Goal: Task Accomplishment & Management: Complete application form

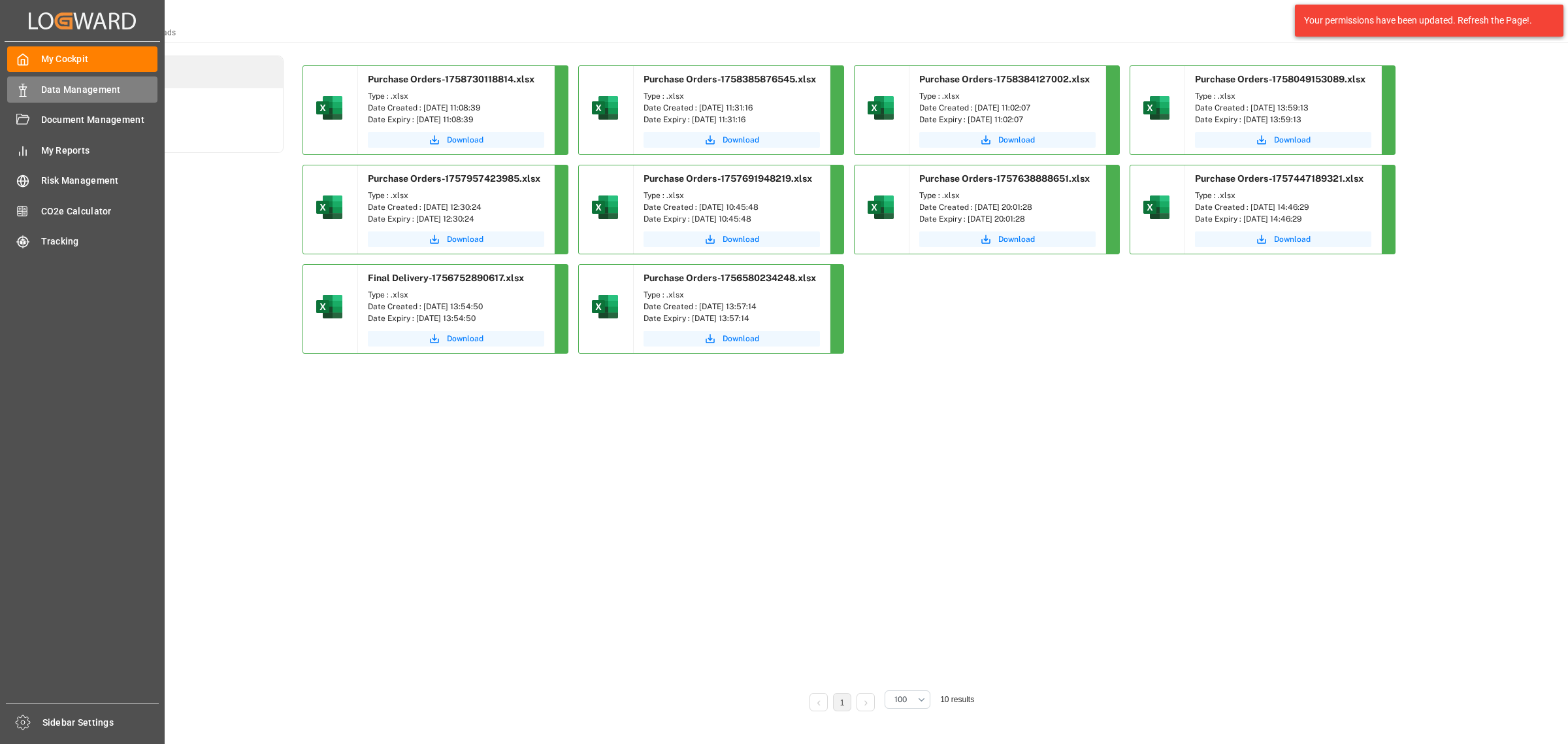
click at [37, 85] on div "Data Management Data Management" at bounding box center [82, 89] width 151 height 26
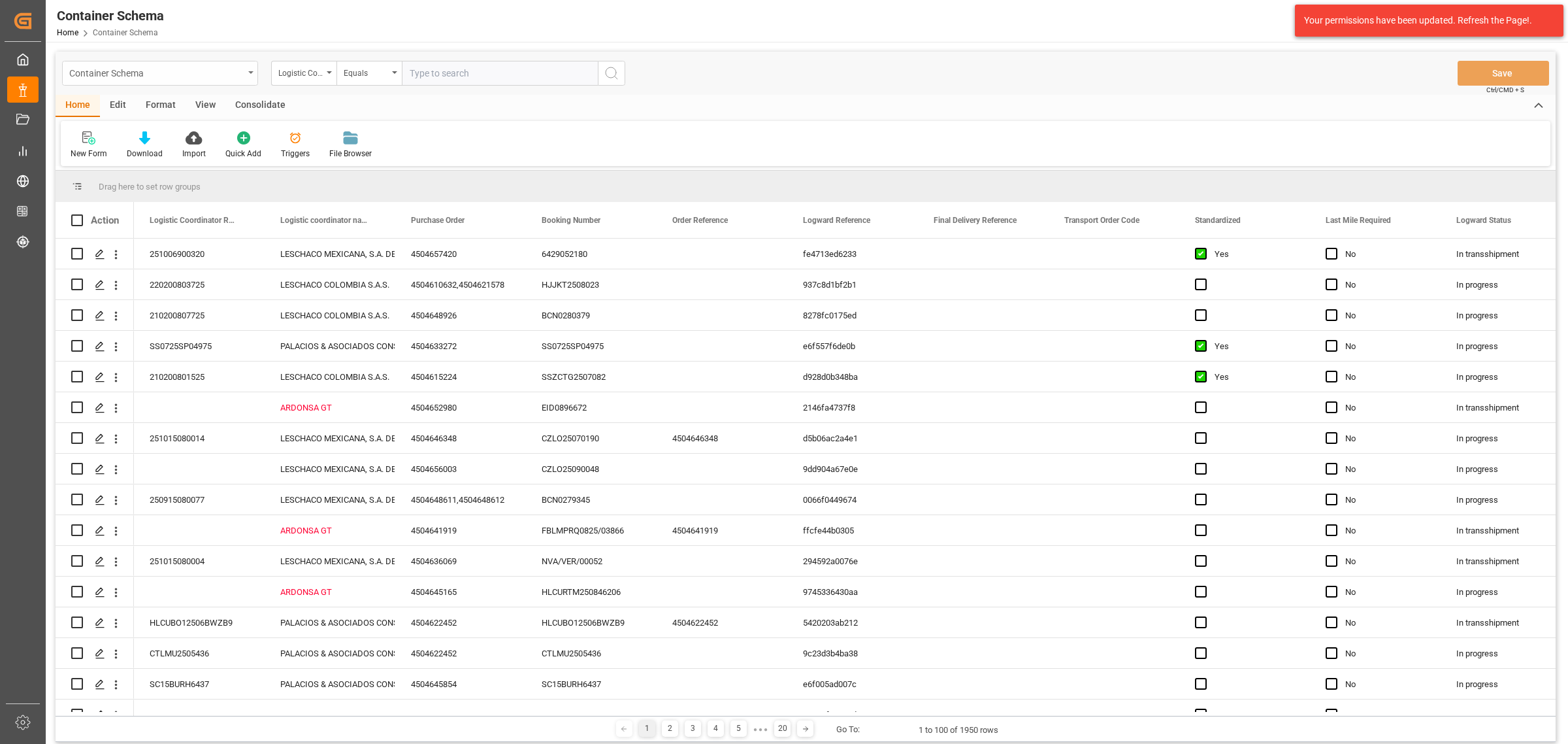
click at [151, 72] on div "Container Schema" at bounding box center [156, 72] width 174 height 16
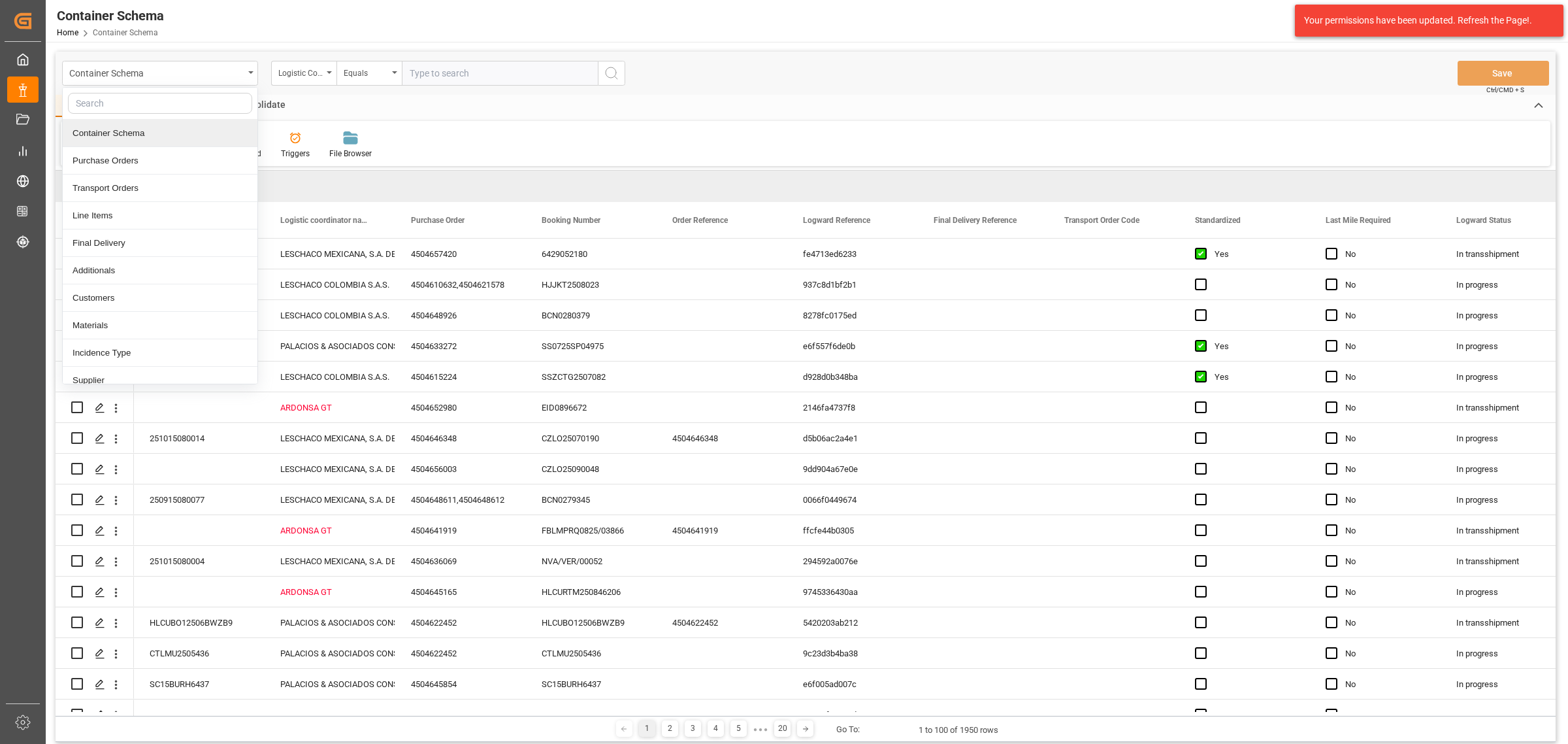
click at [164, 134] on div "Container Schema" at bounding box center [160, 133] width 194 height 27
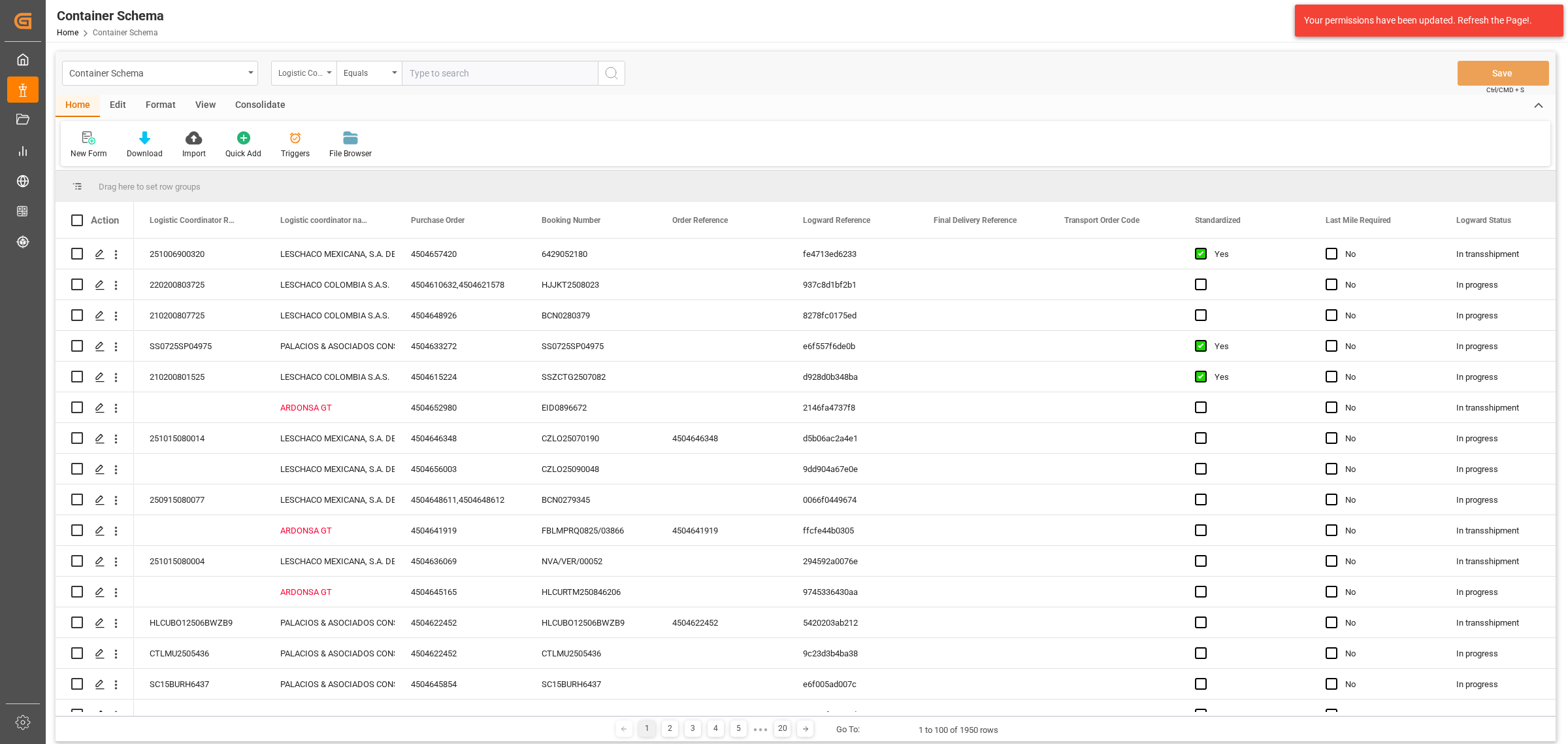
click at [289, 68] on div "Logistic Coordinator Reference Number" at bounding box center [300, 72] width 45 height 15
click at [291, 74] on div "Logistic coordinator name" at bounding box center [300, 72] width 45 height 15
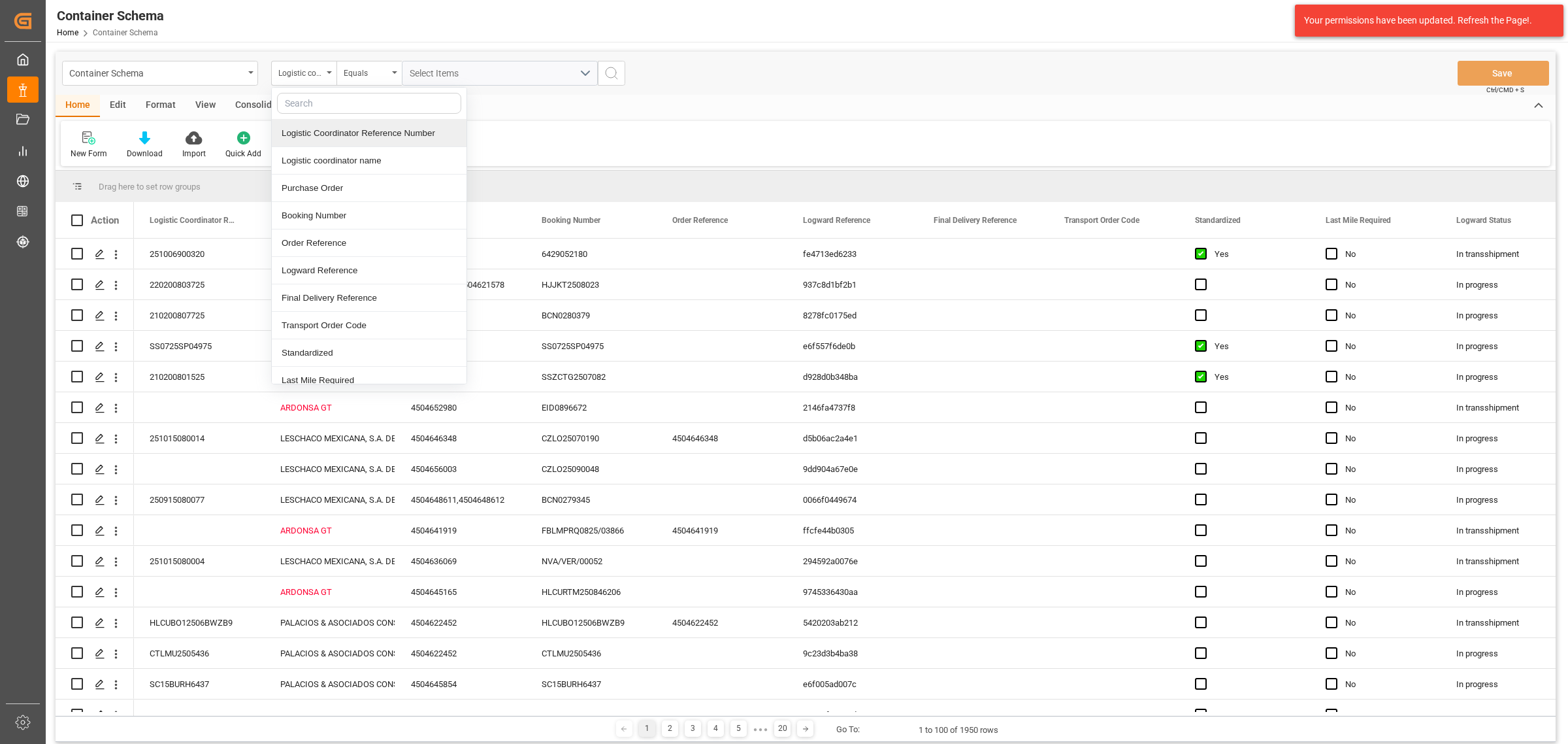
click at [346, 107] on input "text" at bounding box center [369, 103] width 184 height 21
type input "bi"
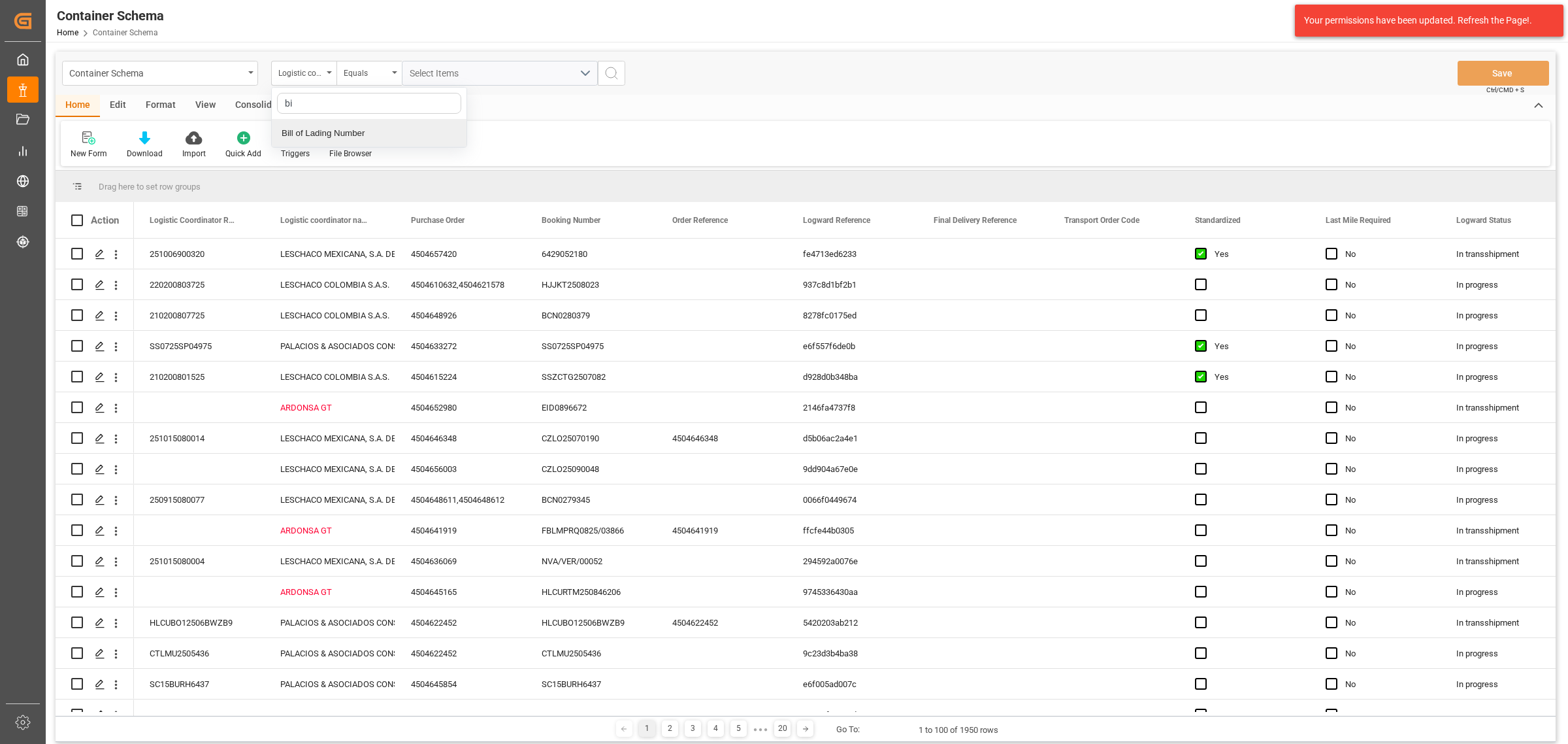
click at [354, 126] on div "Bill of Lading Number" at bounding box center [369, 133] width 194 height 27
click at [378, 74] on div "Equals" at bounding box center [366, 72] width 45 height 15
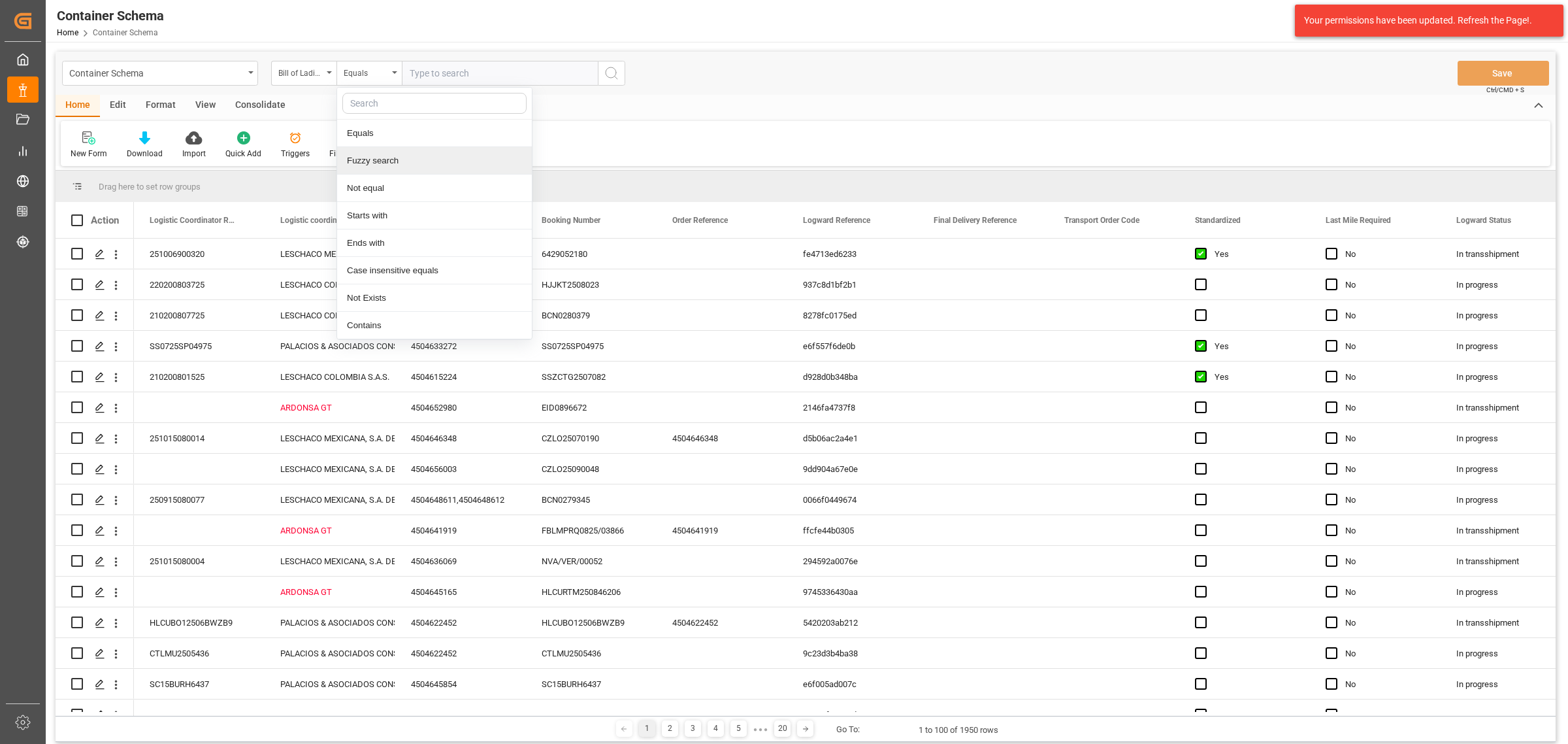
drag, startPoint x: 390, startPoint y: 164, endPoint x: 436, endPoint y: 107, distance: 73.2
click at [390, 162] on div "Fuzzy search" at bounding box center [434, 160] width 194 height 27
click at [465, 77] on input "text" at bounding box center [500, 73] width 196 height 25
paste input "6310066700"
type input "6310066700"
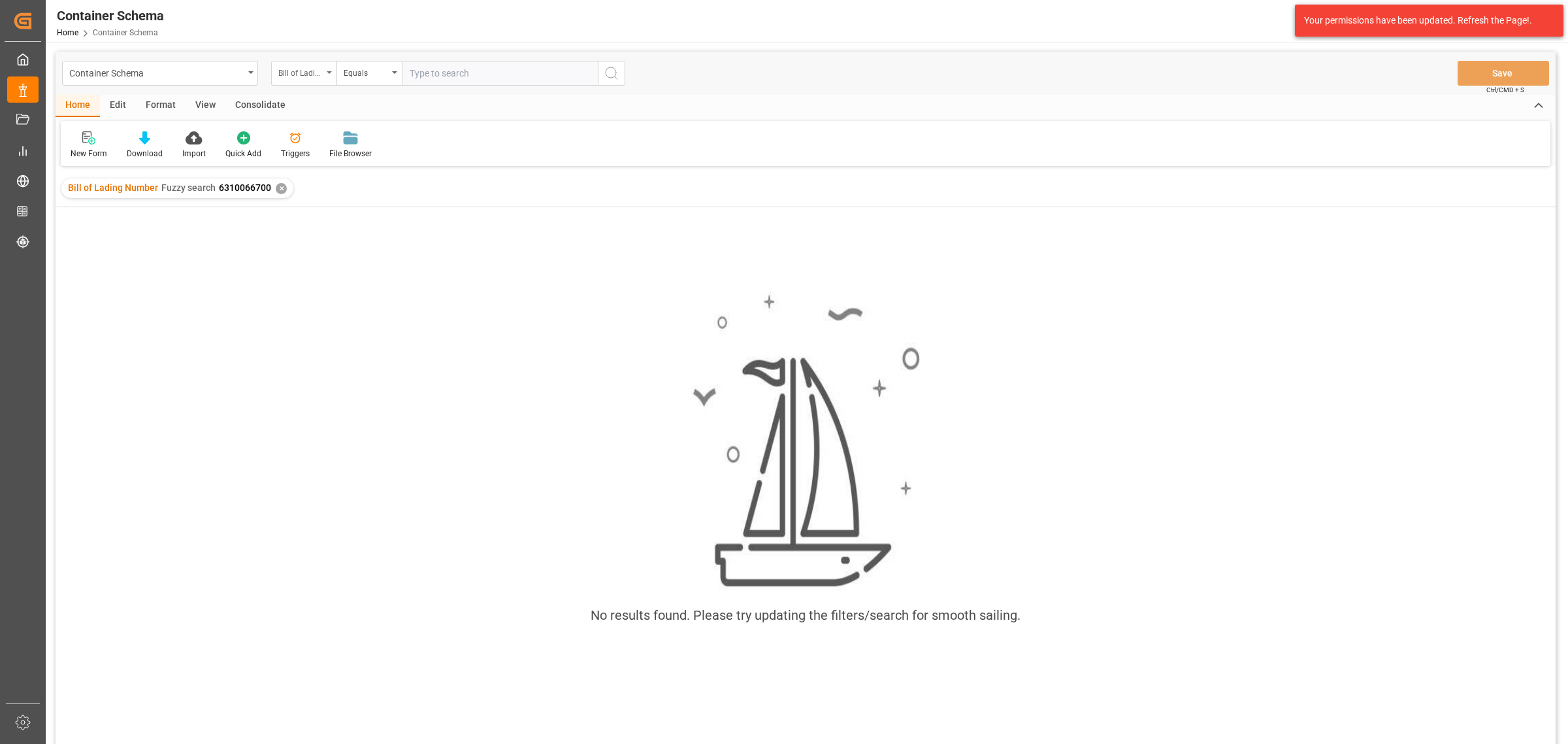
click at [308, 77] on div "Bill of Lading Number" at bounding box center [300, 72] width 45 height 15
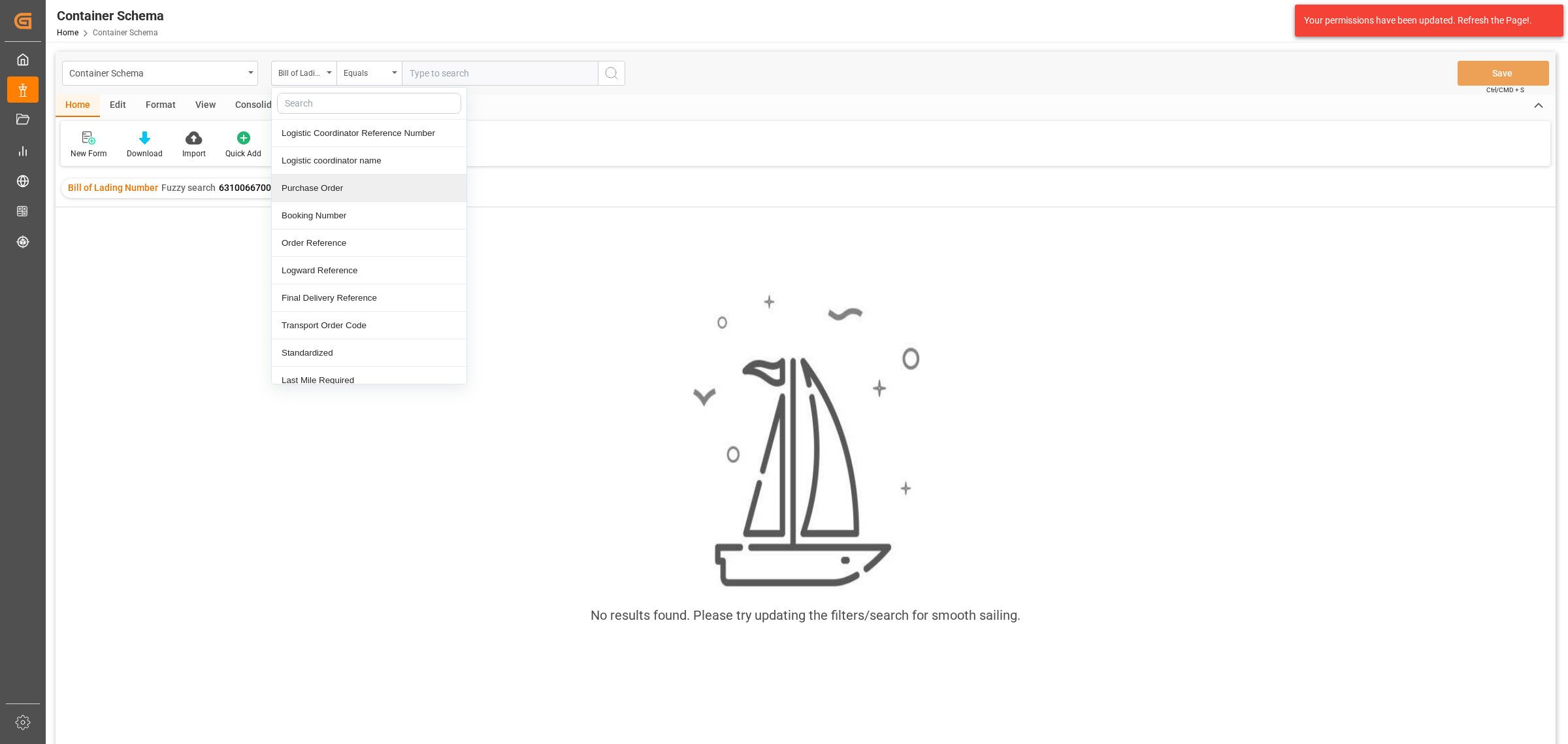
click at [325, 188] on div "Purchase Order" at bounding box center [369, 188] width 194 height 27
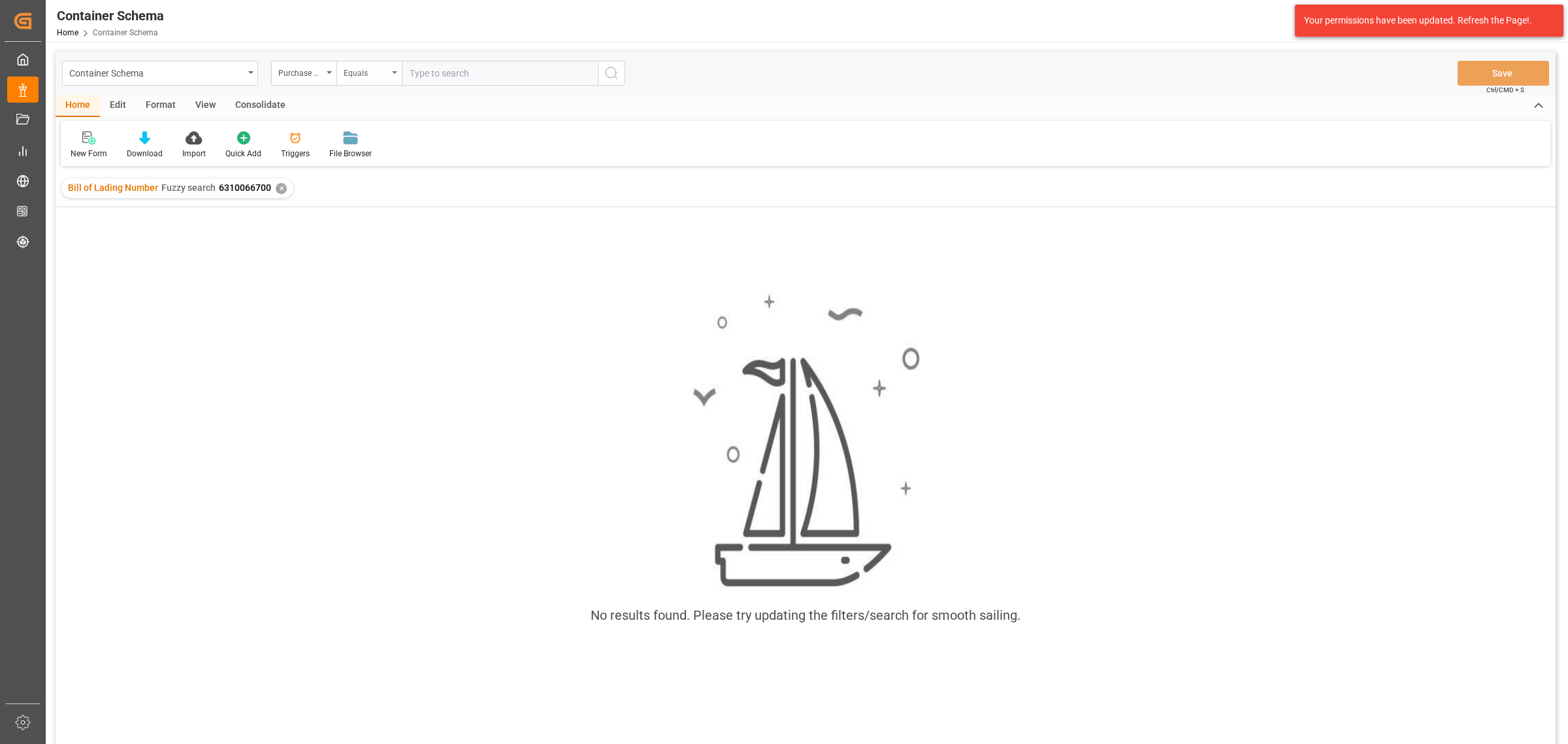
click at [367, 64] on div "Equals" at bounding box center [366, 72] width 45 height 15
click at [435, 167] on div "Fuzzy search" at bounding box center [434, 160] width 194 height 27
paste input "4504594497"
type input "4504594497"
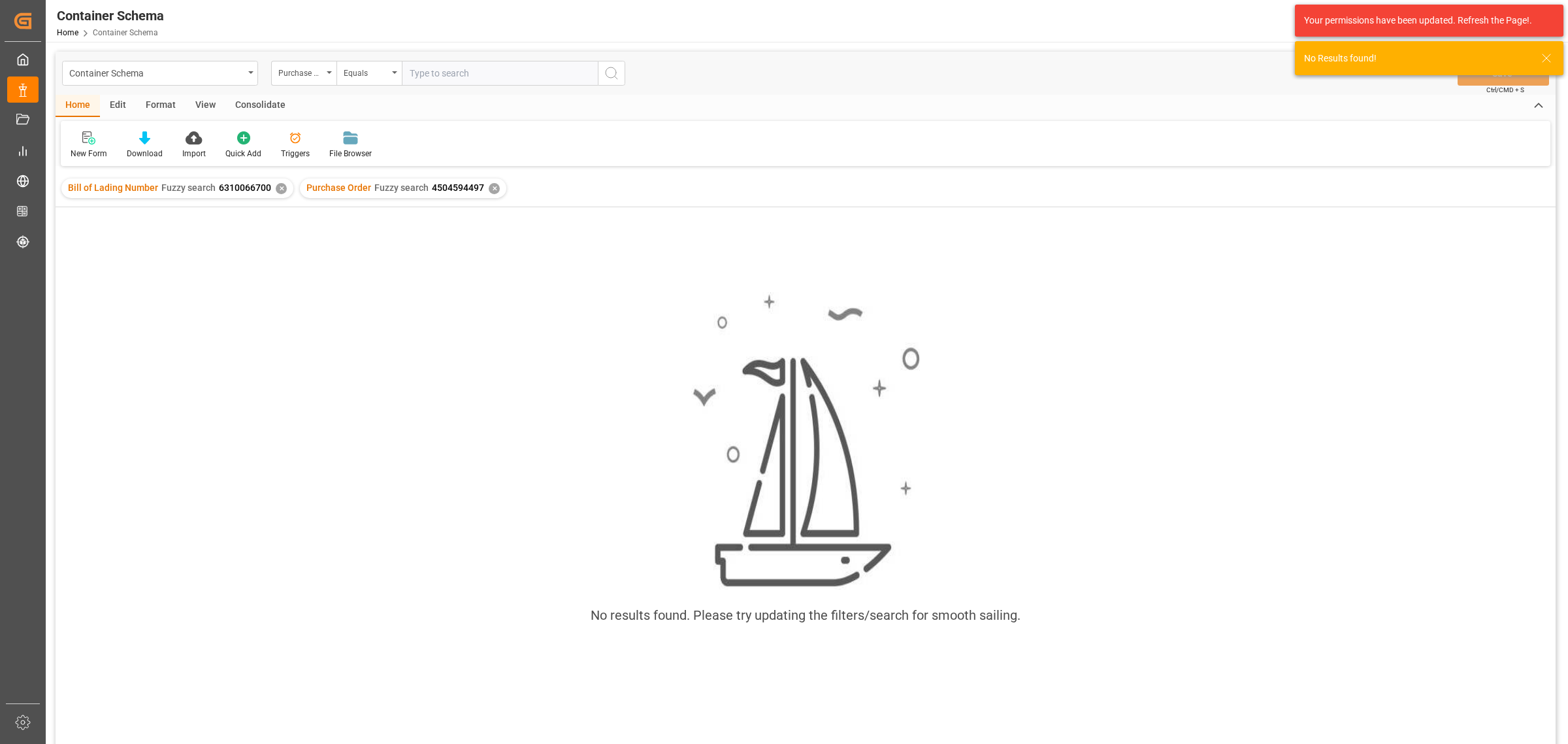
click at [277, 186] on div "✕" at bounding box center [282, 188] width 11 height 11
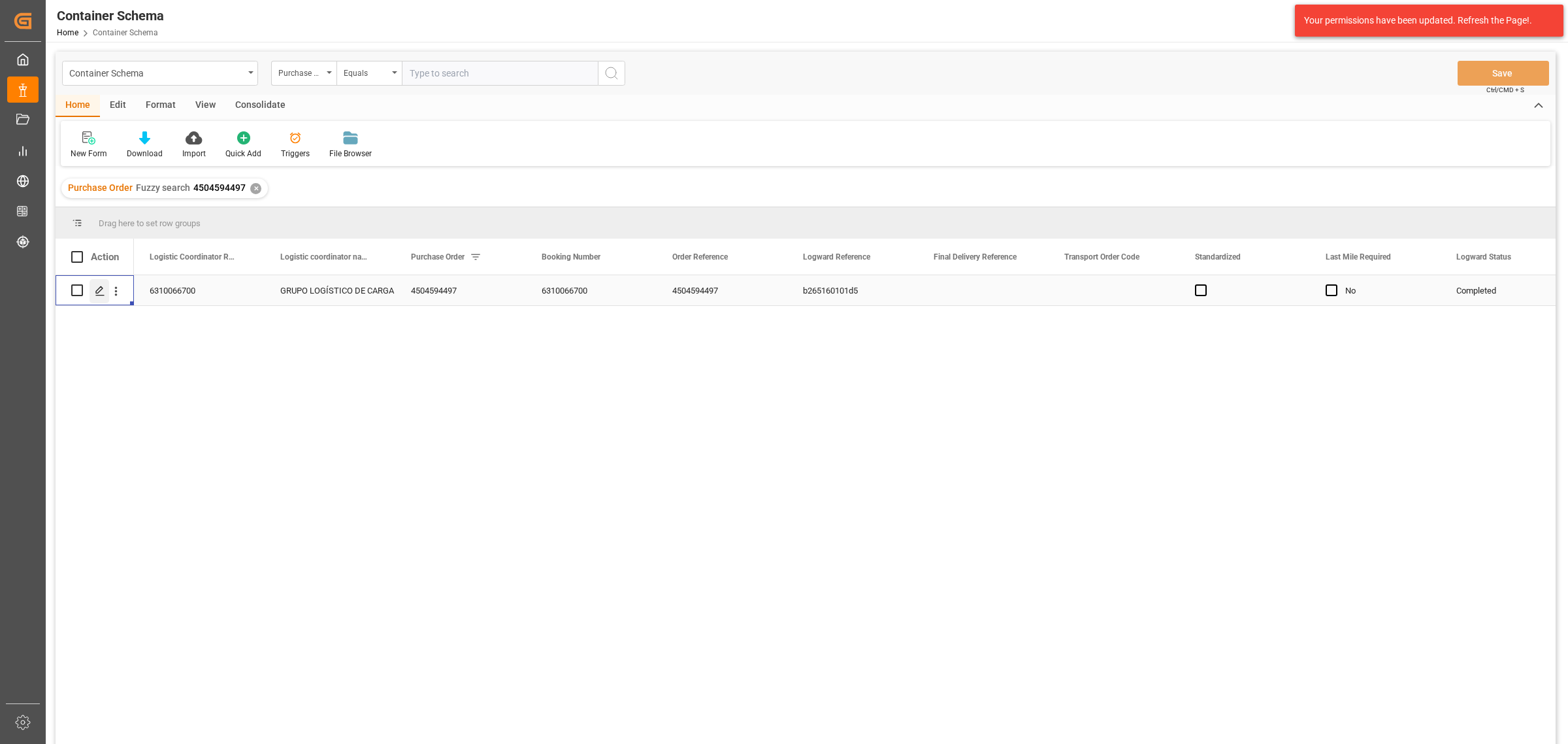
click at [99, 289] on icon "Press SPACE to select this row." at bounding box center [100, 291] width 10 height 10
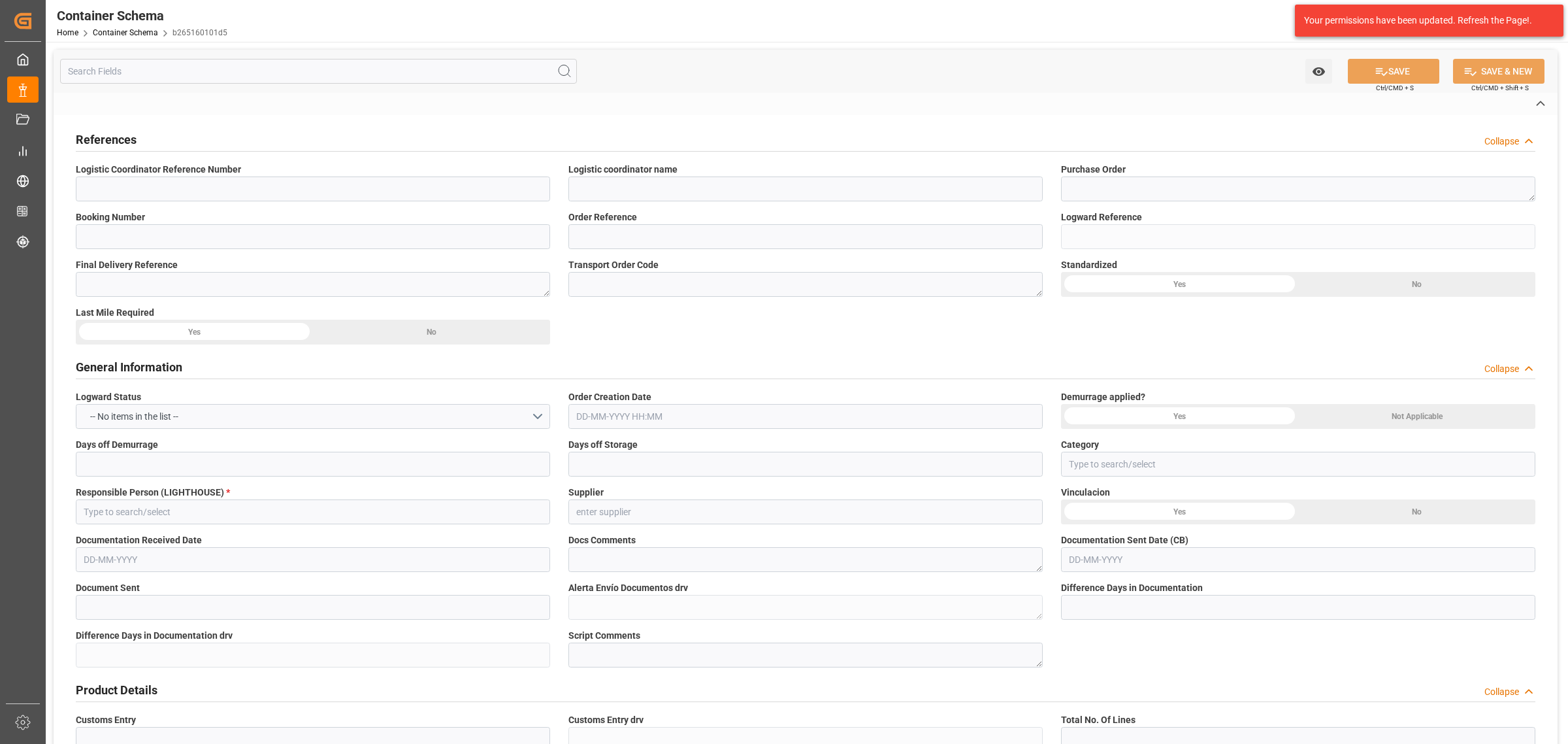
type input "6310066700"
type input "GRUPO LOGÍSTICO DE CARGA GLC"
type textarea "4504594497"
type input "6310066700"
type input "4504594497"
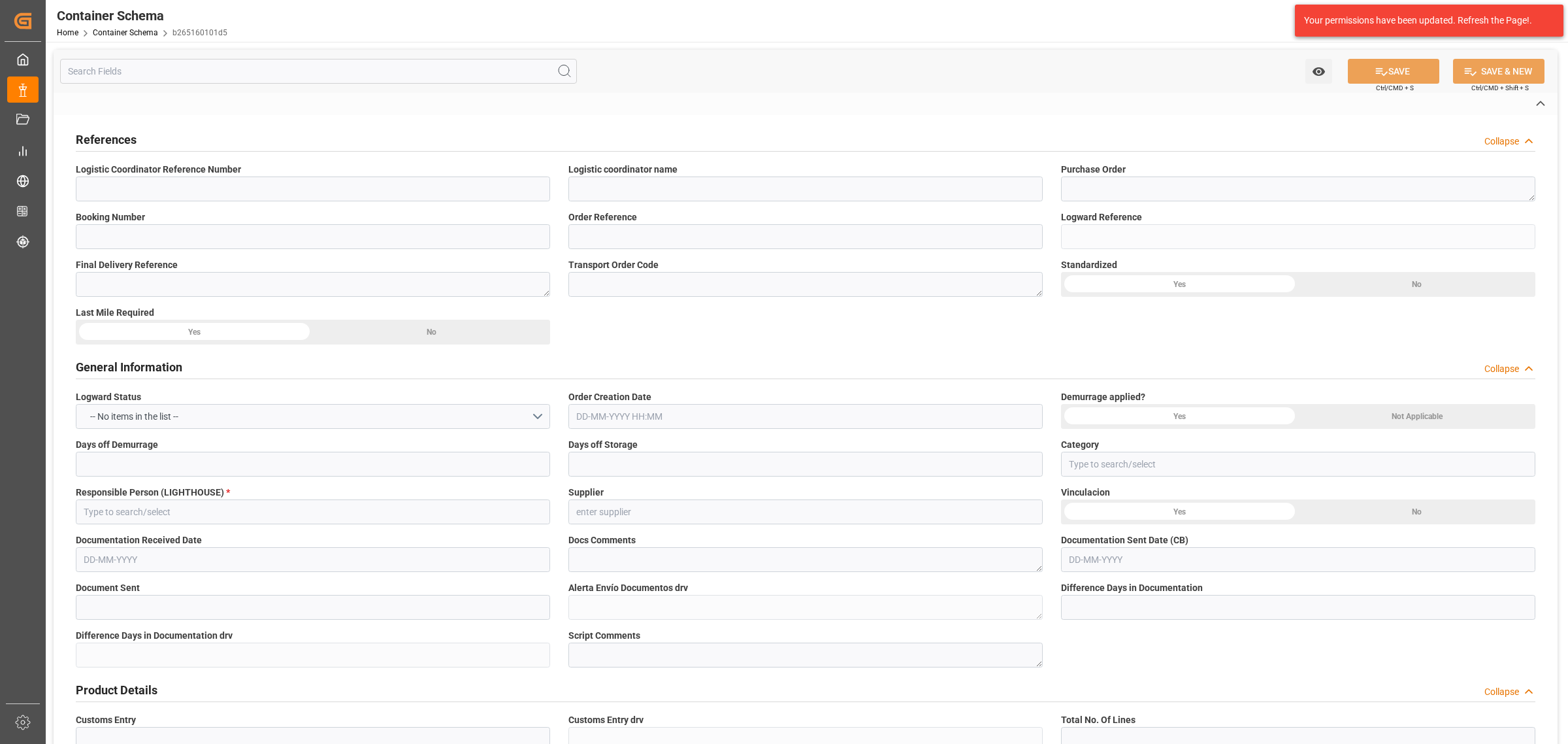
type input "b265160101d5"
type input "Priority"
type input "Maria Piranquive"
type input "ARCHROMA U.S., INC."
type input "Document Sent"
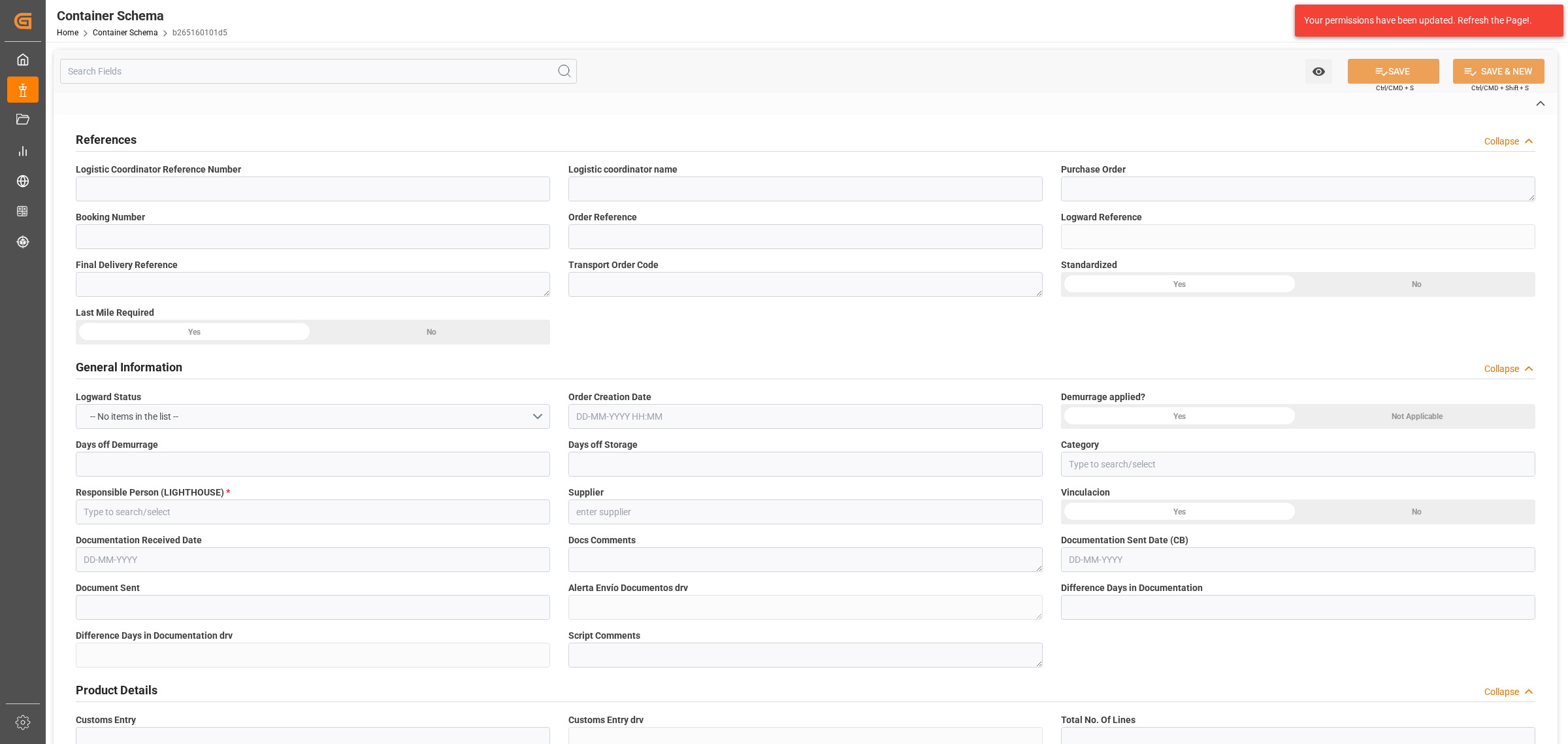
type textarea "Documents Sent"
type input "PUERTO CORTES"
type textarea "PUERTO CORTES"
type input "PT"
type textarea "IBC"
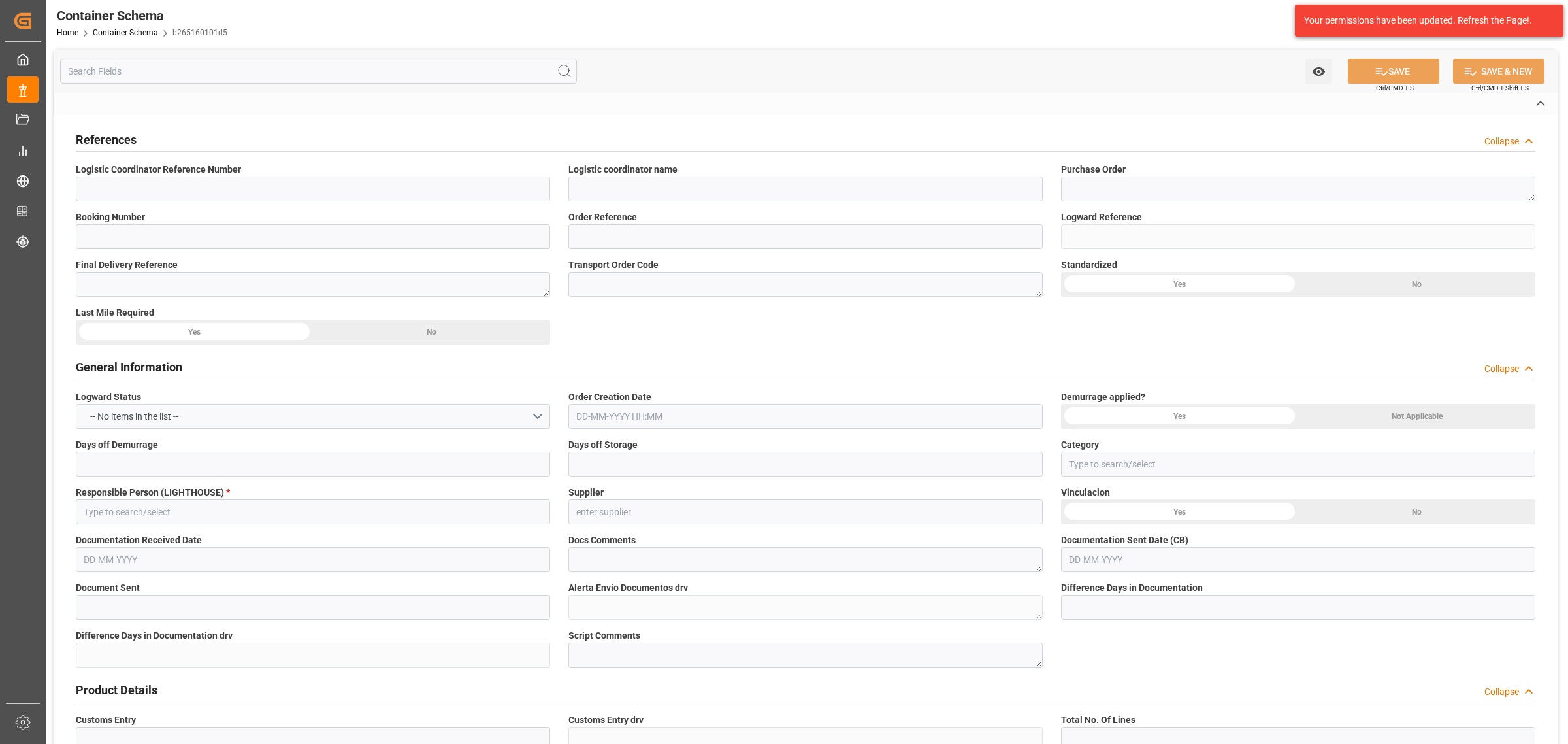
type input "18 IBC"
type textarea "18 IBC"
type input "ARCHROMA HONDURAS S.A. DE C.V"
type textarea "INHDELVA SUR, 800 MTS CARRETERA A LA JUTOSA, CHOLOMA, HONDURAS, CORTES,ZONA LIB…"
type input "CIF"
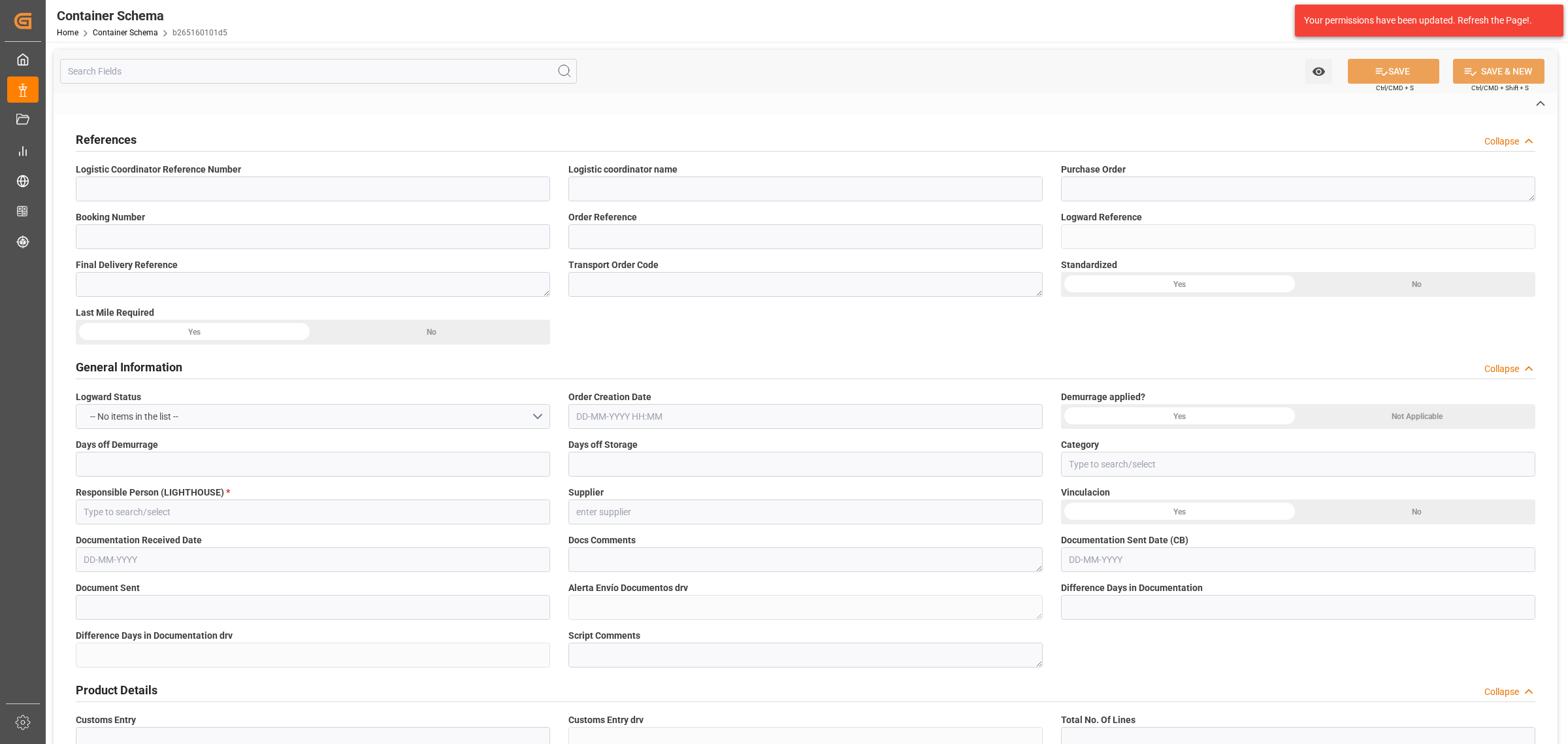
type input "Truck"
type input "Sea Ship"
type input "Truck"
type input "FCL"
type input "MRSU7716441"
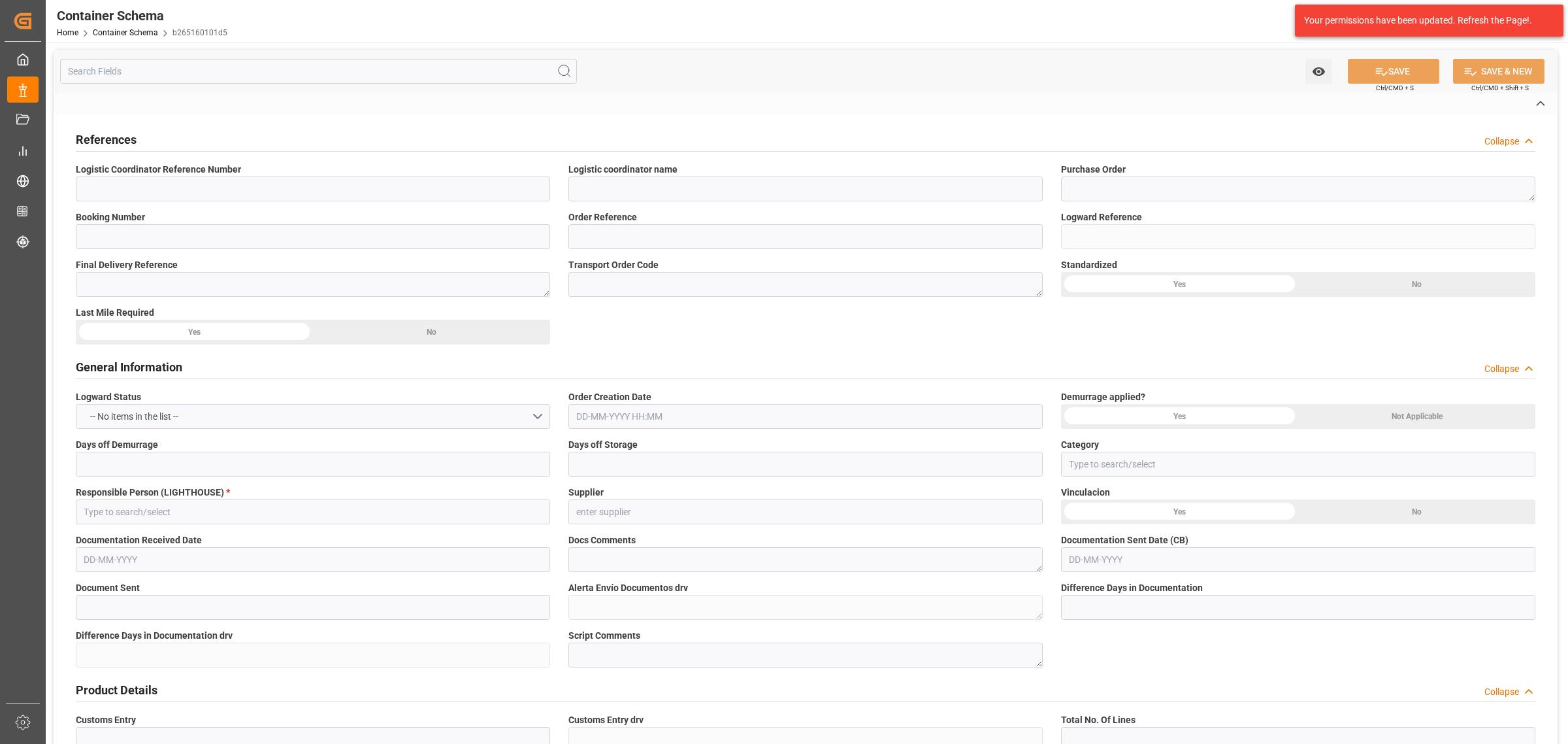
type input "EXPEDITORS"
type input "MAEU"
type input "Savannah"
type input "Puerto Cortés"
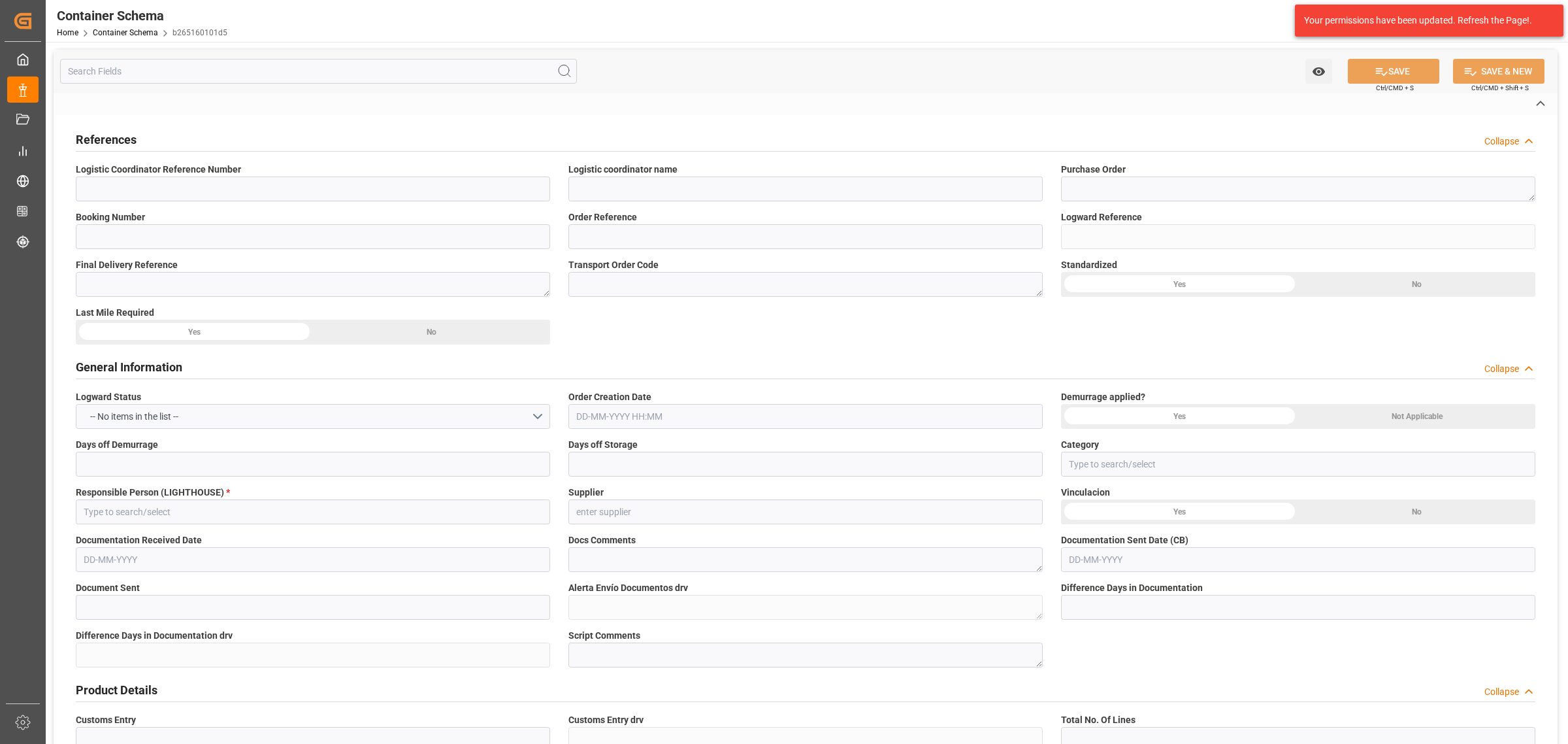
type input "Maersk Northampton"
type input "531S"
type textarea "pod"
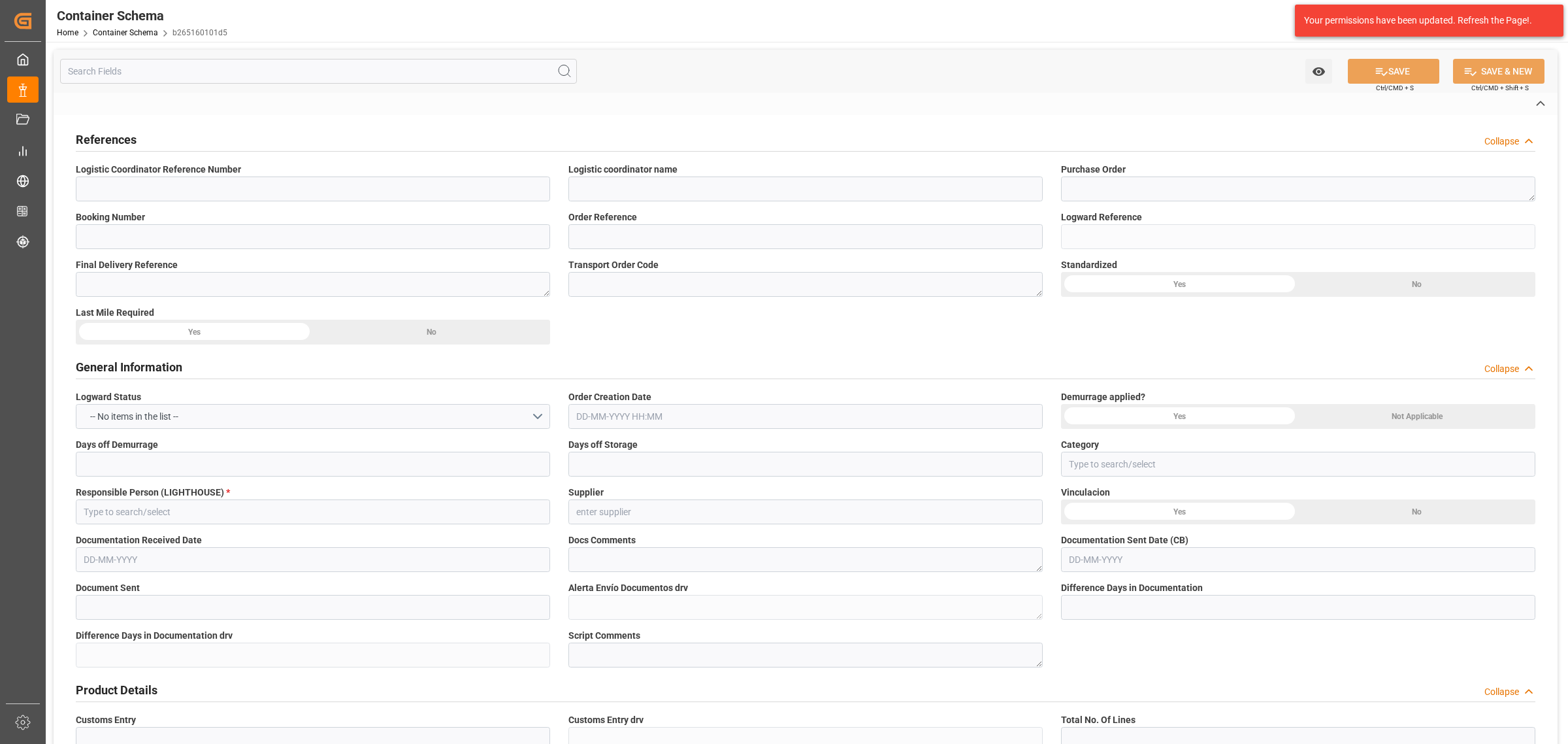
type textarea "No"
type textarea "Container is already in Final Delivery Phase."
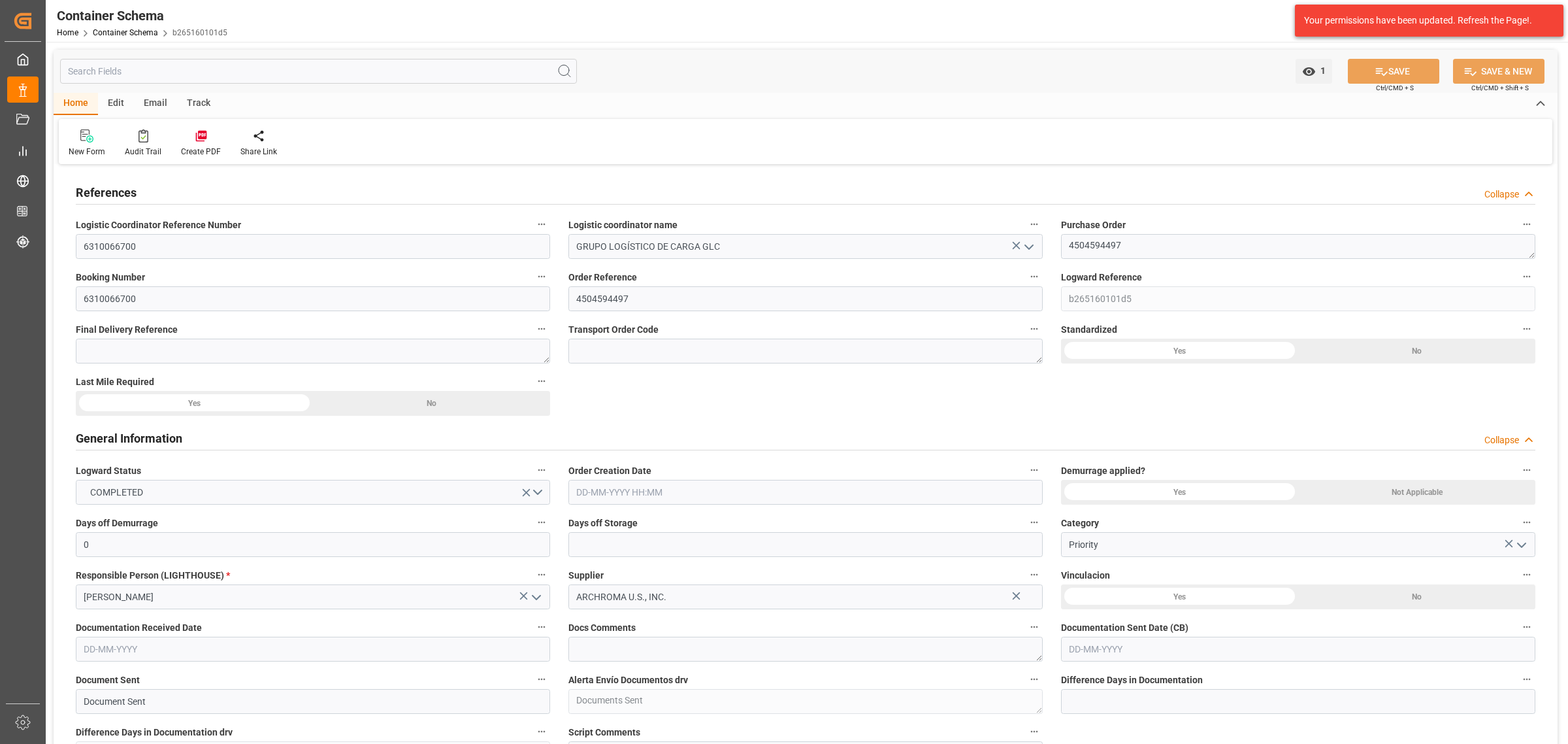
type input "0"
type input "29"
type input "1"
type input "18"
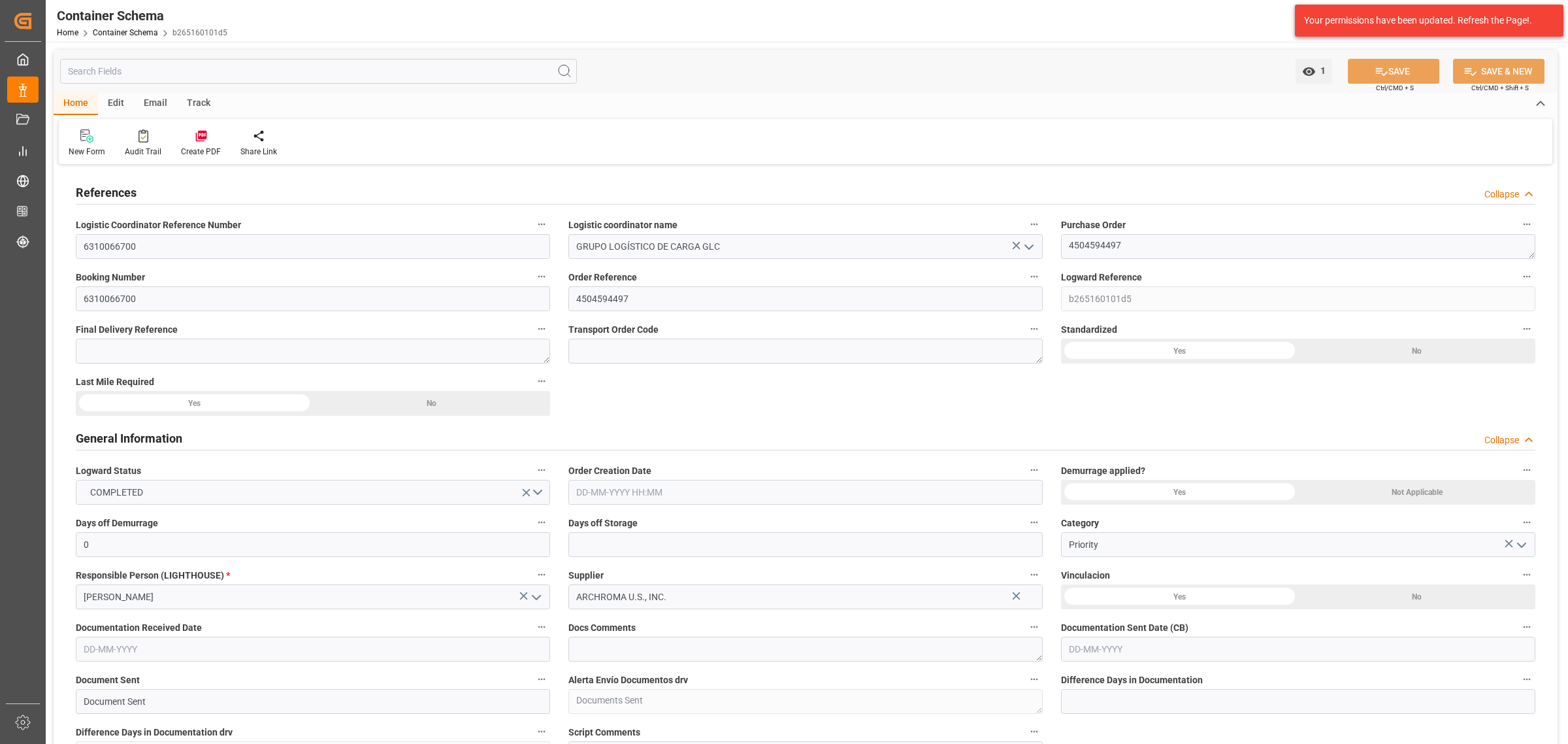
type input "18000"
type input "Maersk"
type input "Maersk Line AS"
type input "USSH8"
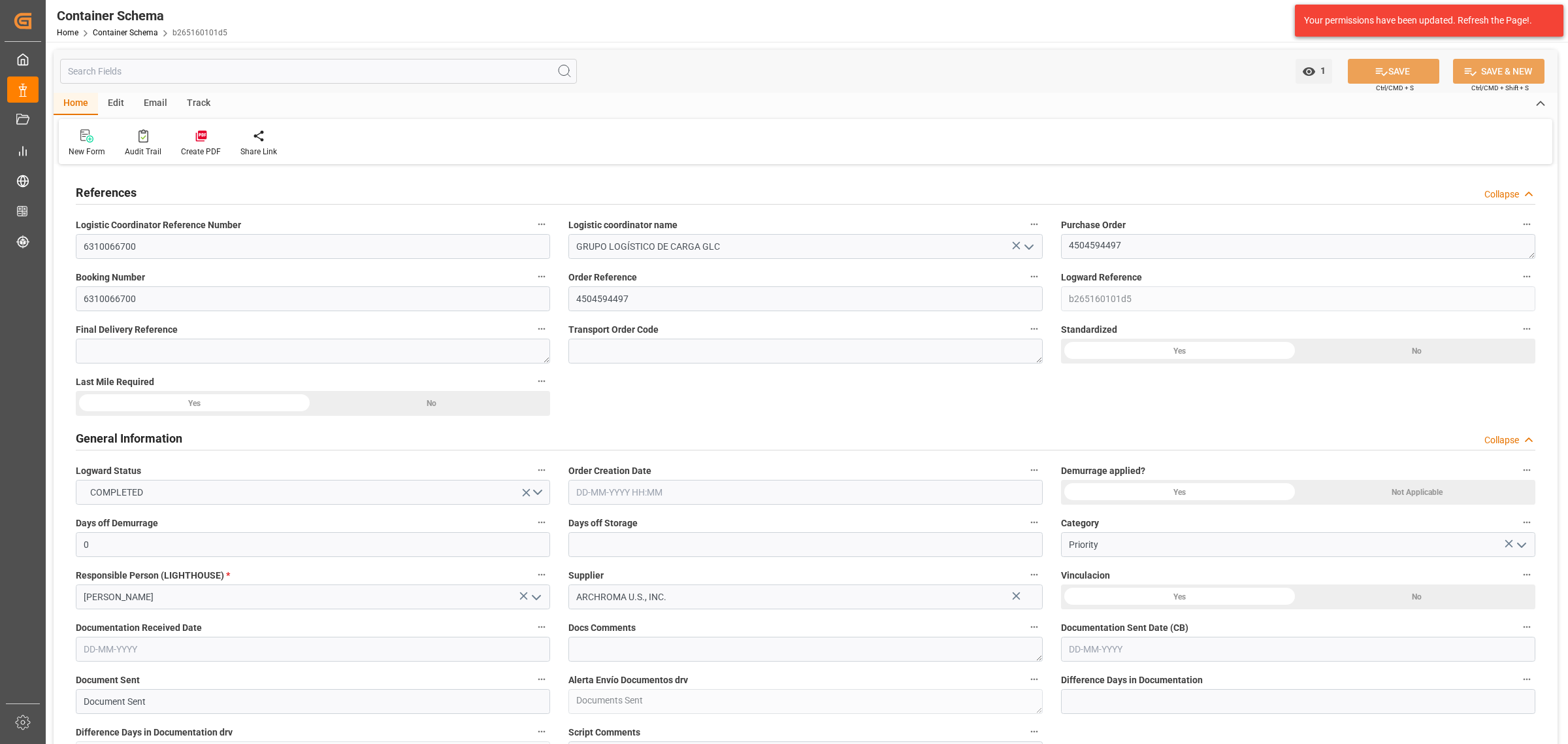
type input "HNPCR"
type input "9215919"
type input "5"
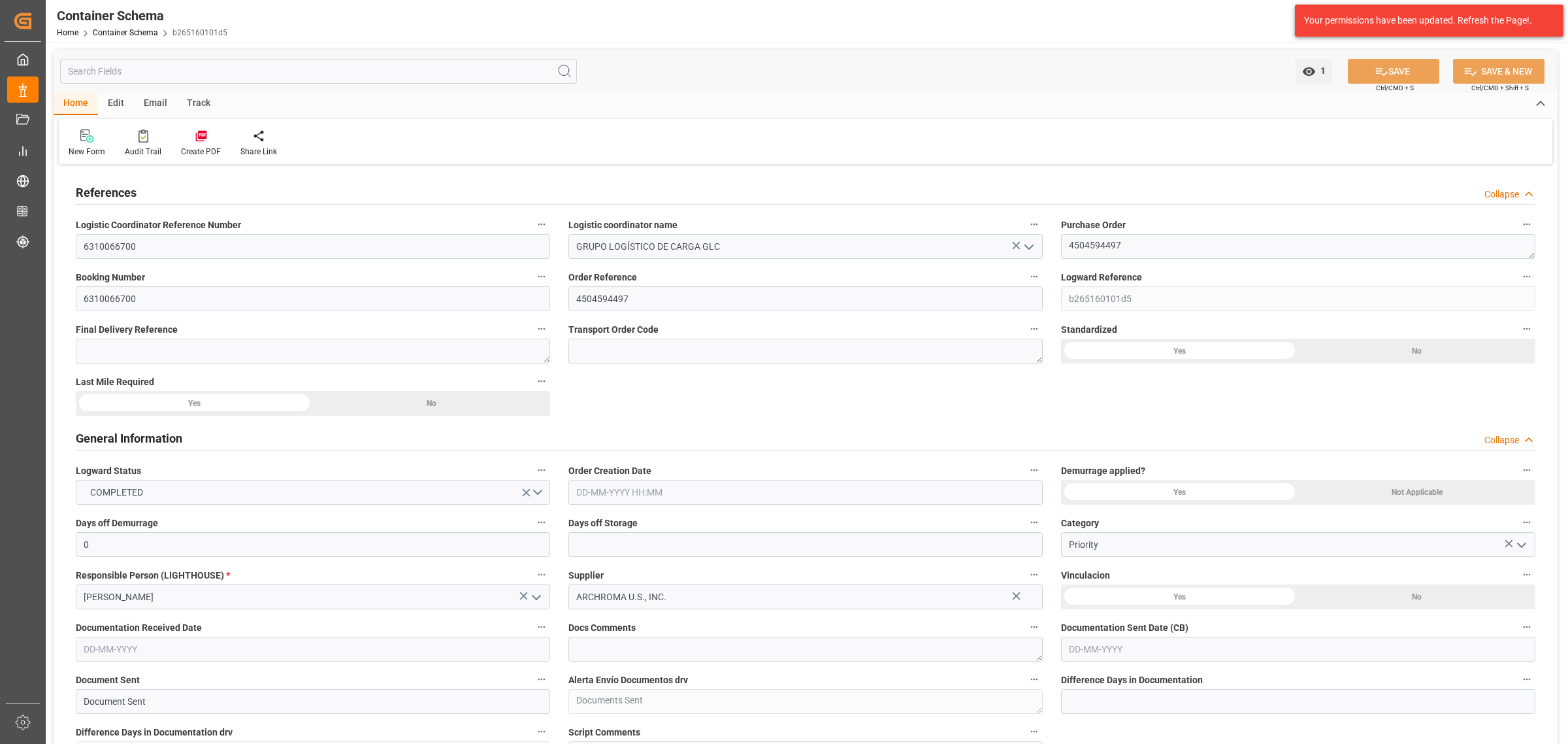
type input "5"
type input "38"
type input "15"
type input "0"
type input "01-08-2025 00:00"
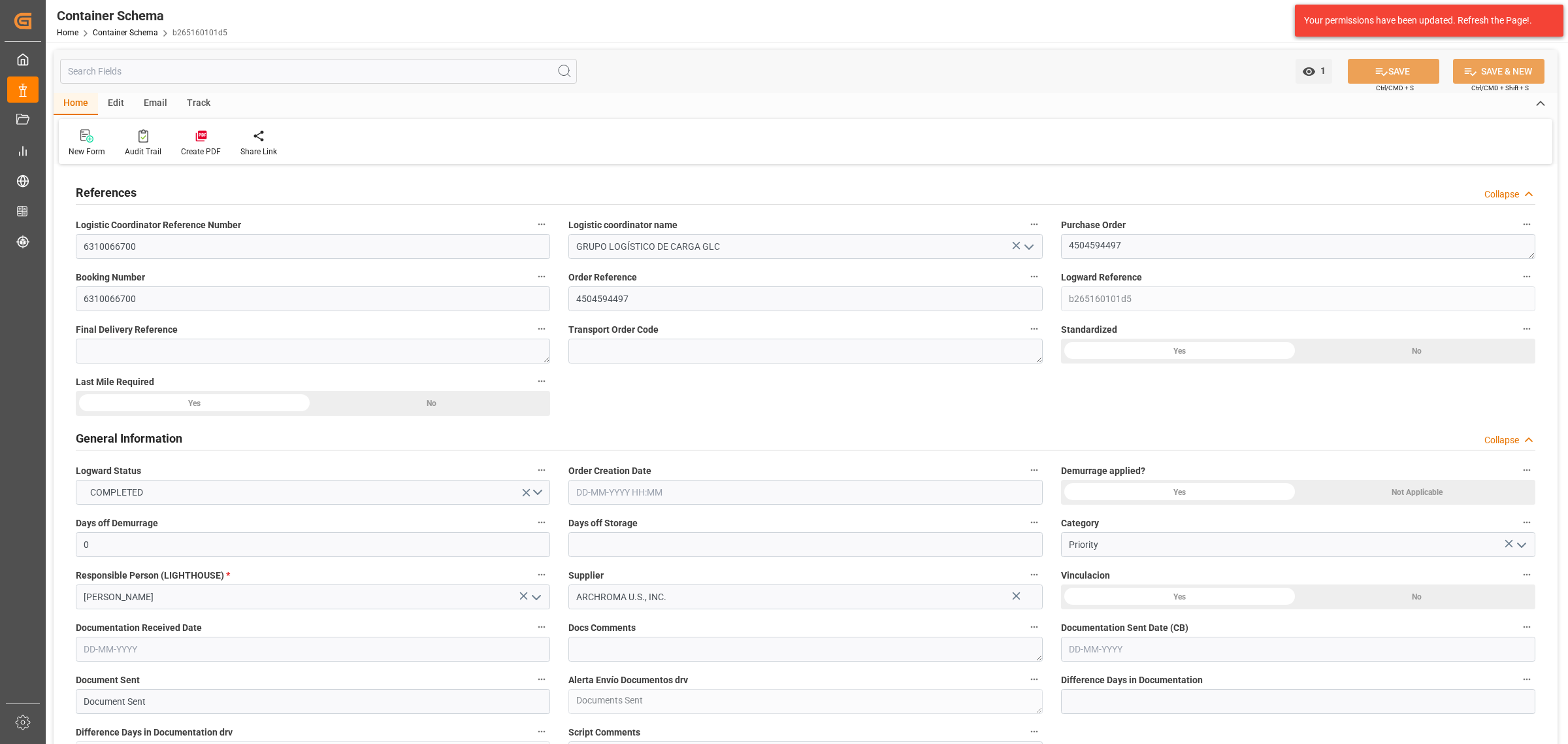
type input "02-07-2025"
type input "31-07-2025"
type input "06-08-2025"
type input "01-08-2025"
type input "13-09-2025"
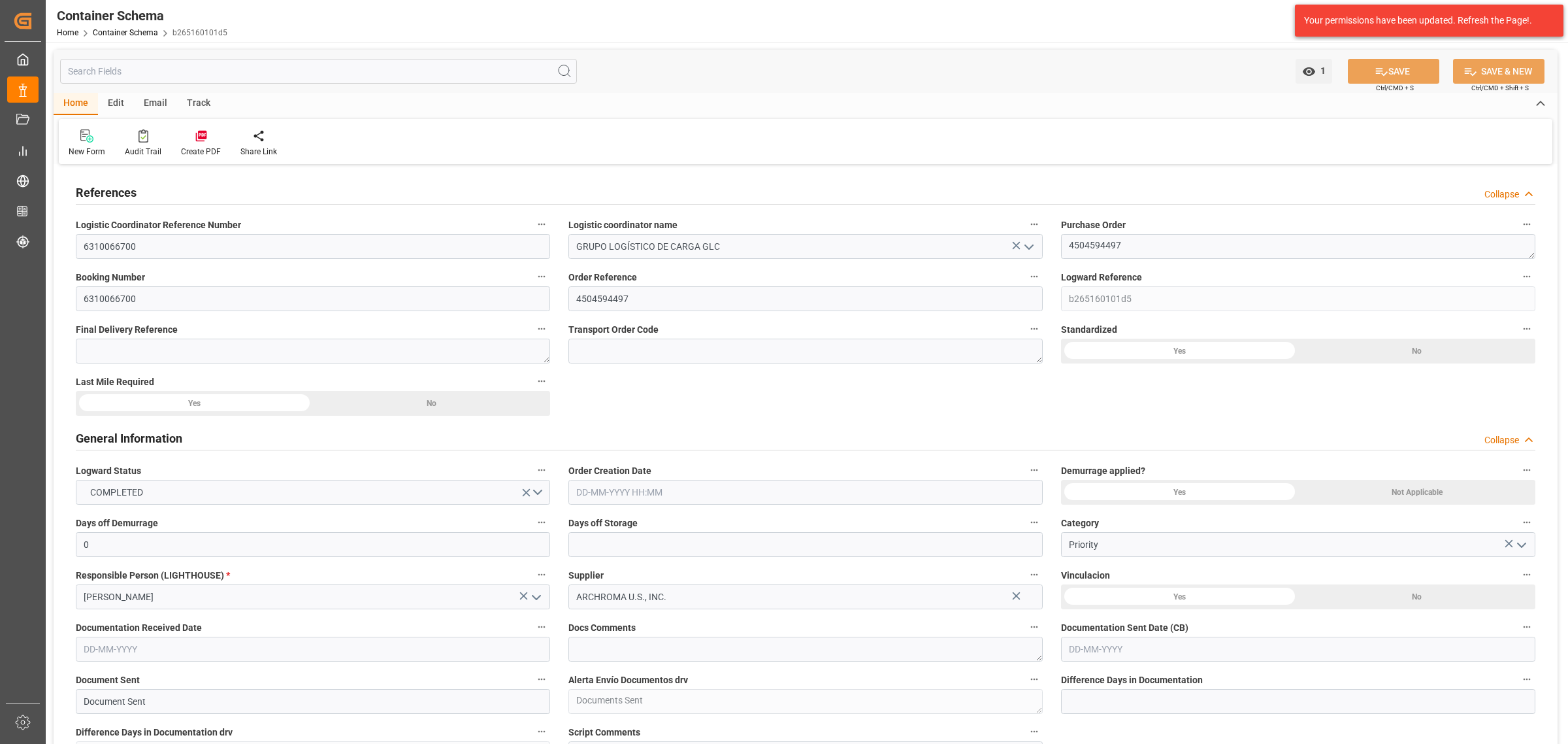
type input "13-09-2025 02:01"
type input "31-07-2025 20:14"
type input "25-09-2025"
click at [632, 552] on input "text" at bounding box center [806, 545] width 475 height 25
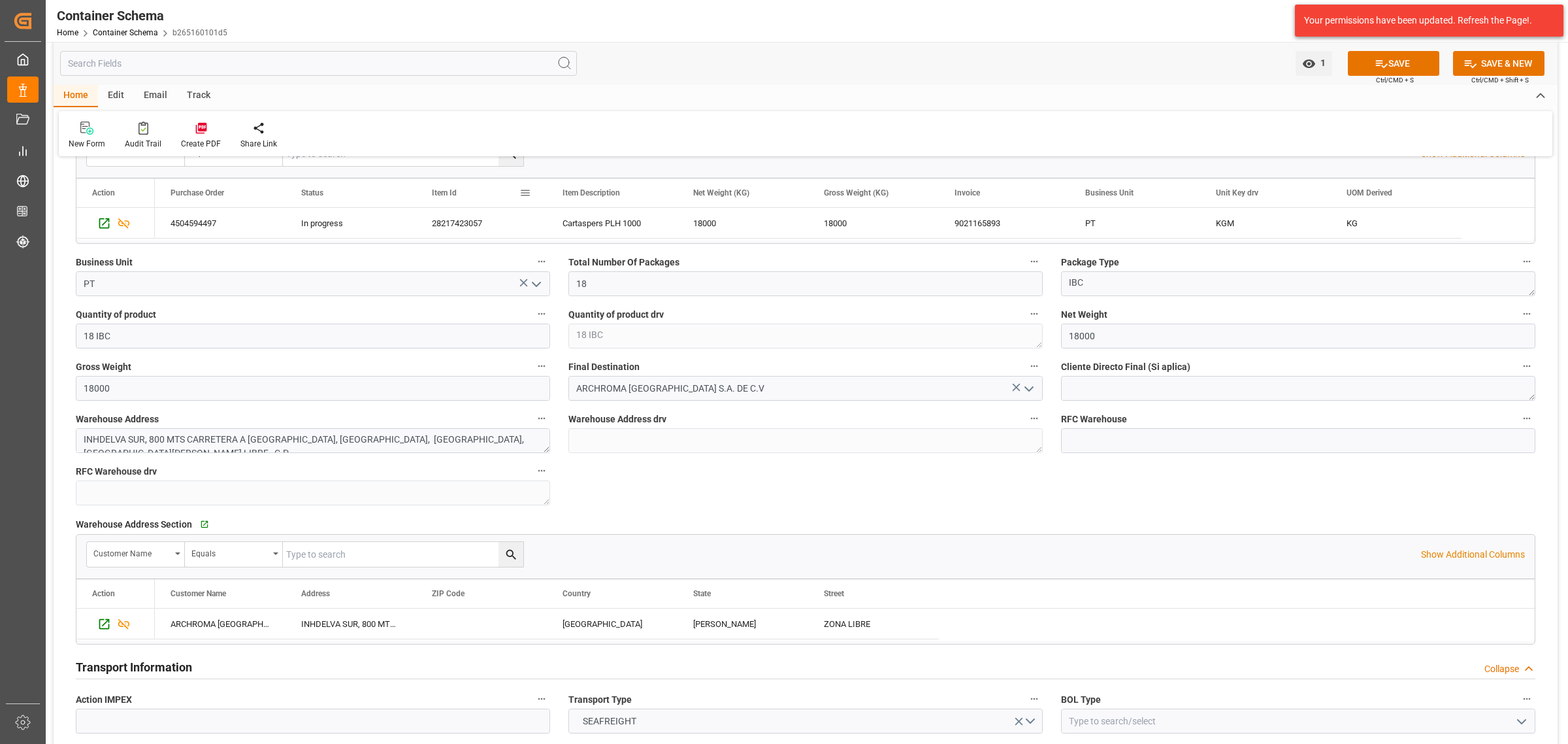
scroll to position [653, 0]
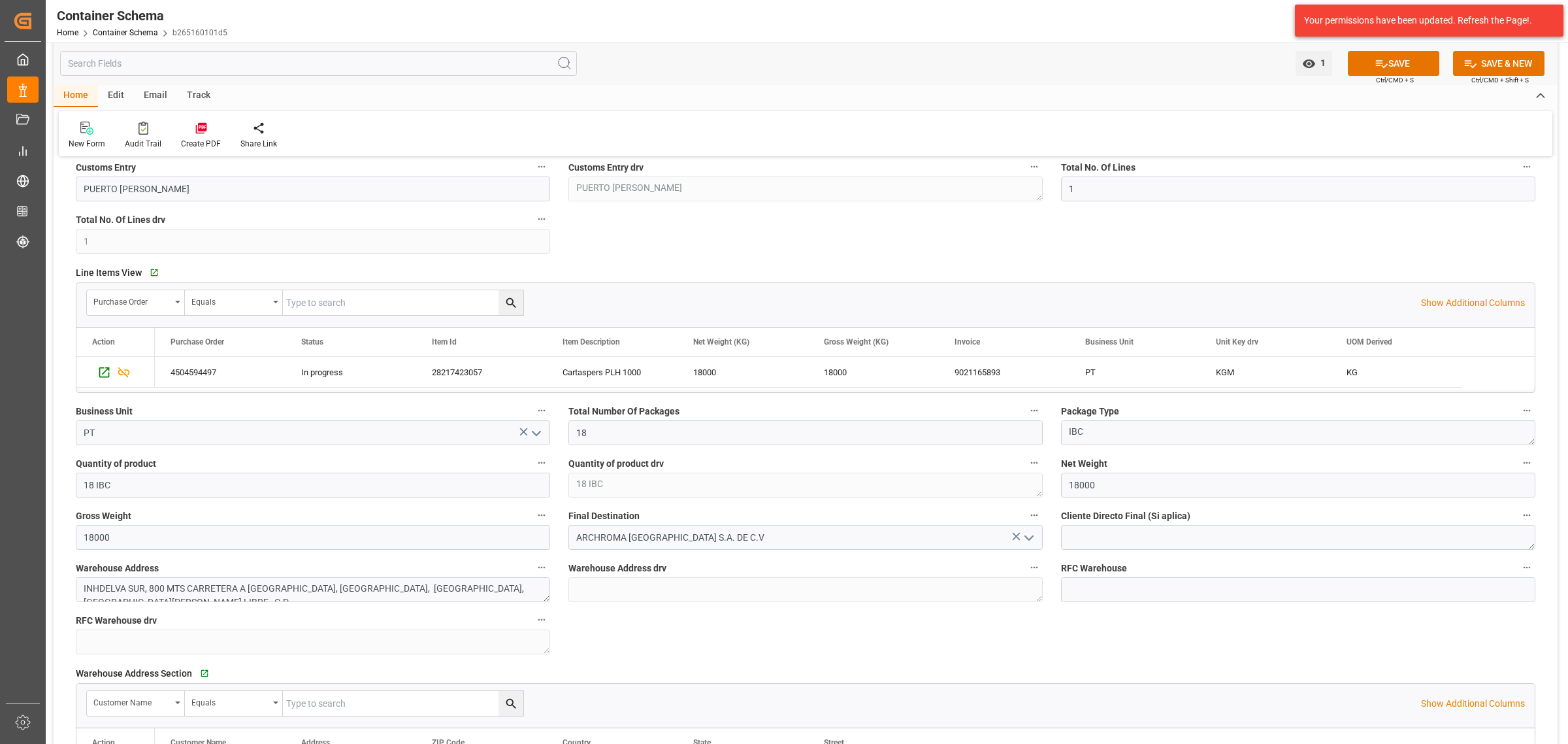
type input "3"
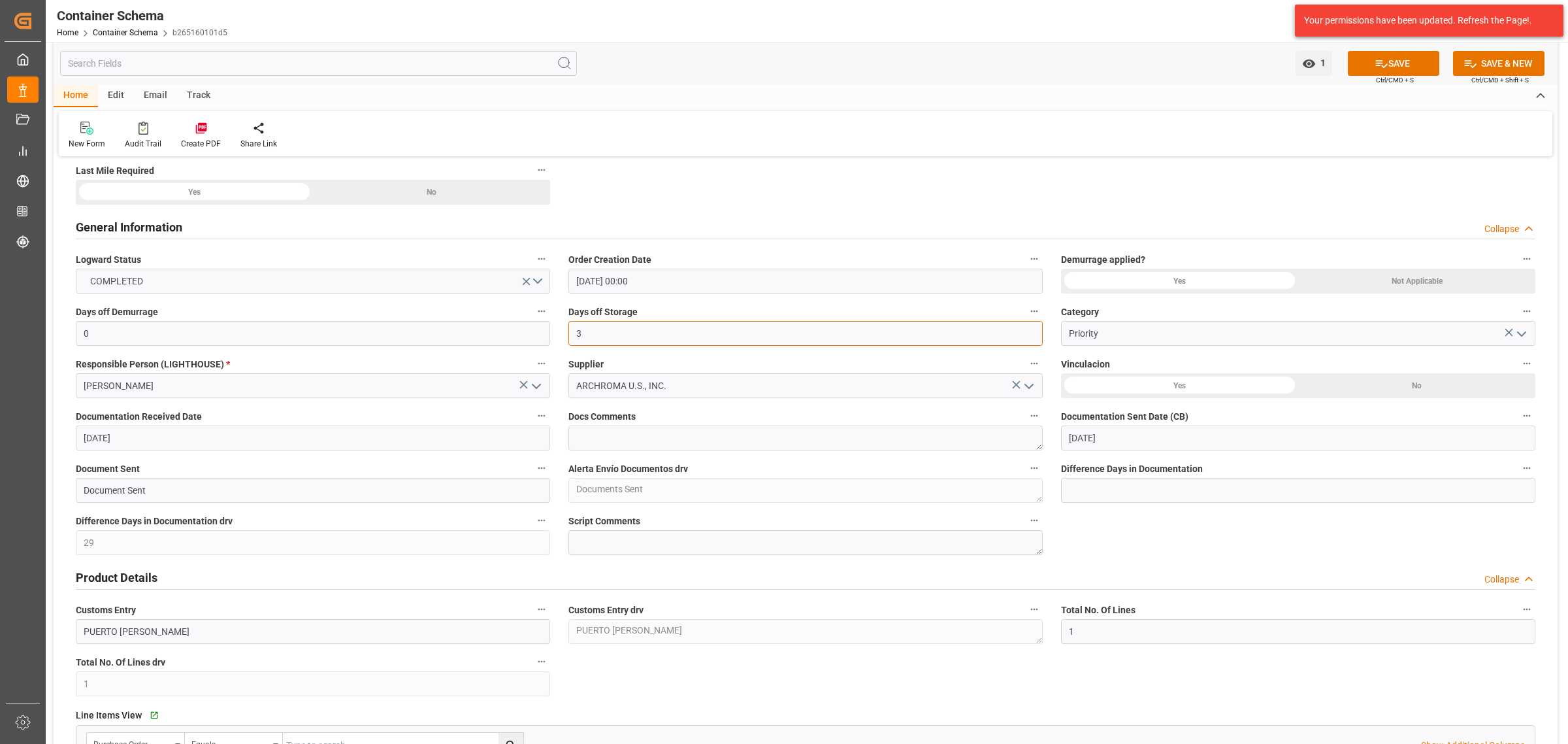
scroll to position [0, 0]
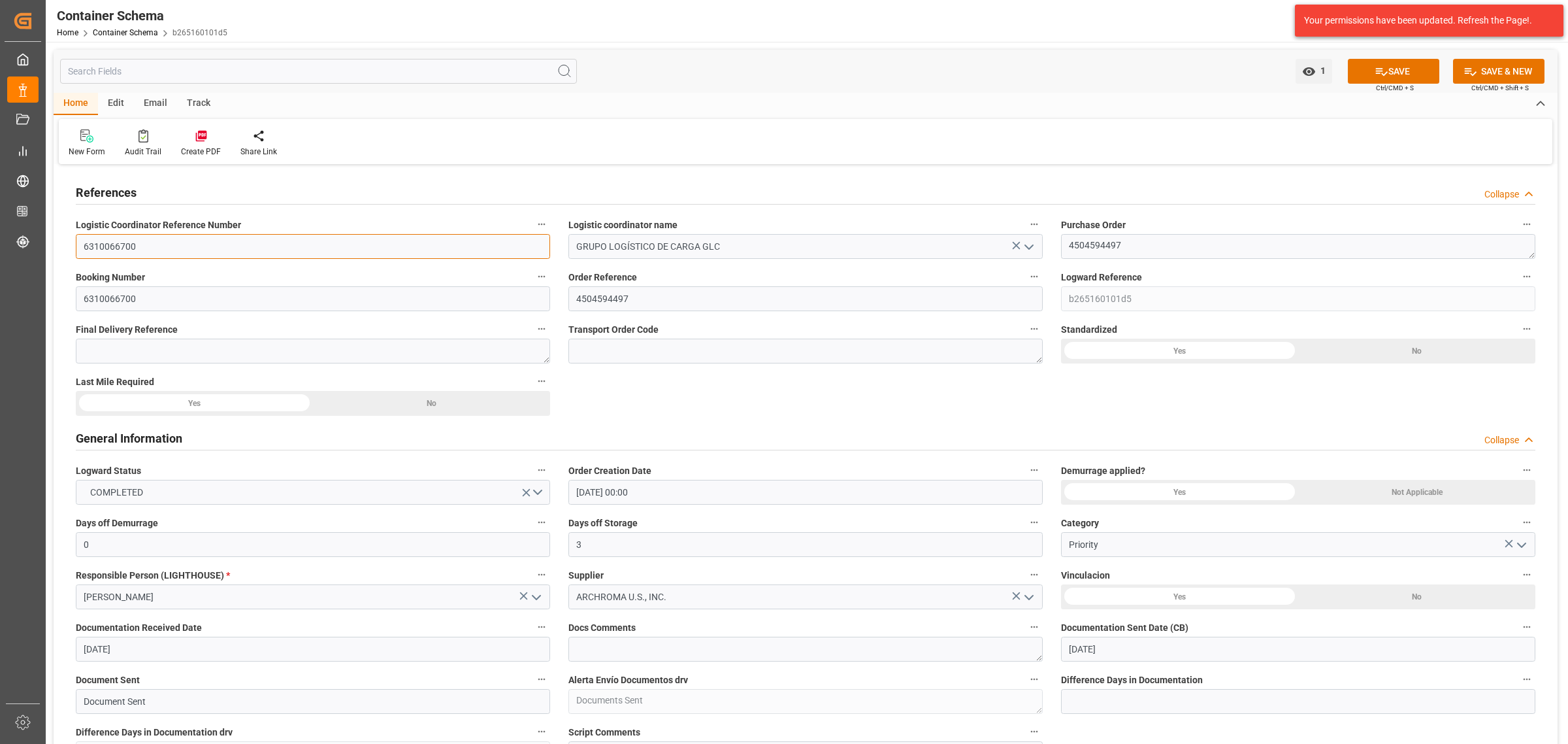
drag, startPoint x: 198, startPoint y: 245, endPoint x: 86, endPoint y: 246, distance: 112.0
click at [86, 246] on input "6310066700" at bounding box center [313, 247] width 475 height 25
click at [167, 250] on input "6310066700" at bounding box center [313, 247] width 475 height 25
click at [168, 247] on input "6310066700" at bounding box center [313, 247] width 475 height 25
drag, startPoint x: 161, startPoint y: 247, endPoint x: 60, endPoint y: 252, distance: 101.1
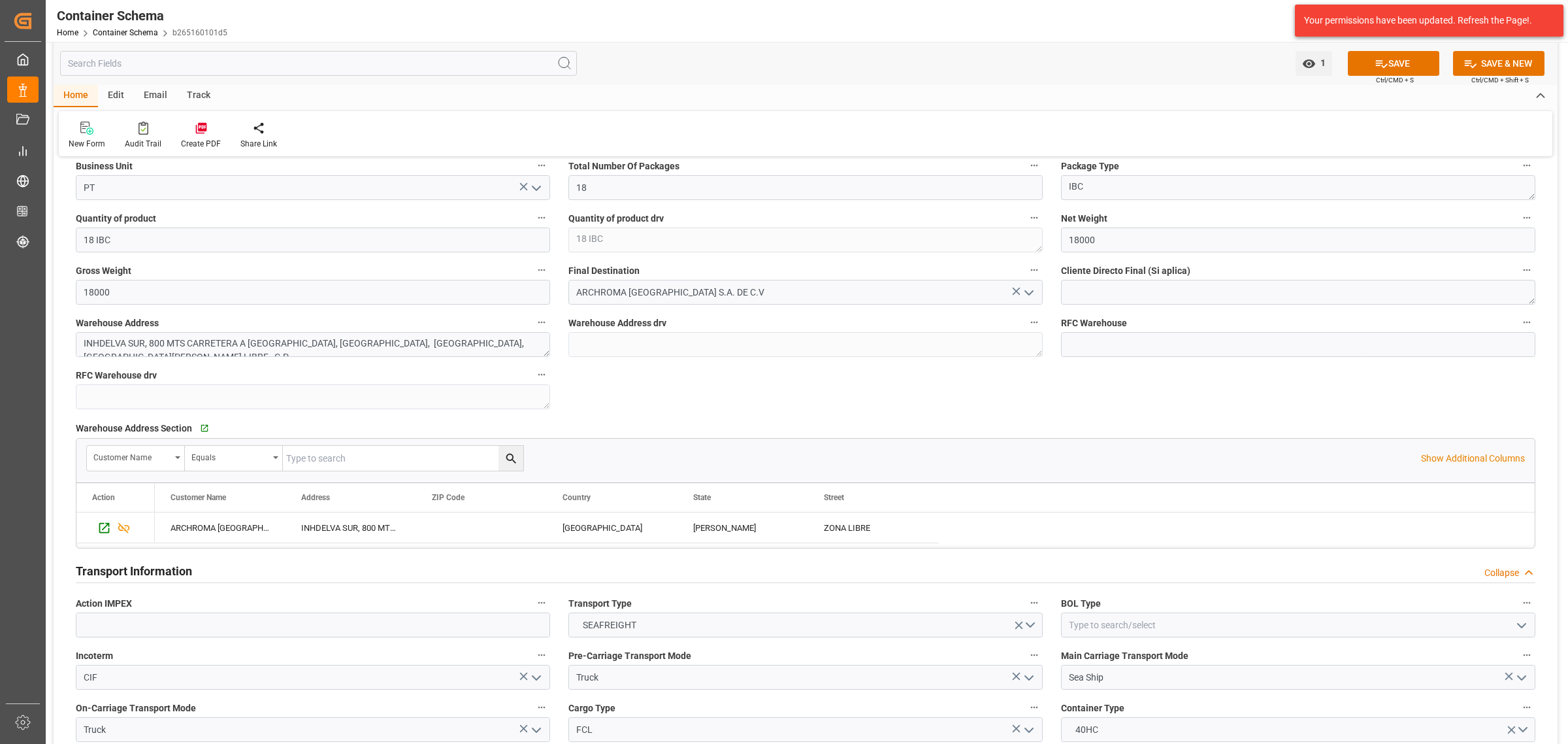
scroll to position [1226, 0]
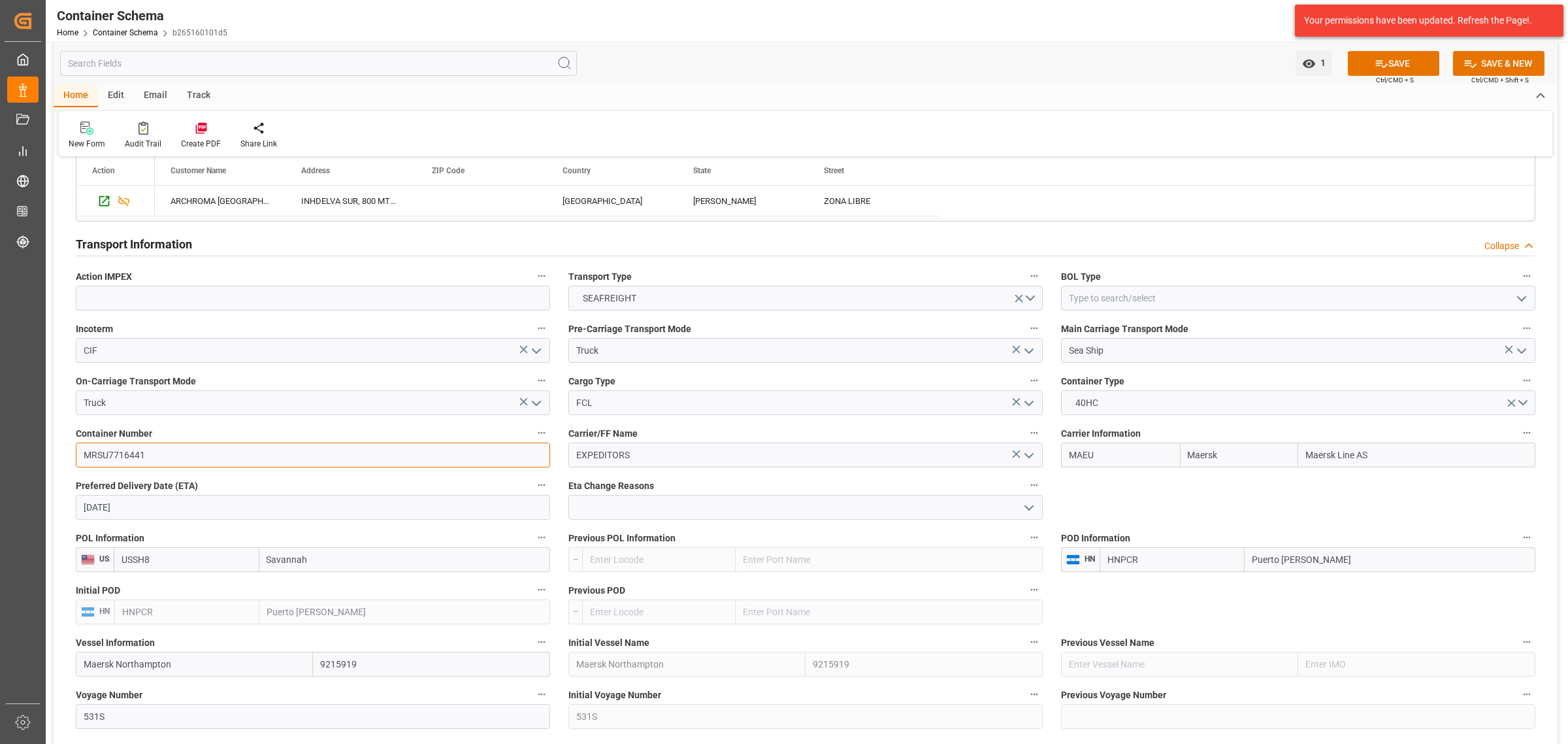
drag, startPoint x: 64, startPoint y: 455, endPoint x: 91, endPoint y: 455, distance: 27.0
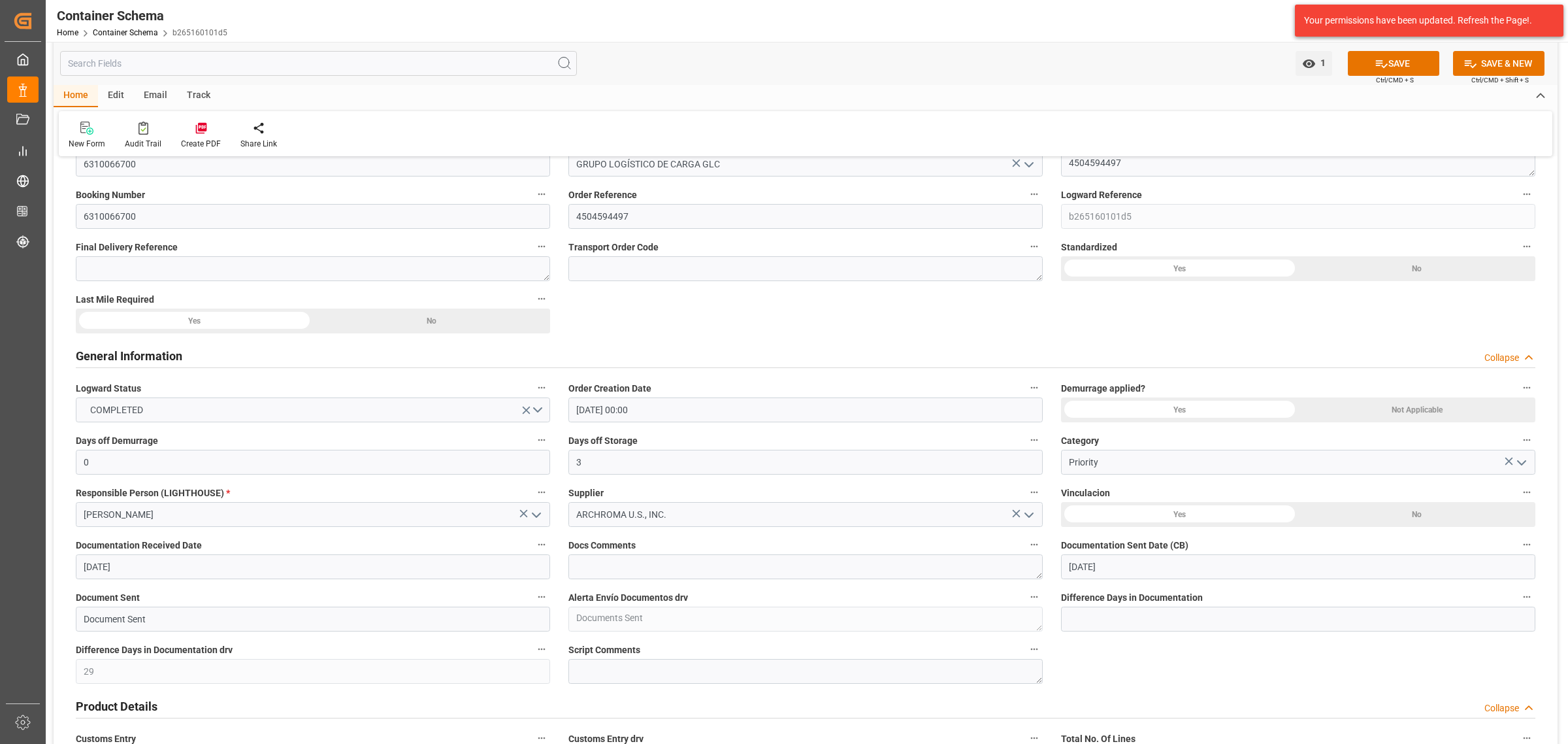
scroll to position [0, 0]
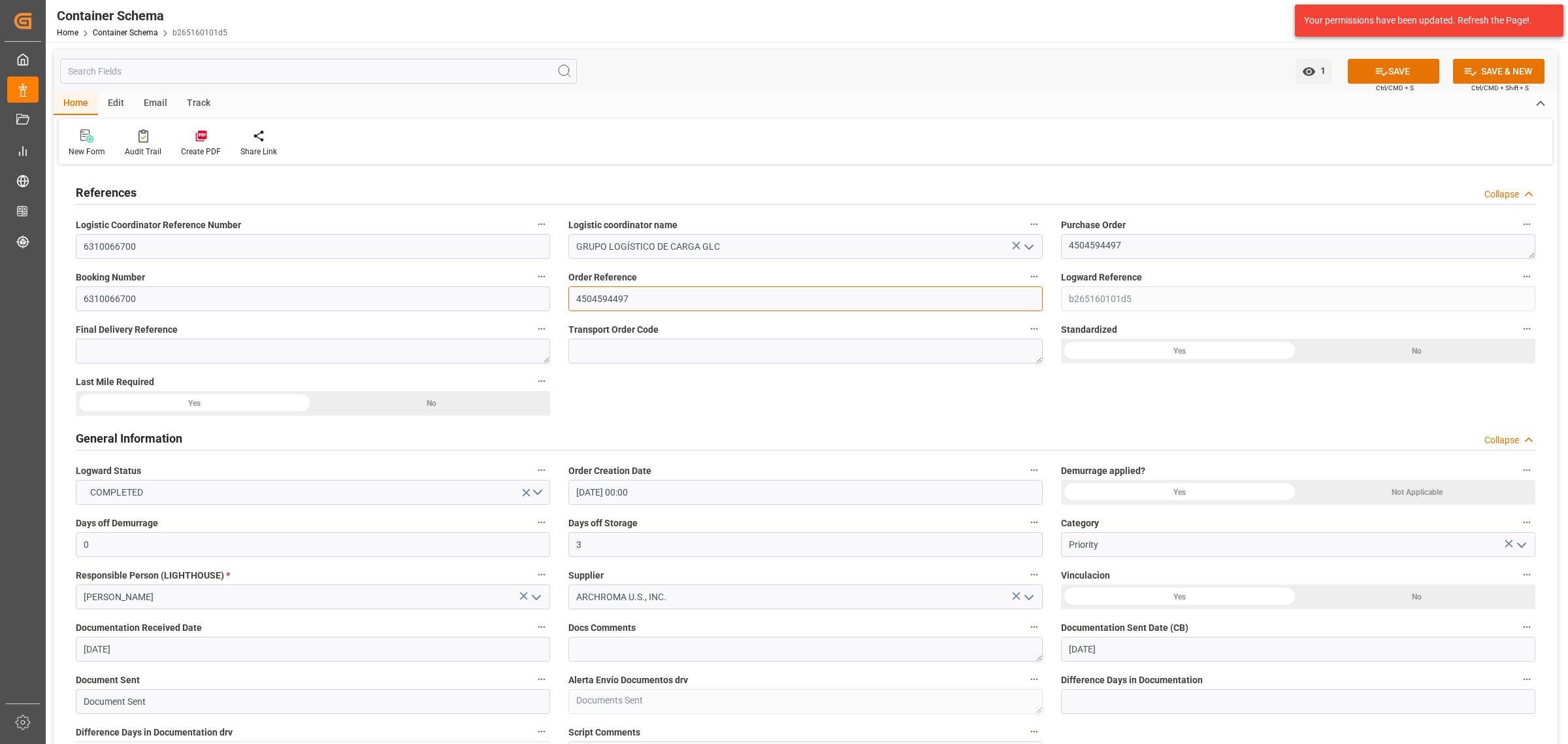
click at [589, 298] on input "4504594497" at bounding box center [806, 299] width 475 height 25
click at [586, 298] on input "4504594497" at bounding box center [806, 299] width 475 height 25
drag, startPoint x: 227, startPoint y: 30, endPoint x: 253, endPoint y: 26, distance: 26.3
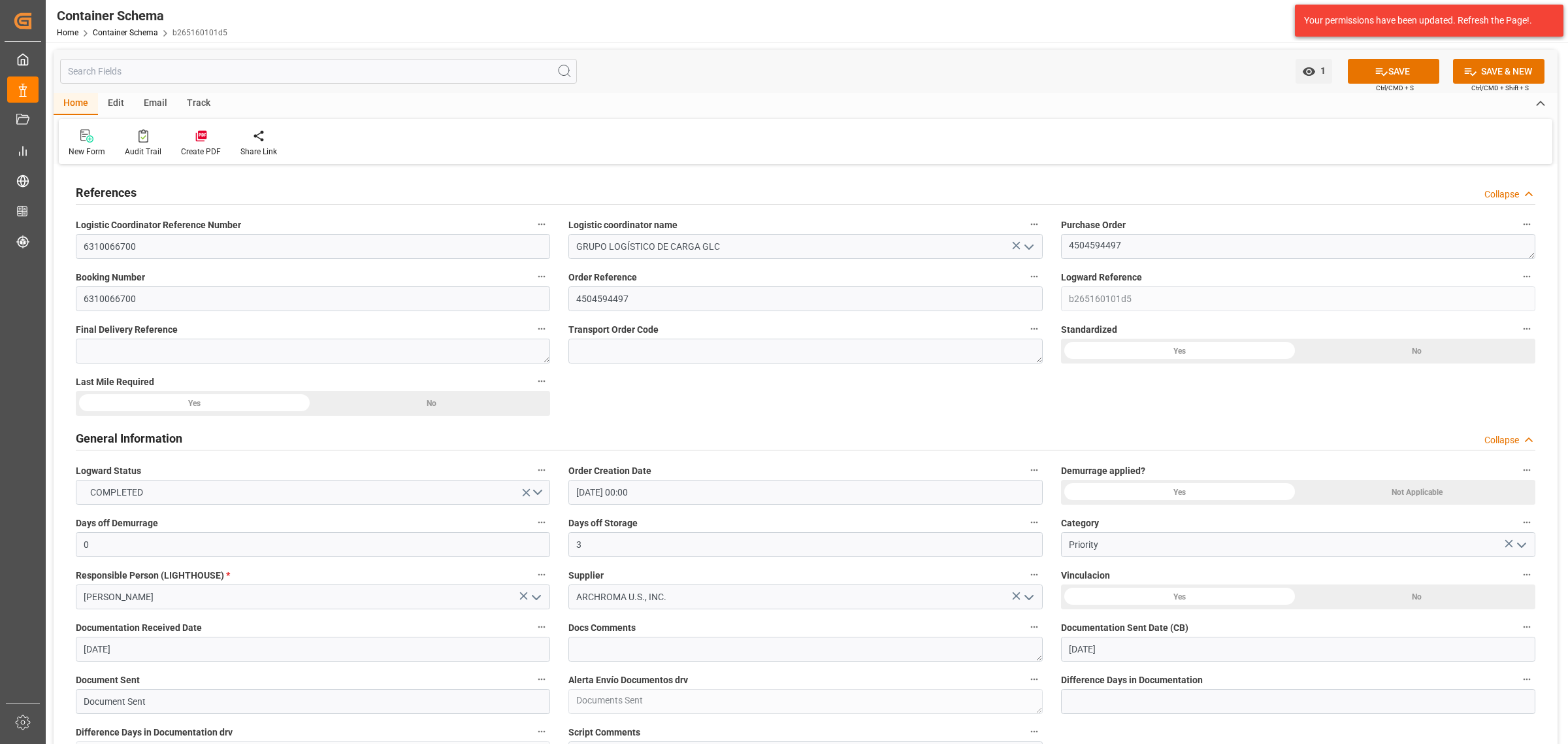
click at [178, 33] on div "Container Schema Home Container Schema b265160101d5" at bounding box center [142, 21] width 180 height 42
click at [256, 34] on div "Container Schema Home Container Schema b265160101d5 Archroma LATAM 99+ Notifica…" at bounding box center [801, 21] width 1531 height 42
drag, startPoint x: 227, startPoint y: 33, endPoint x: 167, endPoint y: 34, distance: 60.0
click at [167, 34] on div "Container Schema Home Container Schema b265160101d5 Archroma LATAM 99+ Notifica…" at bounding box center [801, 21] width 1531 height 42
copy link "b265160101d5"
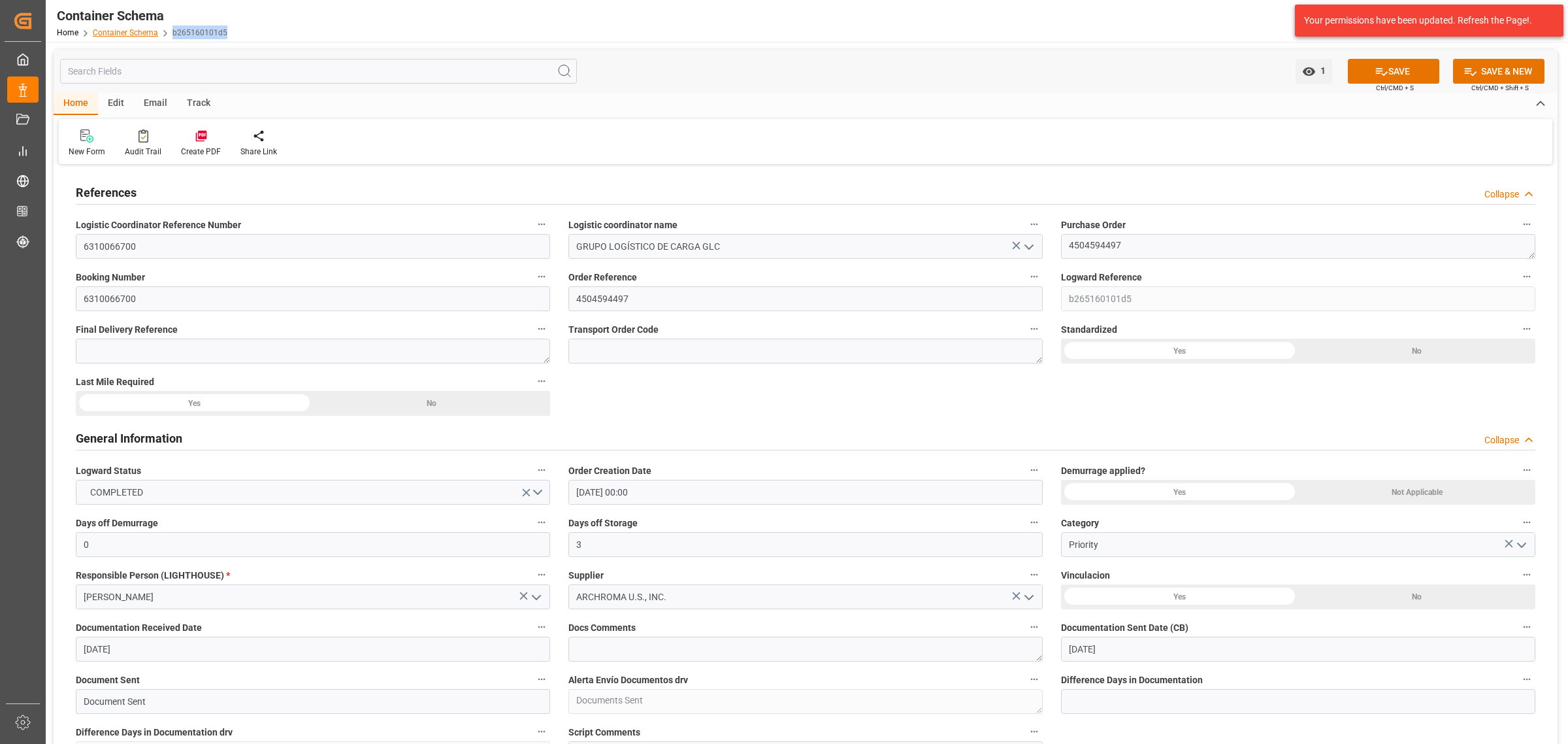
click at [141, 30] on link "Container Schema" at bounding box center [125, 32] width 66 height 9
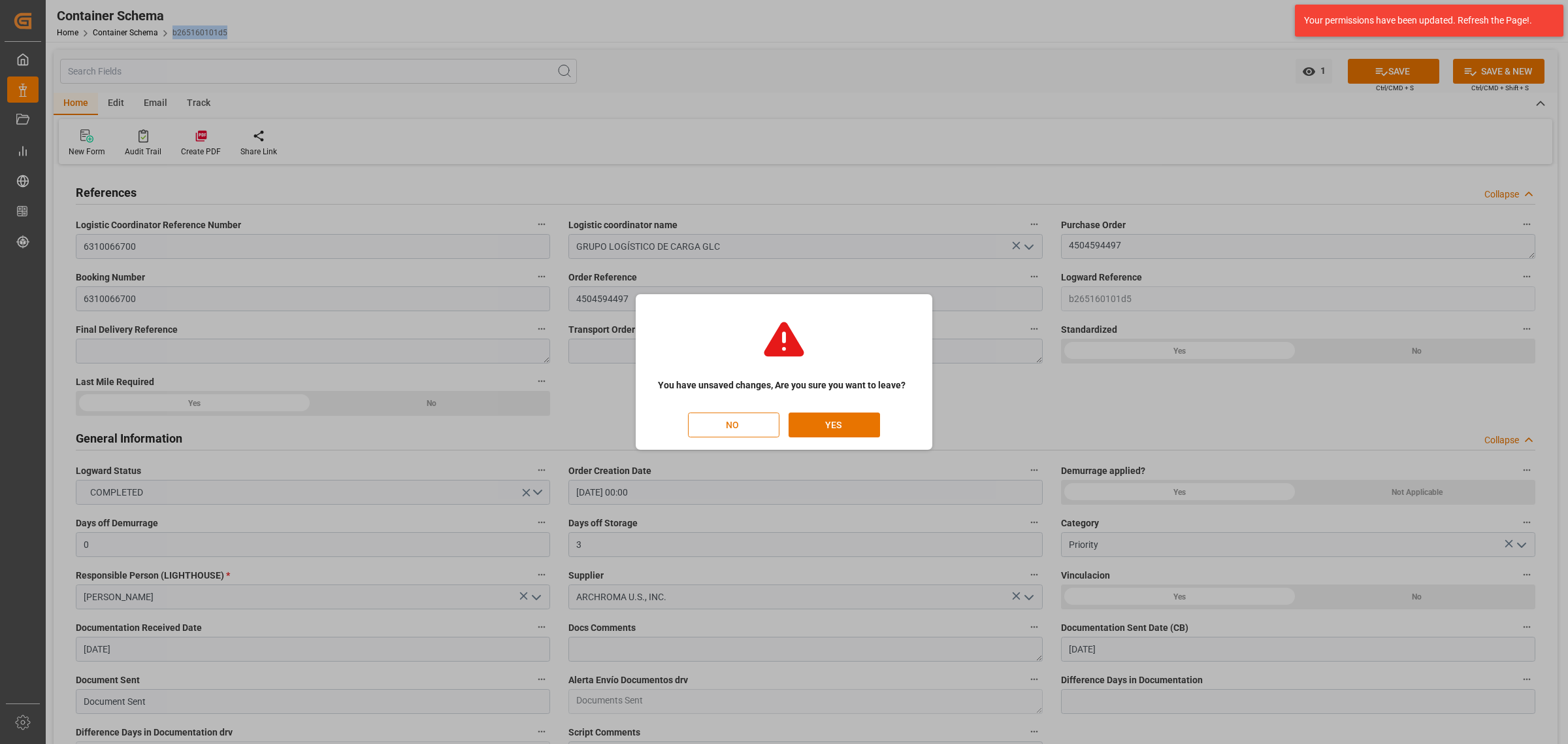
click at [741, 418] on button "NO" at bounding box center [733, 425] width 91 height 25
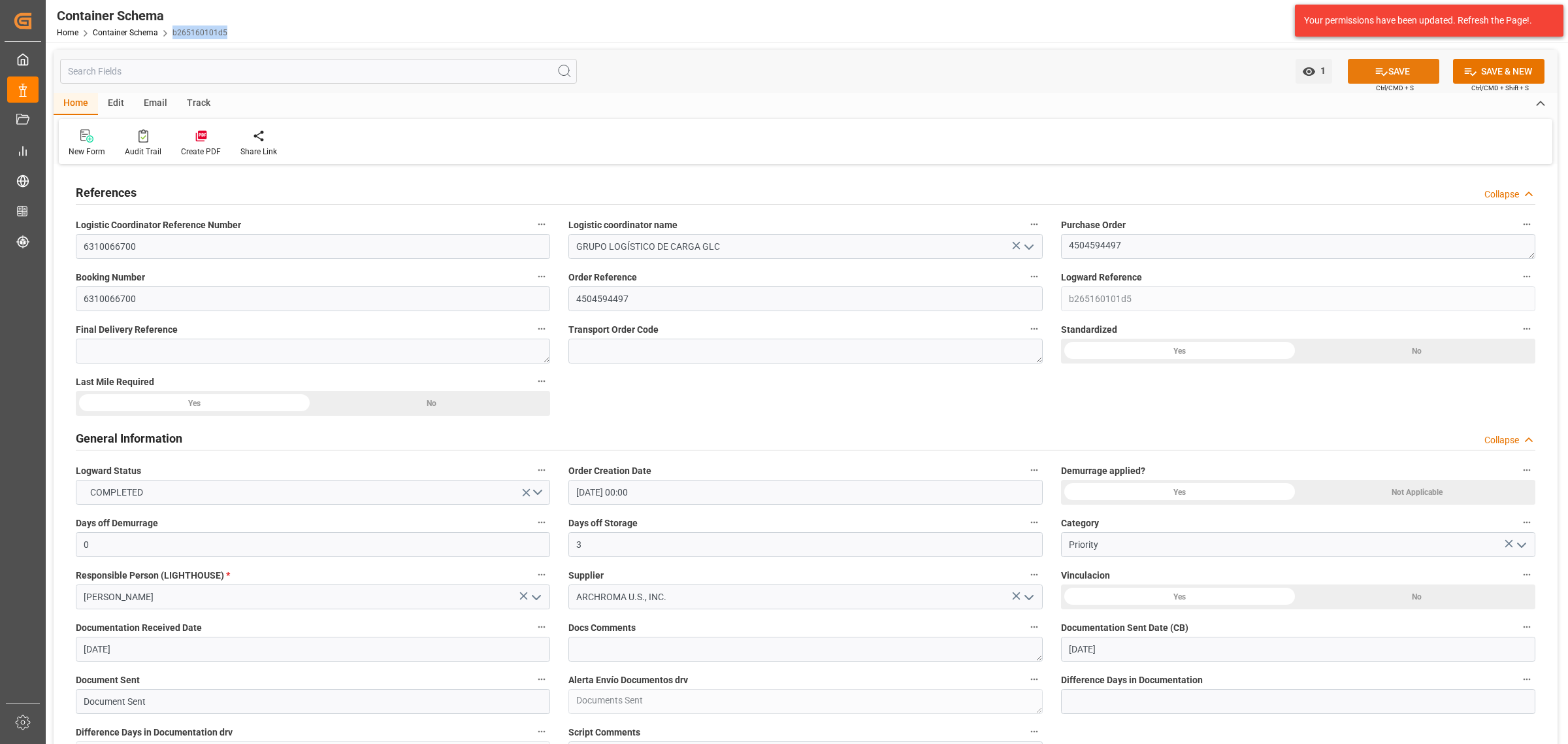
click at [1254, 78] on button "SAVE" at bounding box center [1393, 71] width 91 height 25
click at [119, 34] on link "Container Schema" at bounding box center [125, 32] width 66 height 9
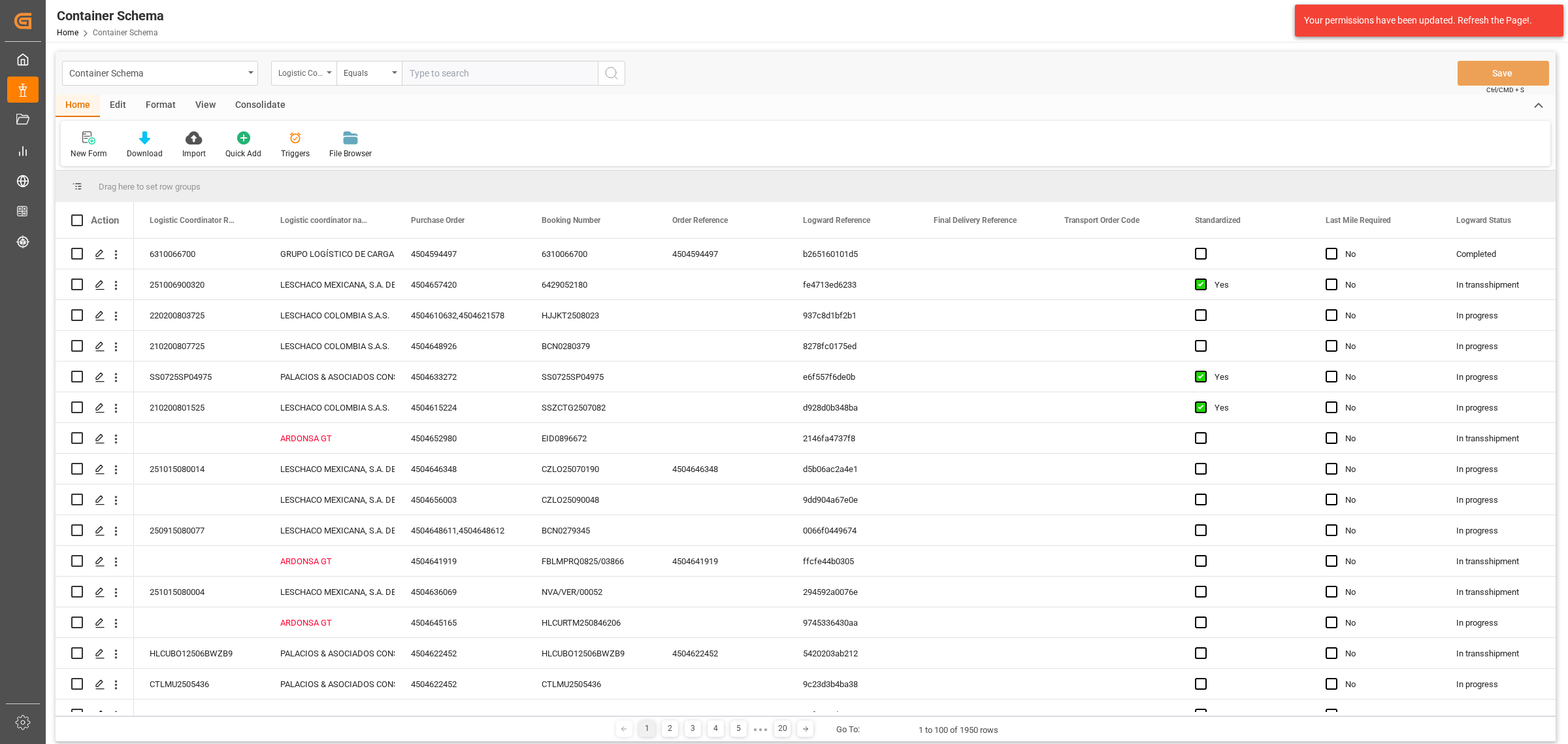
click at [318, 62] on div "Logistic Coordinator Reference Number" at bounding box center [304, 73] width 66 height 25
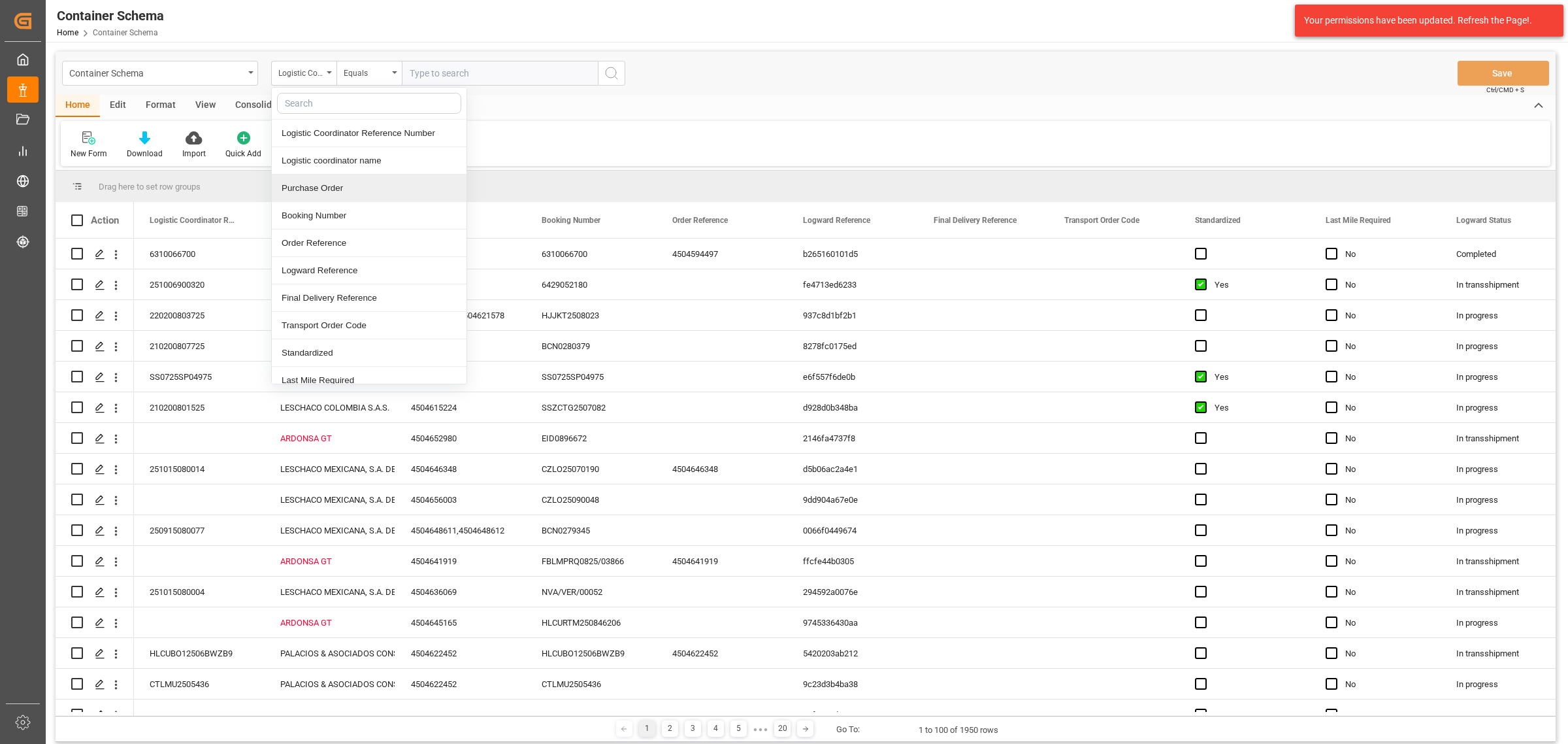
click at [335, 183] on div "Purchase Order" at bounding box center [369, 188] width 194 height 27
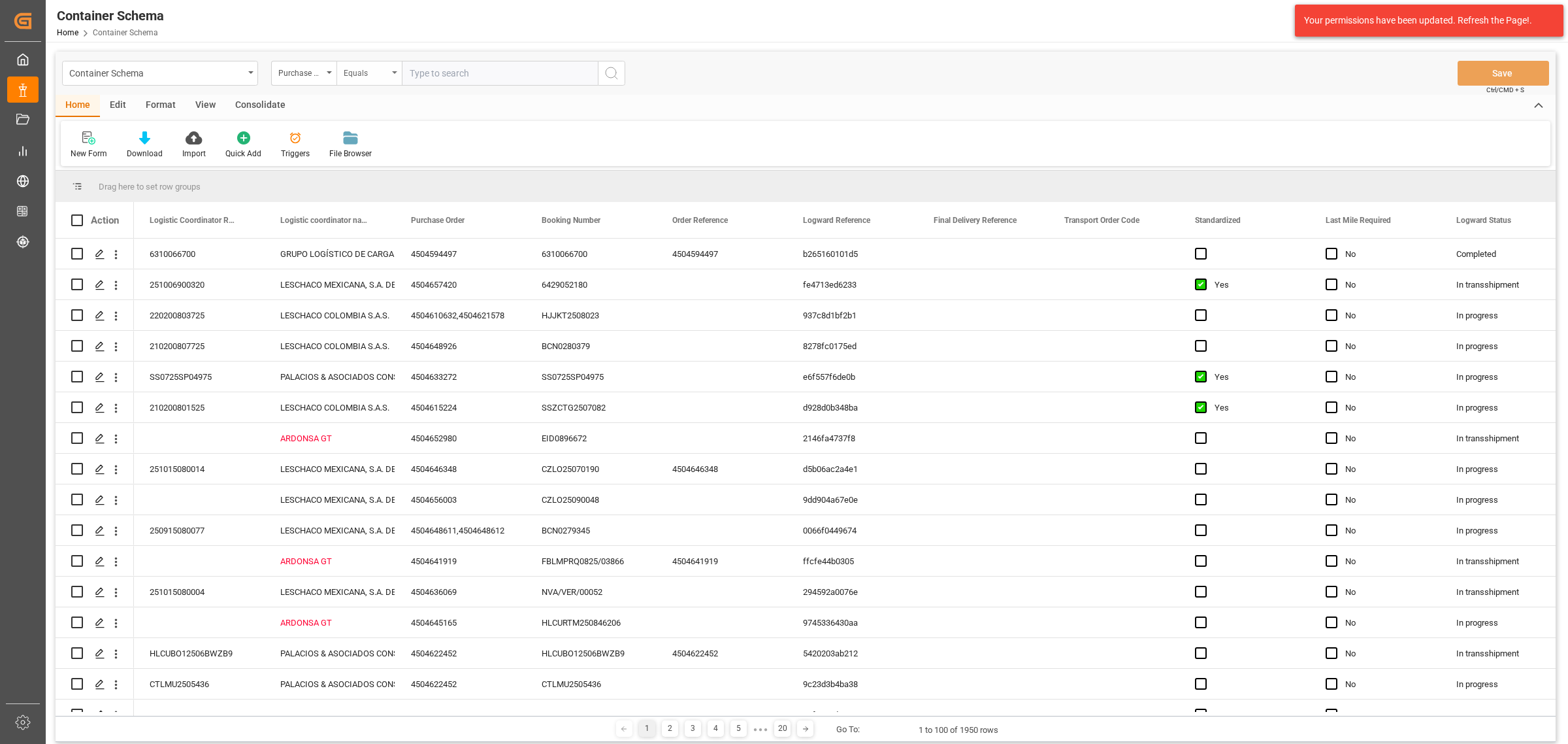
click at [367, 70] on div "Equals" at bounding box center [366, 72] width 45 height 15
drag, startPoint x: 410, startPoint y: 168, endPoint x: 457, endPoint y: 89, distance: 91.9
click at [410, 167] on div "Fuzzy search" at bounding box center [434, 160] width 194 height 27
click at [461, 77] on input "text" at bounding box center [500, 73] width 196 height 25
paste input "4504600388"
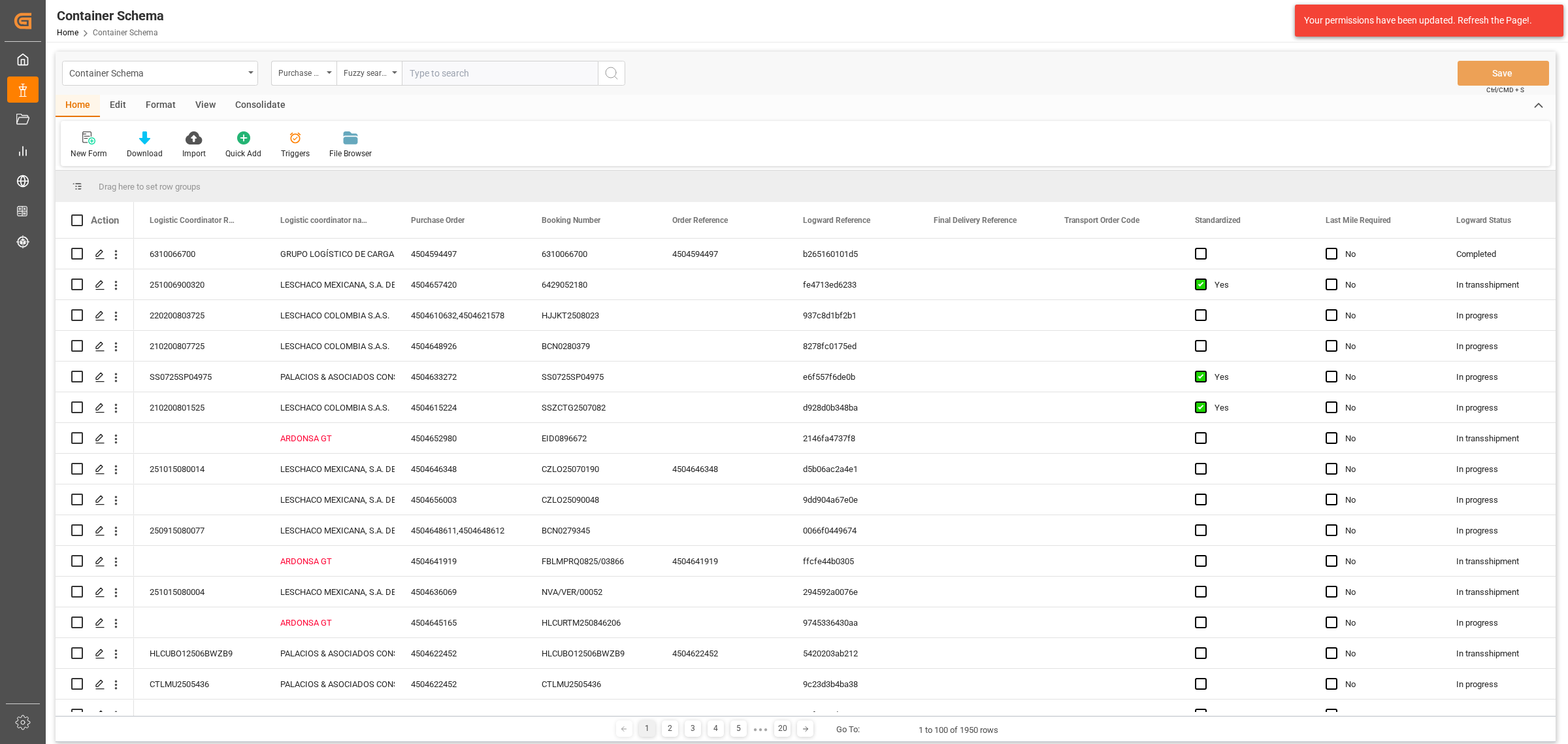
type input "4504600388"
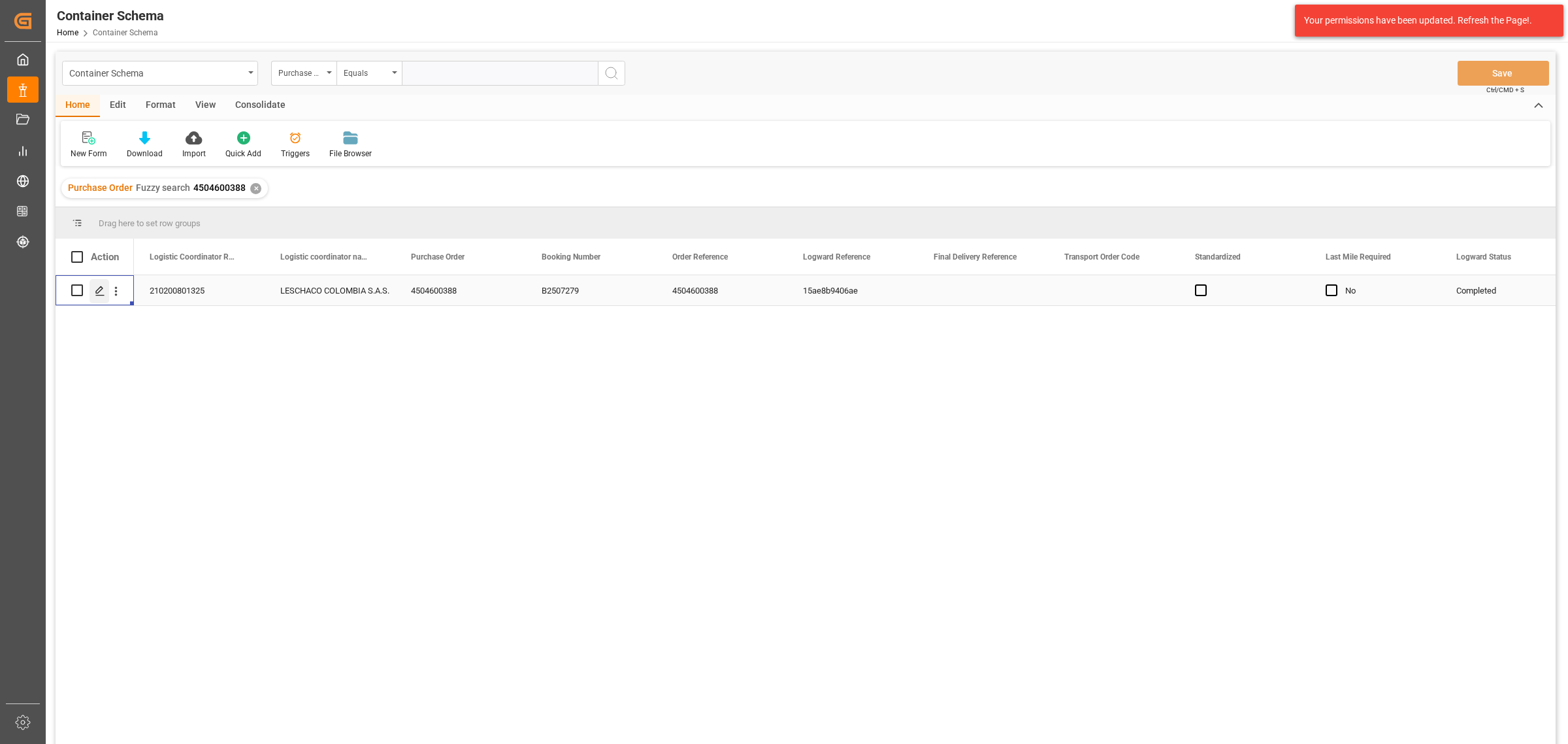
click at [101, 292] on icon "Press SPACE to select this row." at bounding box center [100, 291] width 10 height 10
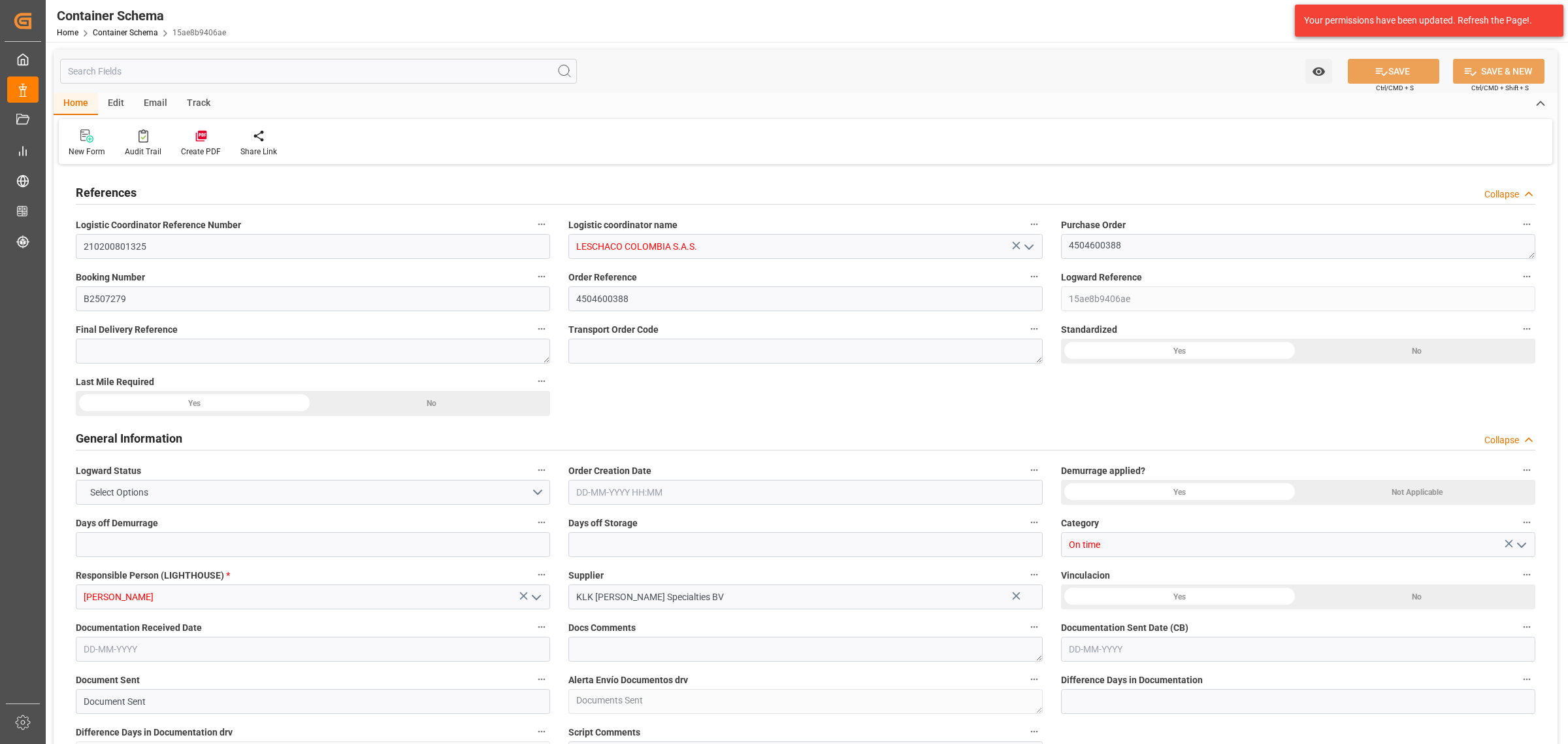
type input "0"
type input "3"
type input "0"
type input "1"
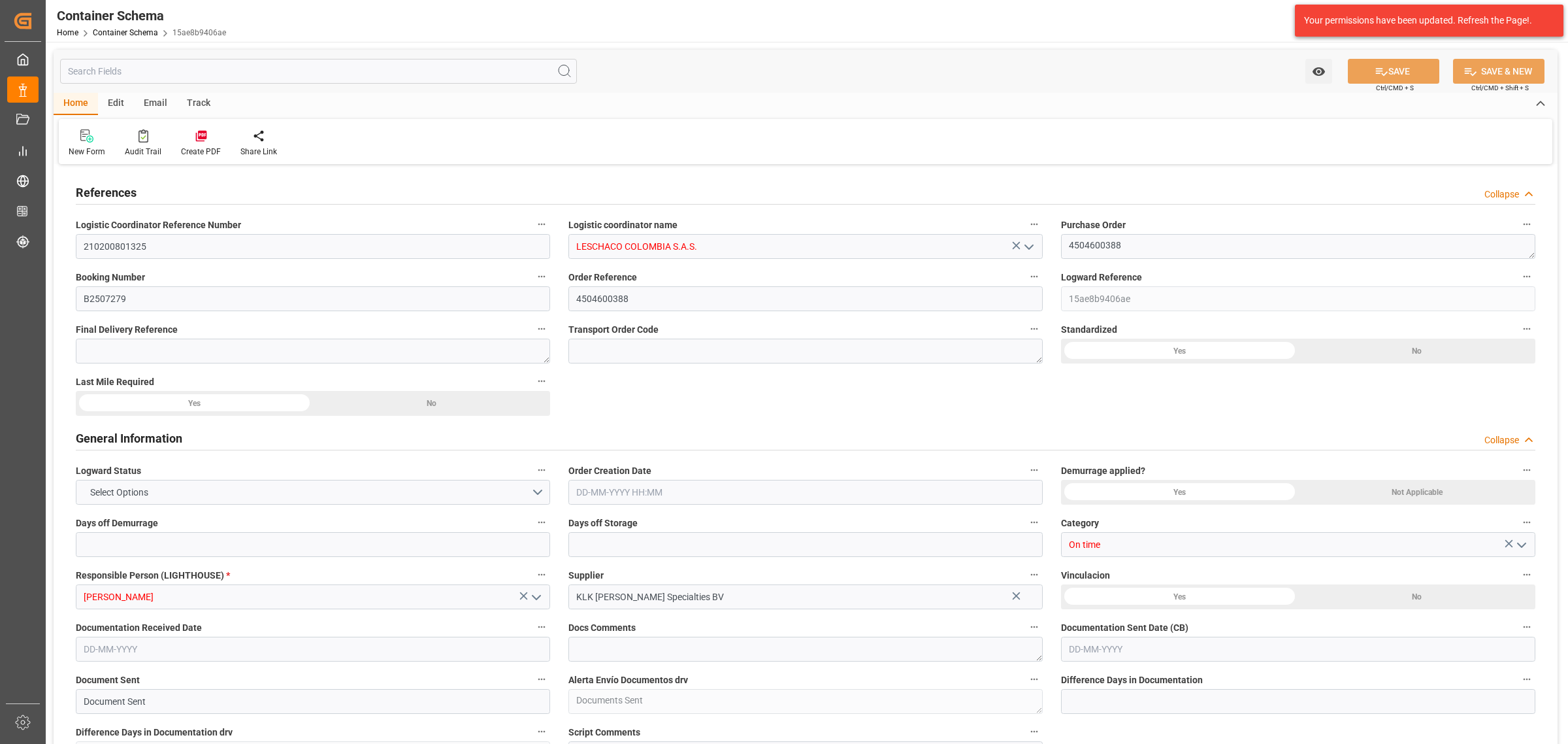
type input "1"
type input "1000"
type input "1064"
type input "Hapag Lloyd"
type input "Hapag Lloyd Aktiengesellschaft"
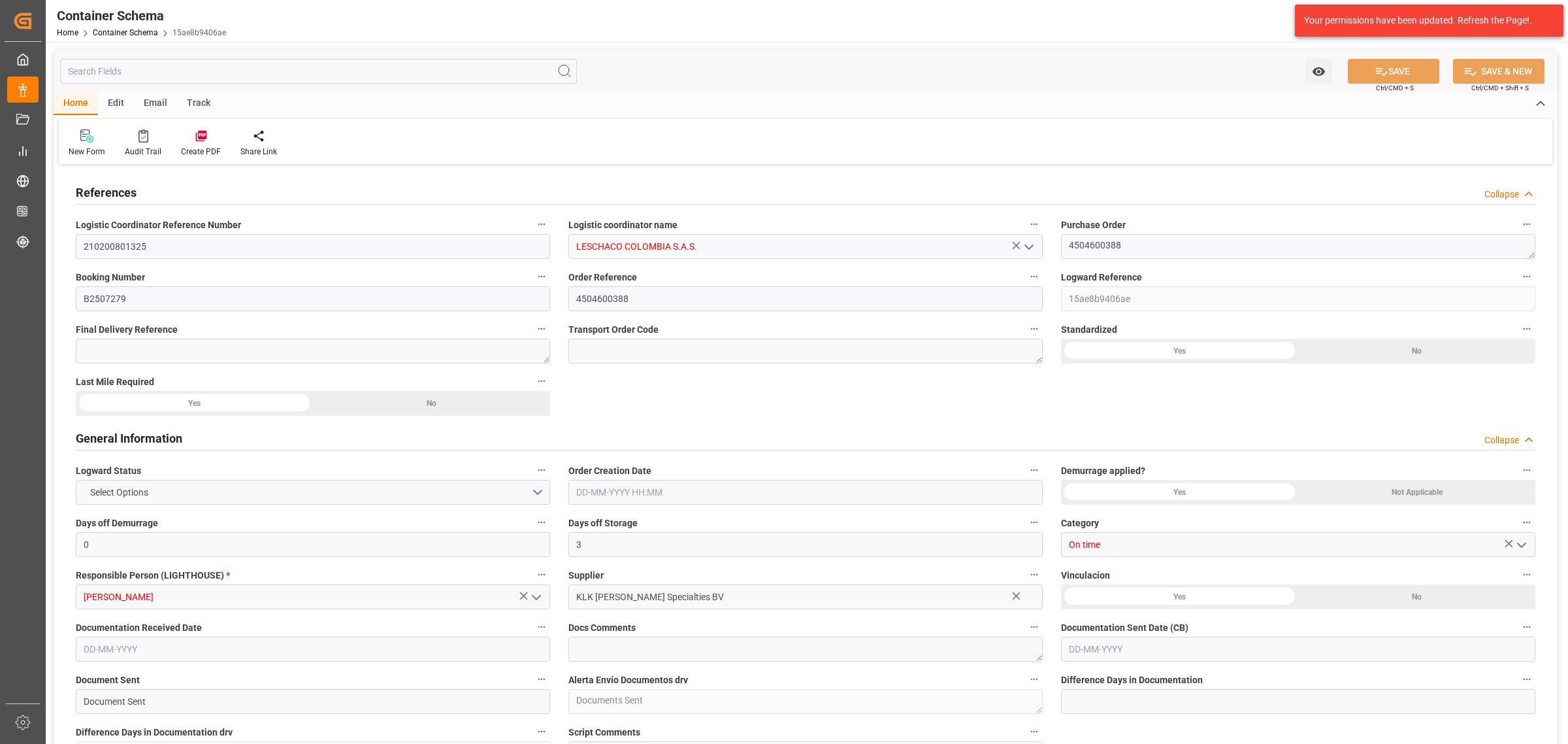
type input "BEANR"
type input "COCTG"
type input "9777620"
type input "9729087"
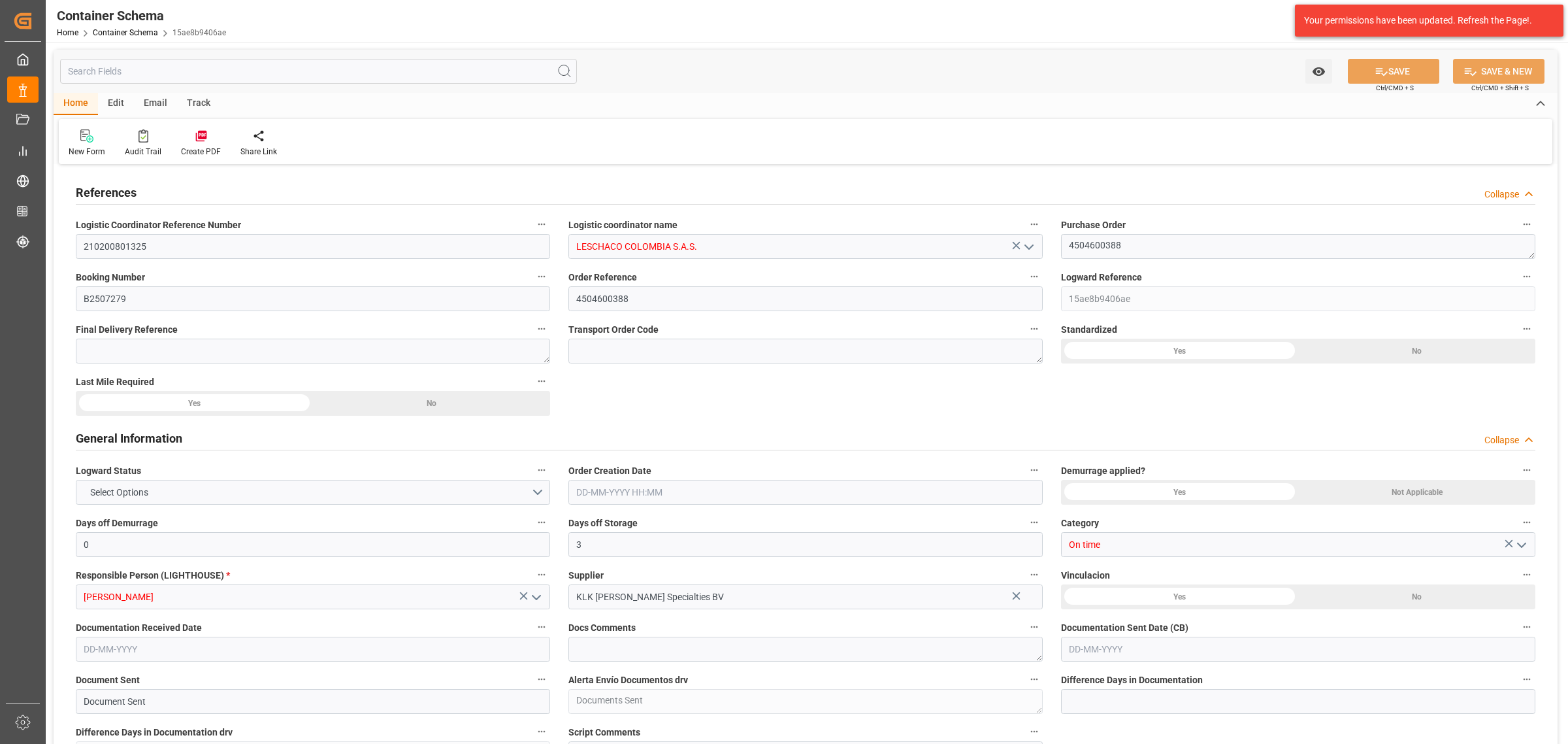
type input "9729087"
type input "5"
type input "13"
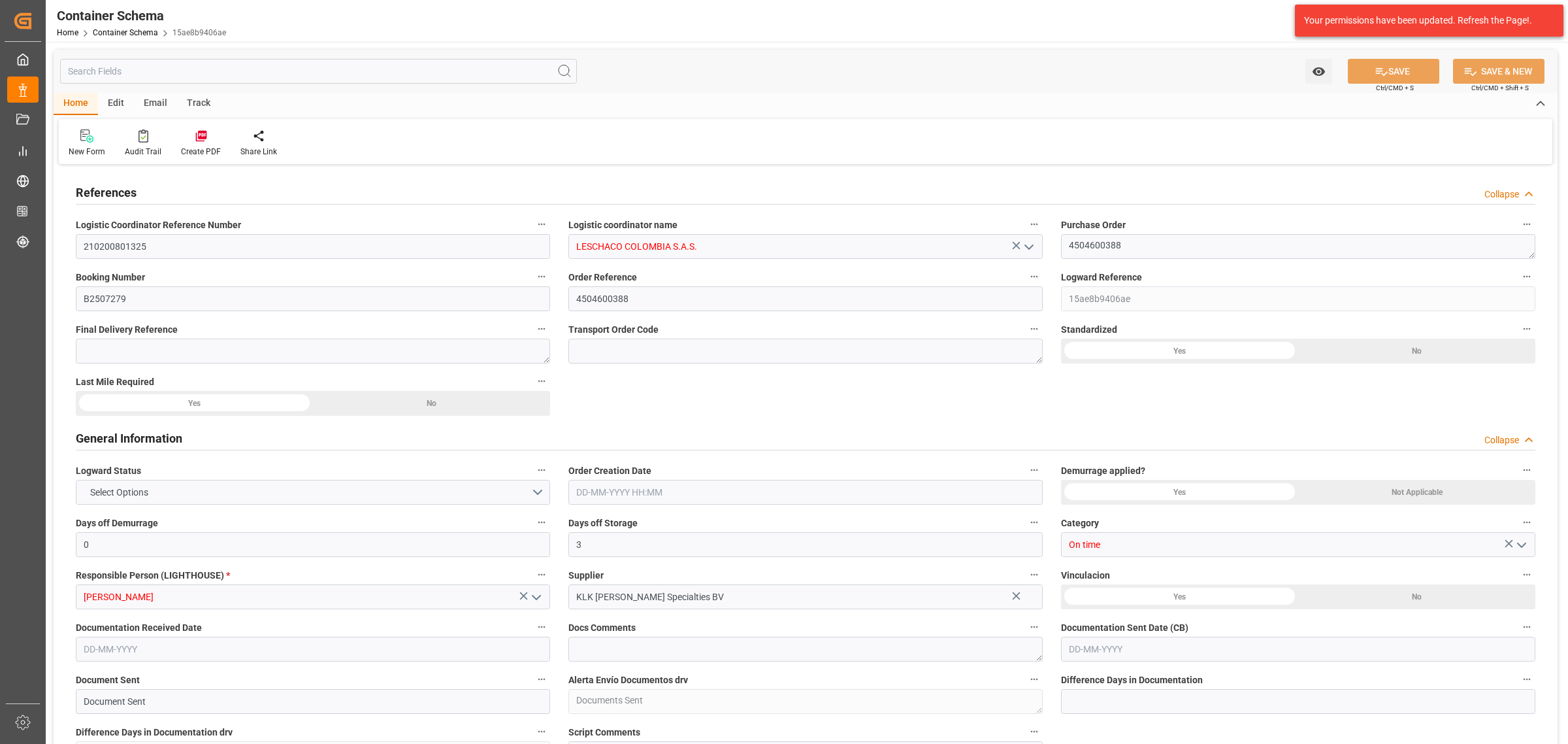
type input "11"
type input "10"
type input "0"
type input "03-08-2025 13:00"
type input "13-08-2025"
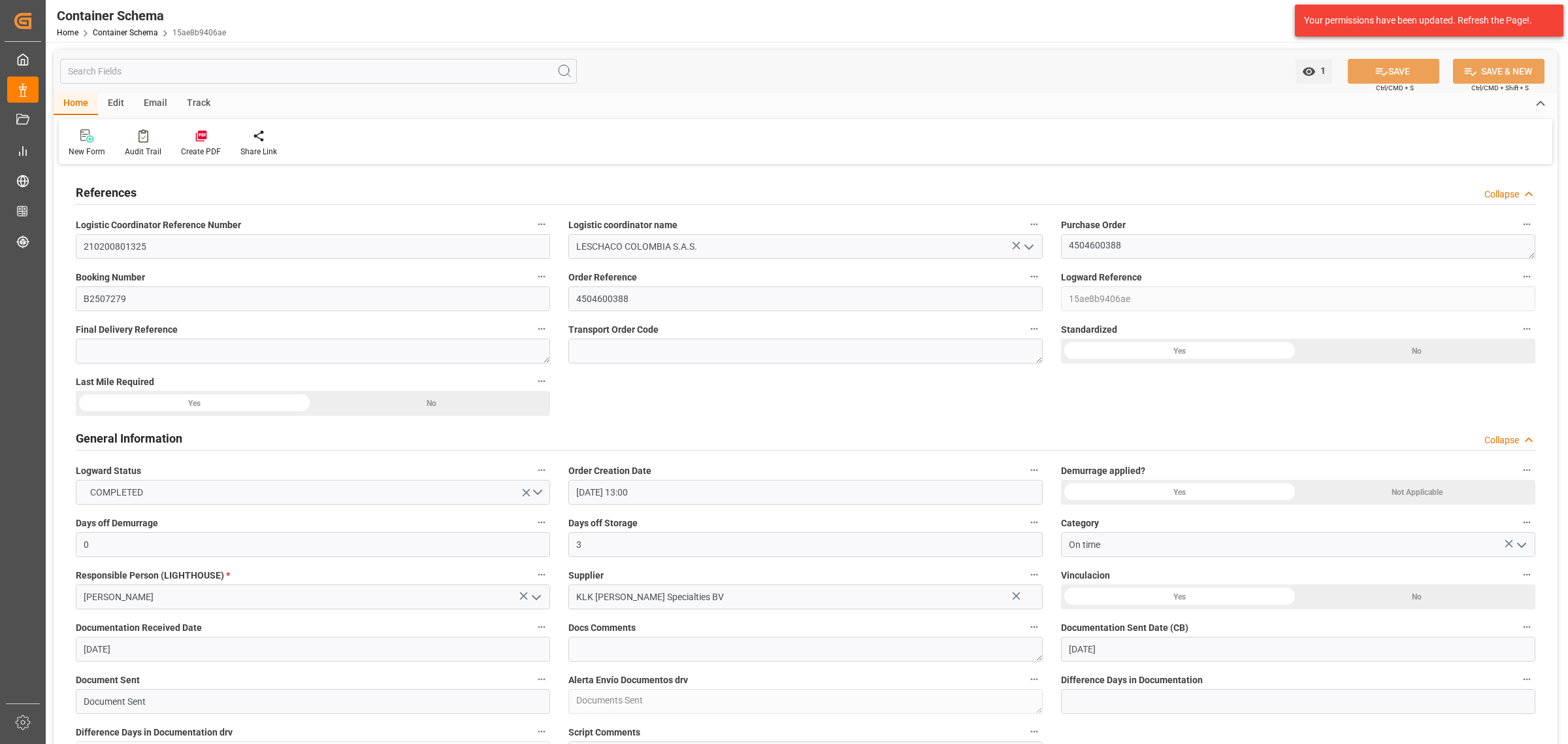
type input "13-08-2025"
type input "23-08-2025"
type input "03-08-2025"
type input "03-09-2025"
type input "03-09-2025 10:49"
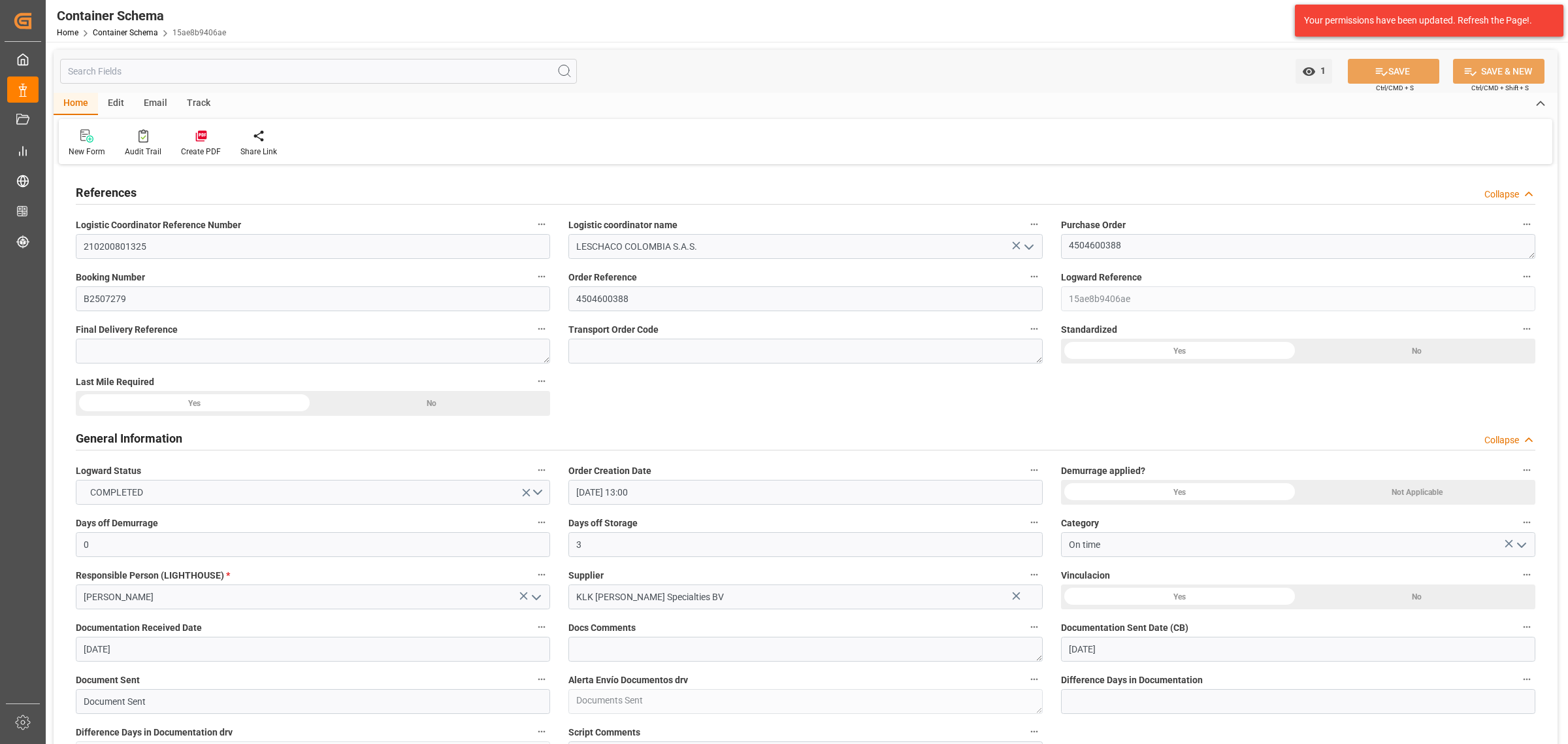
type input "03-08-2025 18:19"
type input "25-09-2025"
click at [605, 298] on input "4504600388" at bounding box center [806, 299] width 475 height 25
click at [604, 298] on input "4504600388" at bounding box center [806, 299] width 475 height 25
click at [136, 243] on input "210200801325" at bounding box center [313, 247] width 475 height 25
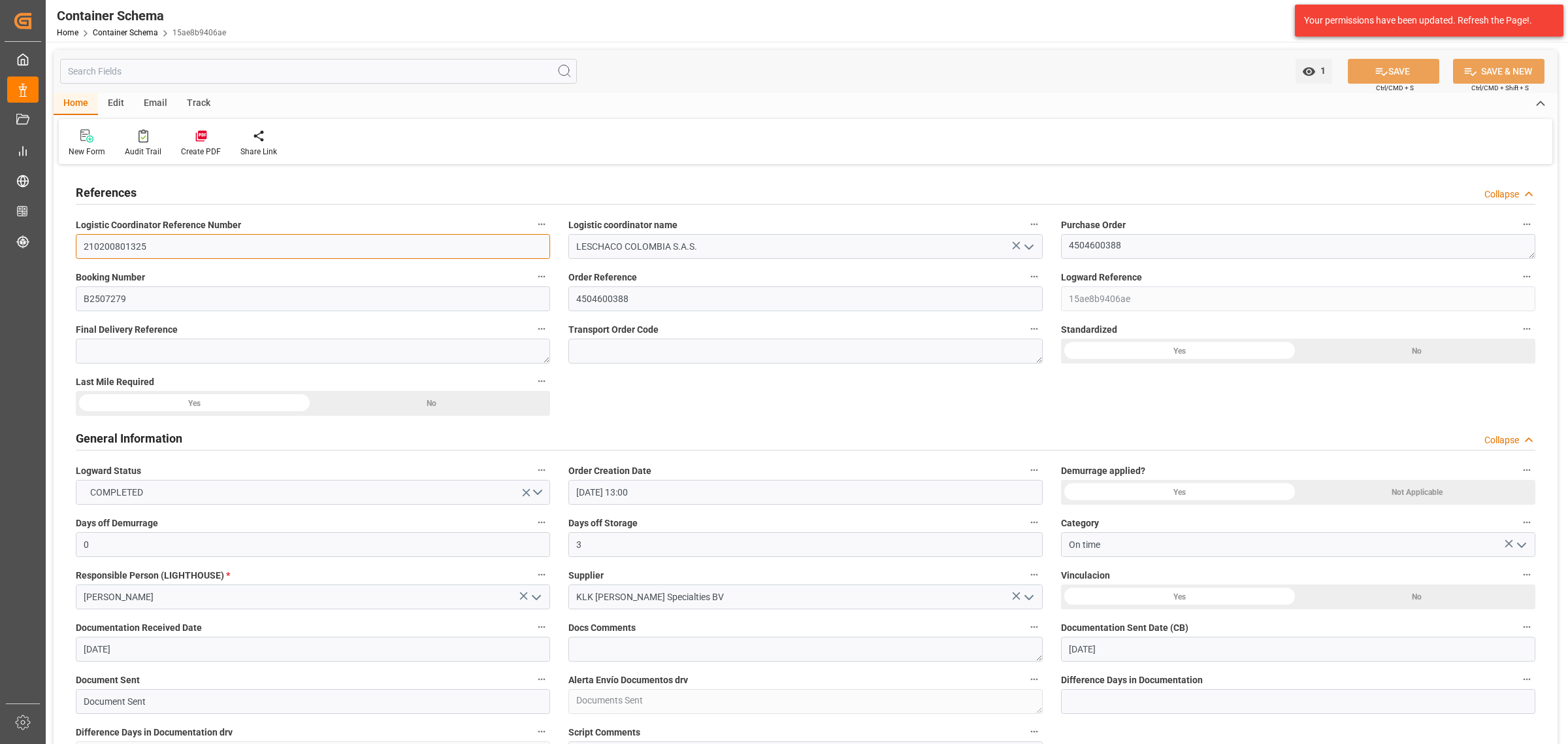
click at [136, 243] on input "210200801325" at bounding box center [313, 247] width 475 height 25
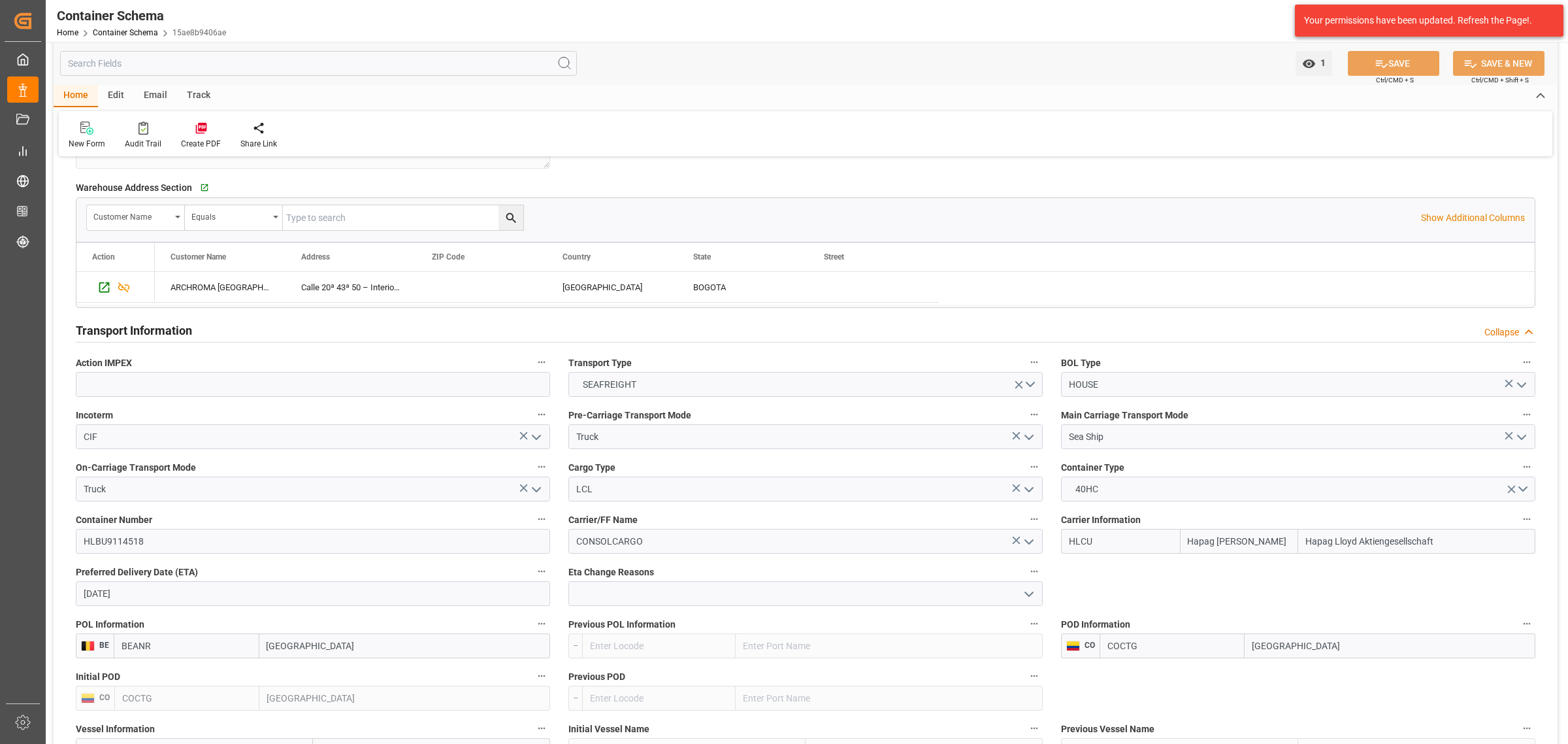
scroll to position [1144, 0]
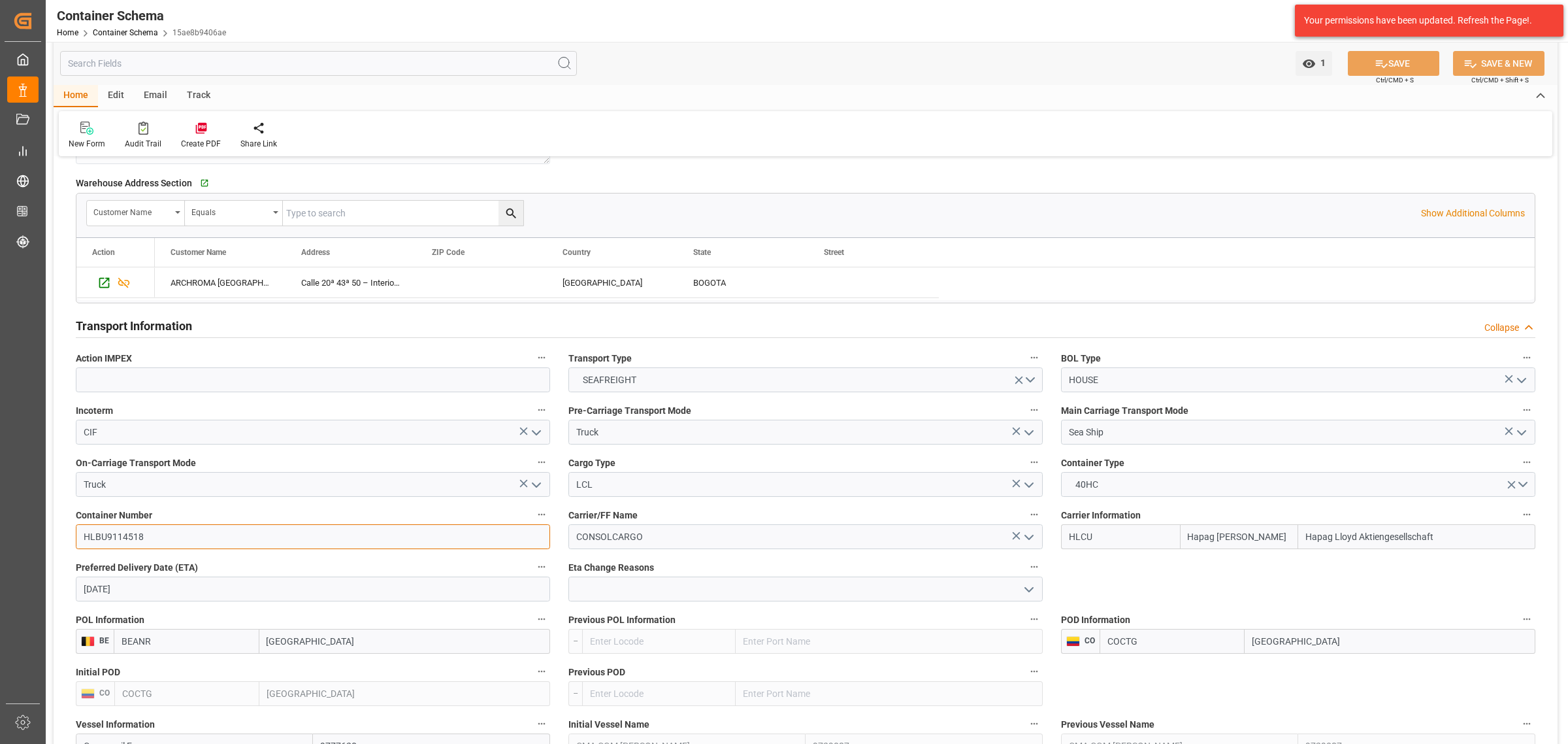
click at [111, 538] on input "HLBU9114518" at bounding box center [313, 537] width 475 height 25
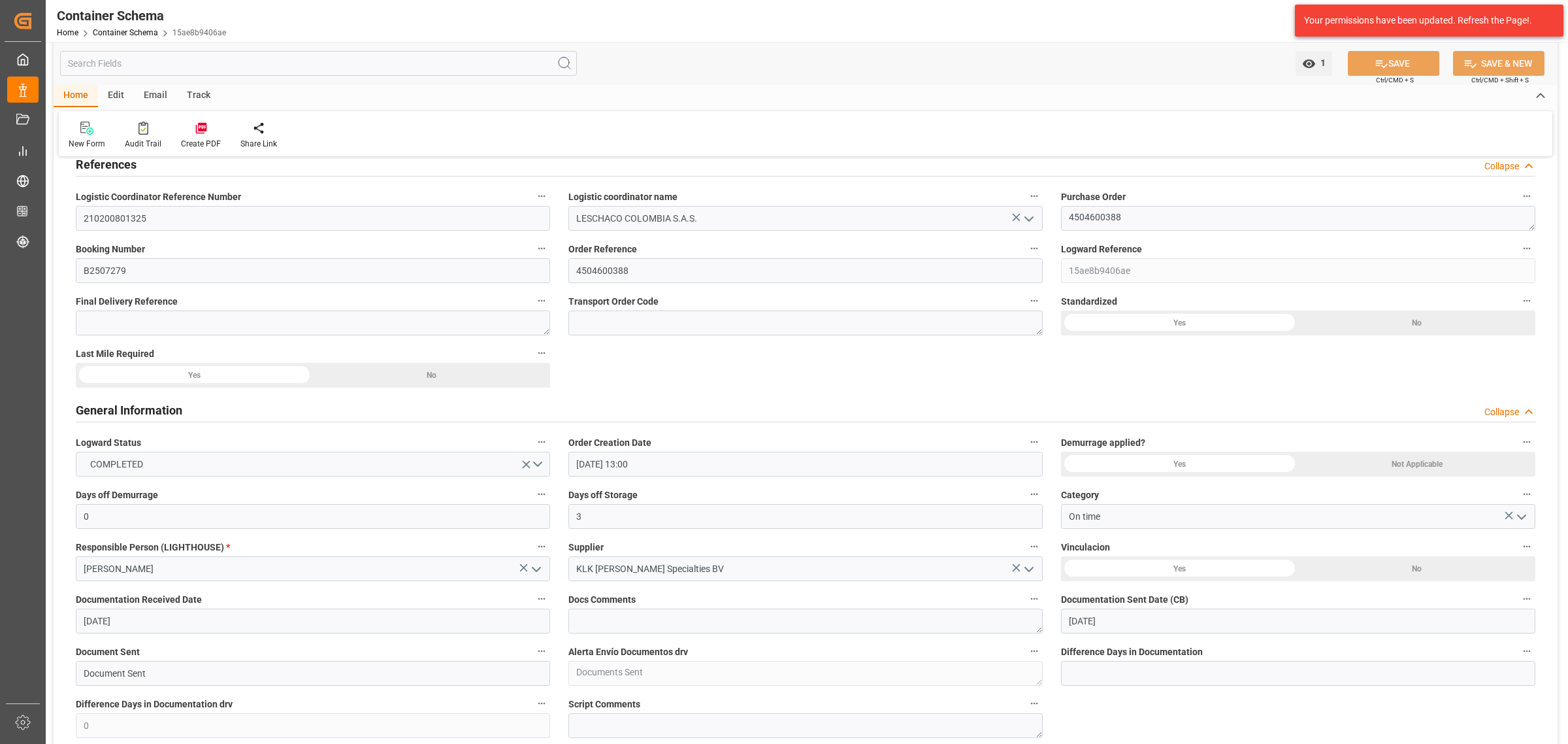
scroll to position [0, 0]
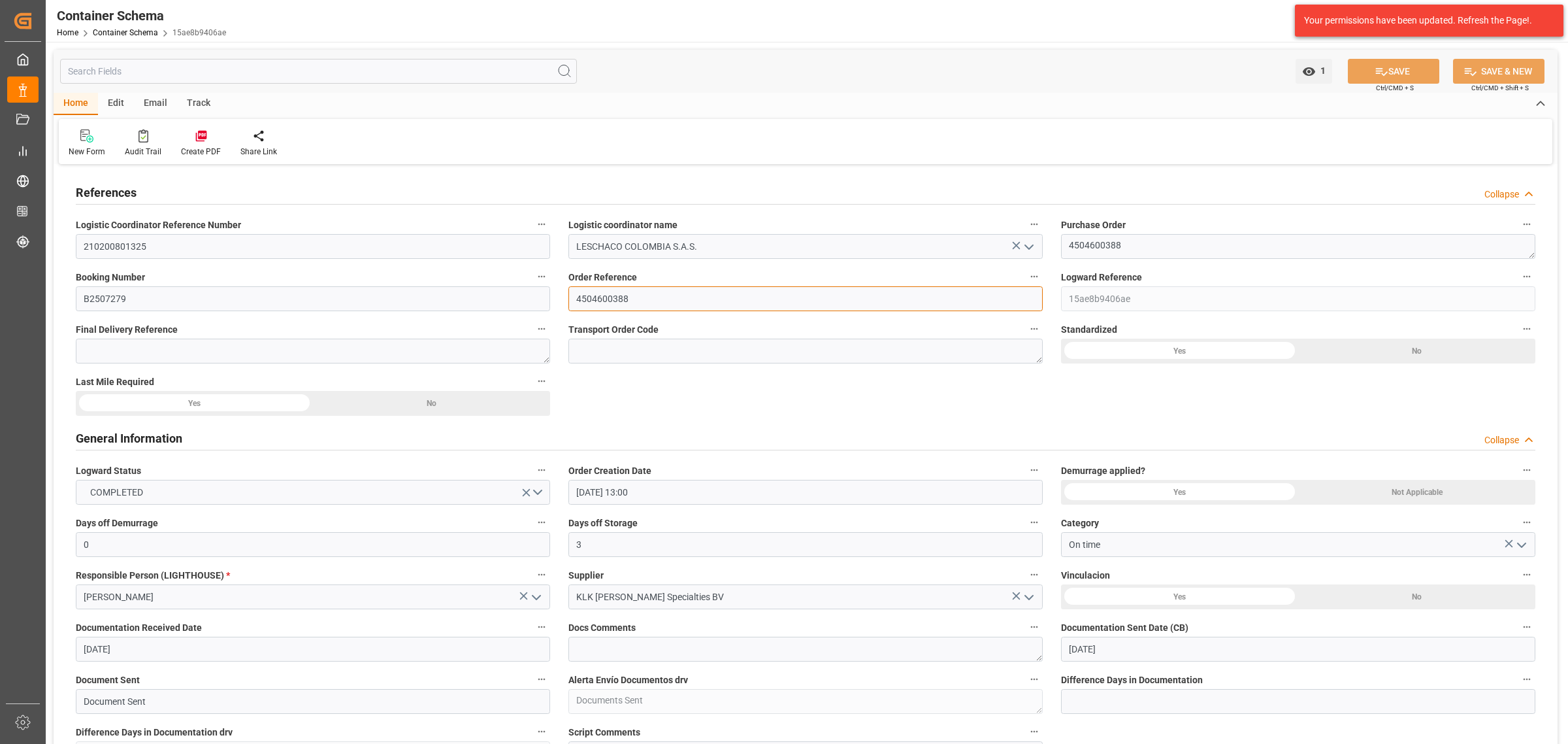
click at [606, 293] on input "4504600388" at bounding box center [806, 299] width 475 height 25
drag, startPoint x: 224, startPoint y: 36, endPoint x: 171, endPoint y: 33, distance: 53.1
click at [171, 33] on div "Container Schema Home Container Schema 15ae8b9406ae" at bounding box center [141, 21] width 178 height 42
drag, startPoint x: 146, startPoint y: 252, endPoint x: 64, endPoint y: 252, distance: 82.0
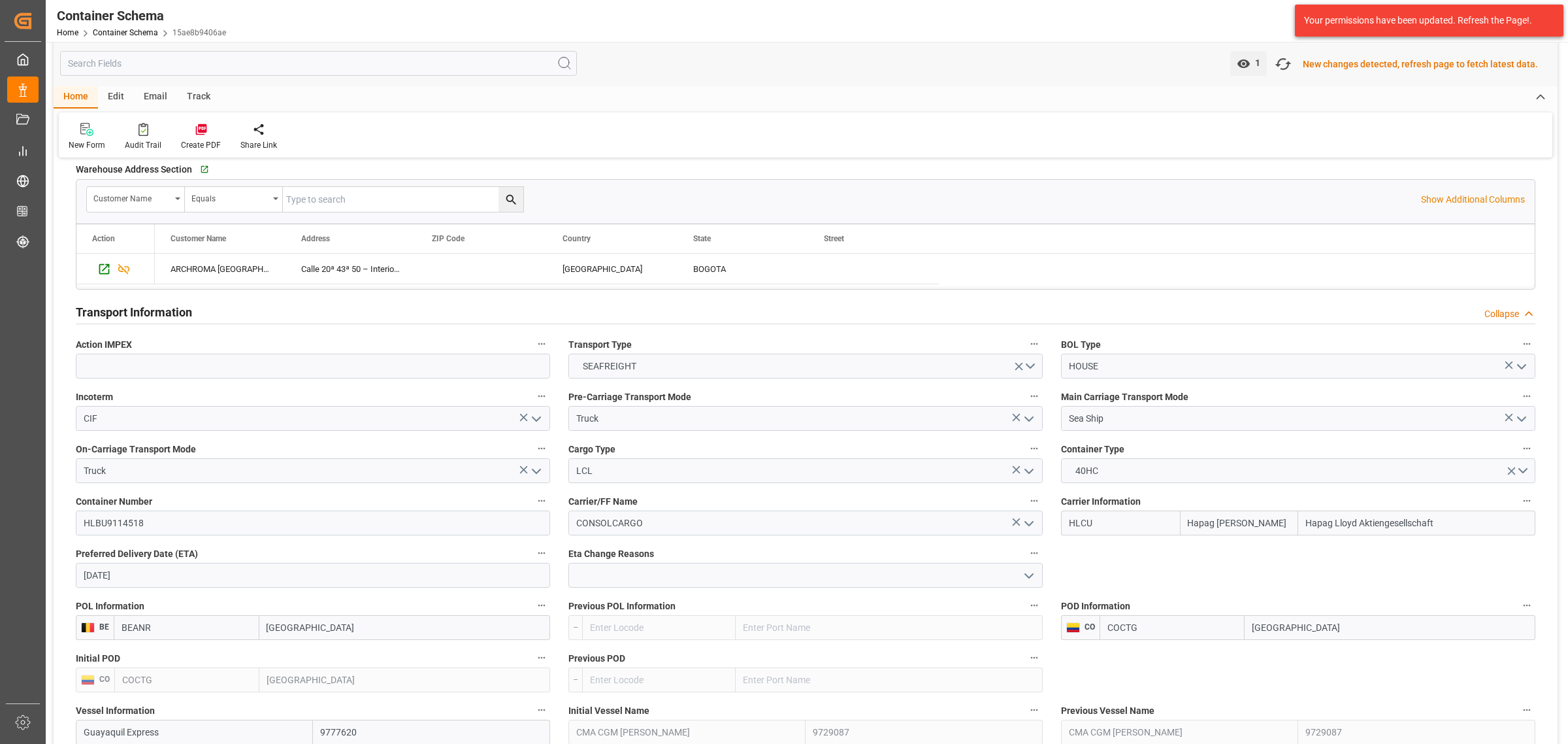
scroll to position [1226, 0]
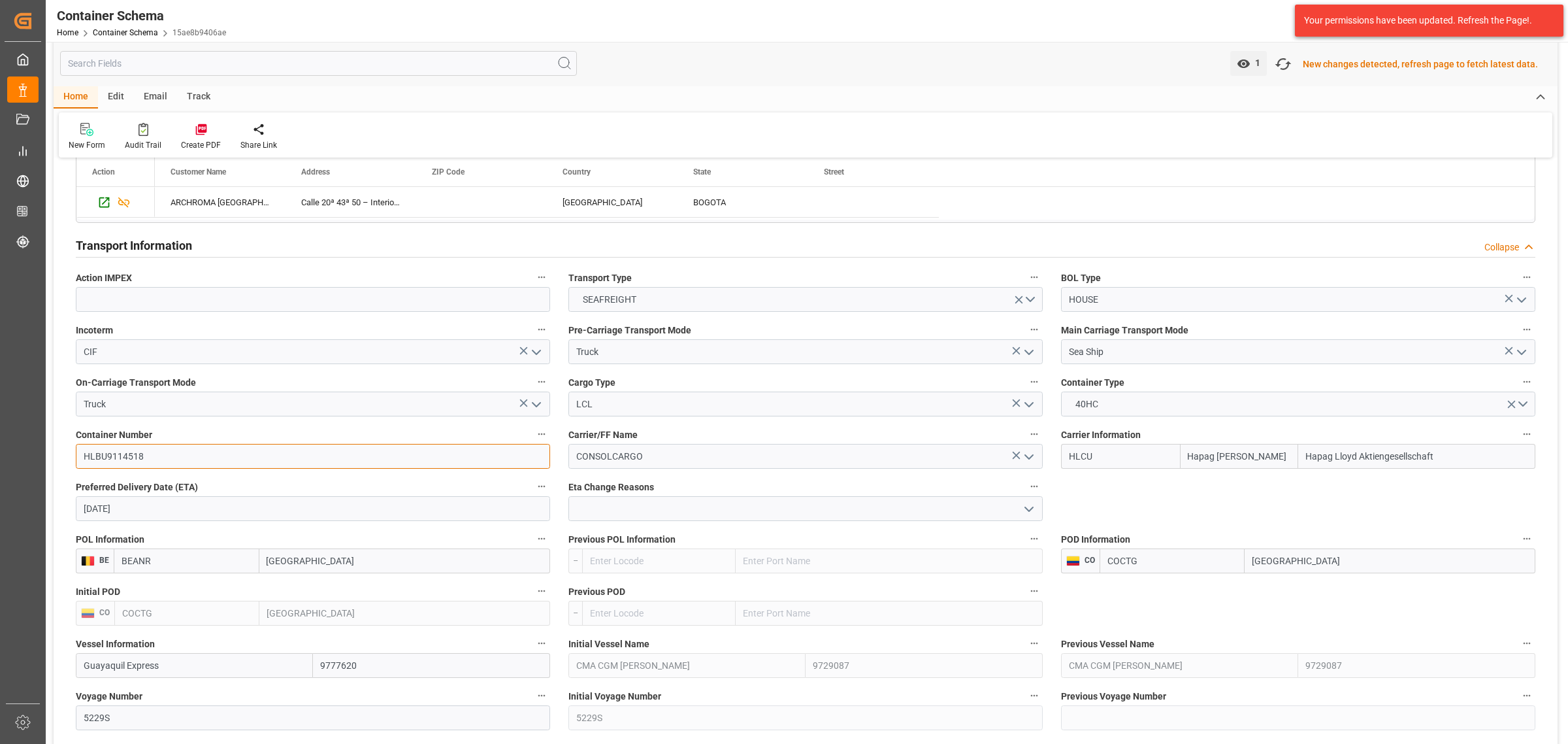
drag, startPoint x: 90, startPoint y: 455, endPoint x: 70, endPoint y: 455, distance: 20.0
click at [70, 455] on div "Container Number HLBU9114518" at bounding box center [313, 447] width 493 height 52
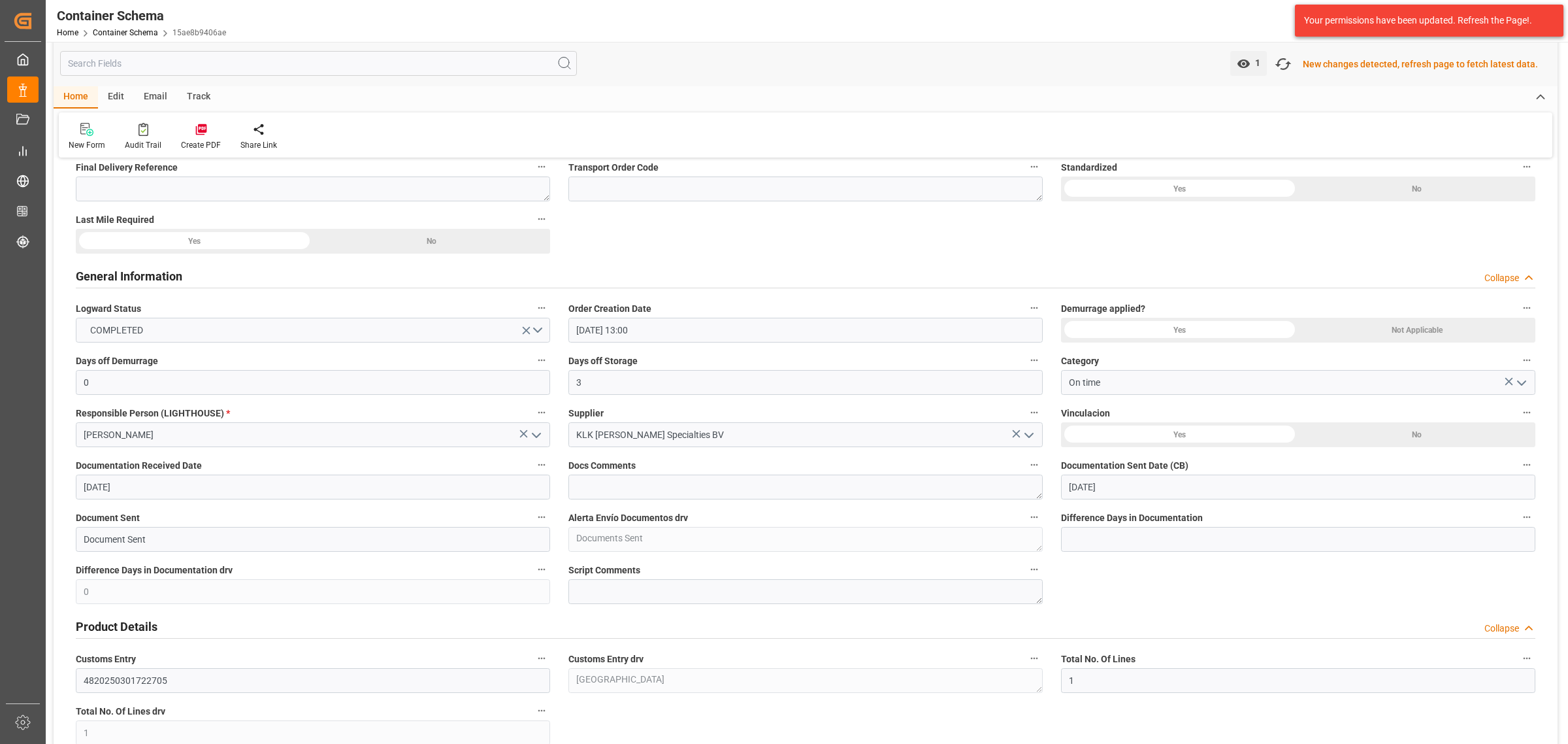
scroll to position [0, 0]
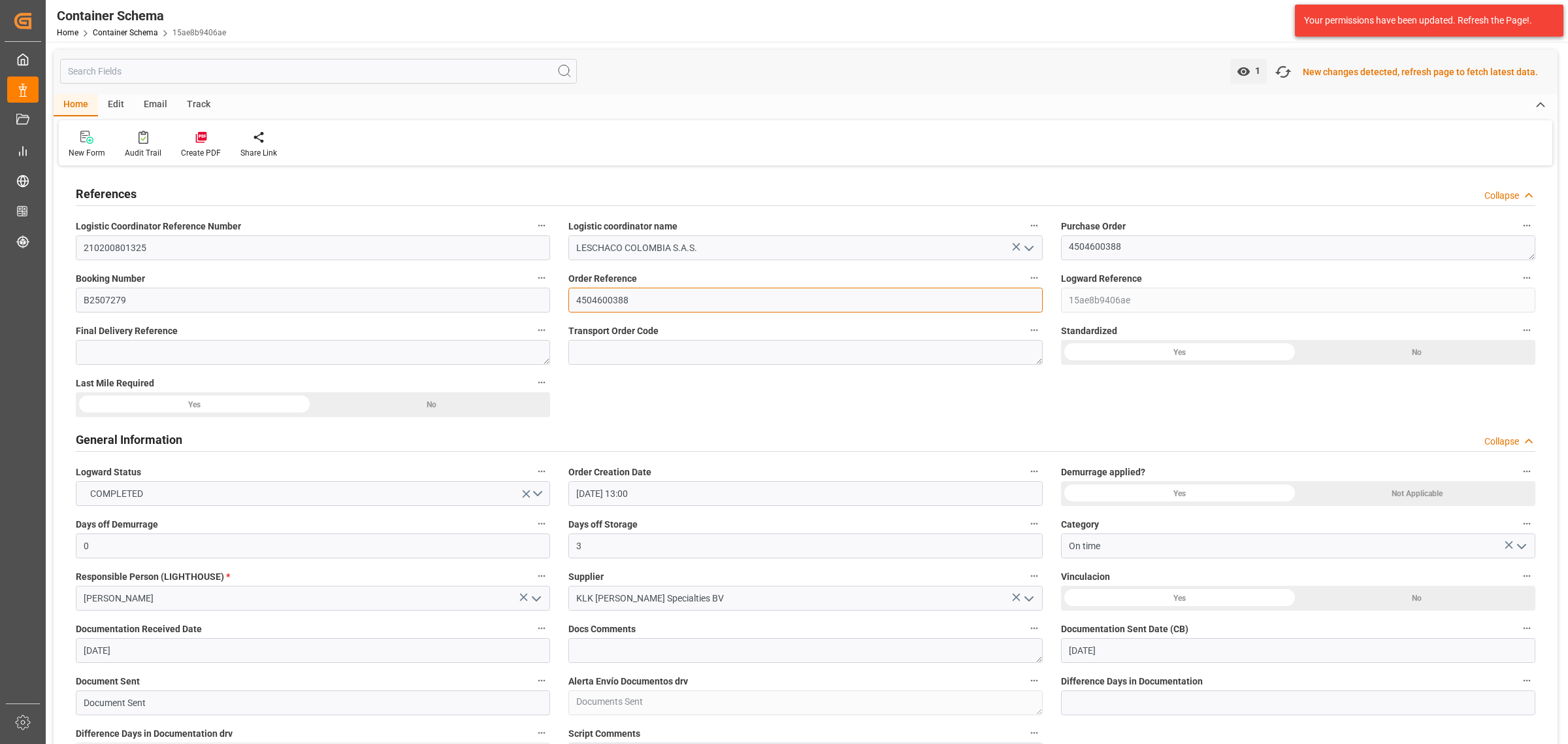
click at [624, 298] on input "4504600388" at bounding box center [806, 300] width 475 height 25
drag, startPoint x: 229, startPoint y: 30, endPoint x: 169, endPoint y: 33, distance: 60.1
click at [169, 33] on div "Container Schema Home Container Schema 15ae8b9406ae Archroma LATAM 99+ Notifica…" at bounding box center [801, 21] width 1531 height 42
click at [136, 30] on link "Container Schema" at bounding box center [125, 32] width 66 height 9
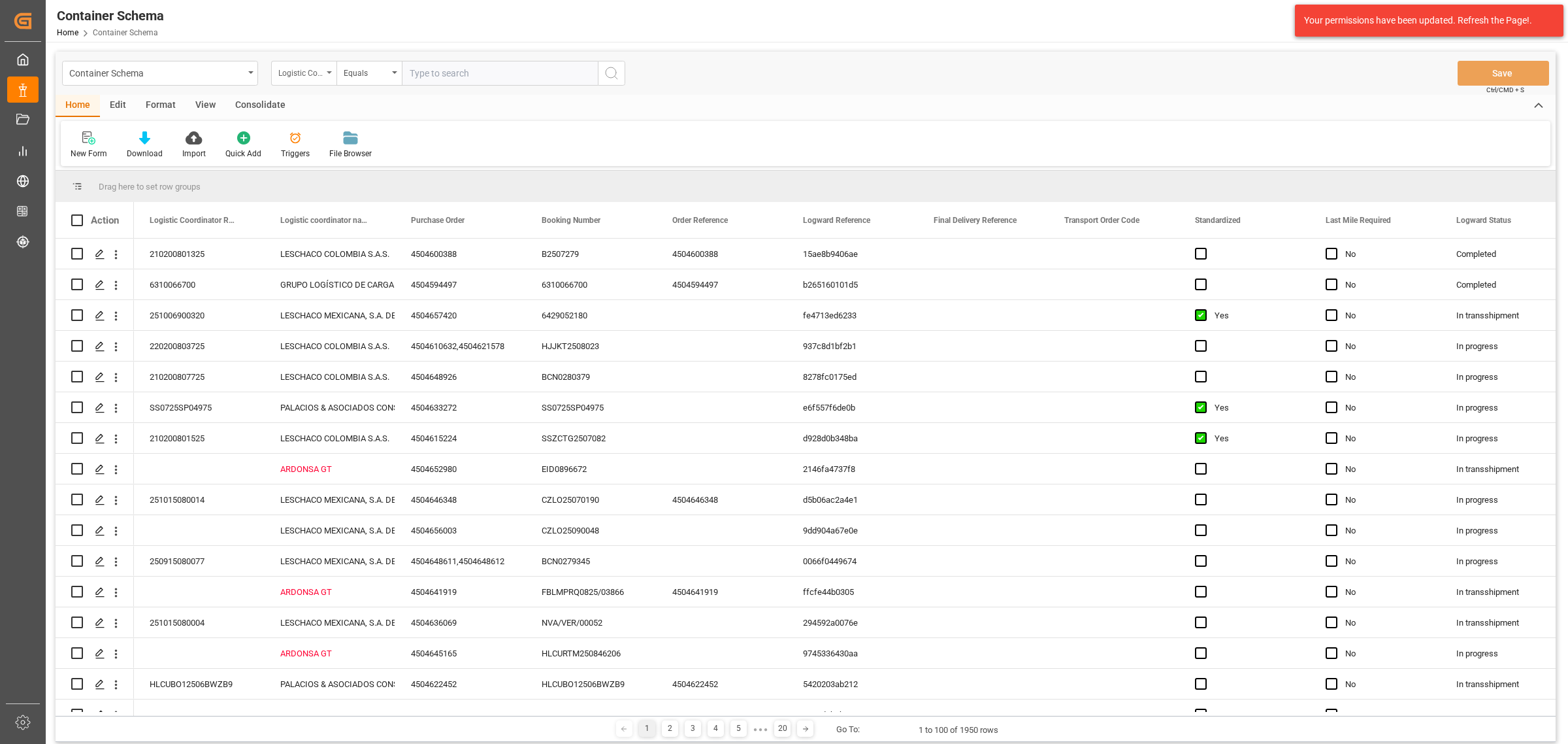
click at [291, 68] on div "Logistic Coordinator Reference Number" at bounding box center [300, 72] width 45 height 15
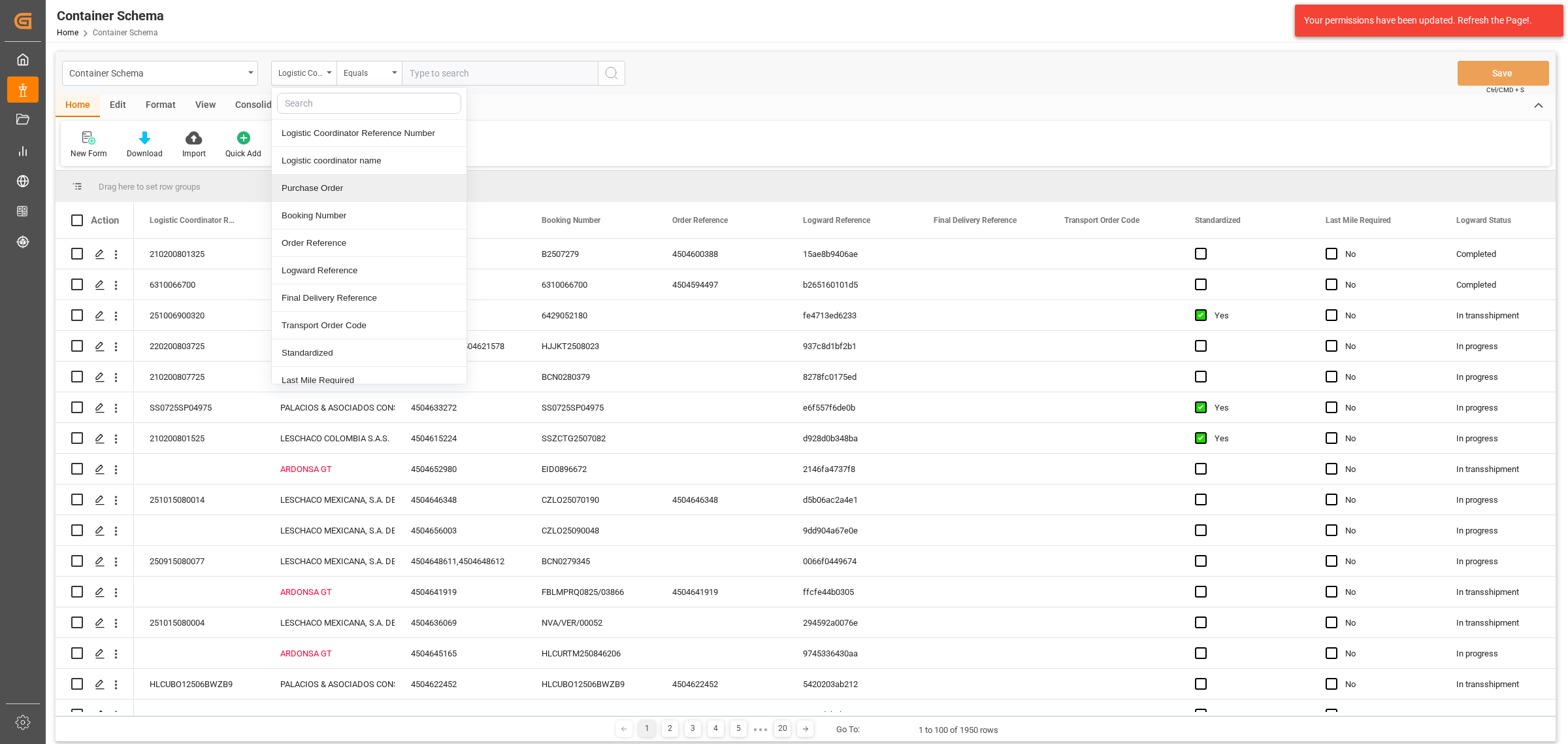
drag, startPoint x: 324, startPoint y: 193, endPoint x: 335, endPoint y: 144, distance: 50.2
click at [324, 187] on div "Purchase Order" at bounding box center [369, 188] width 194 height 27
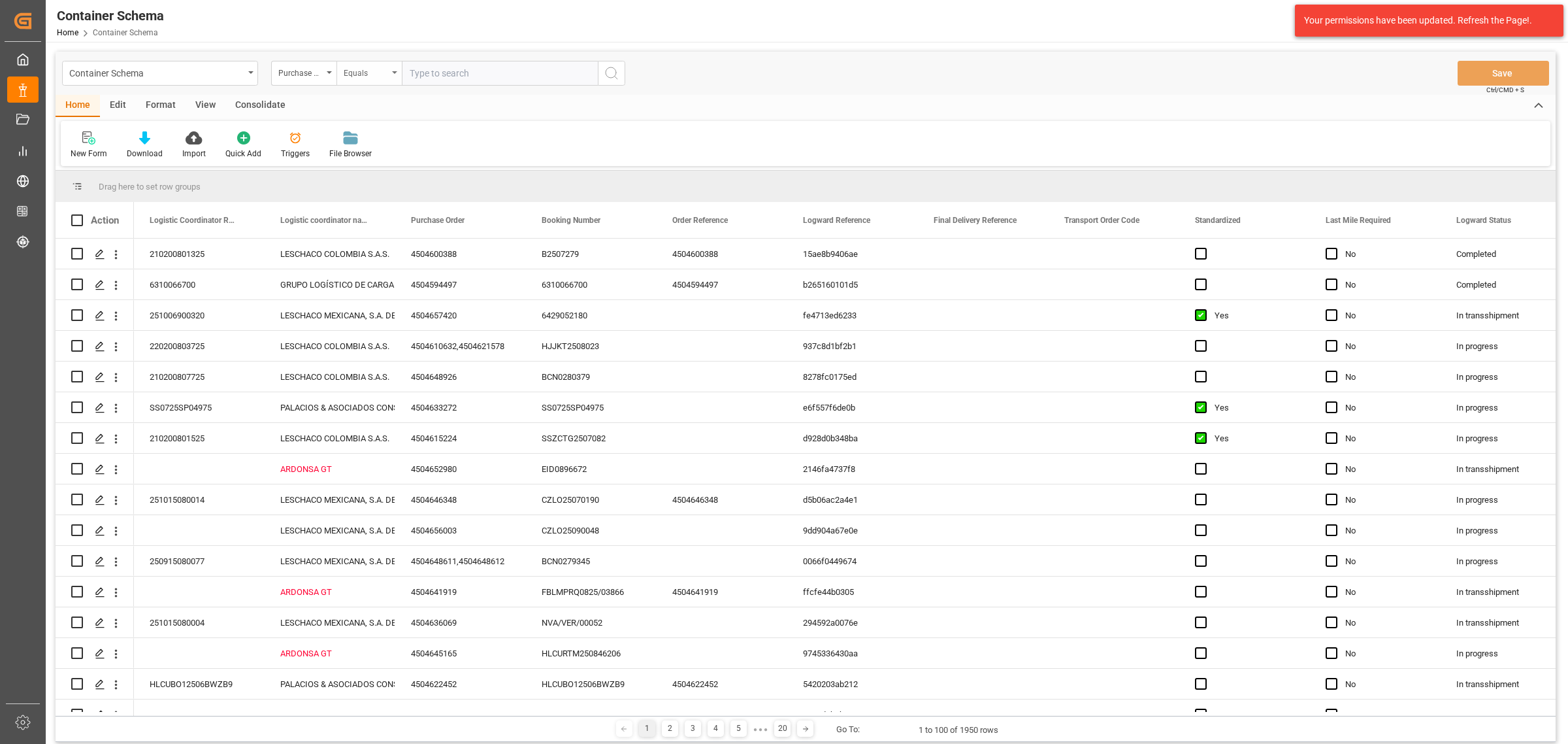
click at [360, 73] on div "Equals" at bounding box center [366, 72] width 45 height 15
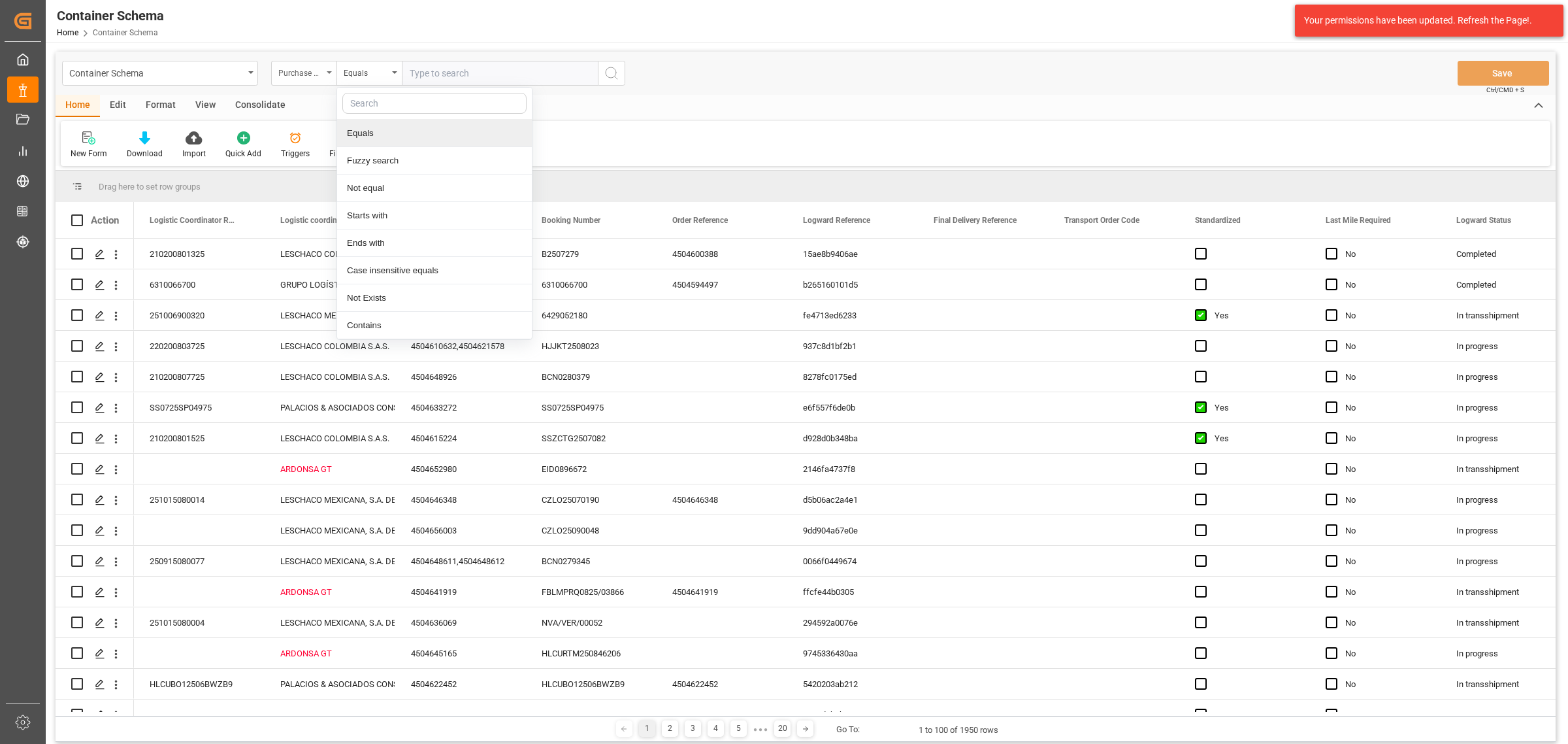
click at [316, 64] on div "Purchase Order" at bounding box center [300, 72] width 45 height 15
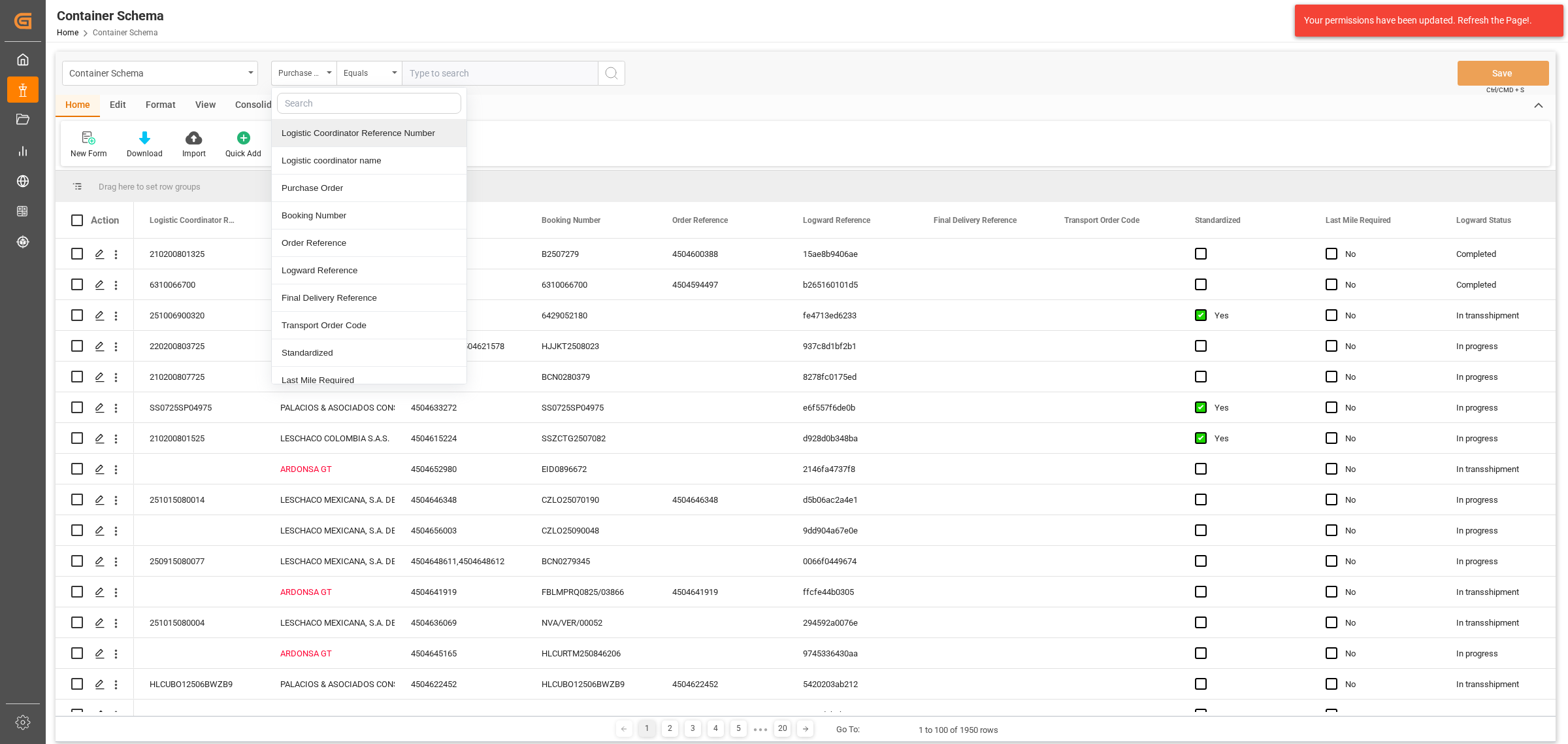
click at [332, 101] on input "text" at bounding box center [369, 103] width 184 height 21
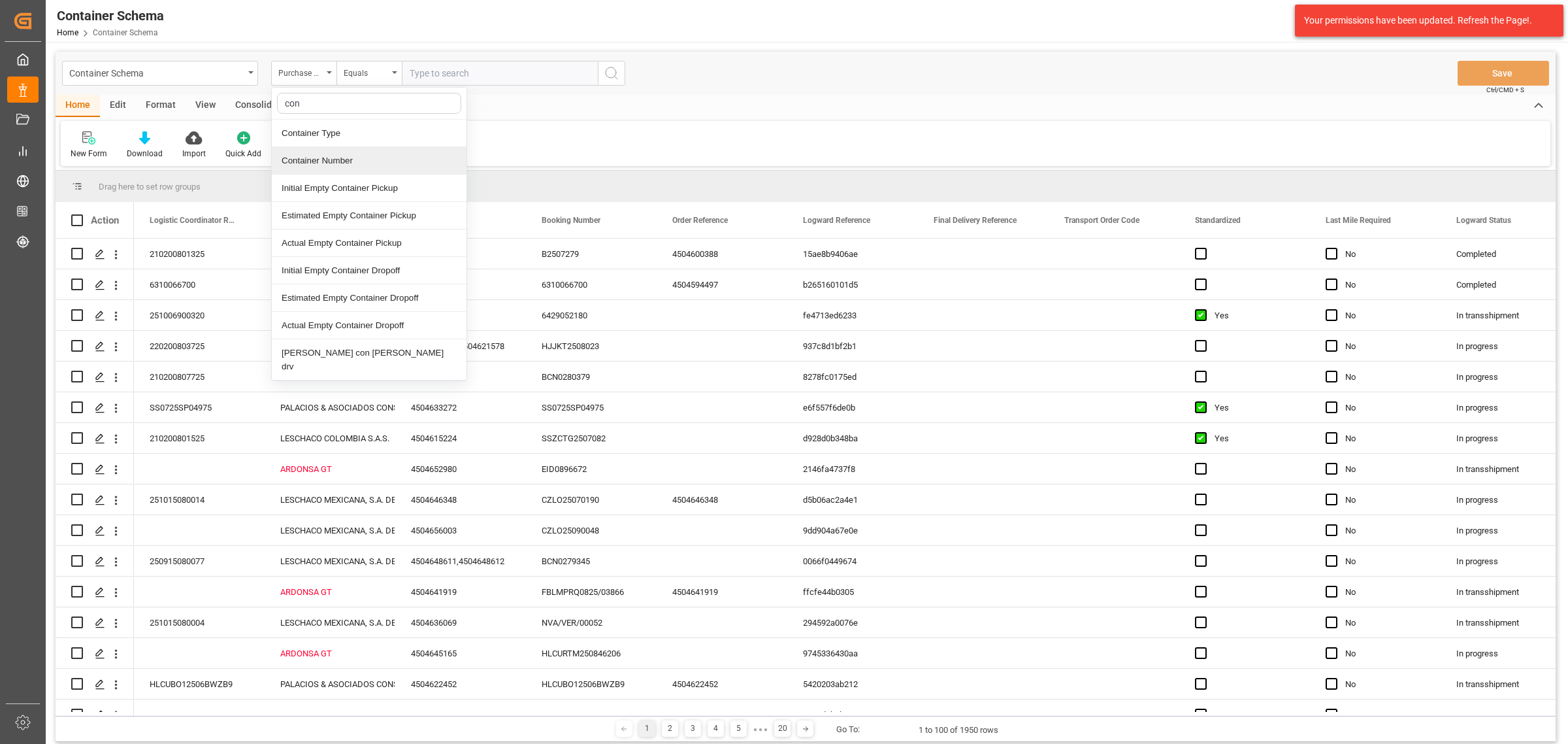
type input "cont"
click at [348, 160] on div "Container Number" at bounding box center [369, 160] width 194 height 27
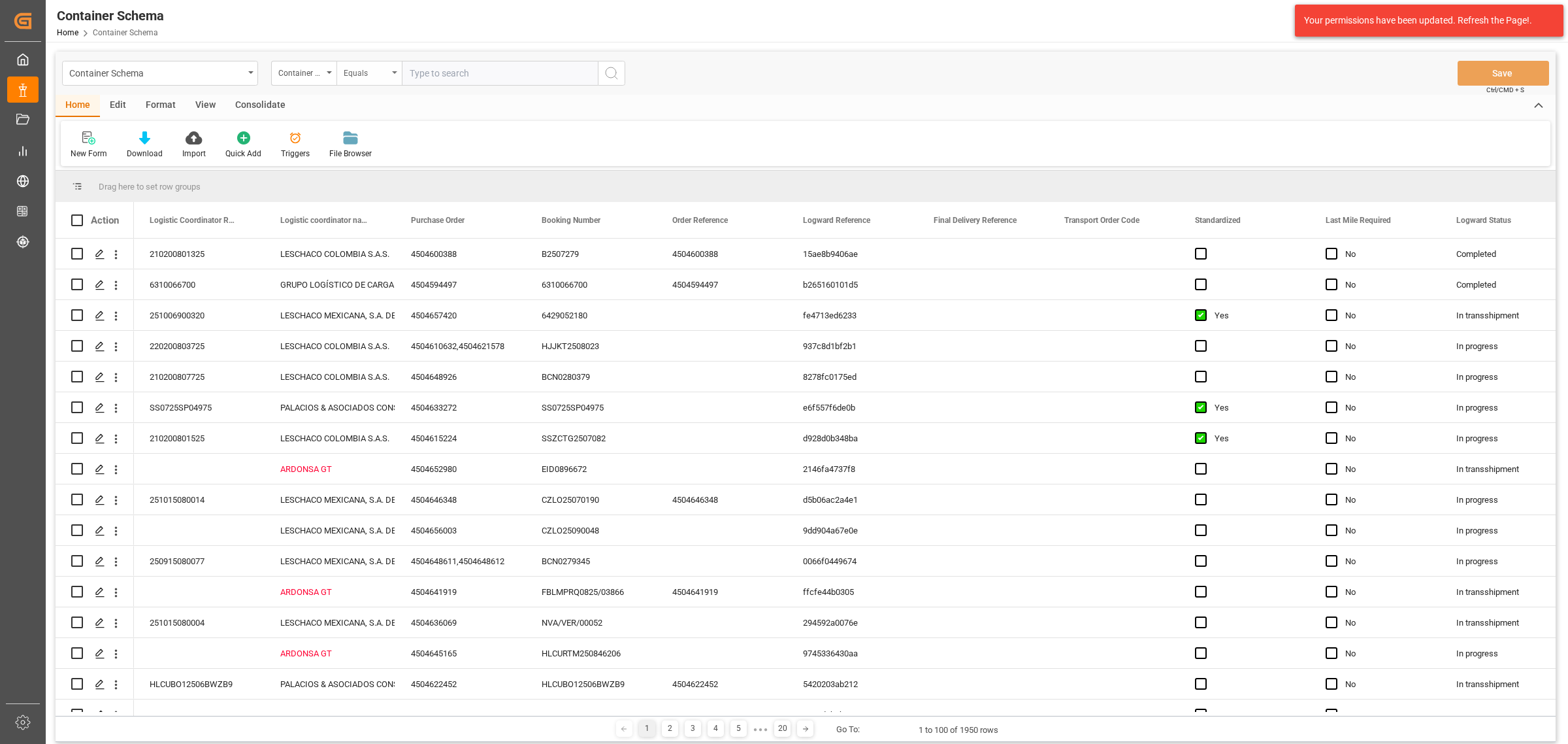
click at [353, 74] on div "Equals" at bounding box center [366, 72] width 45 height 15
drag, startPoint x: 371, startPoint y: 159, endPoint x: 371, endPoint y: 151, distance: 8.0
click at [371, 155] on div "Fuzzy search" at bounding box center [434, 160] width 194 height 27
click at [454, 57] on div "Container Schema Container Number Fuzzy search Save Ctrl/CMD + S" at bounding box center [806, 73] width 1500 height 43
click at [454, 70] on input "text" at bounding box center [500, 73] width 196 height 25
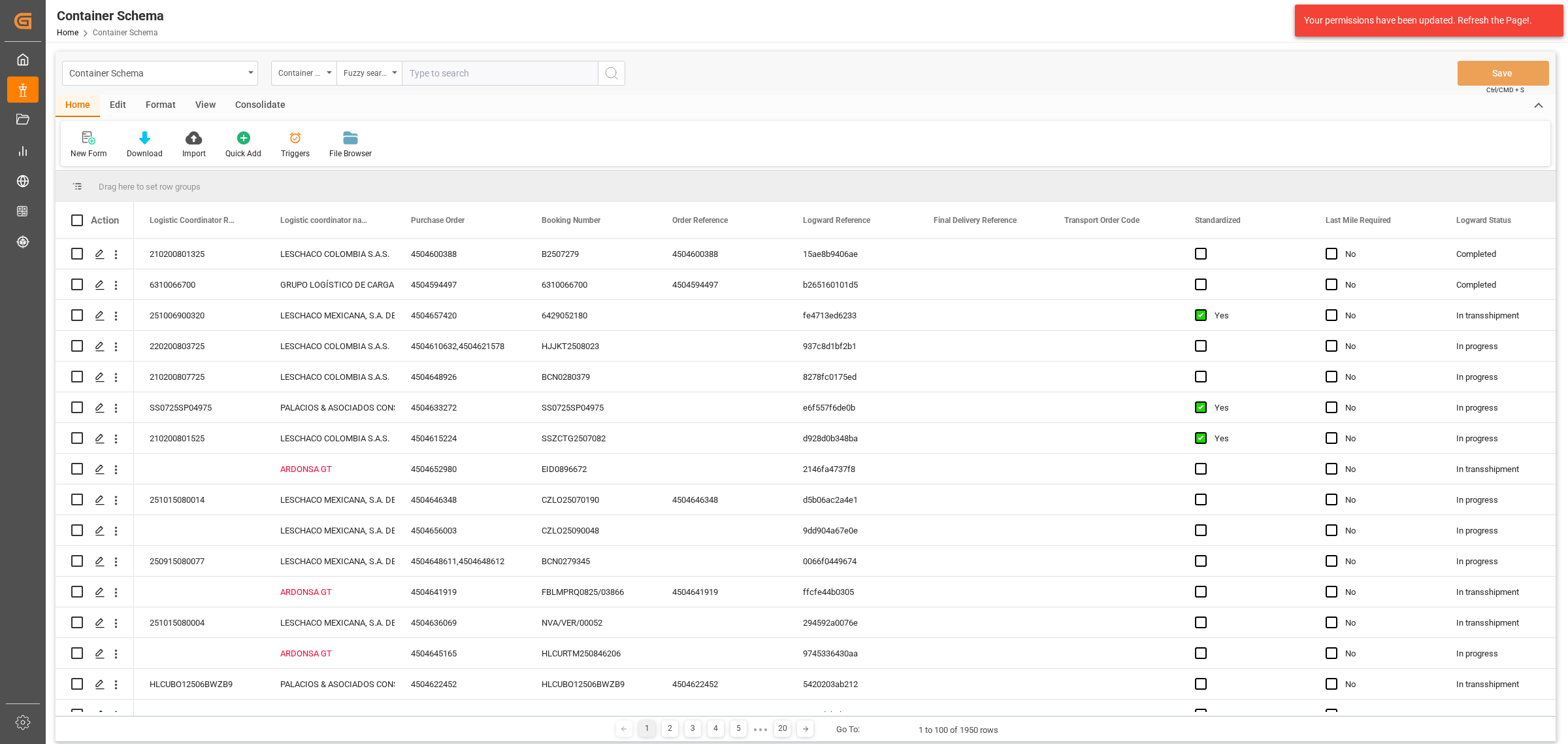
paste input "MEDU6676588"
type input "MEDU6676588"
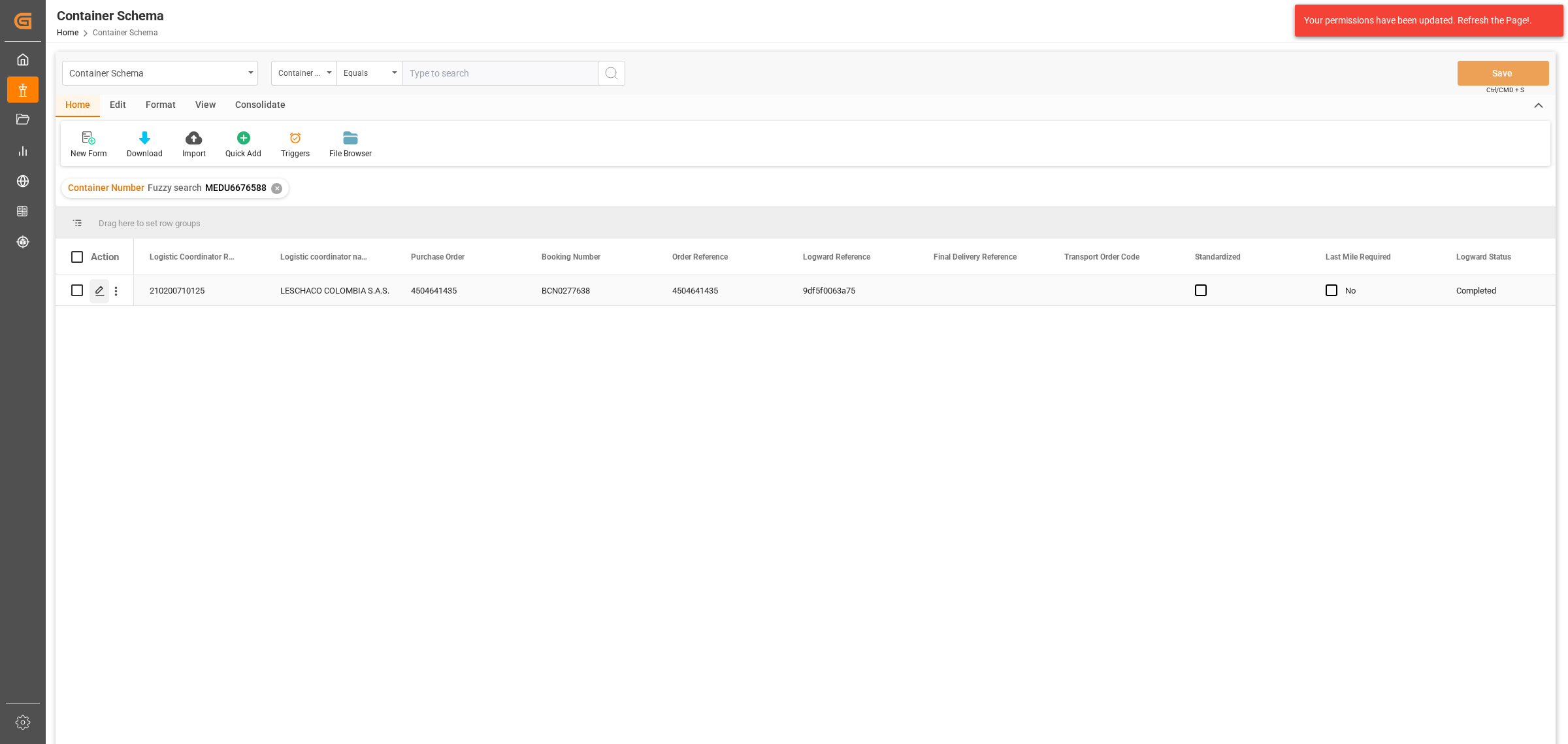
click at [100, 296] on icon "Press SPACE to select this row." at bounding box center [100, 291] width 10 height 10
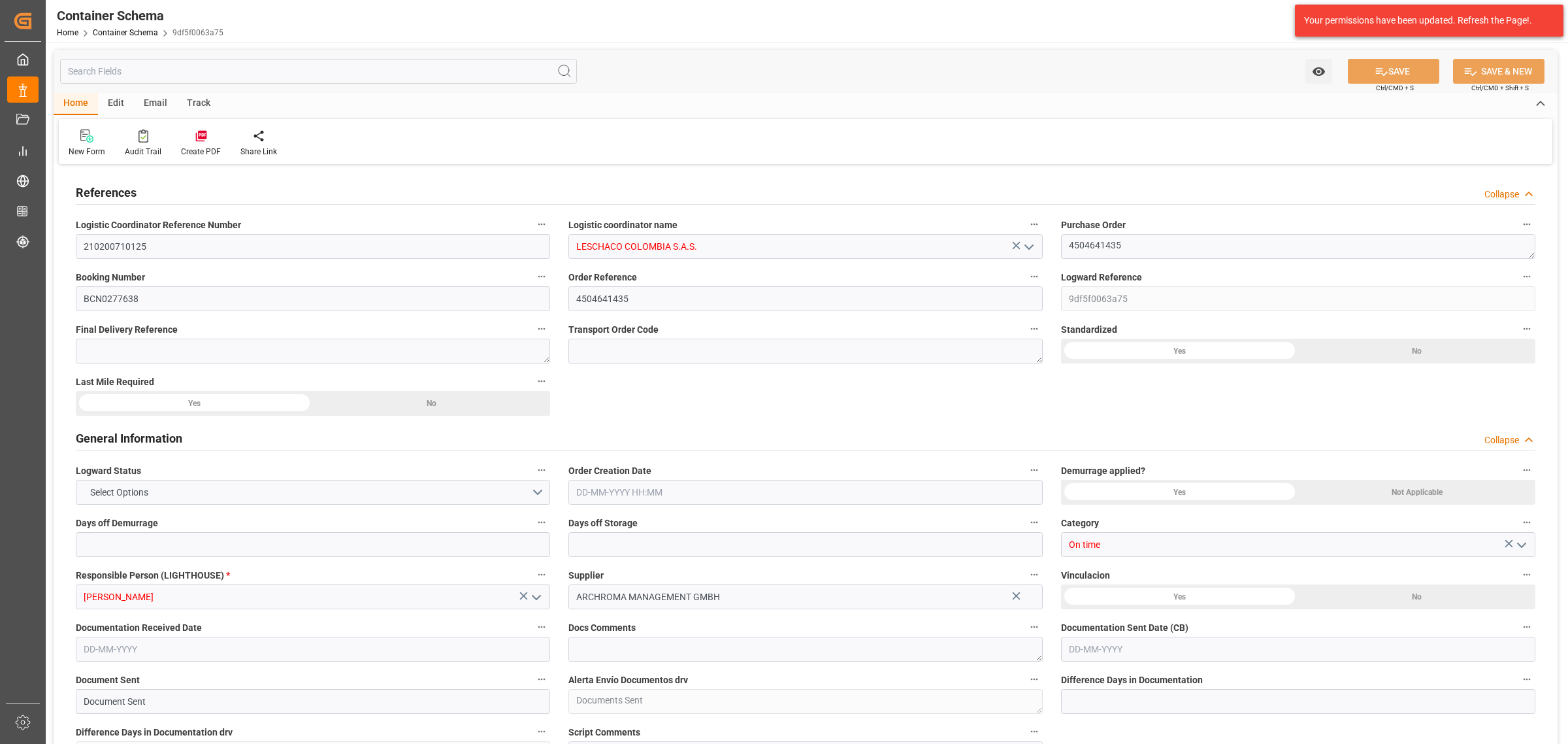
type input "0"
type input "3"
type input "1"
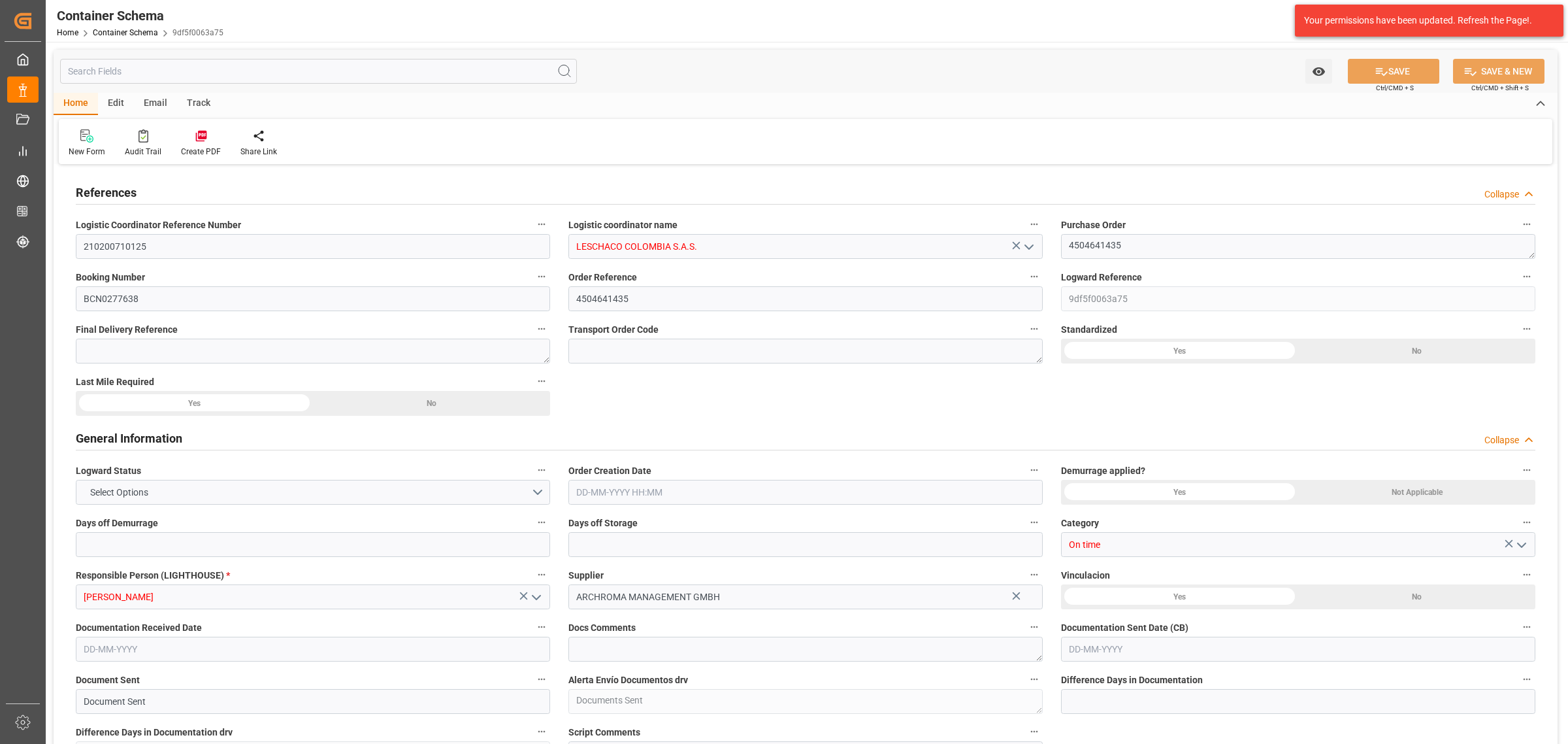
type input "8"
type input "8000"
type input "8472"
type input "MSC"
type input "Mediterranean Shipping Company"
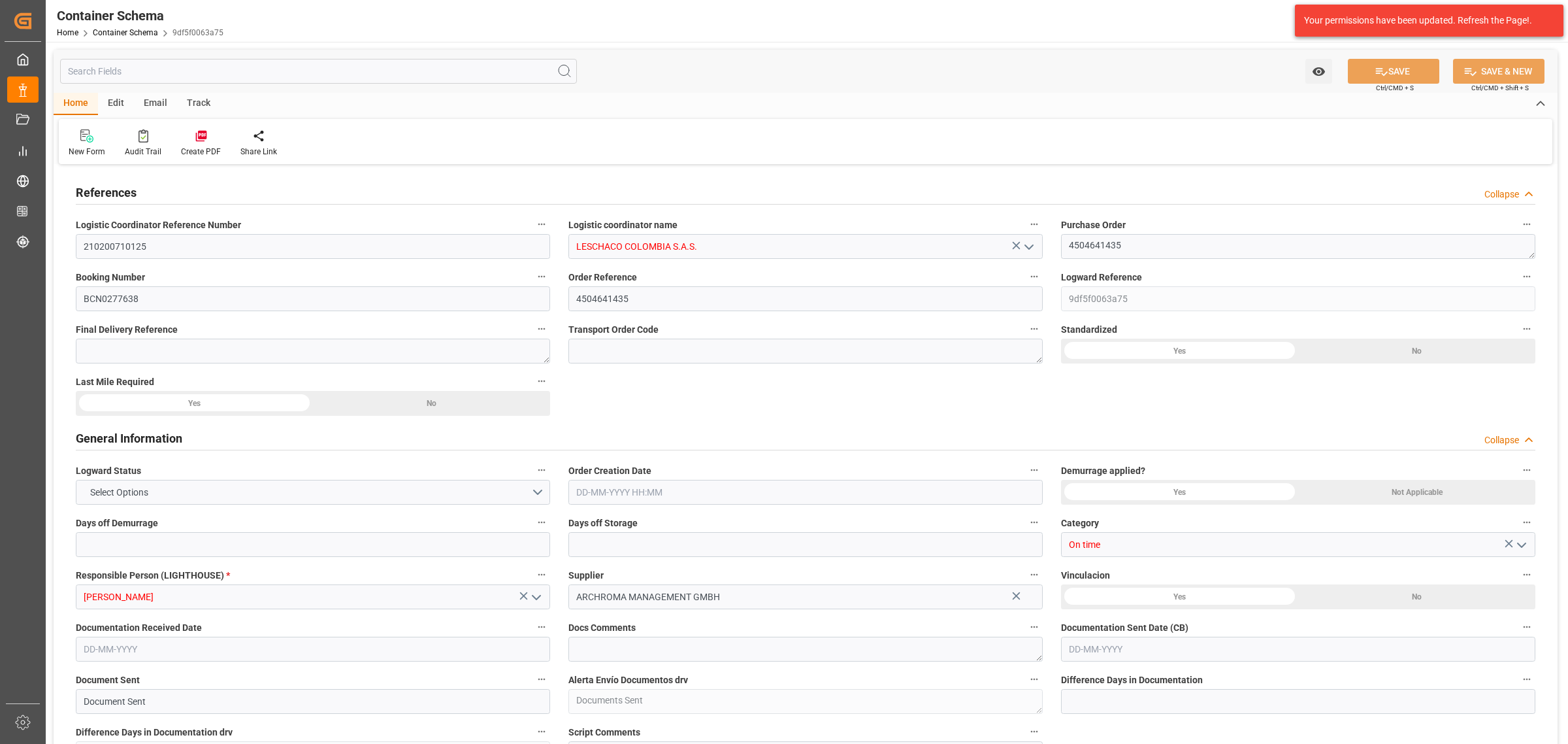
type input "ESBCN"
type input "COCTG"
type input "9339272"
type input "9727613"
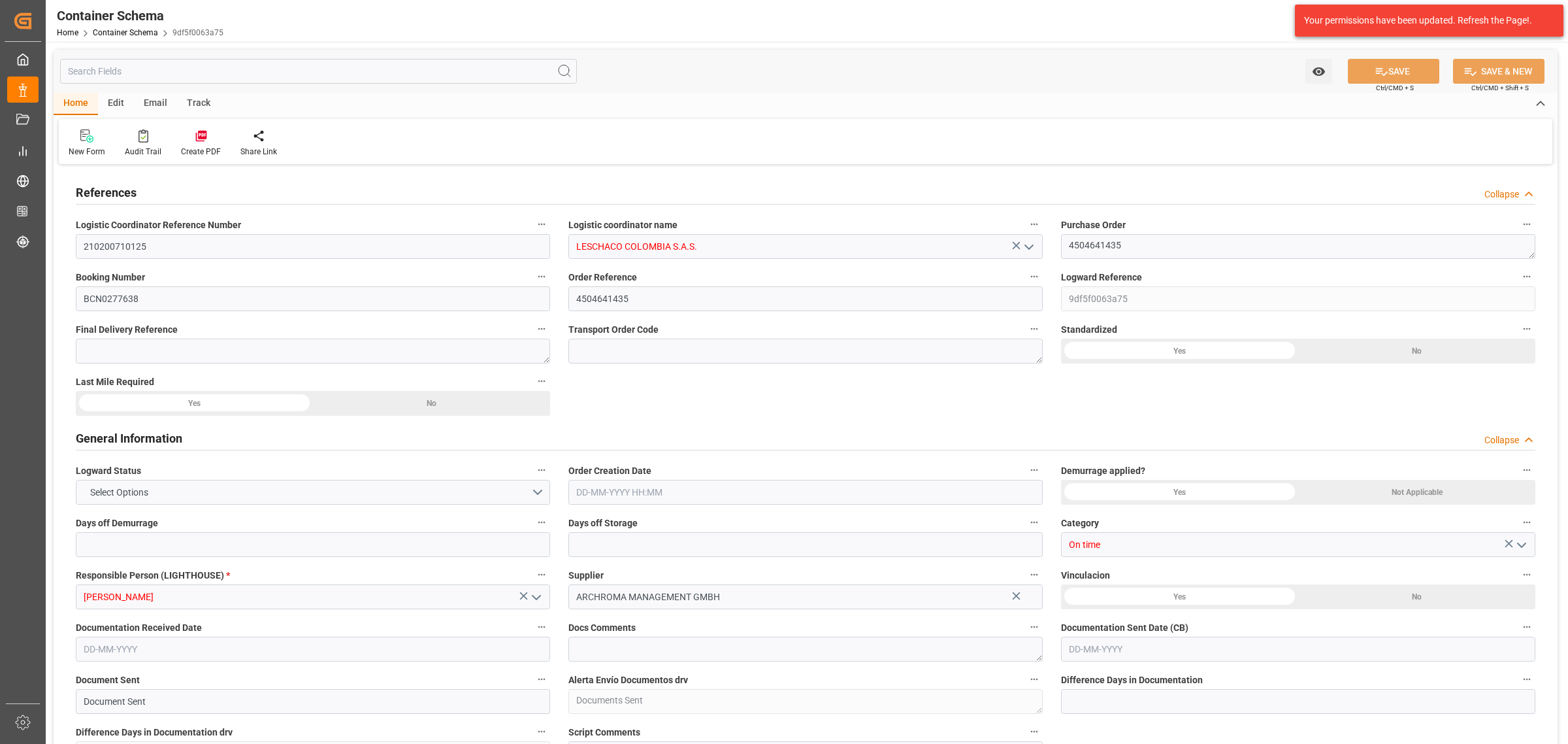
type input "9983683"
type input "7"
type input "20"
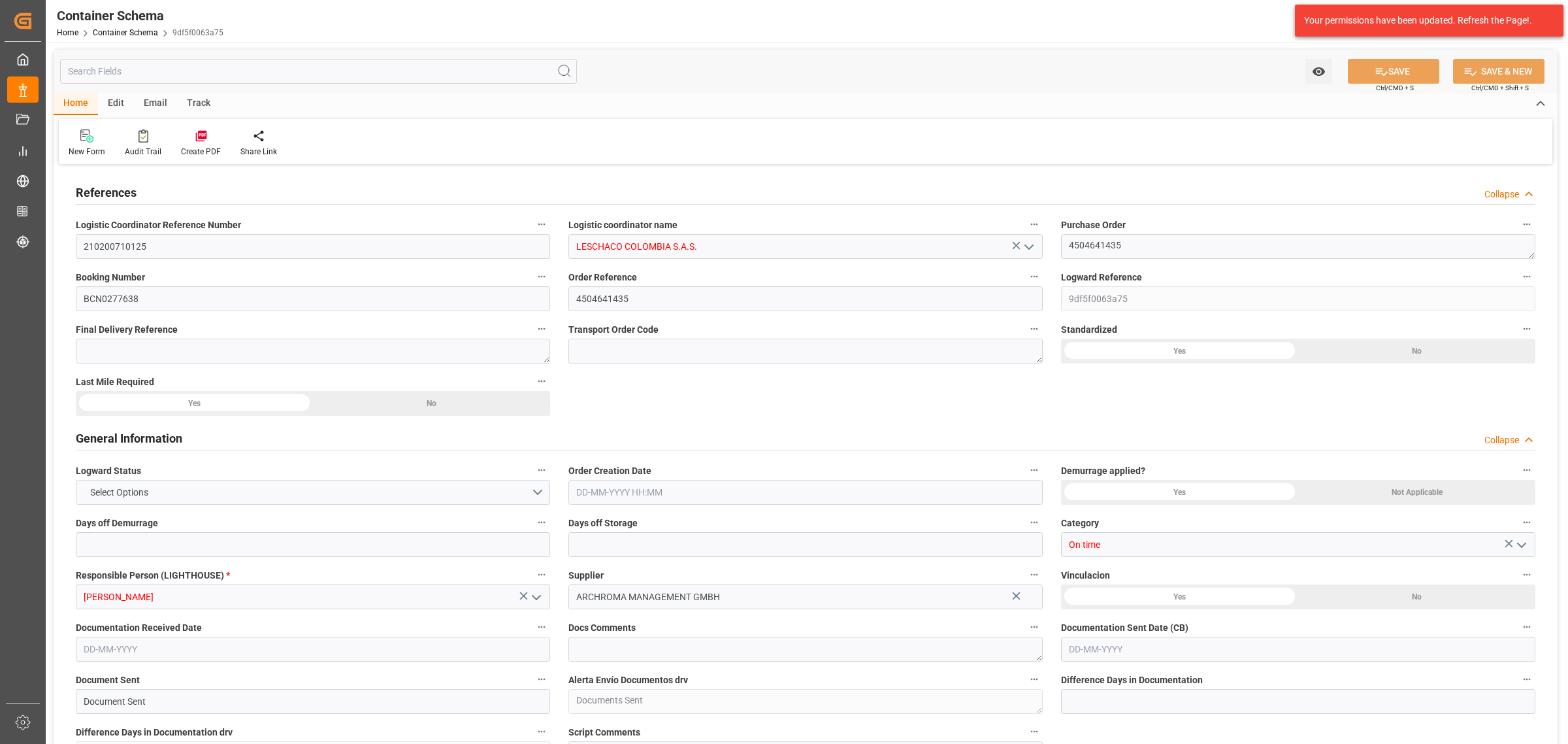
type input "17"
type input "12"
type input "0"
type input "29-07-2025 19:30"
type input "28-07-2025"
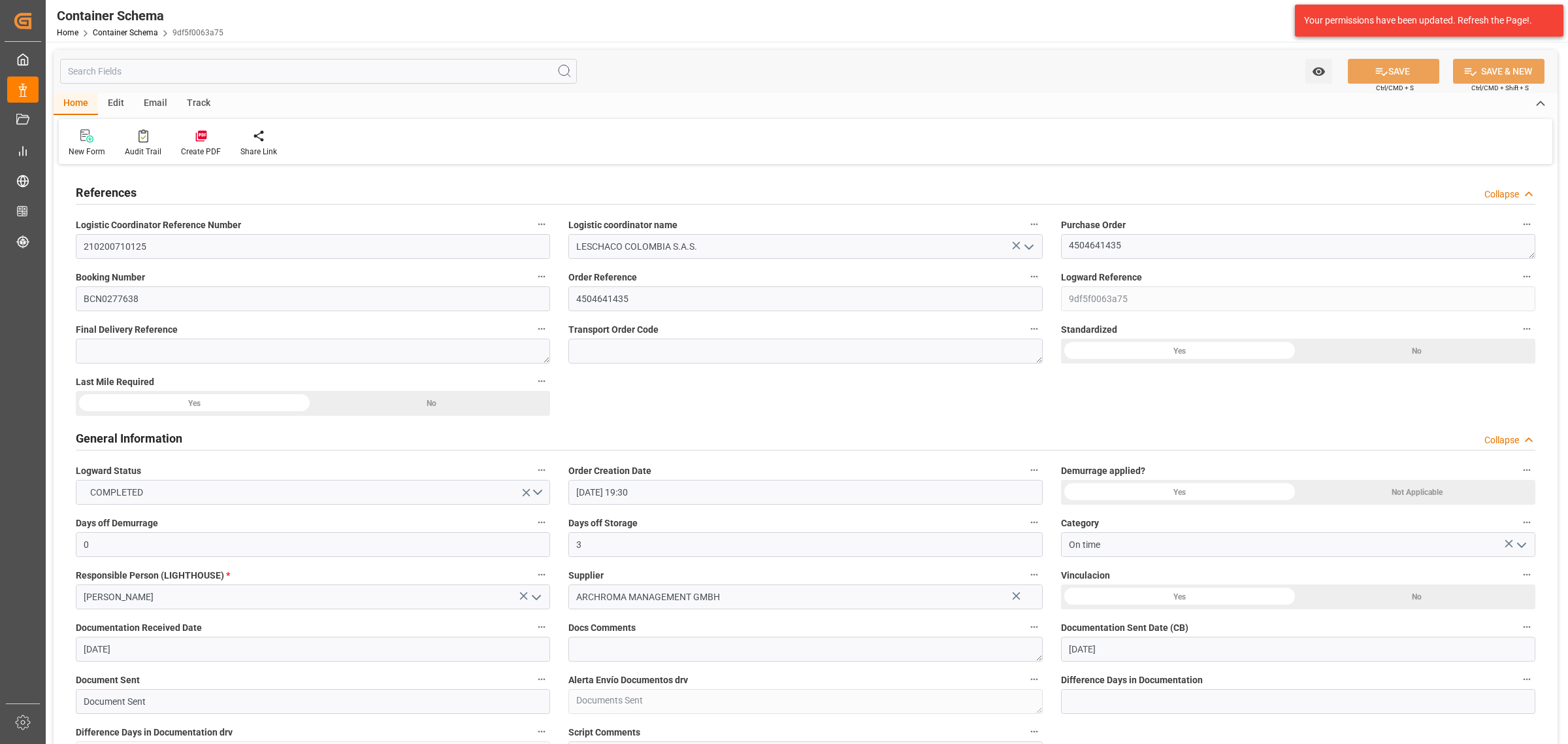
type input "29-07-2025"
type input "19-08-2025"
type input "30-07-2025"
type input "13-09-2025"
type input "13-09-2025 01:50"
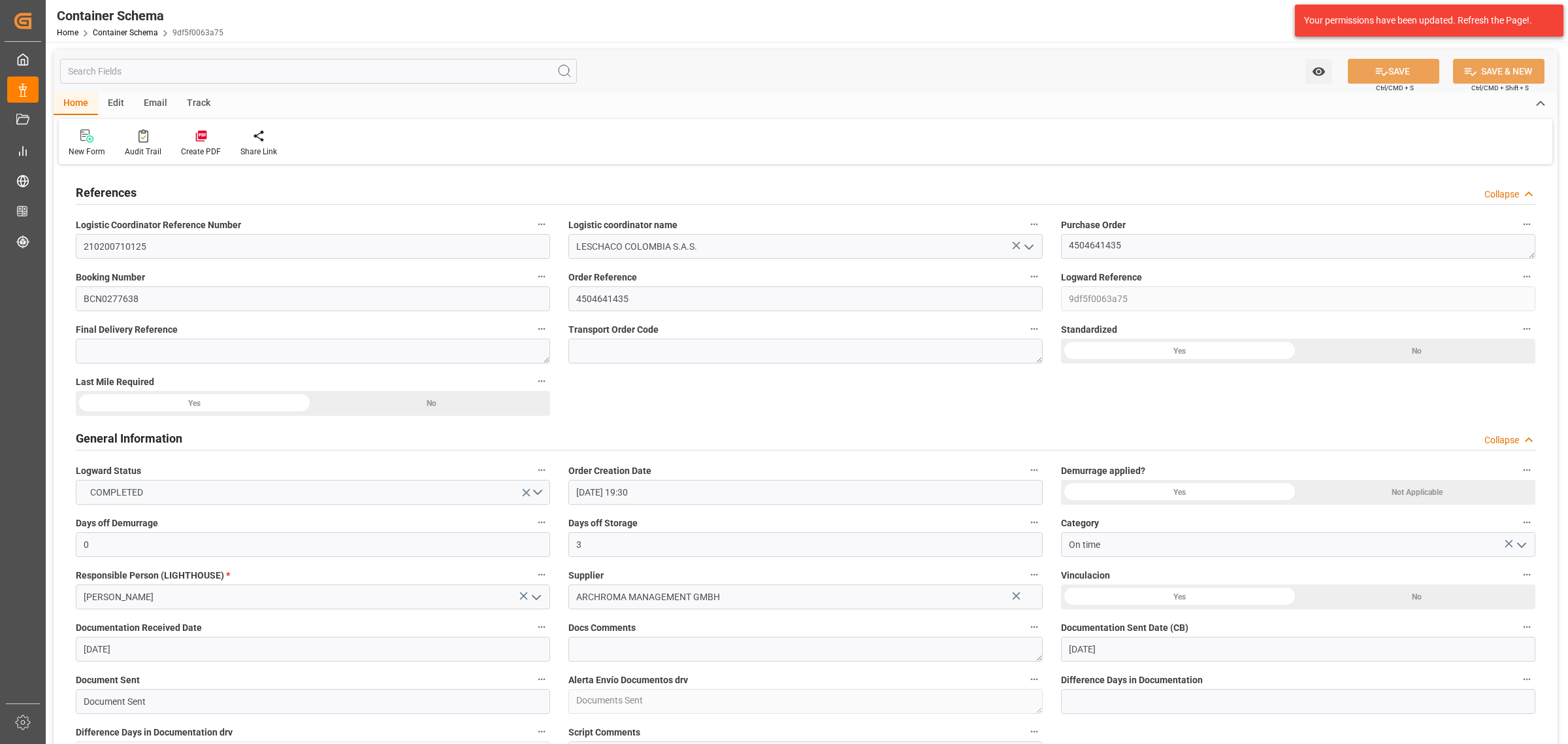
type input "30-07-2025 00:21"
type input "25-09-2025"
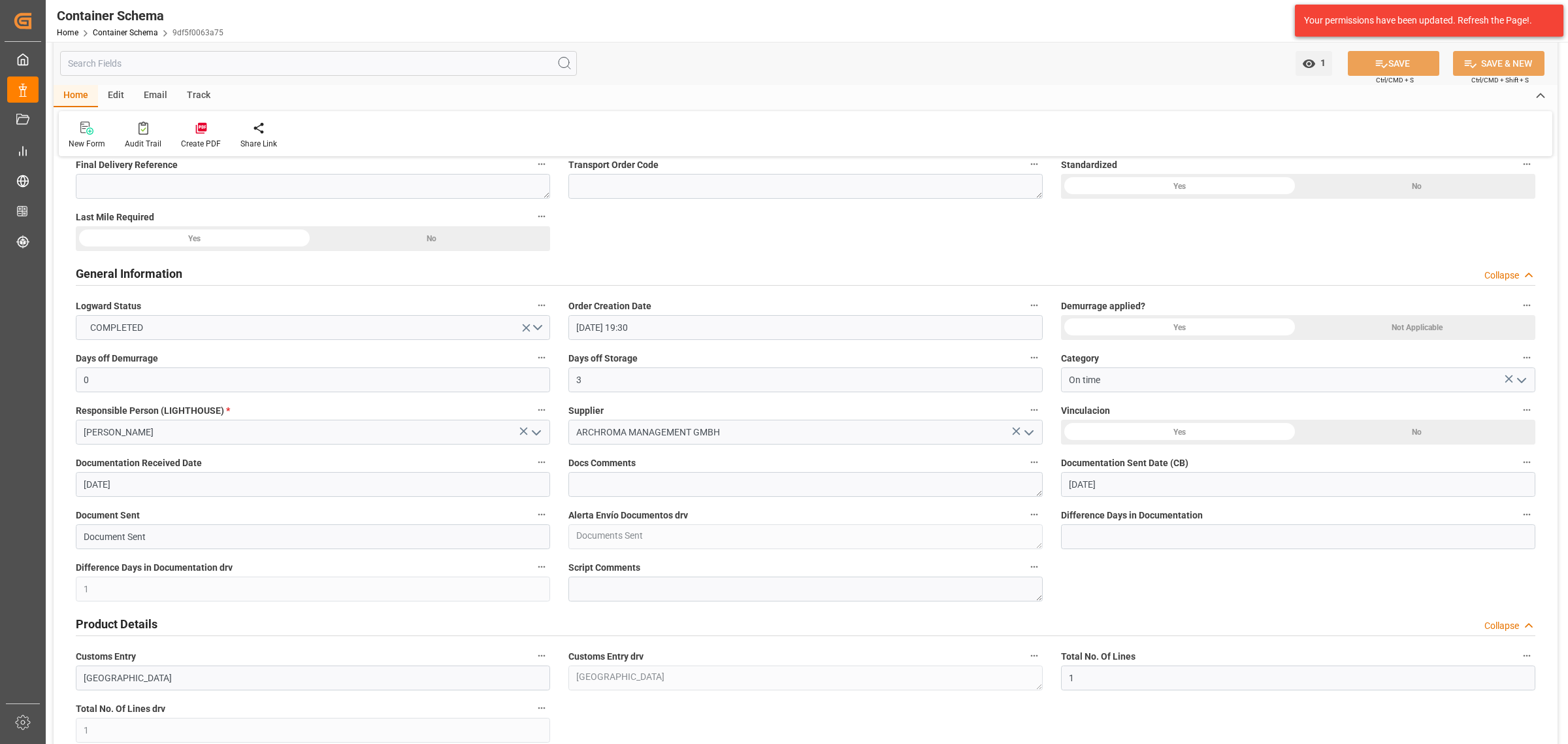
scroll to position [163, 0]
drag, startPoint x: 198, startPoint y: 381, endPoint x: 63, endPoint y: 379, distance: 135.0
click at [68, 381] on div "Days off Demurrage 0" at bounding box center [313, 372] width 493 height 52
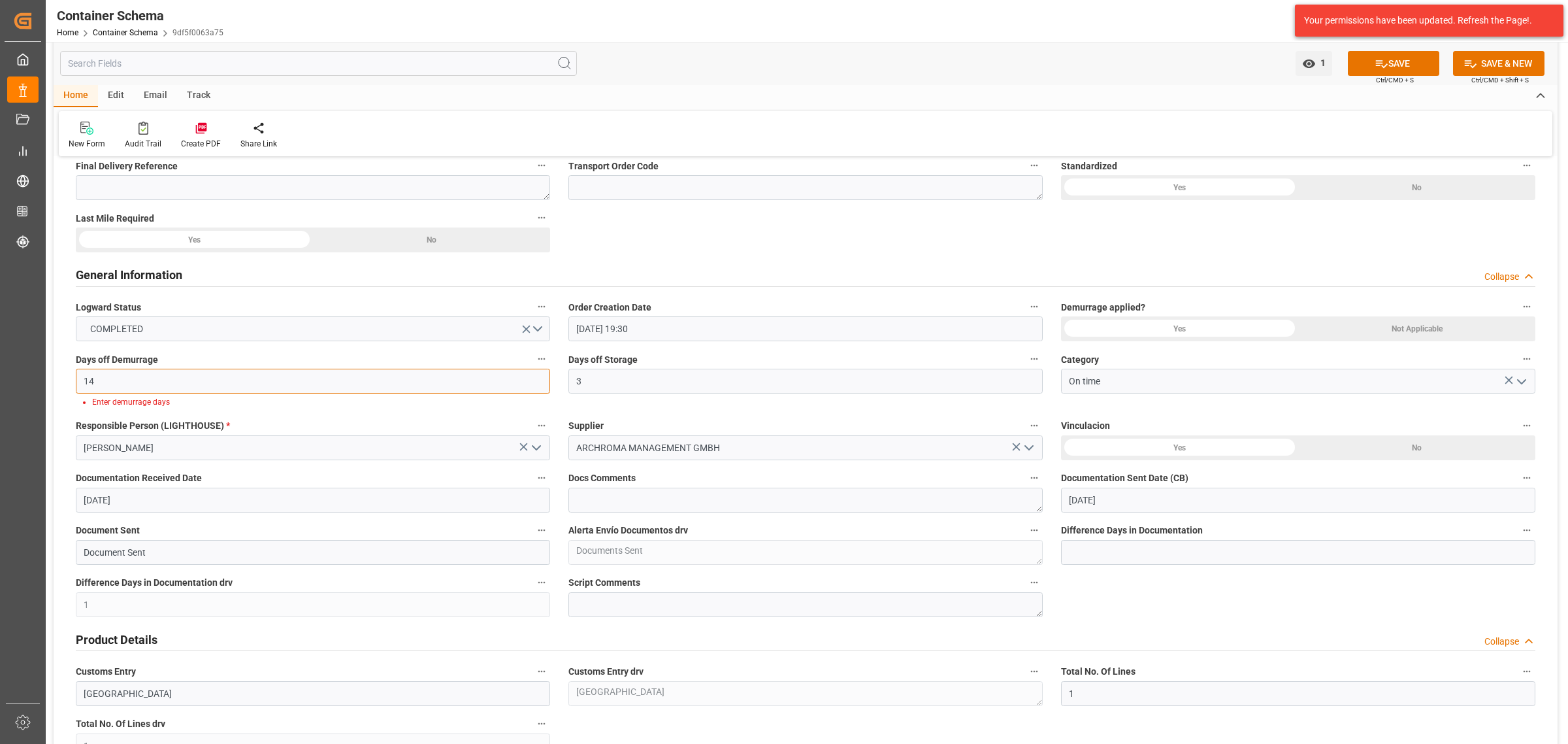
type input "14"
click at [1151, 324] on div "Yes" at bounding box center [1179, 329] width 237 height 25
click at [1254, 59] on button "SAVE" at bounding box center [1393, 63] width 91 height 25
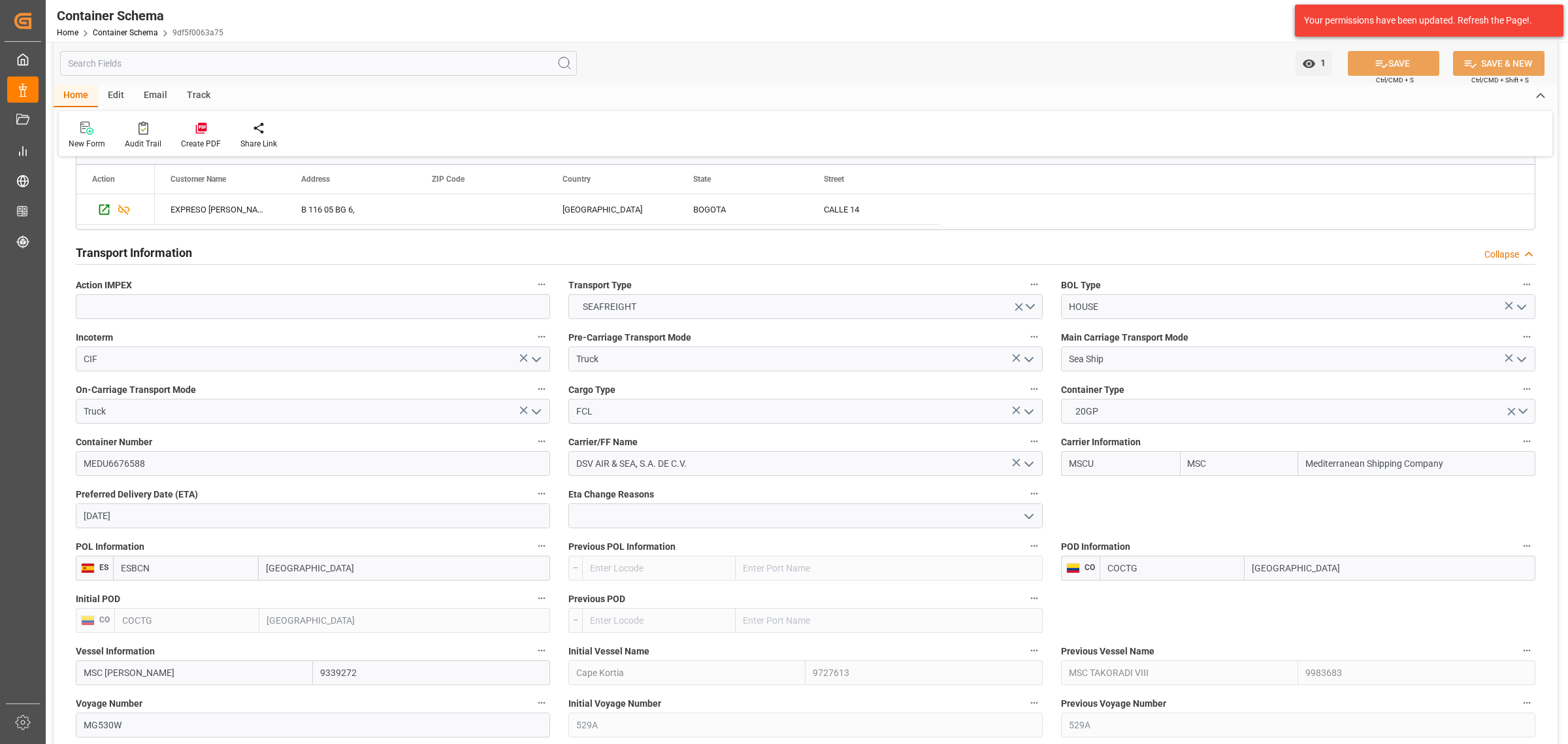
scroll to position [1226, 0]
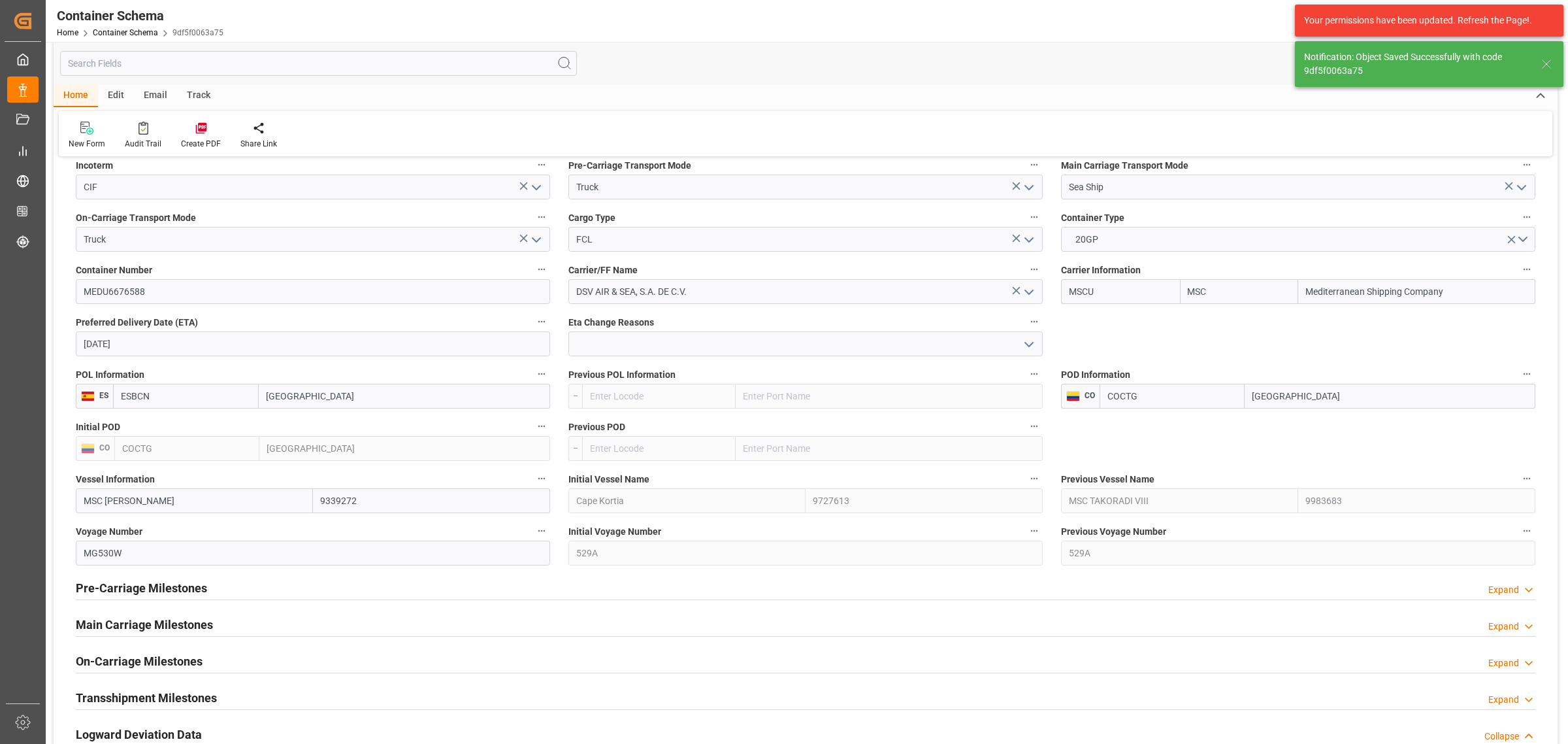
type input "15"
type input "0"
type input "-1"
type input "25-09-2025"
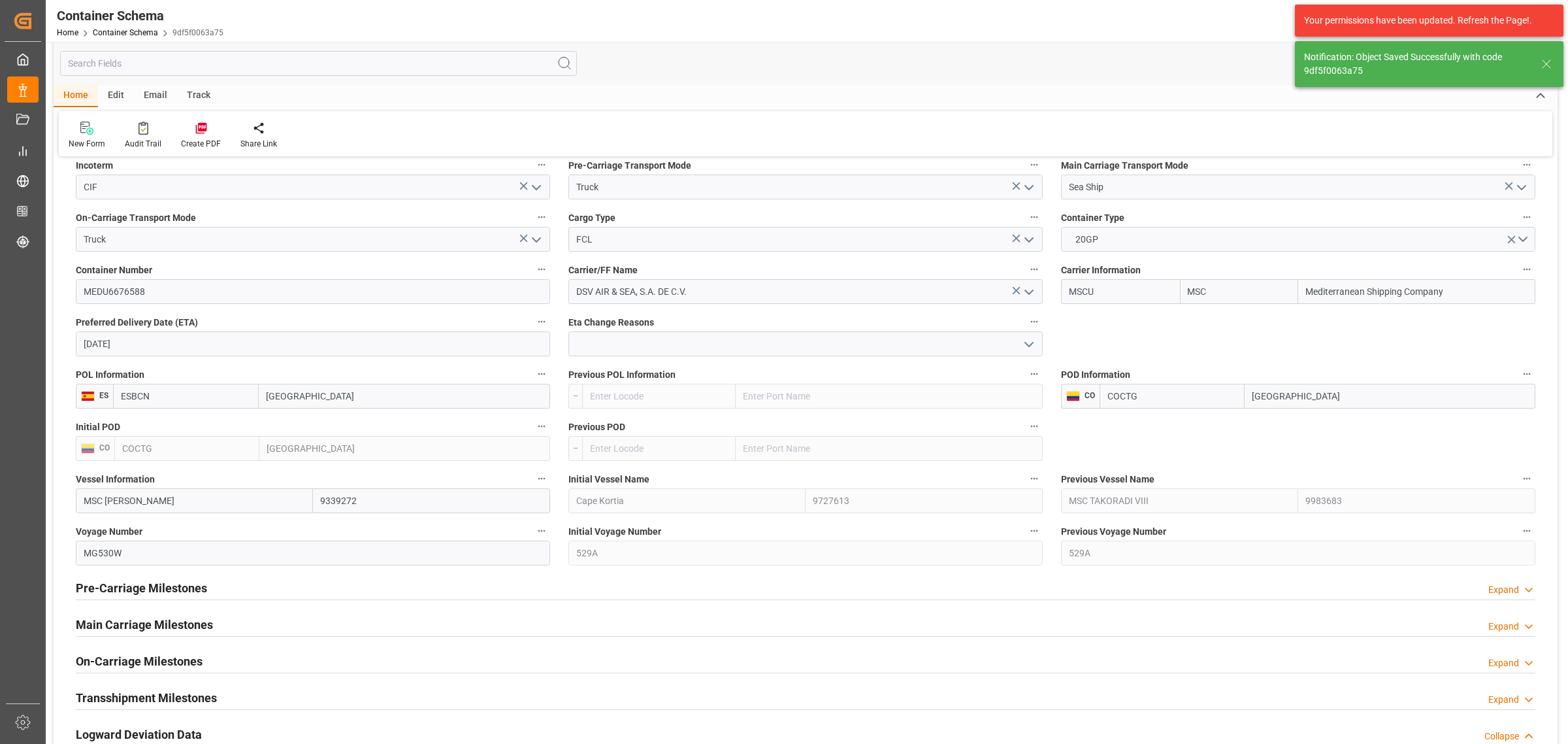
type input "25-09-2025 13:13"
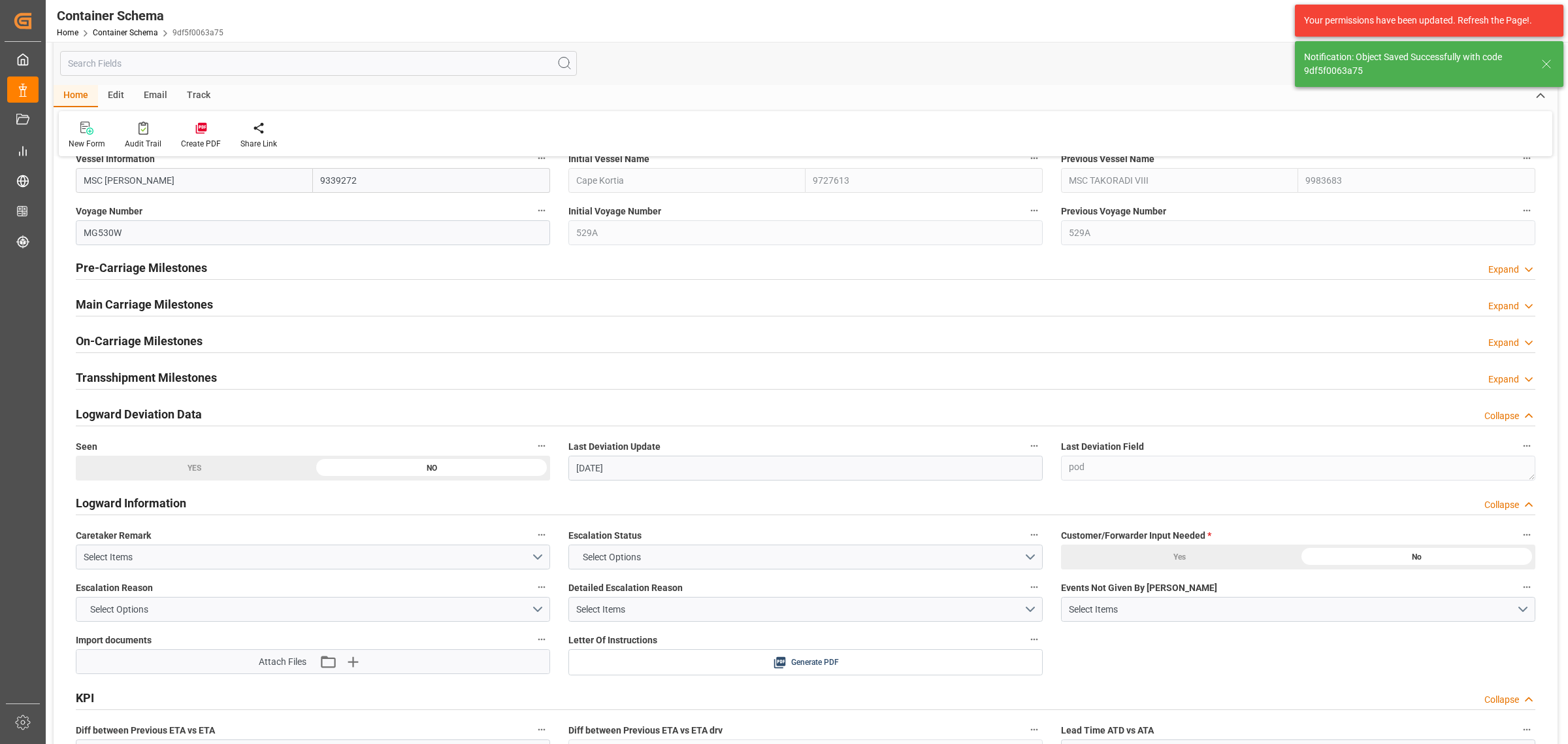
scroll to position [1716, 0]
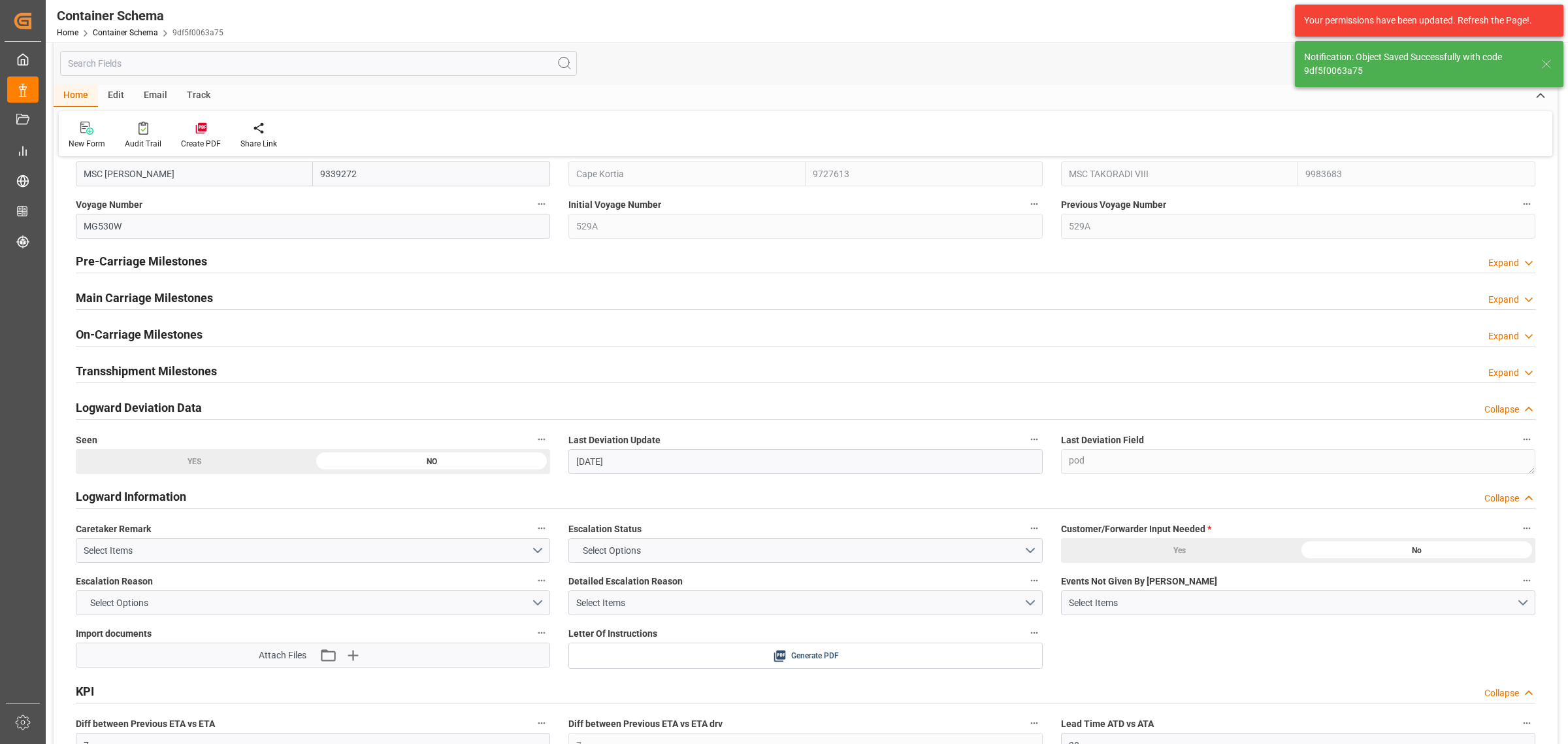
click at [180, 252] on div "Pre-Carriage Milestones" at bounding box center [141, 260] width 131 height 25
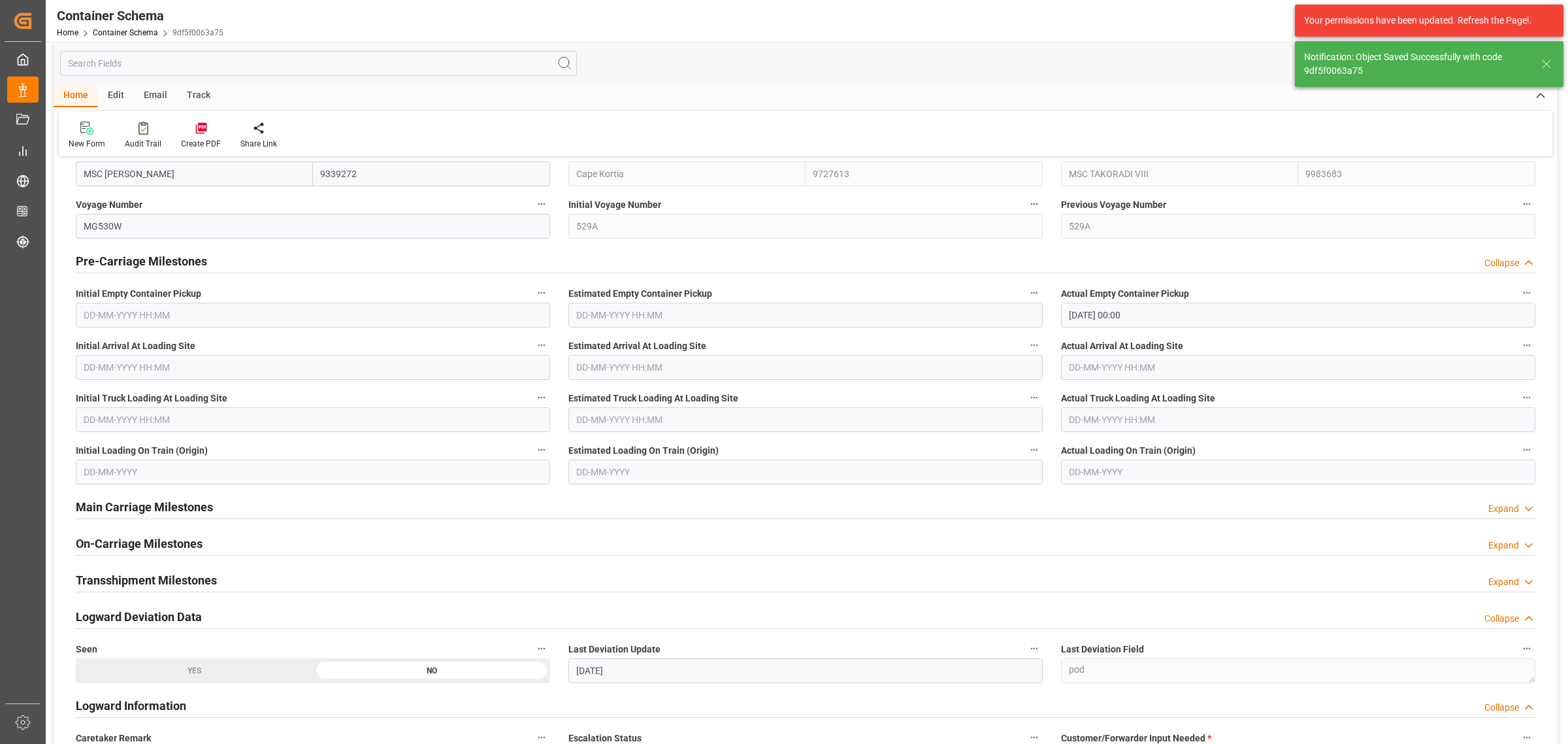
click at [180, 258] on h2 "Pre-Carriage Milestones" at bounding box center [141, 261] width 131 height 17
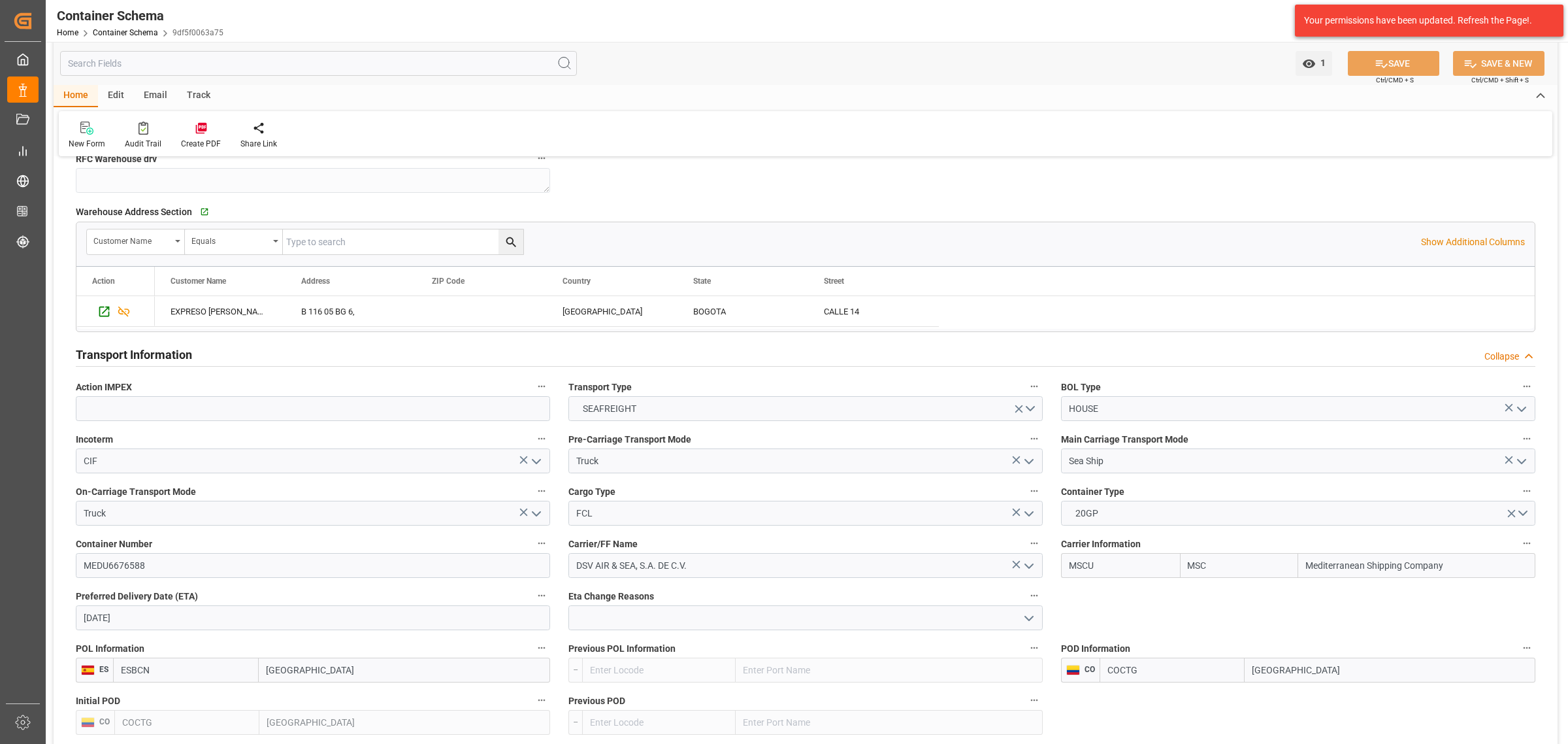
scroll to position [1144, 0]
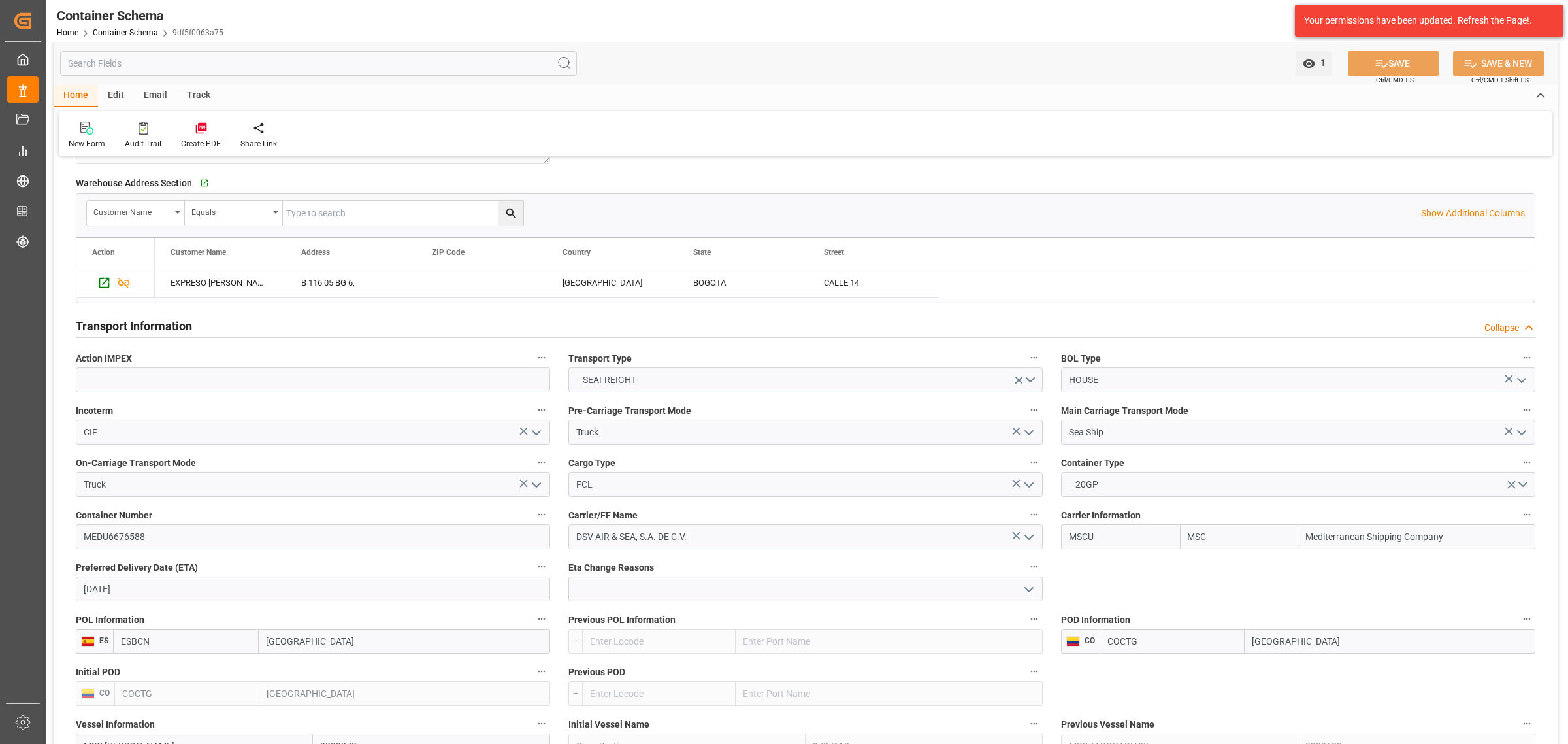
drag, startPoint x: 144, startPoint y: 39, endPoint x: 145, endPoint y: 27, distance: 12.0
click at [144, 38] on div "Container Schema Home Container Schema 9df5f0063a75" at bounding box center [140, 21] width 176 height 42
click at [146, 26] on div "Home Container Schema 9df5f0063a75" at bounding box center [140, 33] width 167 height 14
click at [157, 38] on div "Home Container Schema 9df5f0063a75" at bounding box center [140, 33] width 167 height 14
click at [145, 34] on link "Container Schema" at bounding box center [125, 32] width 66 height 9
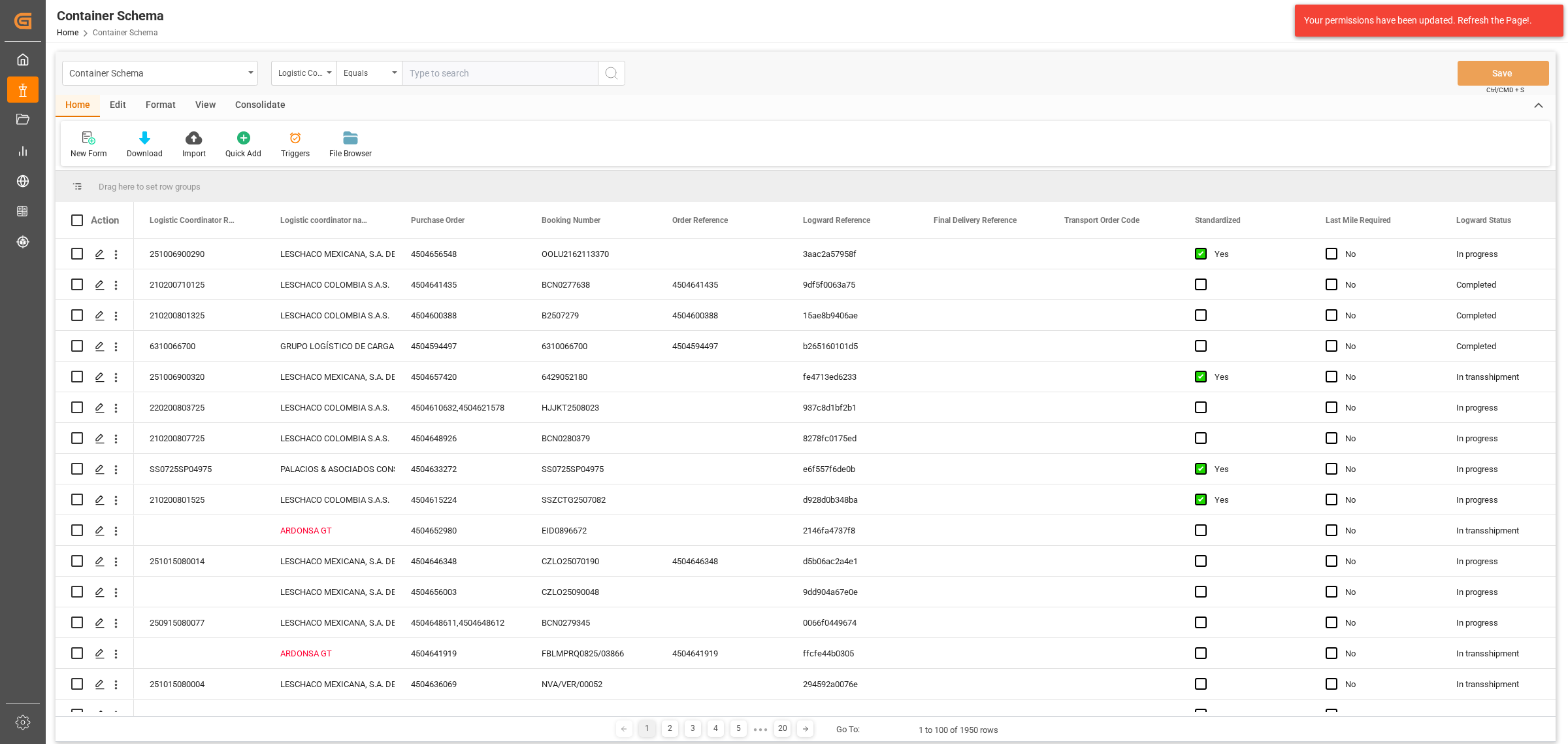
click at [314, 75] on div "Logistic Coordinator Reference Number" at bounding box center [300, 72] width 45 height 15
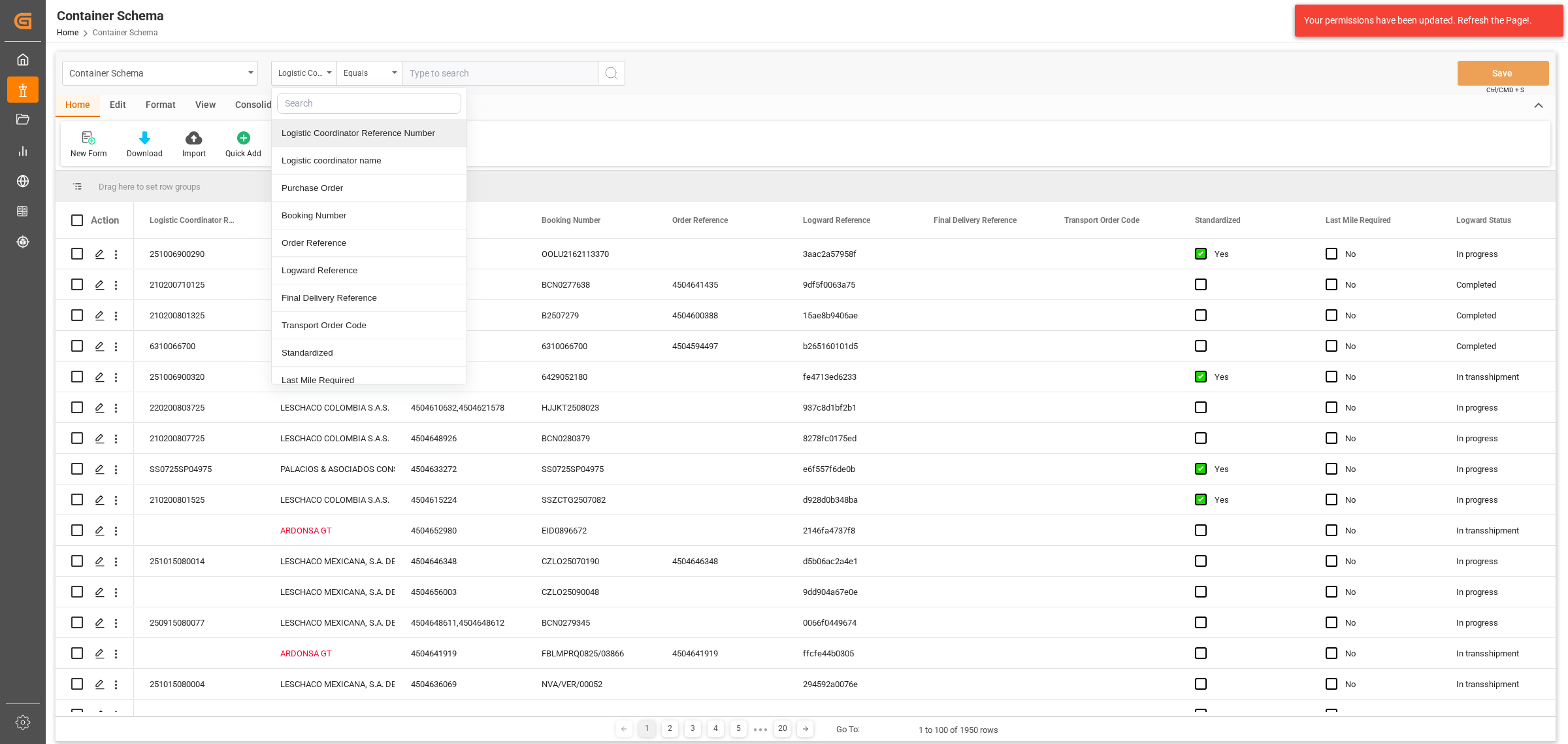
click at [347, 135] on div "Logistic Coordinator Reference Number" at bounding box center [369, 133] width 194 height 27
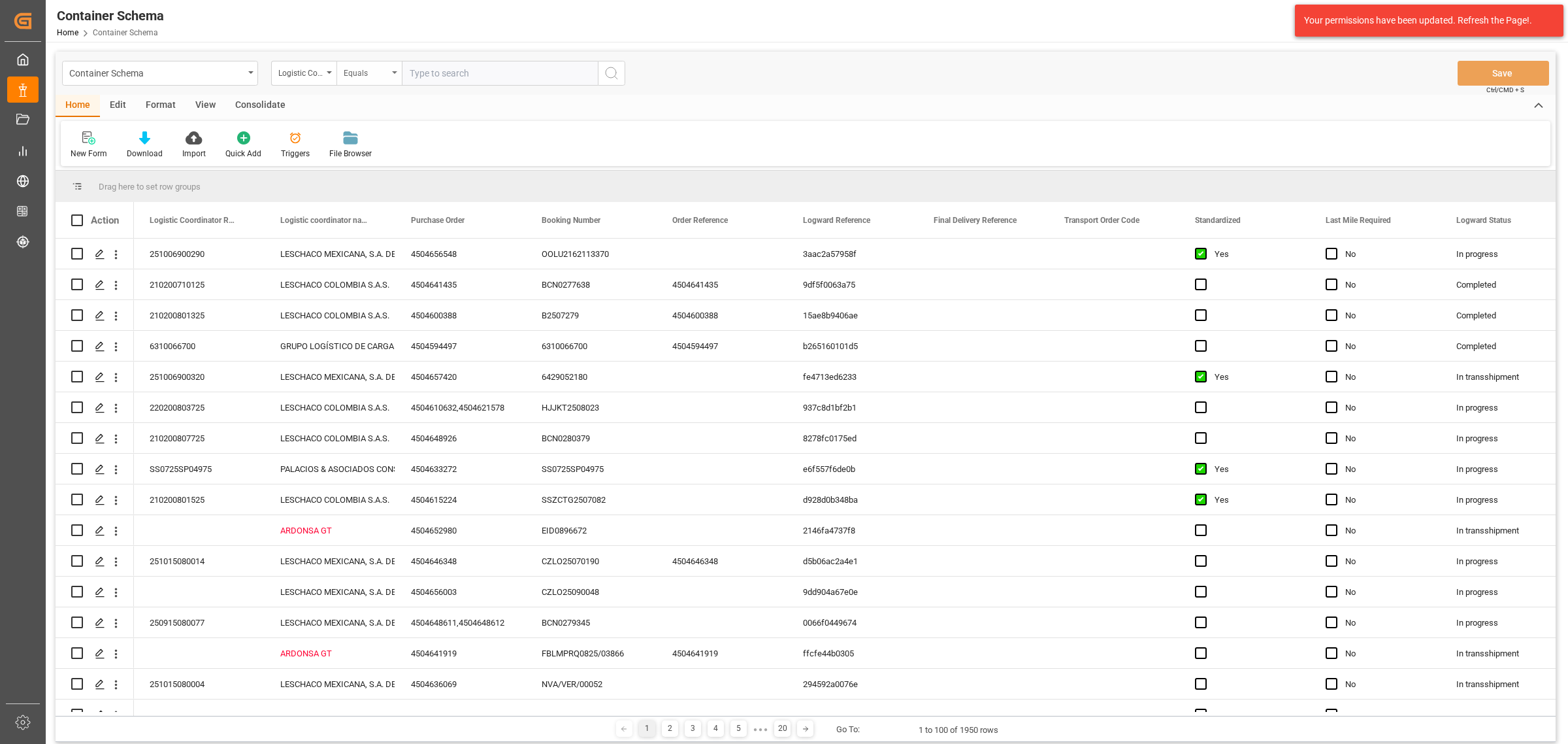
click at [372, 77] on div "Equals" at bounding box center [366, 72] width 45 height 15
click at [433, 157] on div "Fuzzy search" at bounding box center [434, 160] width 194 height 27
click at [471, 68] on input "text" at bounding box center [500, 73] width 196 height 25
paste input "210200604425"
type input "210200604425"
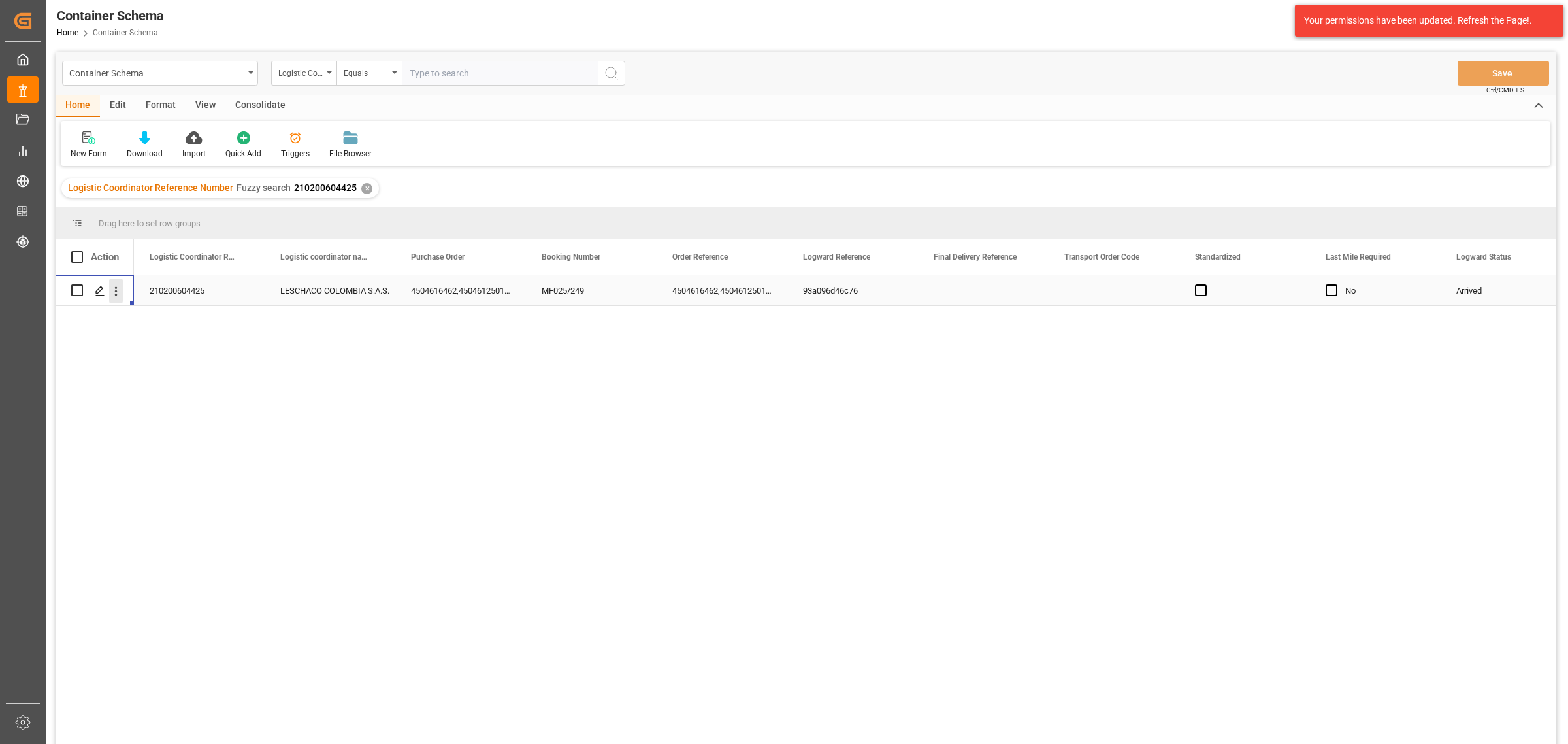
click at [112, 289] on icon "open menu" at bounding box center [116, 291] width 14 height 14
click at [103, 291] on icon "Press SPACE to select this row." at bounding box center [100, 291] width 10 height 10
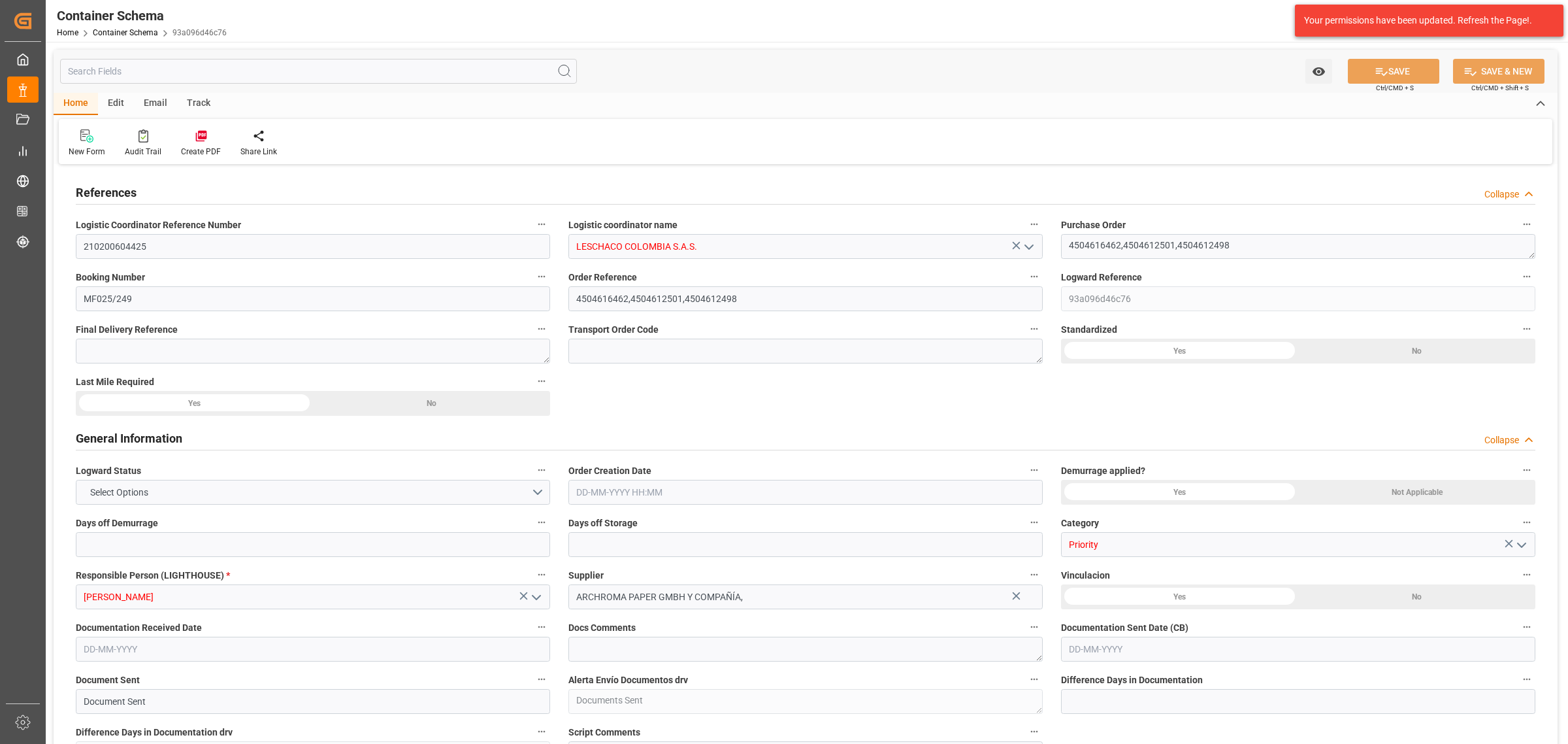
type input "0"
type input "7"
type input "1"
type input "3"
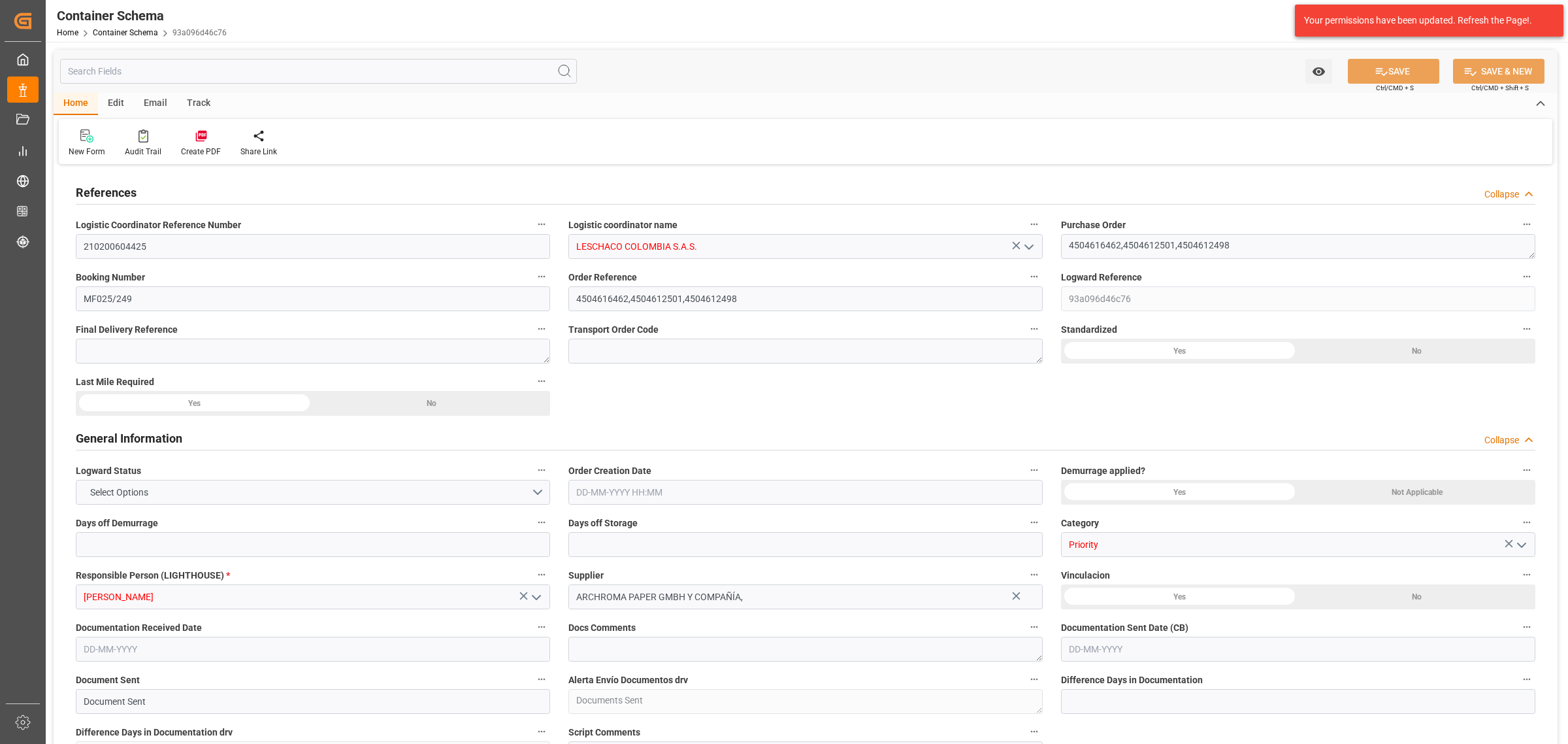
type input "7"
type input "4170"
type input "1466"
type input "Hapag Lloyd"
type input "Hapag Lloyd Aktiengesellschaft"
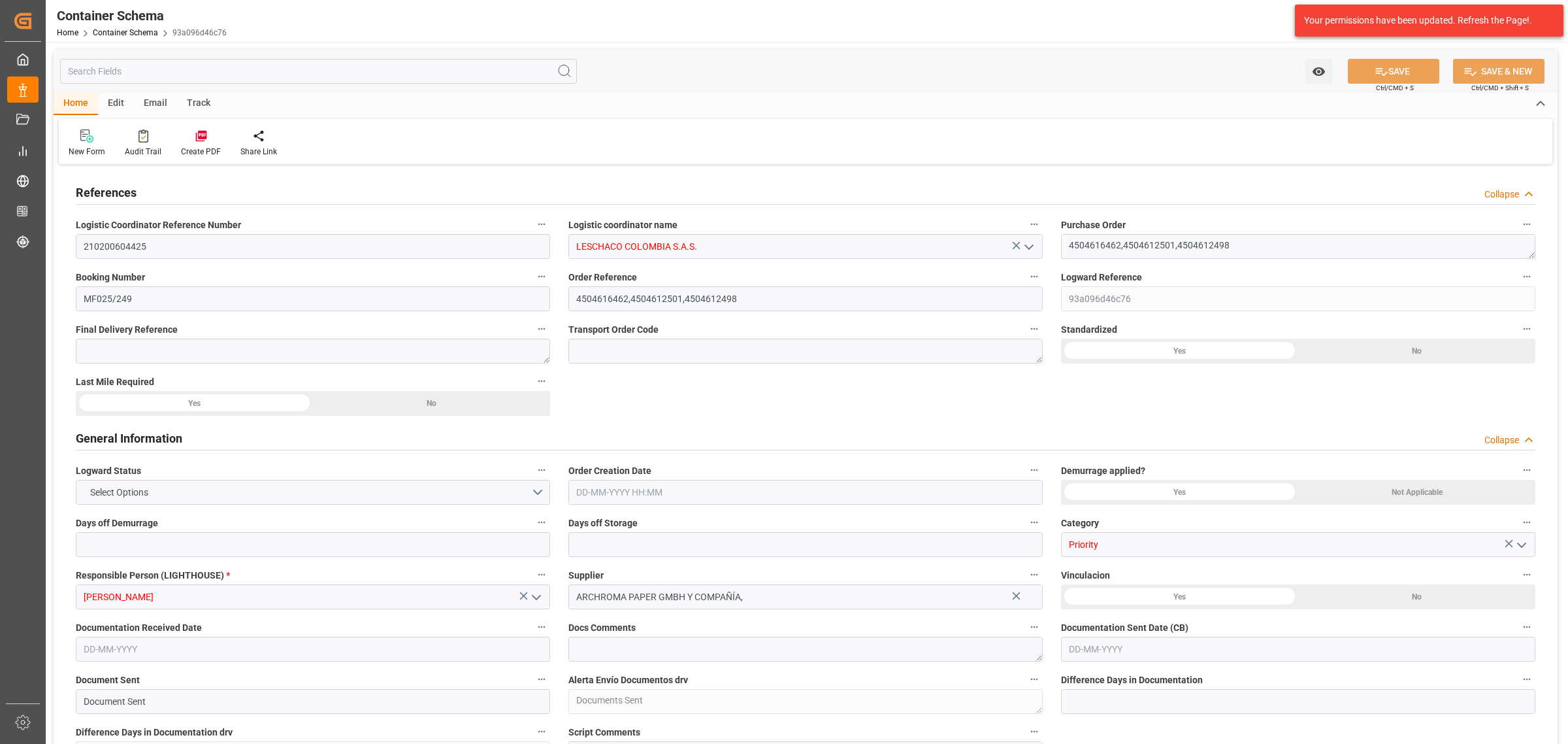
type input "GTGUA"
type input "COCTG"
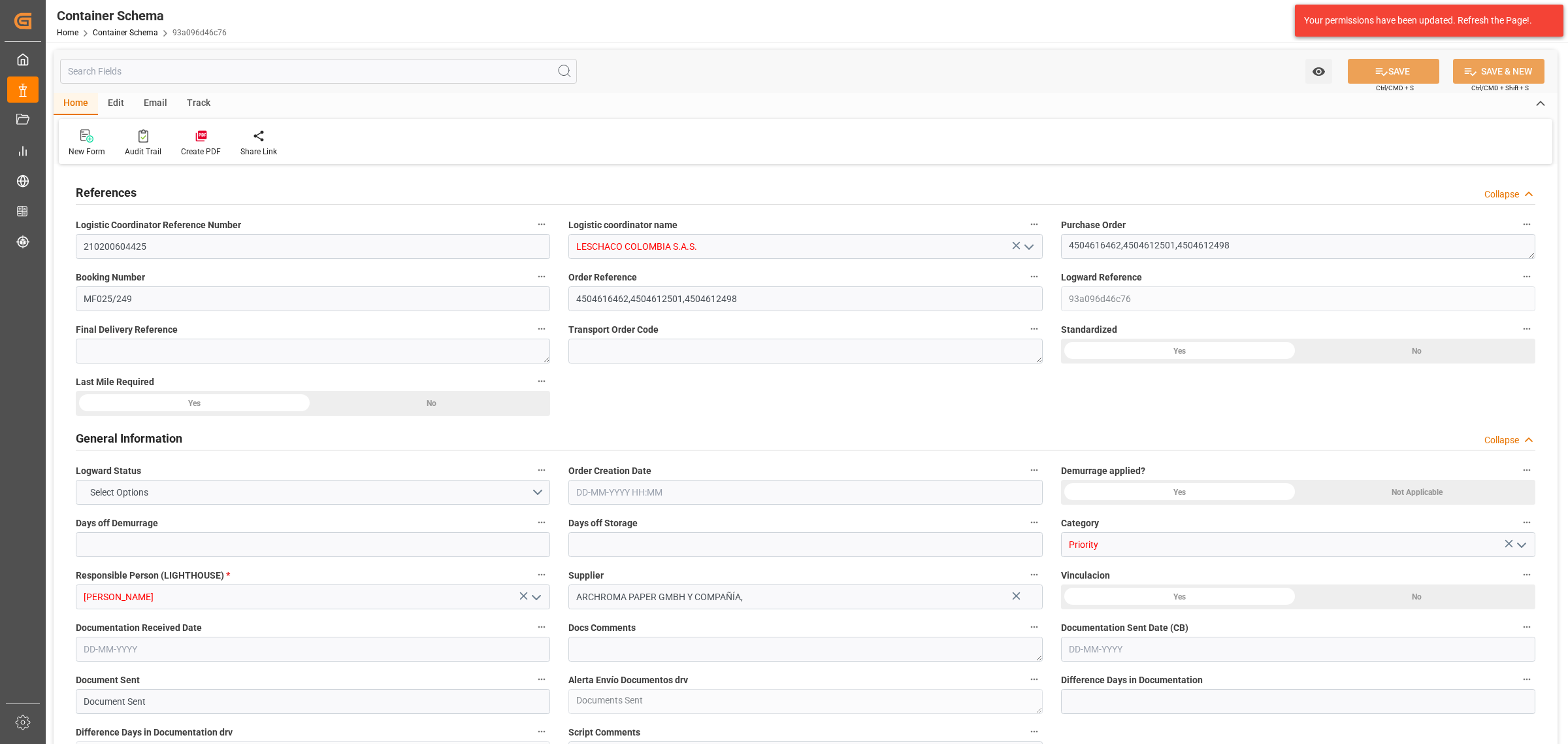
type input "9108128"
type input "0"
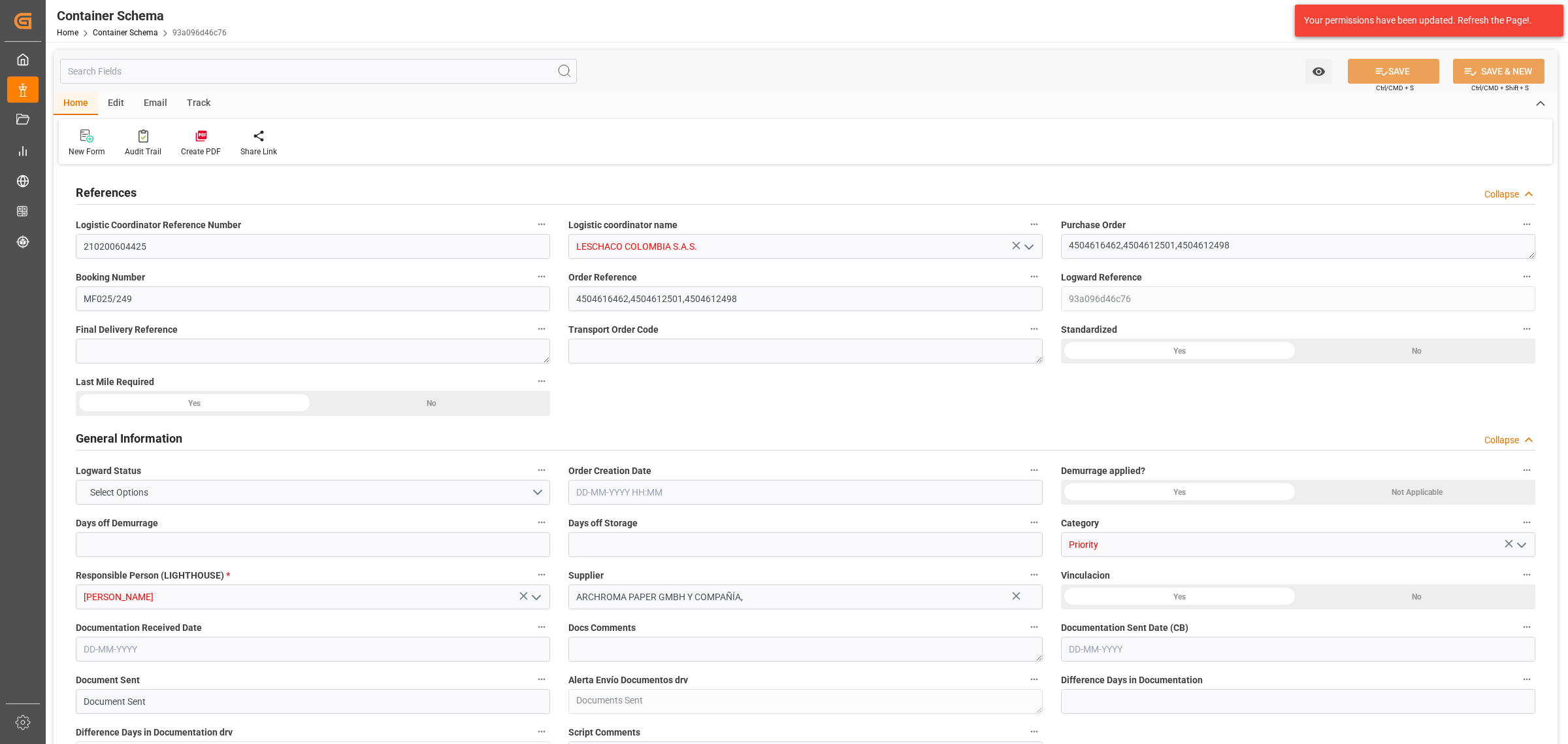
type input "4"
type input "98"
type input "0"
type input "12-06-2025 10:45"
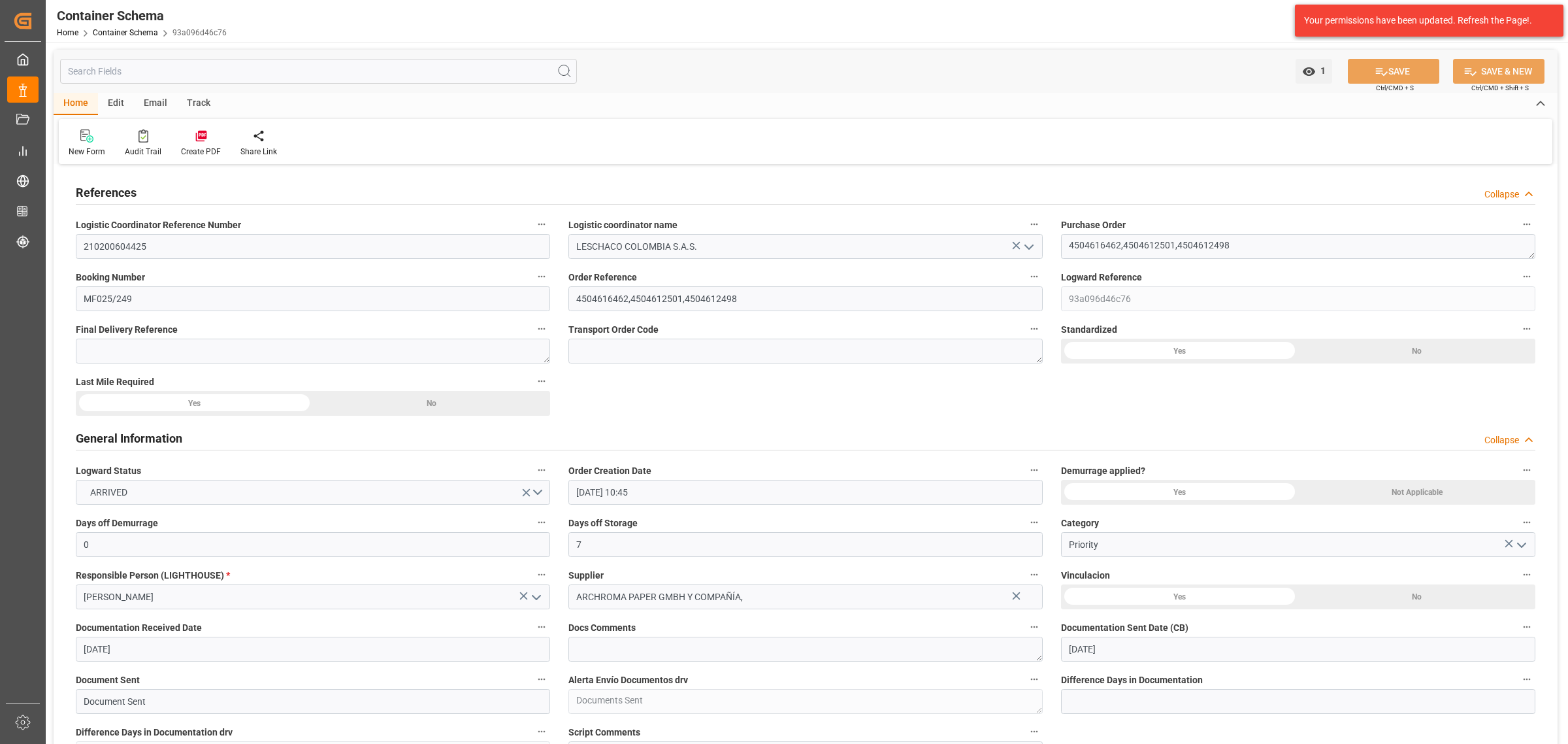
type input "11-06-2025"
type input "12-06-2025"
type input "17-06-2025"
type input "04-07-2025"
type input "24-09-2025"
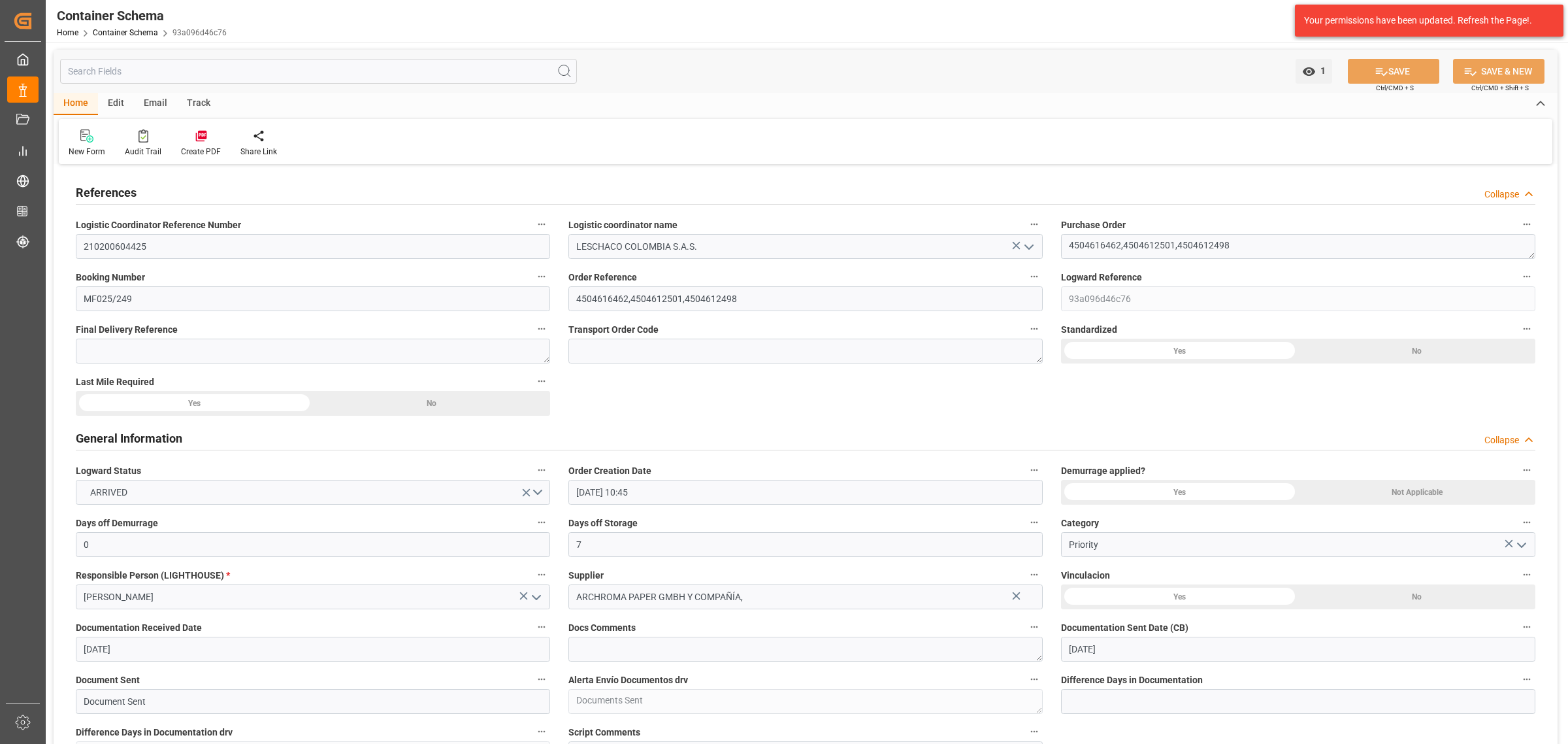
type input "24-09-2025 09:59"
type input "12-06-2025 14:41"
type input "25-09-2025"
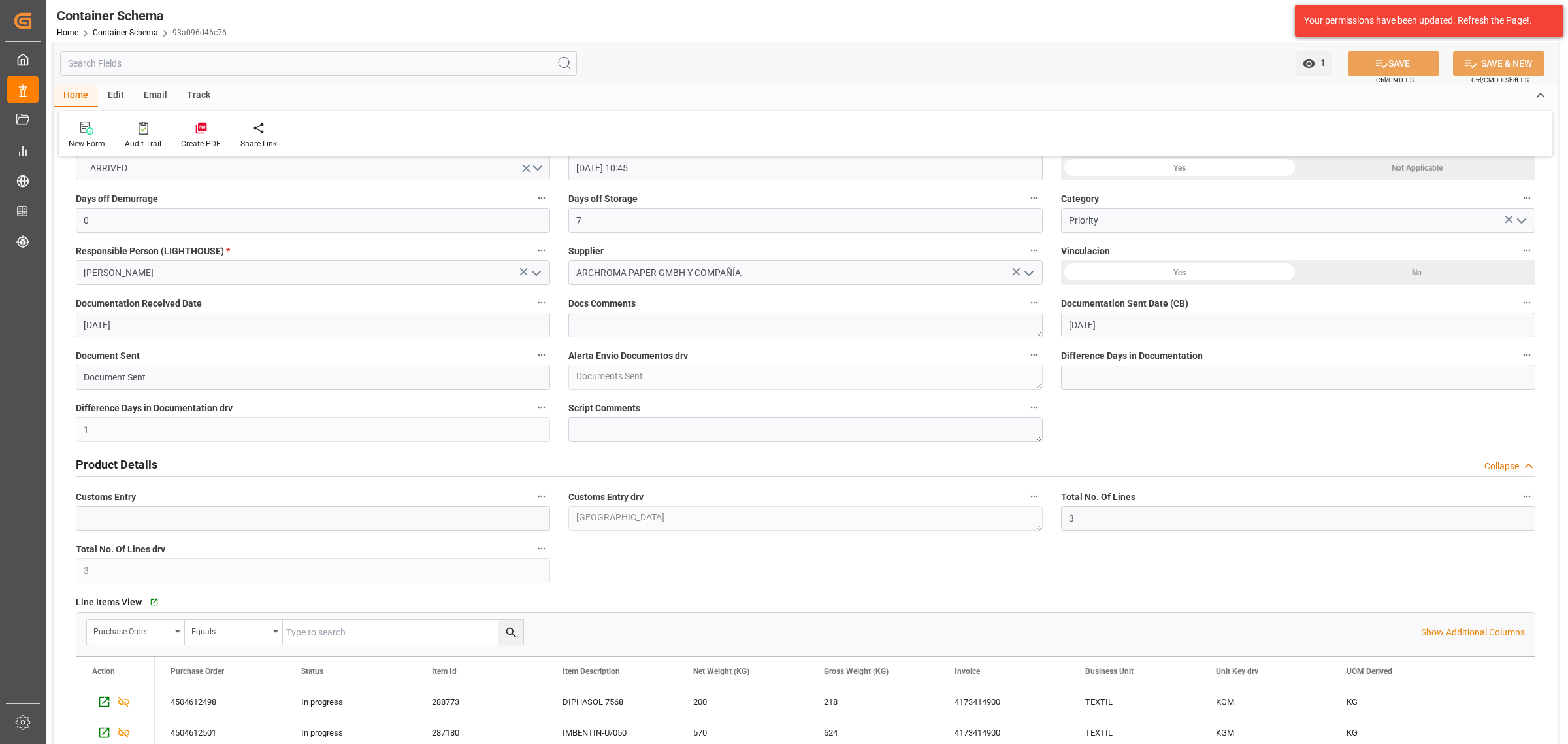
scroll to position [245, 0]
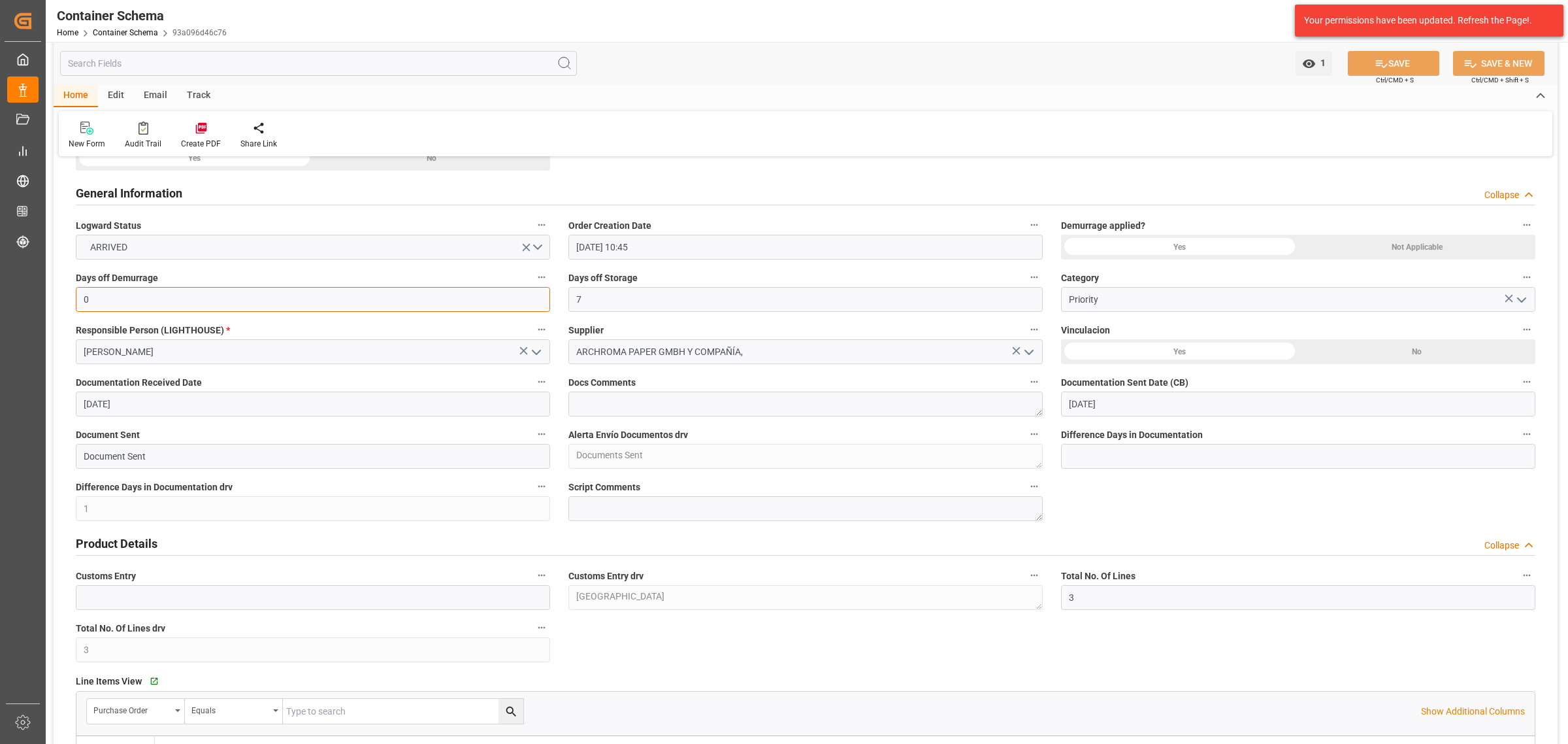
click at [238, 295] on input "0" at bounding box center [313, 300] width 475 height 25
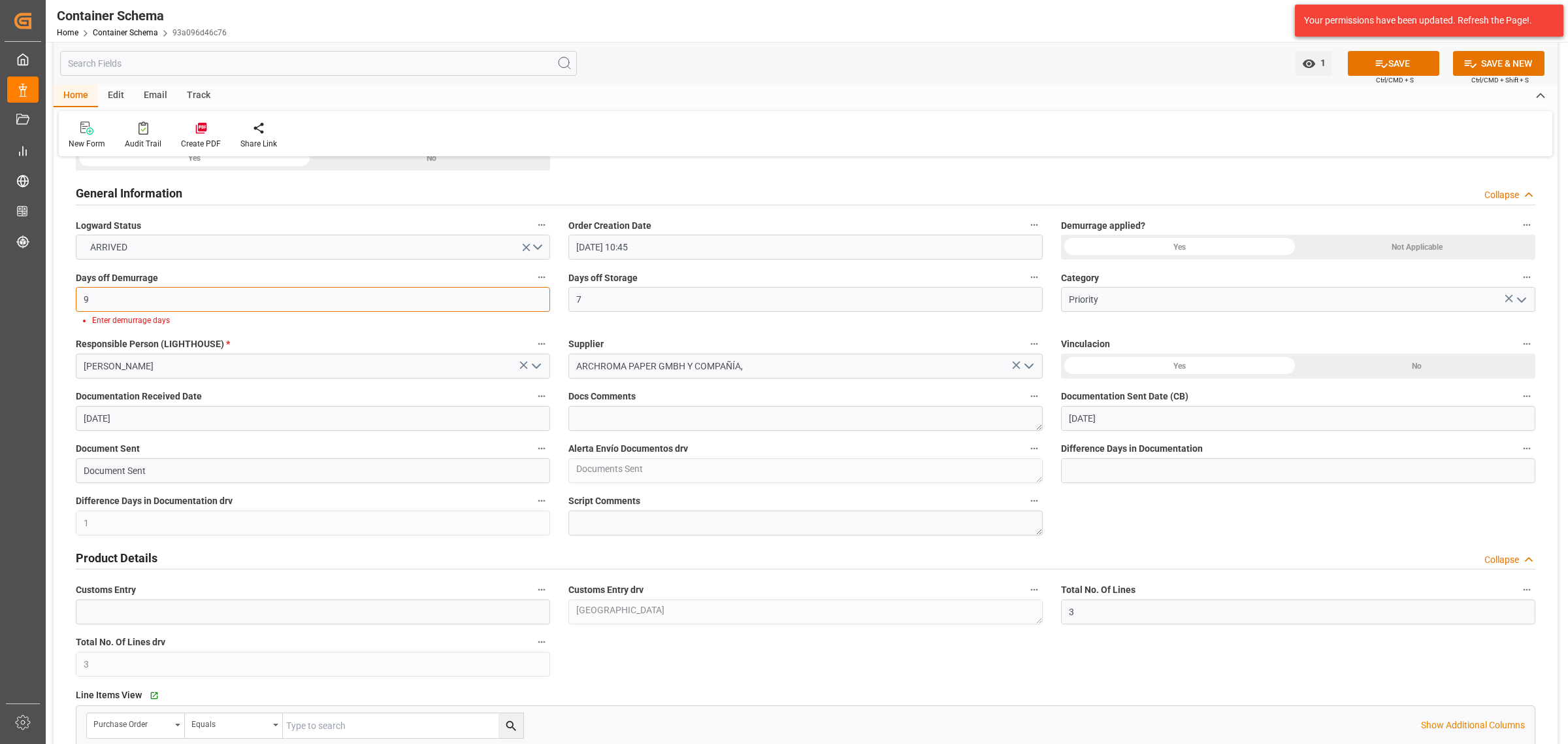
type input "9"
click at [1189, 236] on div "Yes" at bounding box center [1179, 248] width 237 height 25
click at [1254, 57] on icon at bounding box center [1381, 64] width 14 height 14
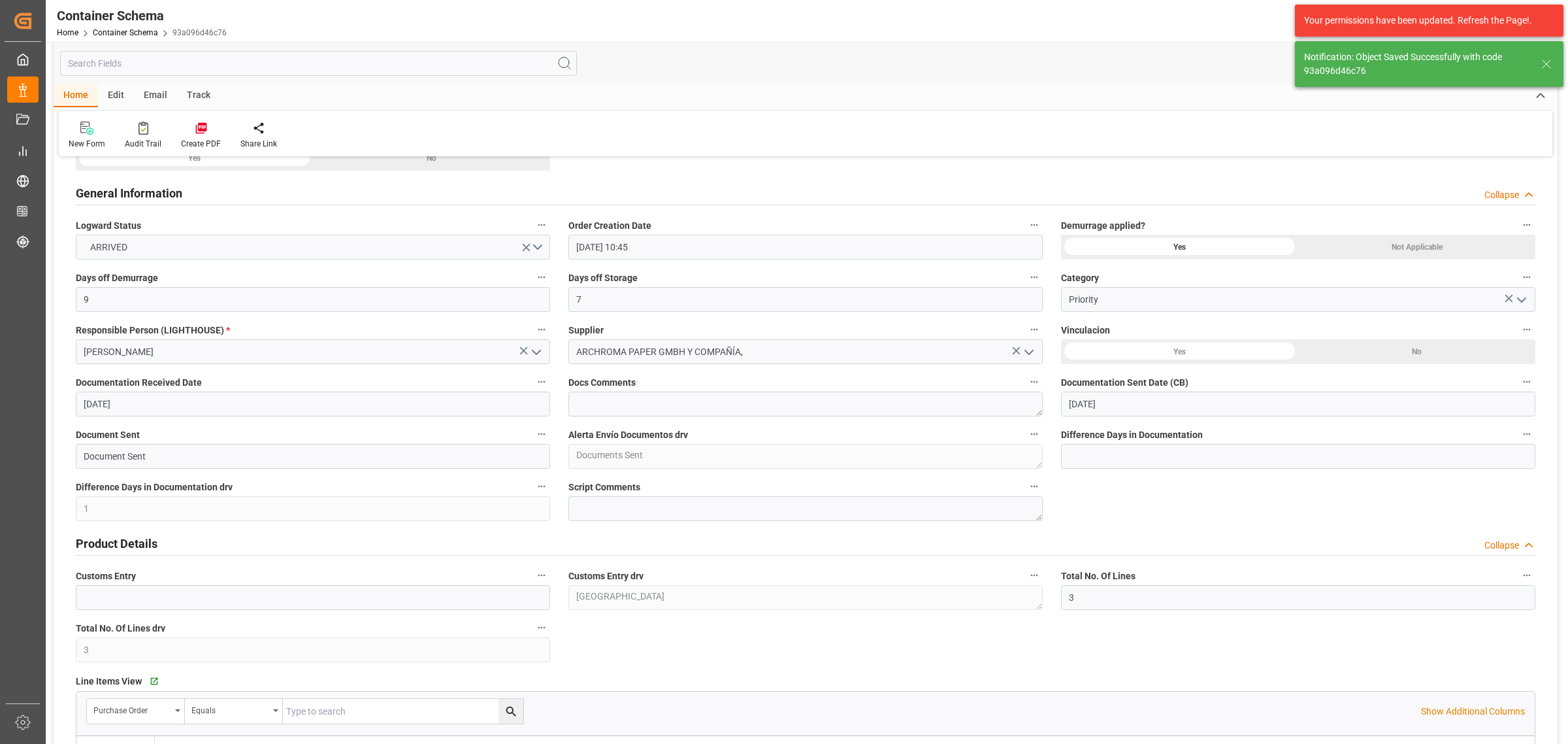
type input "90"
type input "91"
type input "25-09-2025"
type input "25-09-2025 13:19"
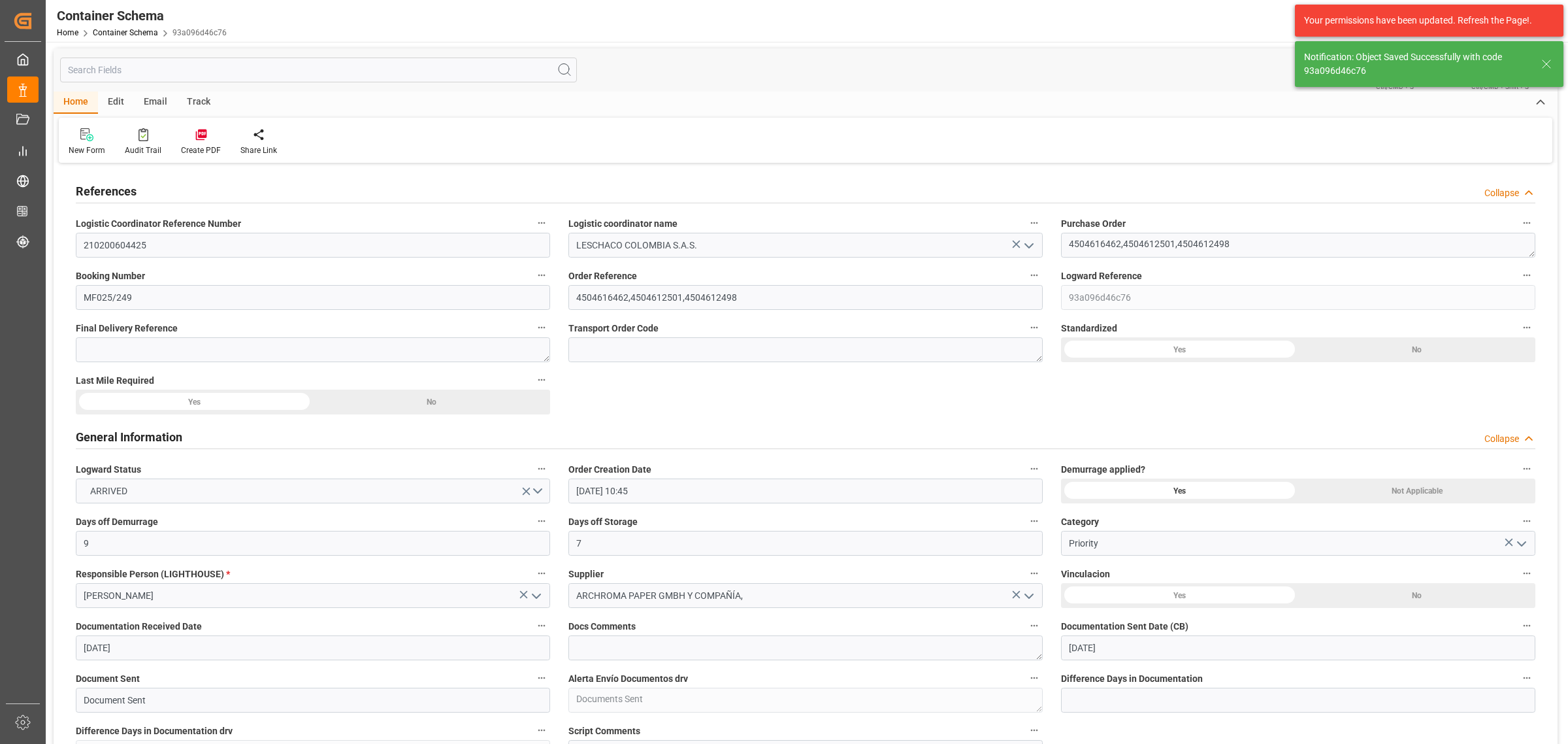
scroll to position [0, 0]
drag, startPoint x: 180, startPoint y: 252, endPoint x: 63, endPoint y: 261, distance: 117.3
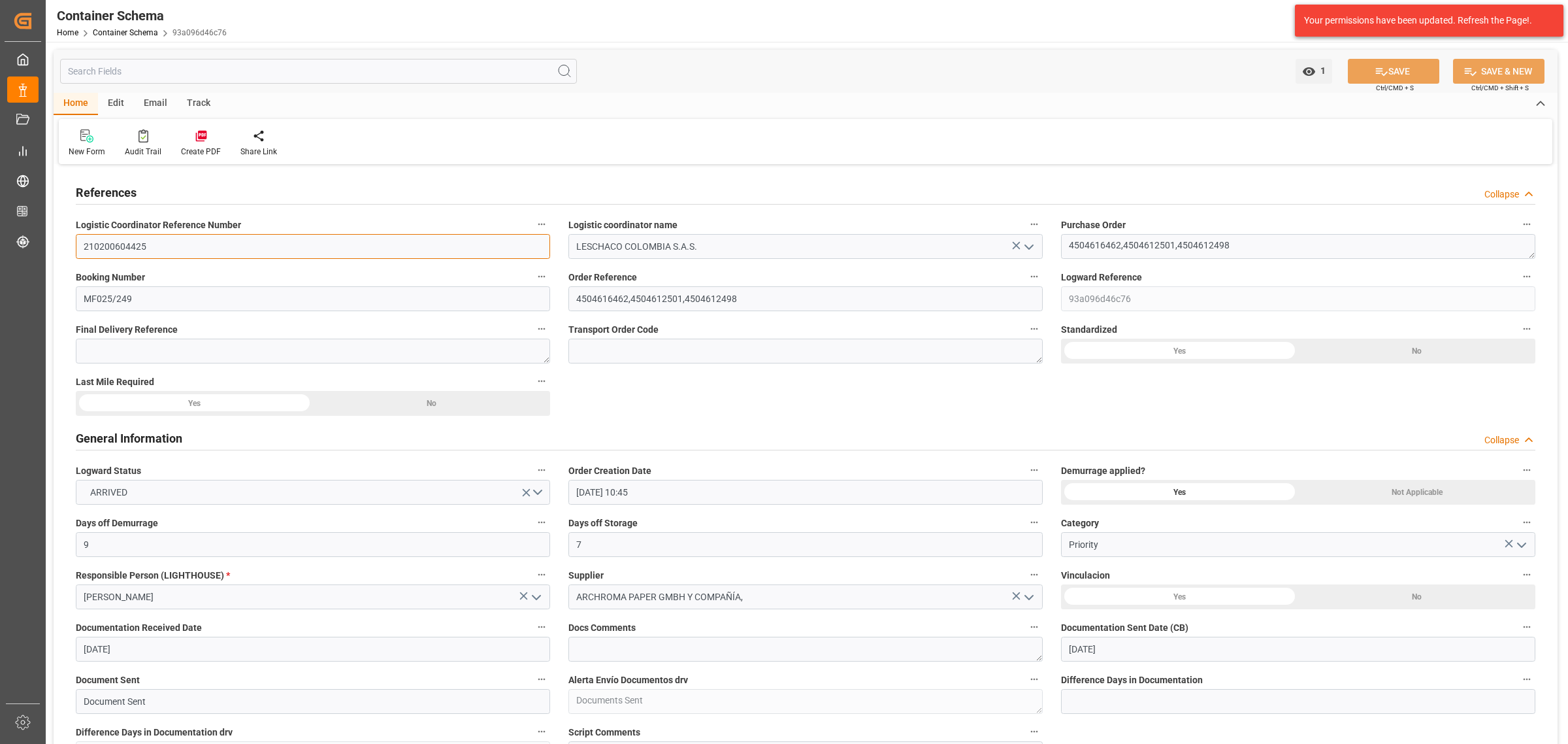
drag, startPoint x: 144, startPoint y: 243, endPoint x: 128, endPoint y: 246, distance: 16.3
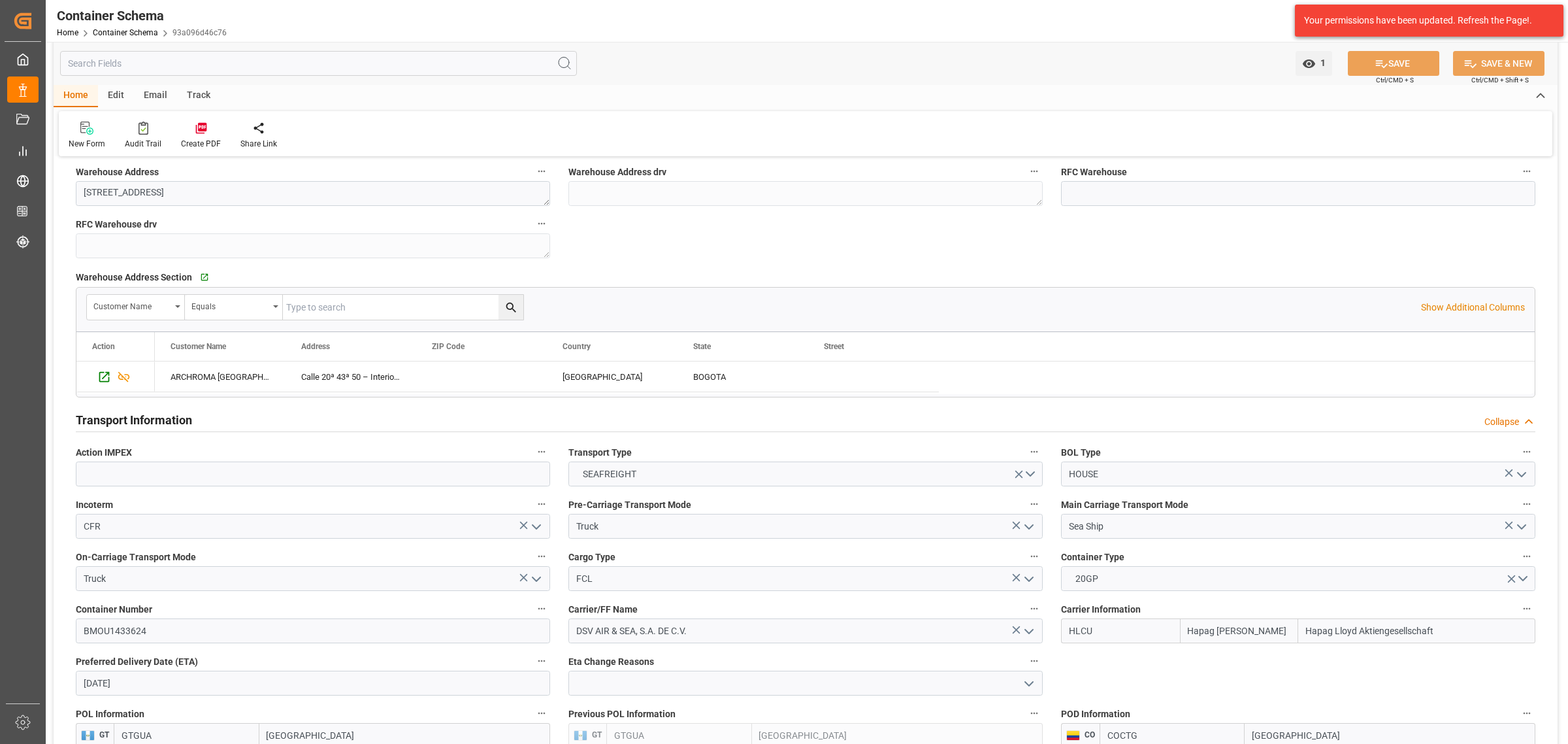
scroll to position [1144, 0]
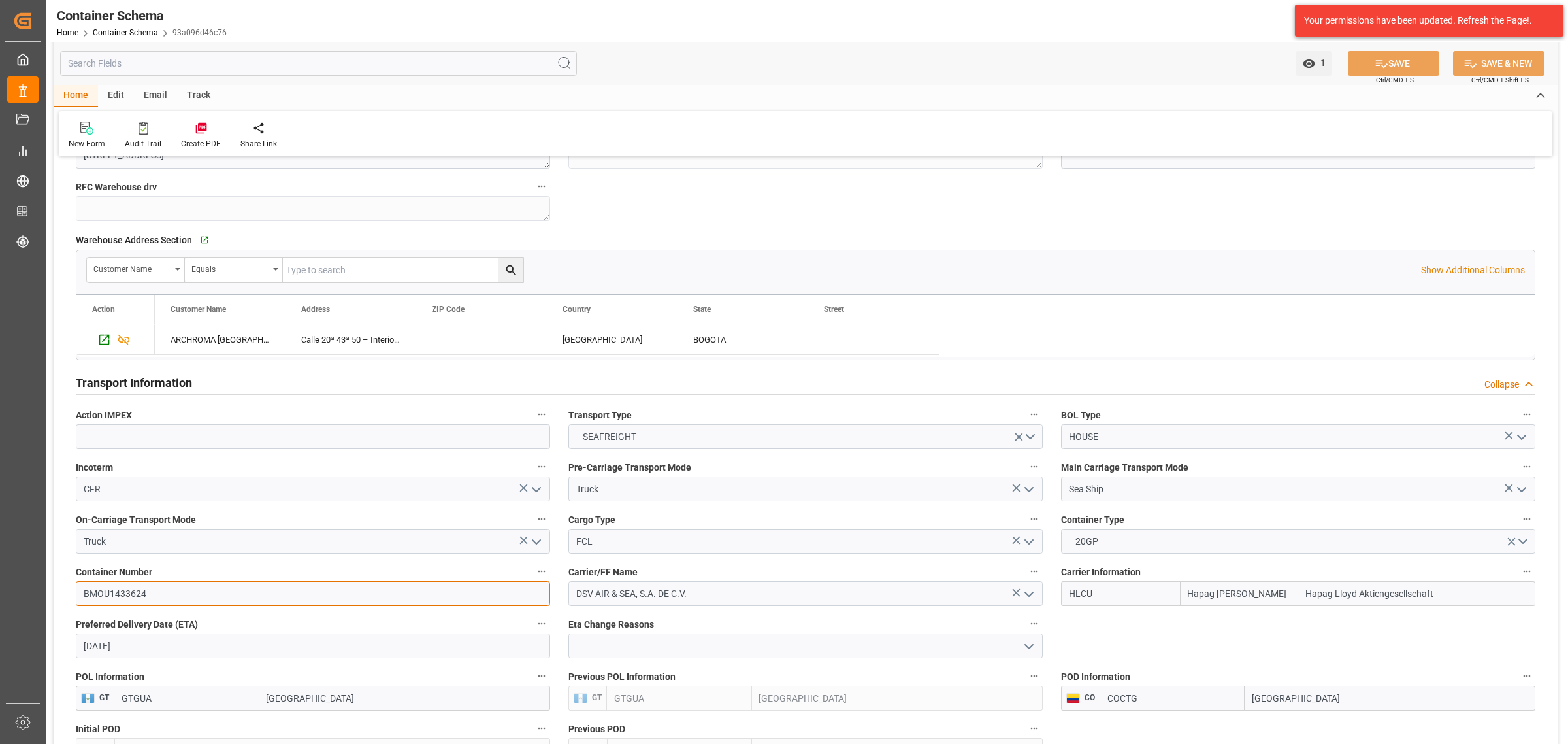
drag, startPoint x: 103, startPoint y: 593, endPoint x: 47, endPoint y: 593, distance: 56.0
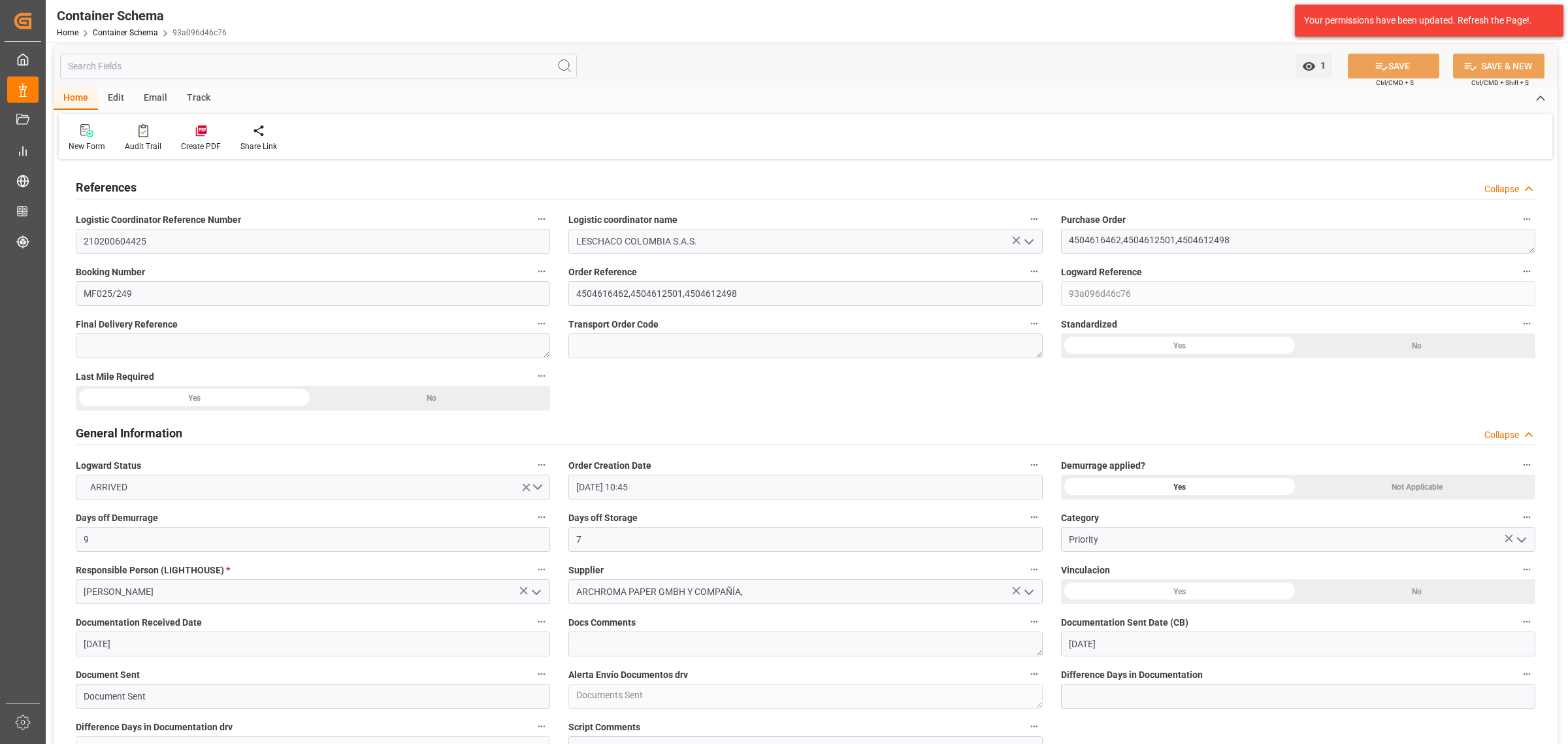
scroll to position [0, 0]
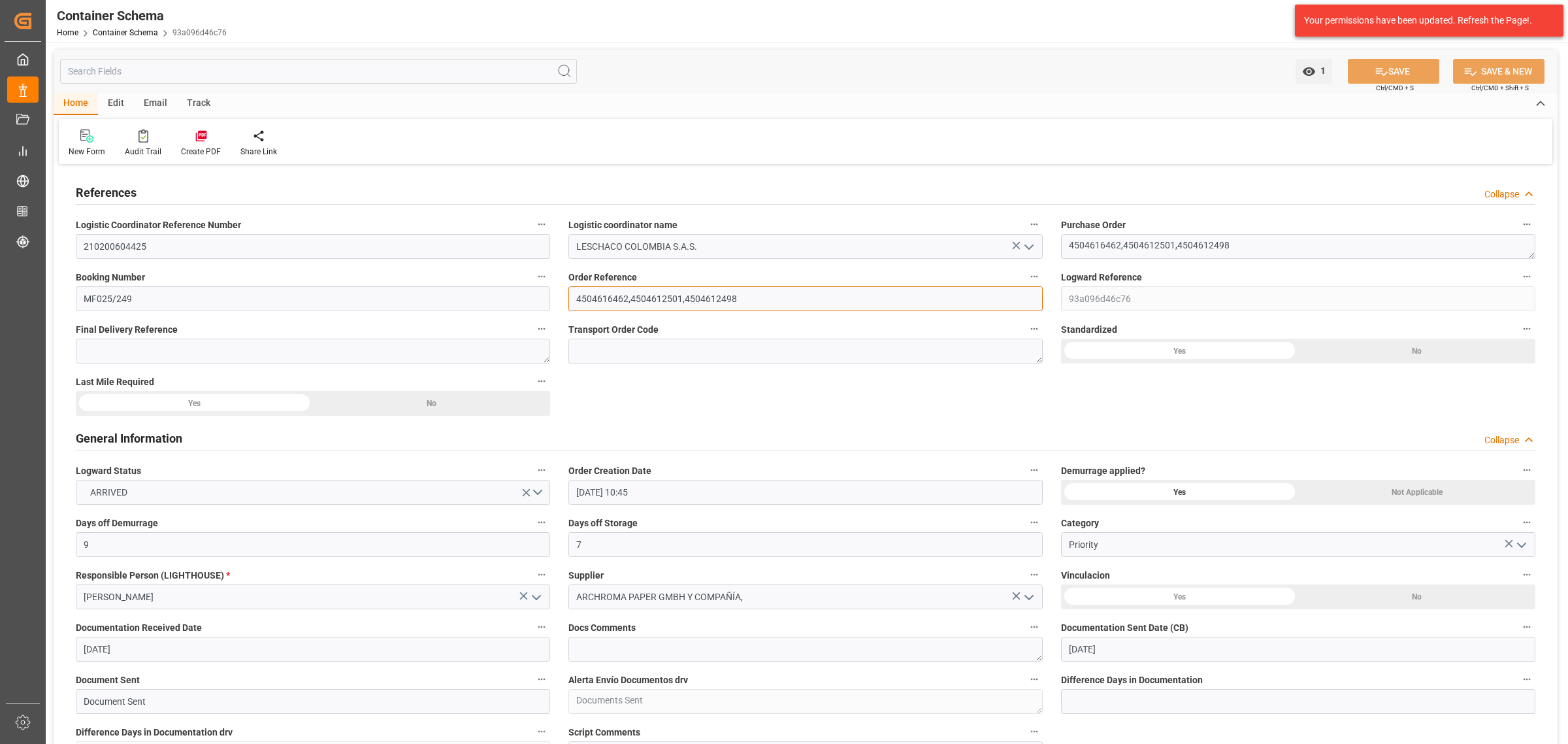
drag, startPoint x: 769, startPoint y: 298, endPoint x: 544, endPoint y: 315, distance: 225.6
drag, startPoint x: 116, startPoint y: 549, endPoint x: 24, endPoint y: 540, distance: 92.4
click at [22, 540] on div "Created by potrace 1.15, written by Peter Selinger 2001-2017 Created by potrace…" at bounding box center [784, 372] width 1568 height 744
type input "15"
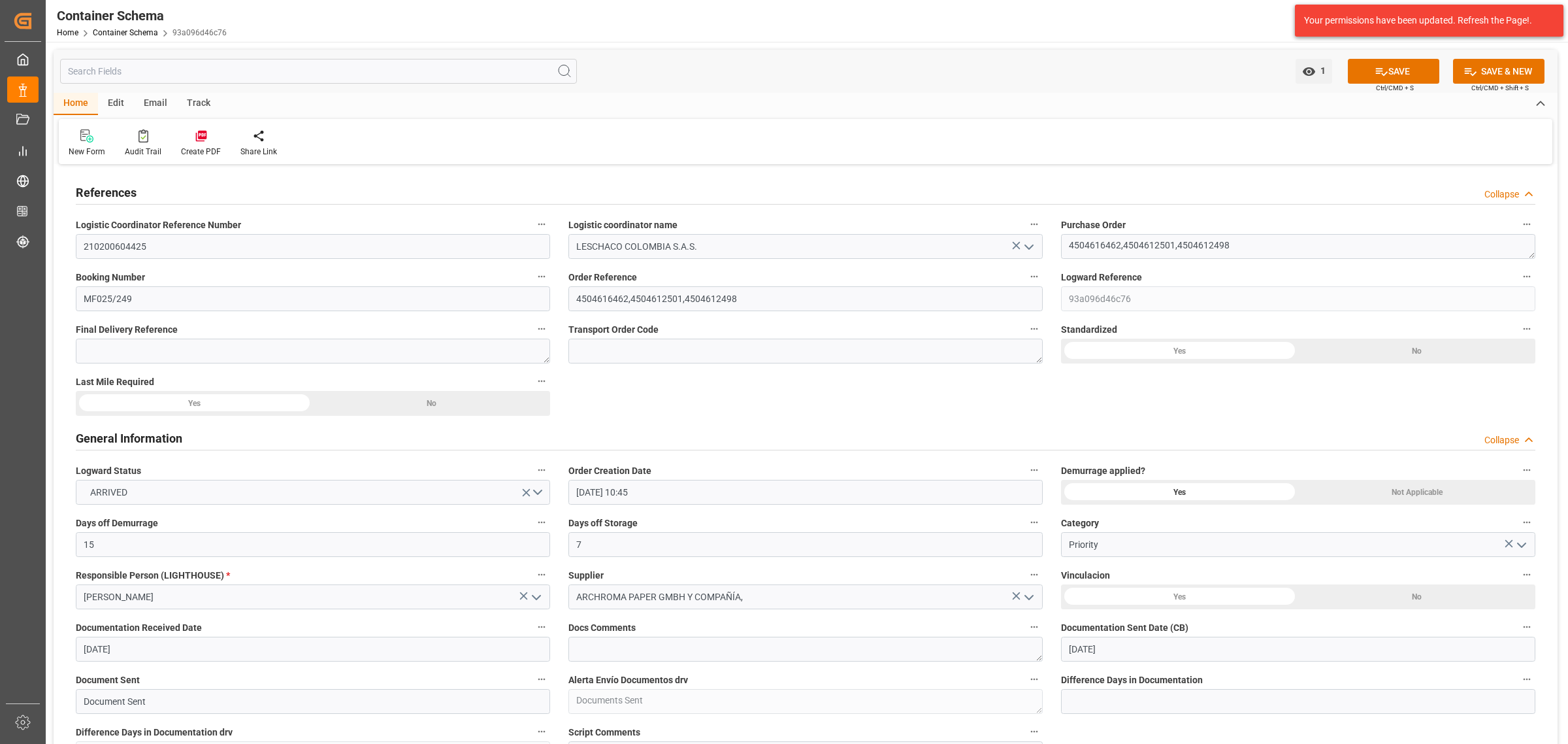
click at [1254, 70] on button "SAVE" at bounding box center [1393, 71] width 91 height 25
drag, startPoint x: 227, startPoint y: 33, endPoint x: 167, endPoint y: 36, distance: 60.1
click at [167, 36] on div "Container Schema Home Container Schema 93a096d46c76 Archroma LATAM 99+ Notifica…" at bounding box center [801, 21] width 1531 height 42
copy link "93a096d46c76"
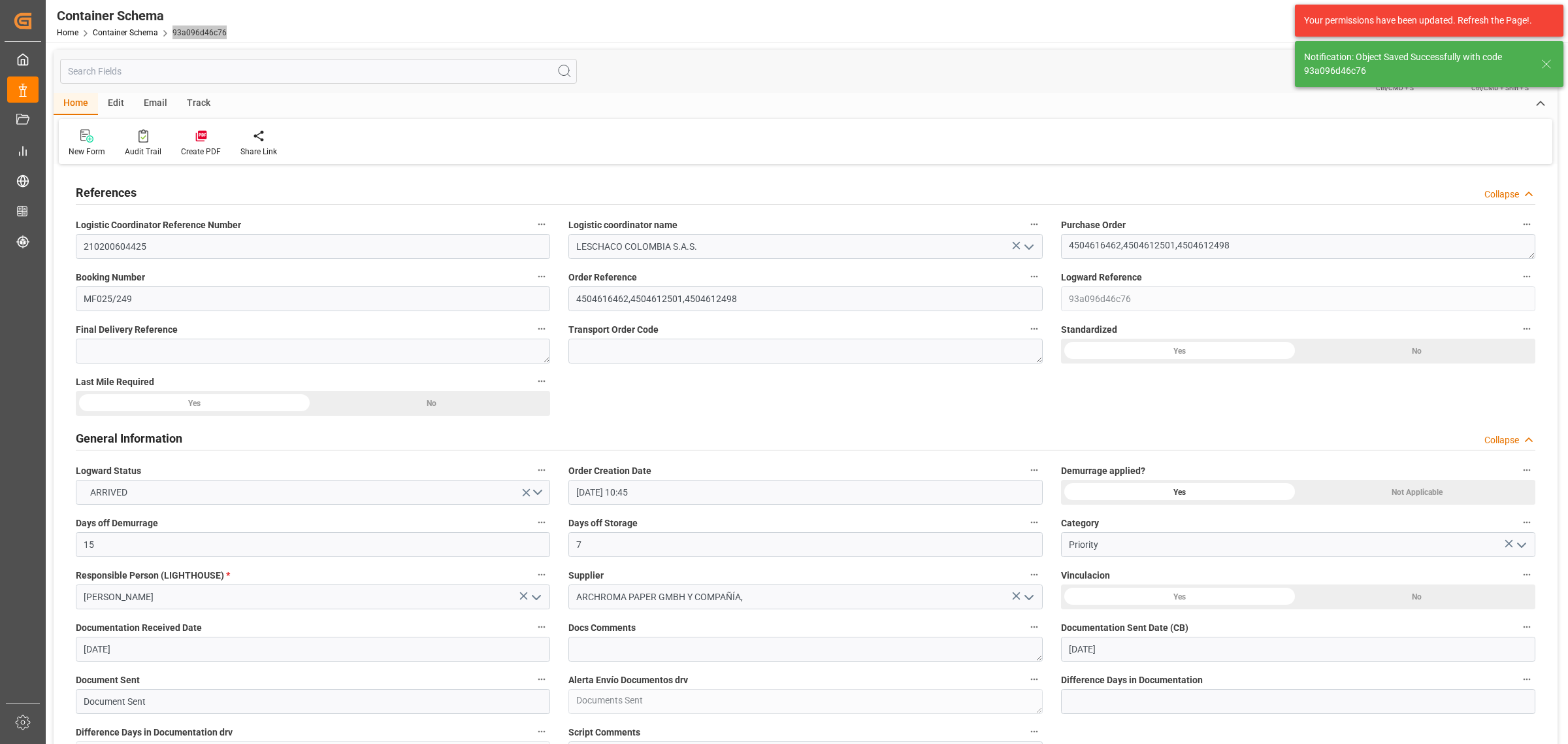
type input "84"
type input "85"
type input "25-09-2025 13:21"
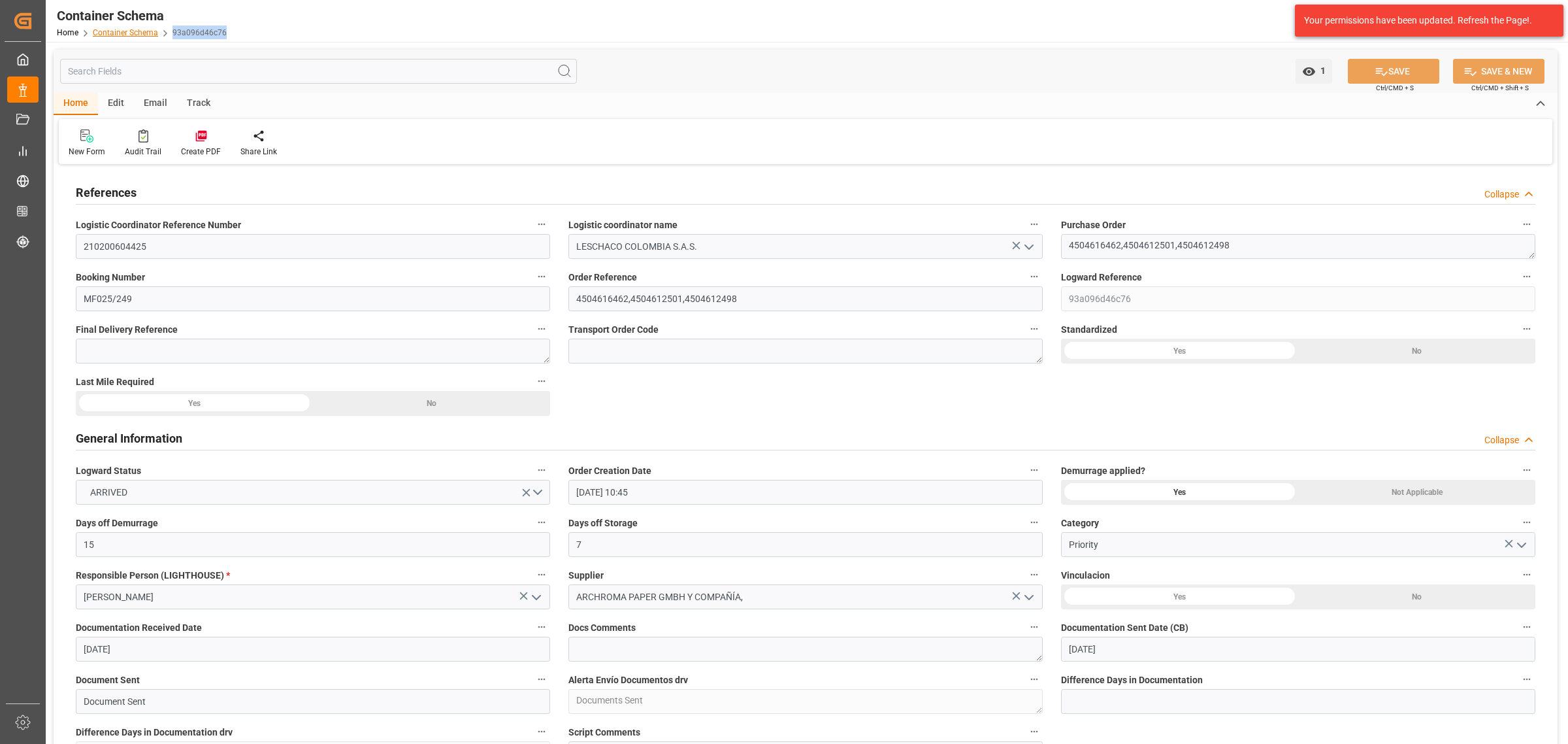
click at [130, 33] on link "Container Schema" at bounding box center [125, 32] width 66 height 9
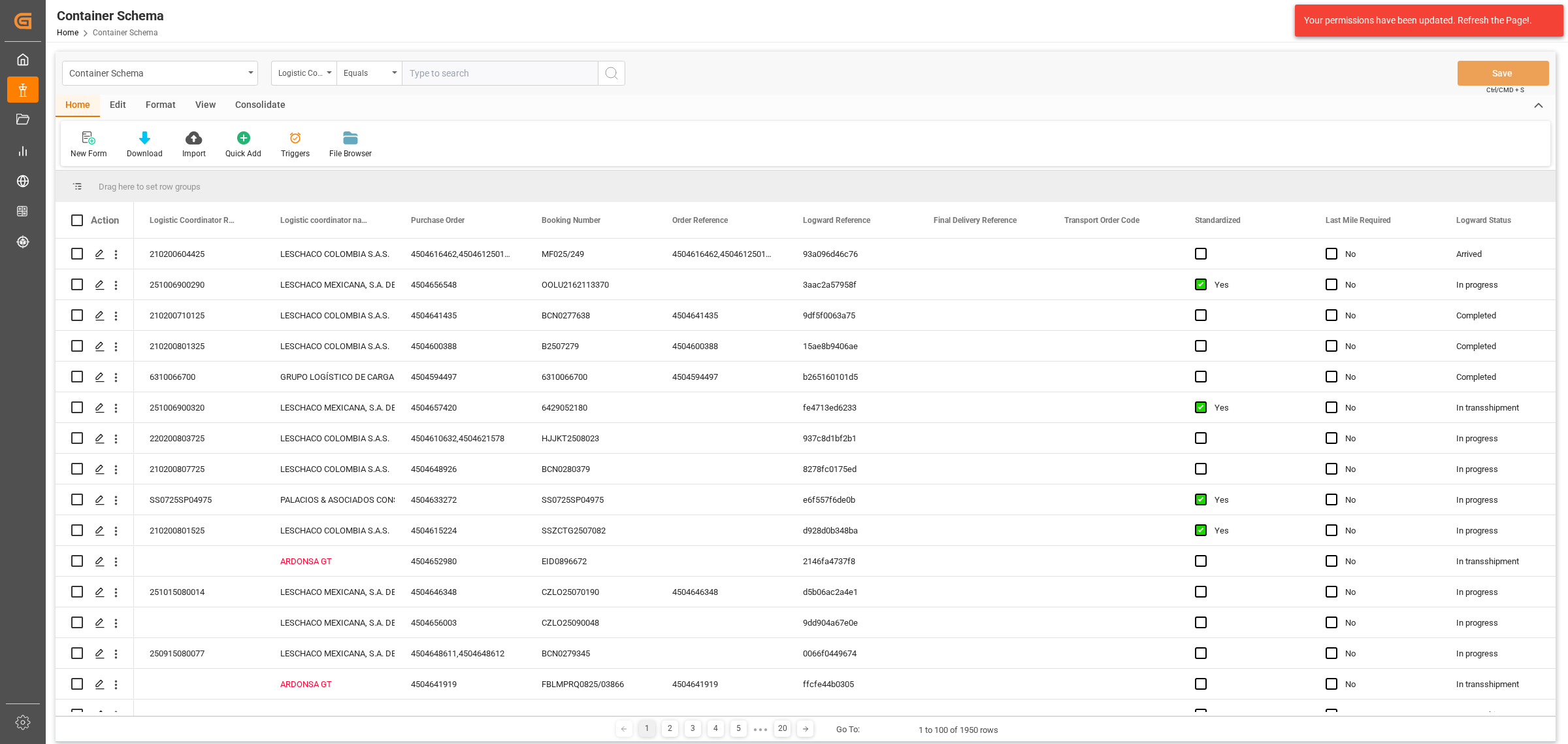
click at [298, 76] on div "Logistic Coordinator Reference Number" at bounding box center [300, 72] width 45 height 15
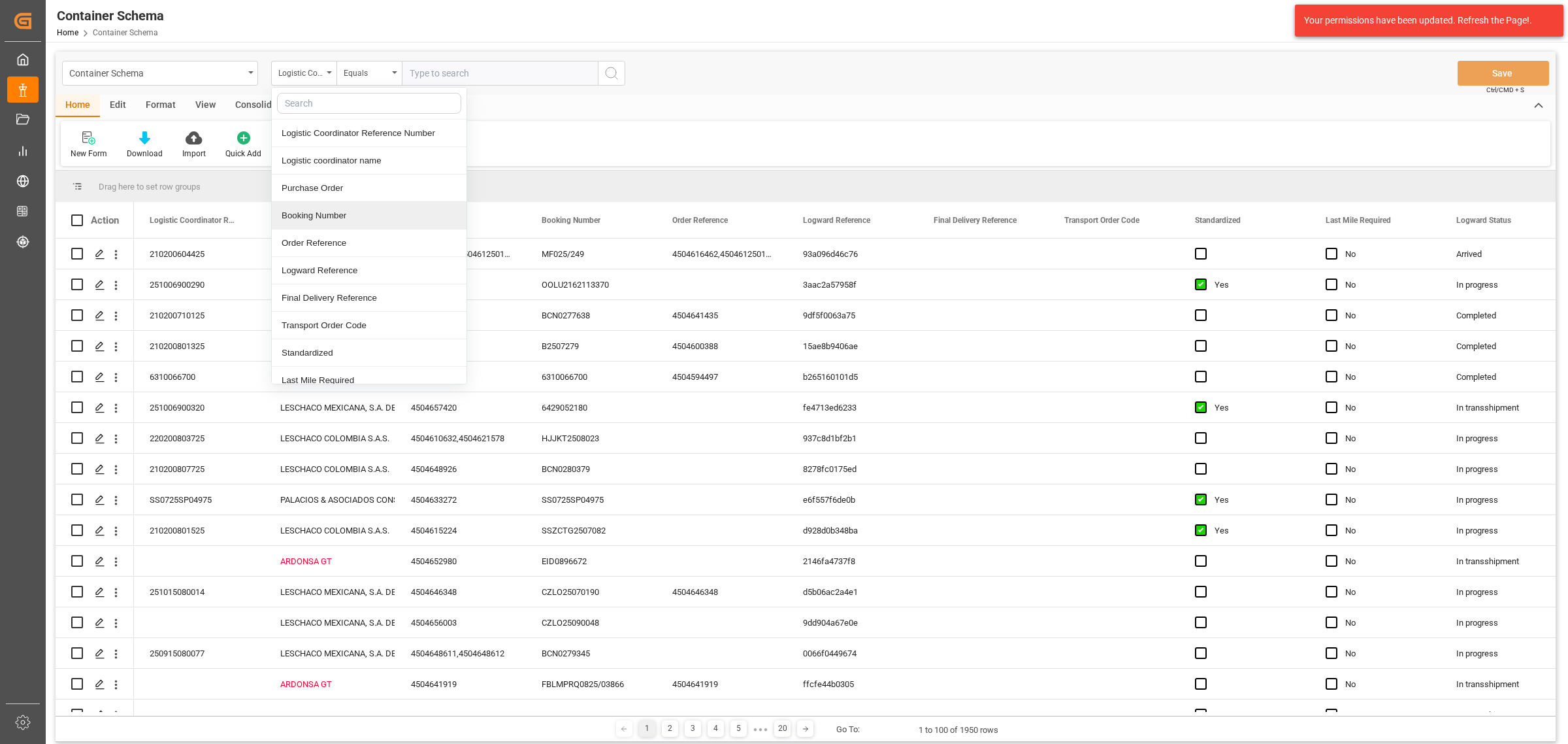
click at [334, 209] on div "Booking Number" at bounding box center [369, 215] width 194 height 27
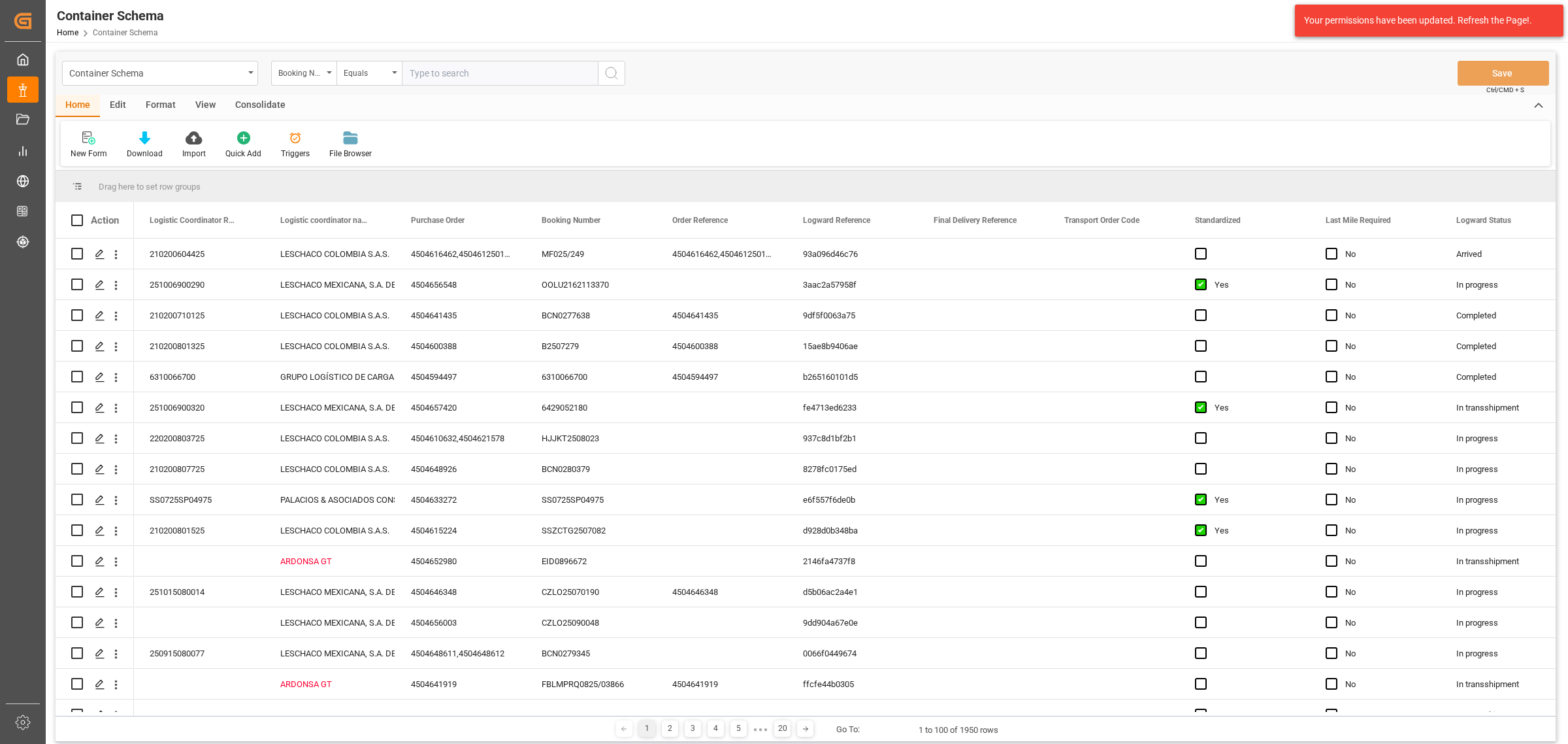
click at [395, 54] on div "Container Schema Booking Number Equals Save Ctrl/CMD + S" at bounding box center [806, 73] width 1500 height 43
click at [380, 77] on div "Equals" at bounding box center [366, 72] width 45 height 15
drag, startPoint x: 413, startPoint y: 164, endPoint x: 436, endPoint y: 79, distance: 88.1
click at [412, 164] on div "Fuzzy search" at bounding box center [434, 160] width 194 height 27
click at [444, 66] on input "text" at bounding box center [500, 73] width 196 height 25
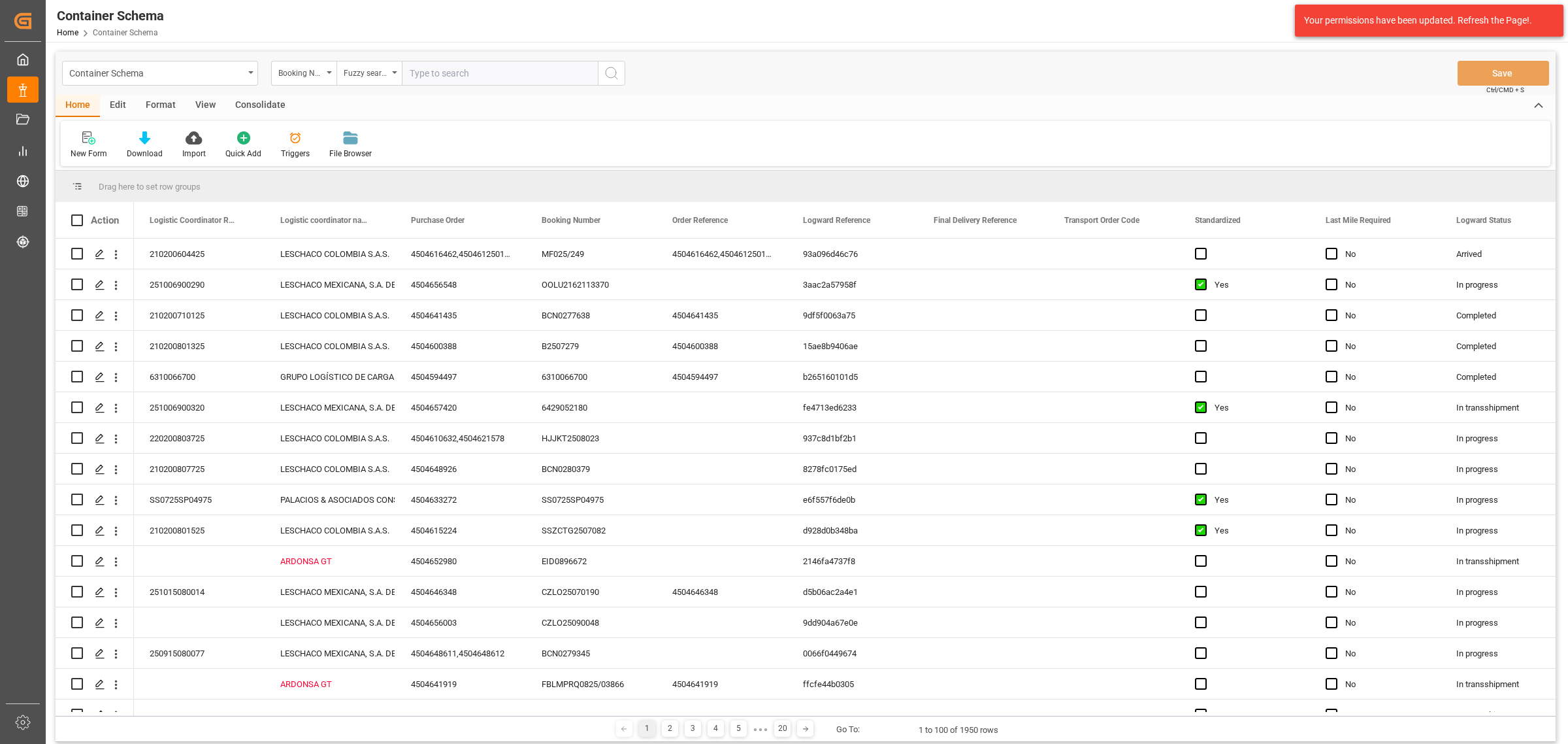
paste input "ALRB250913260030"
type input "ALRB250913260030"
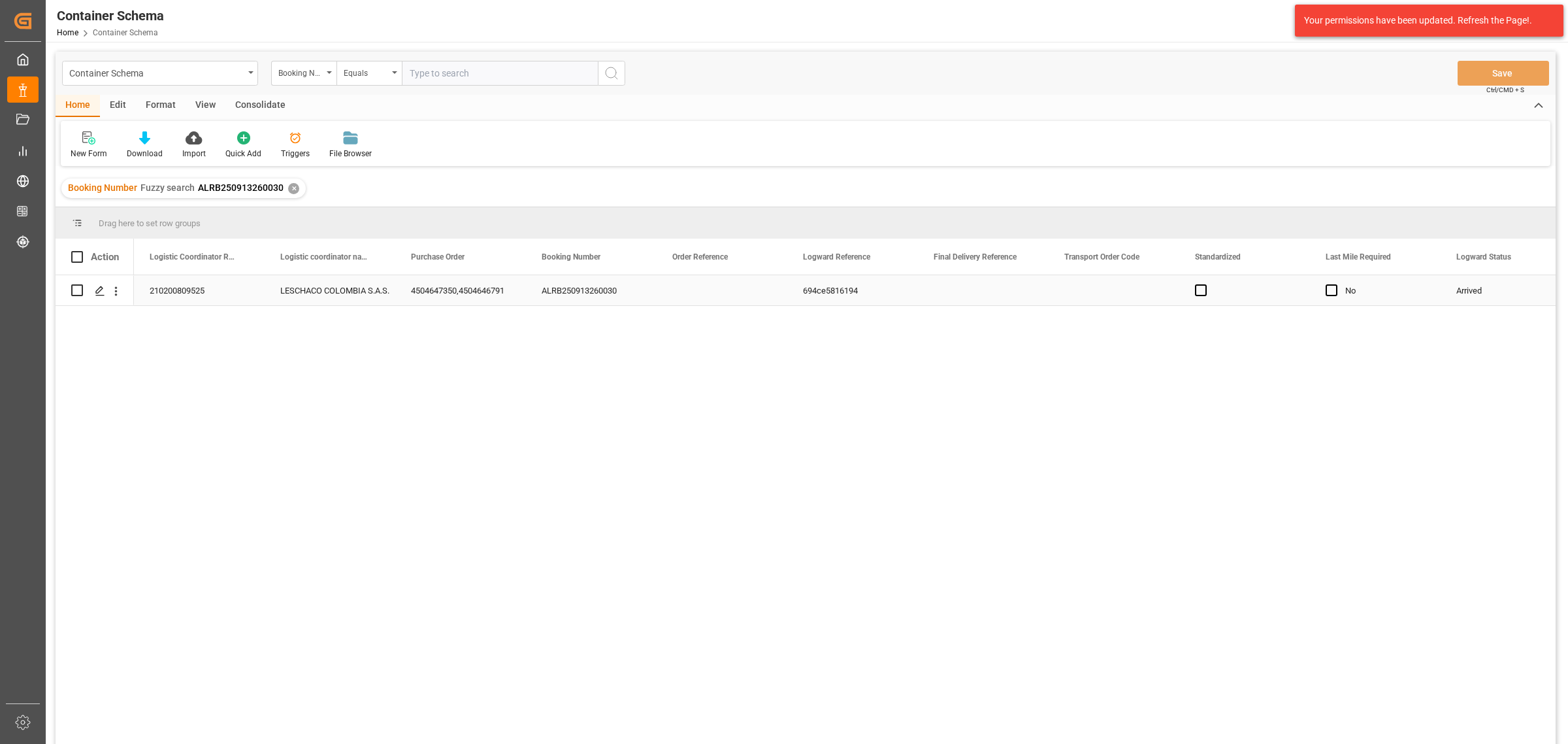
click at [79, 289] on input "Press Space to toggle row selection (unchecked)" at bounding box center [77, 290] width 12 height 12
checkbox input "true"
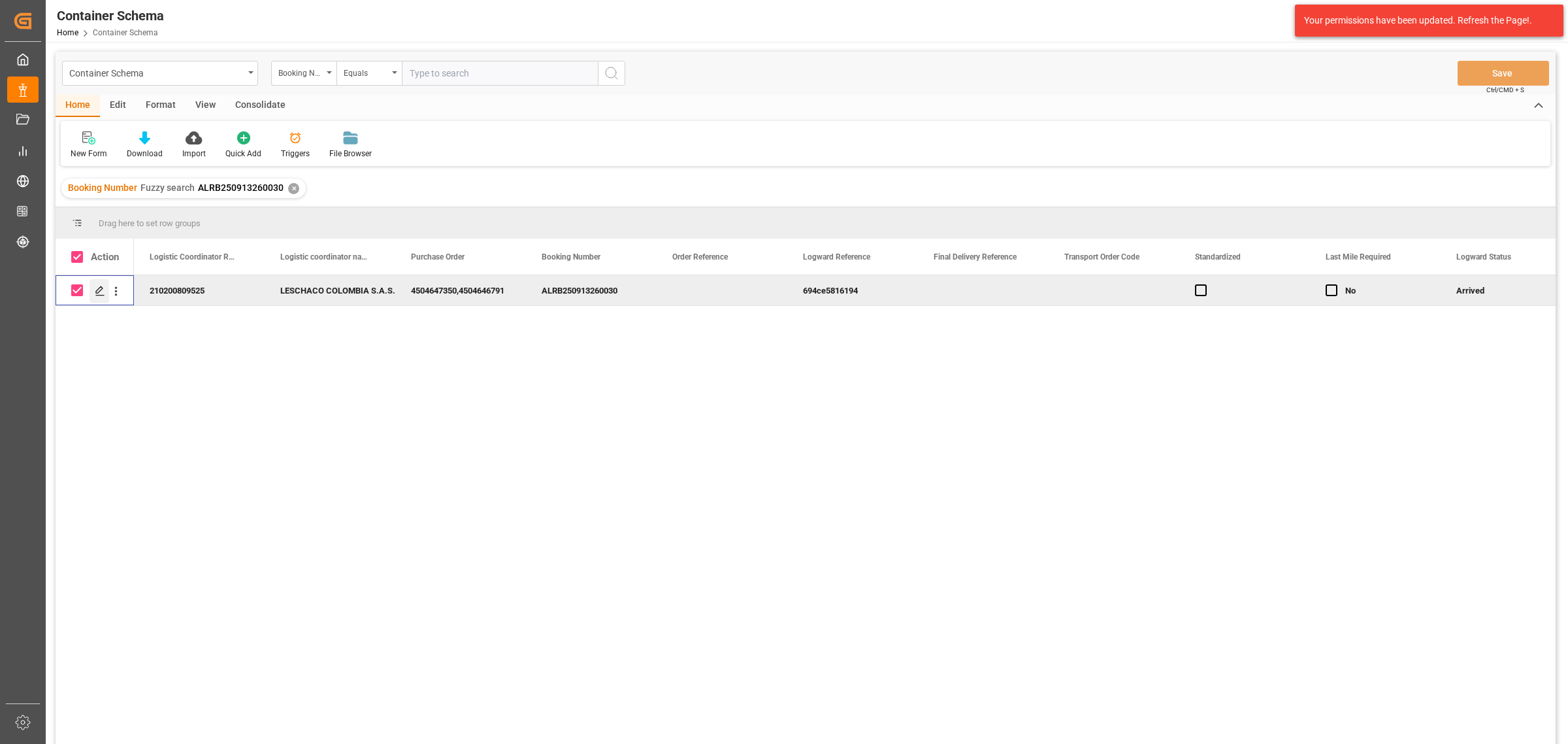
click at [101, 298] on div "Press SPACE to deselect this row." at bounding box center [99, 291] width 20 height 24
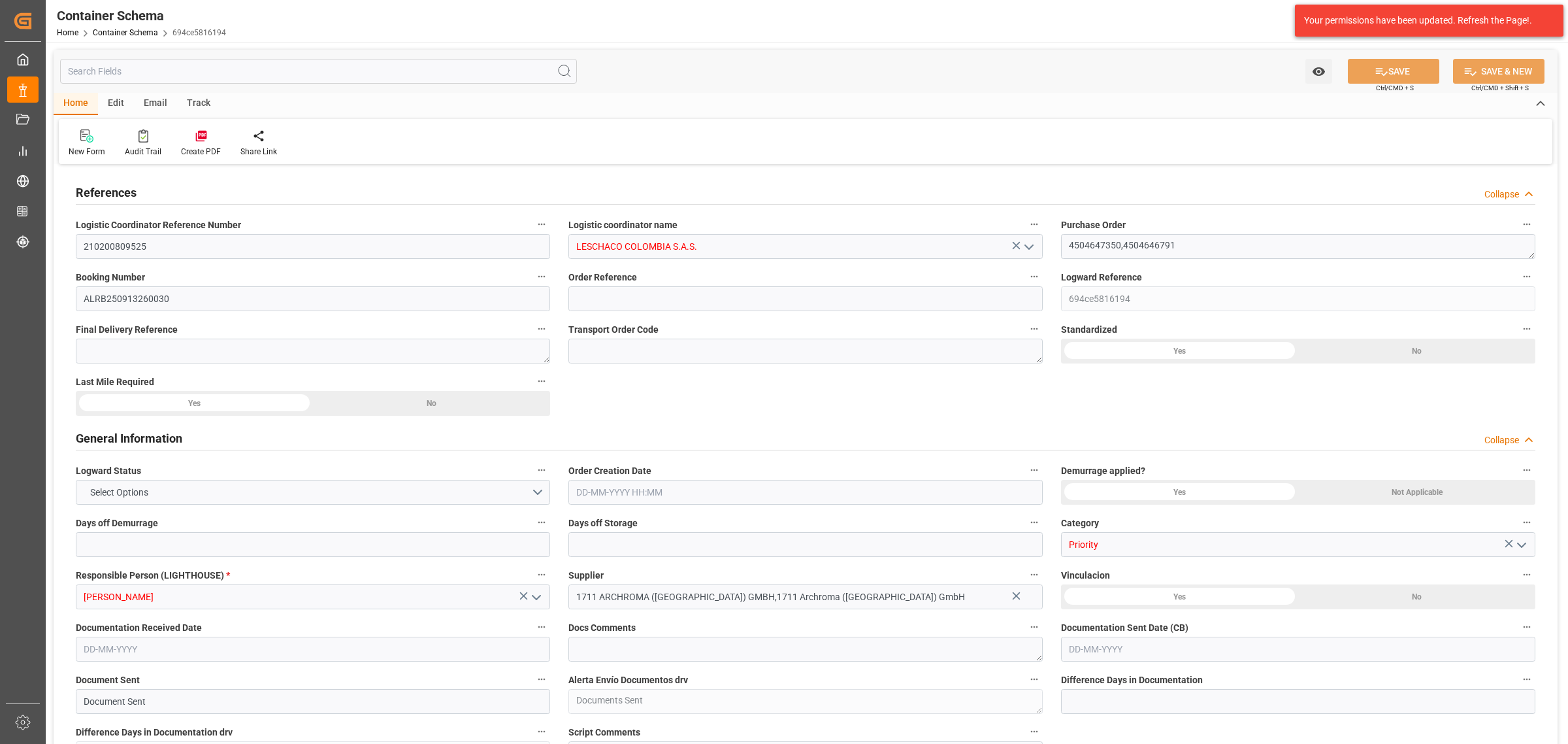
type input "0"
type input "3"
type input "0"
type input "3"
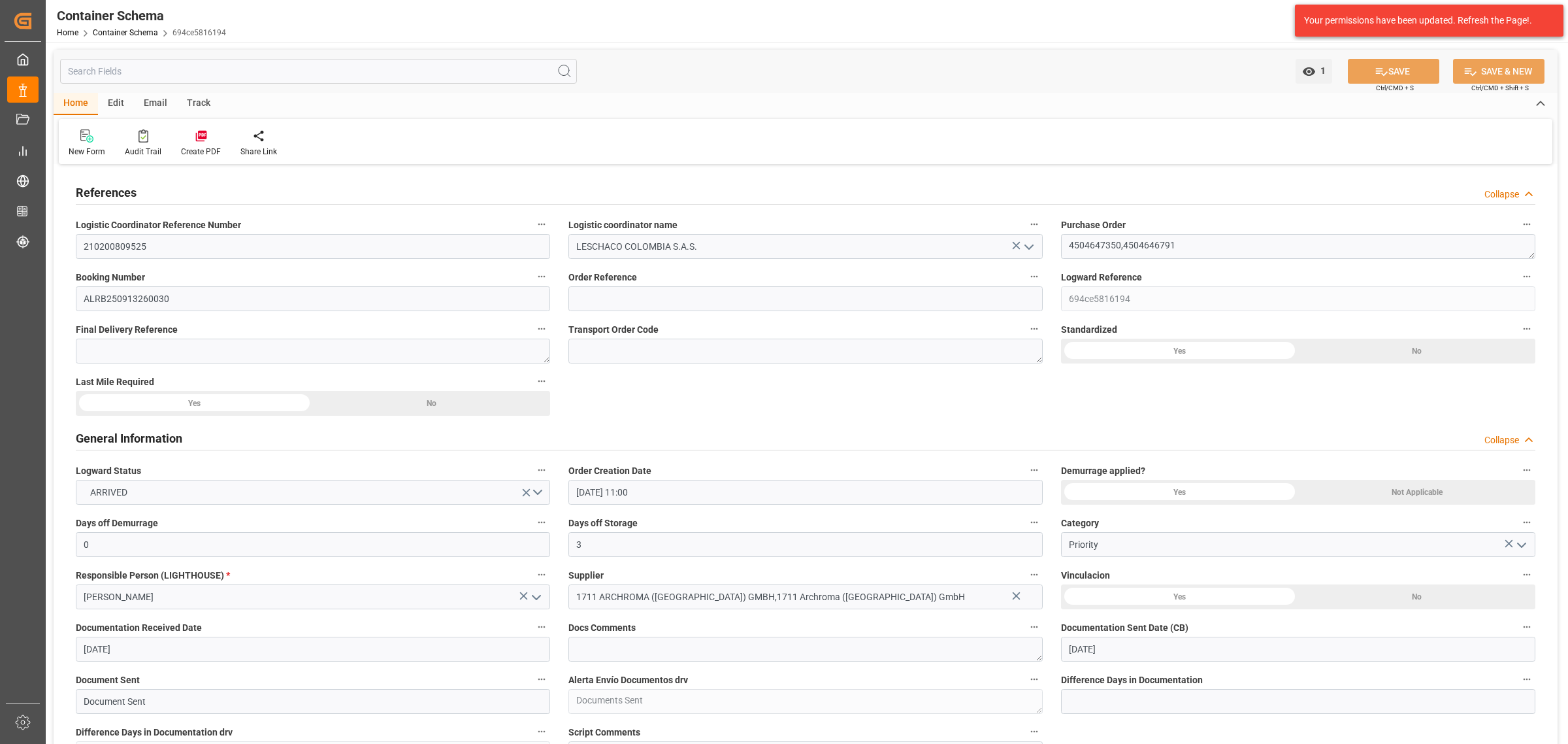
click at [162, 99] on div "Email" at bounding box center [155, 104] width 43 height 22
click at [89, 142] on div "Send Email" at bounding box center [88, 143] width 59 height 29
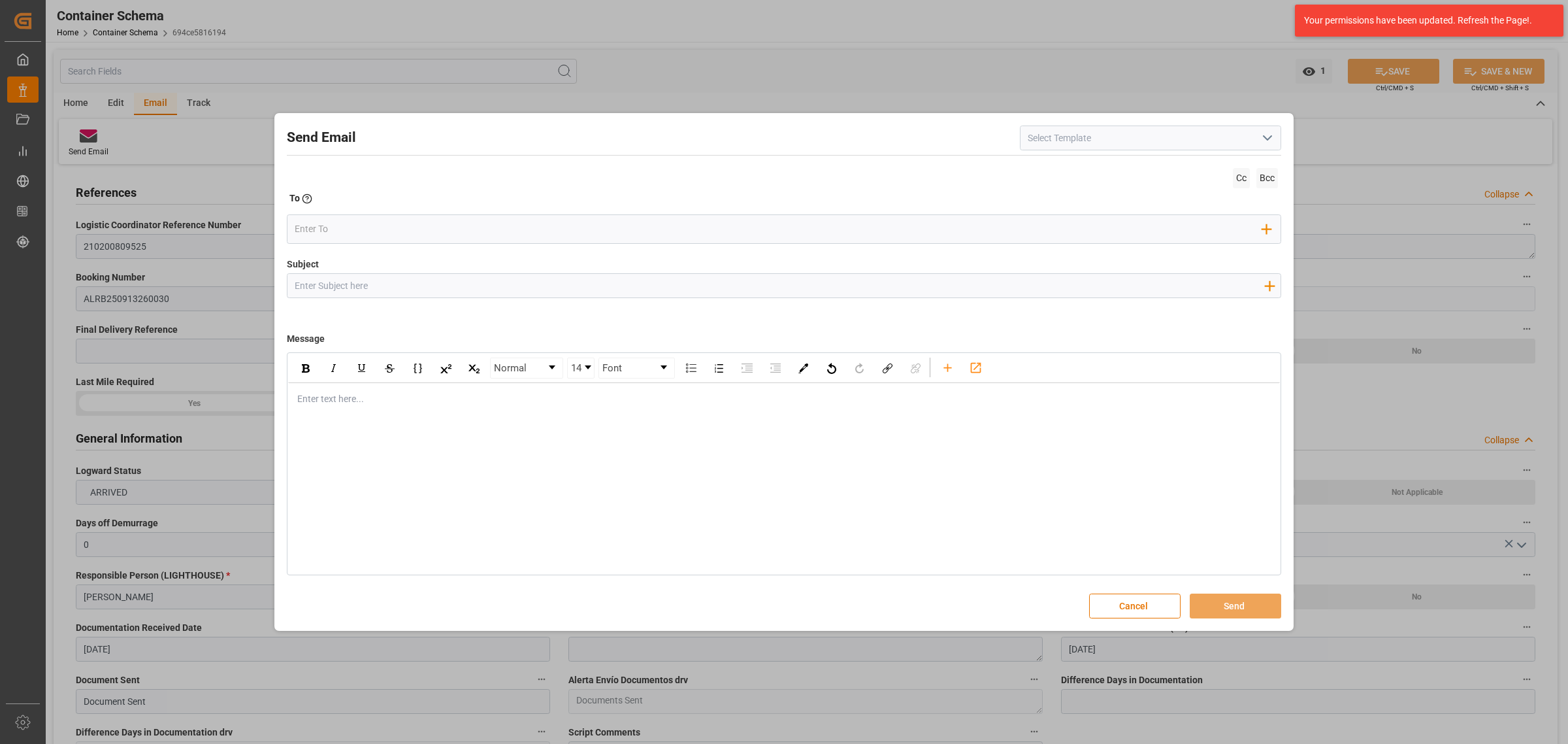
click at [1254, 138] on polyline "open menu" at bounding box center [1267, 138] width 8 height 4
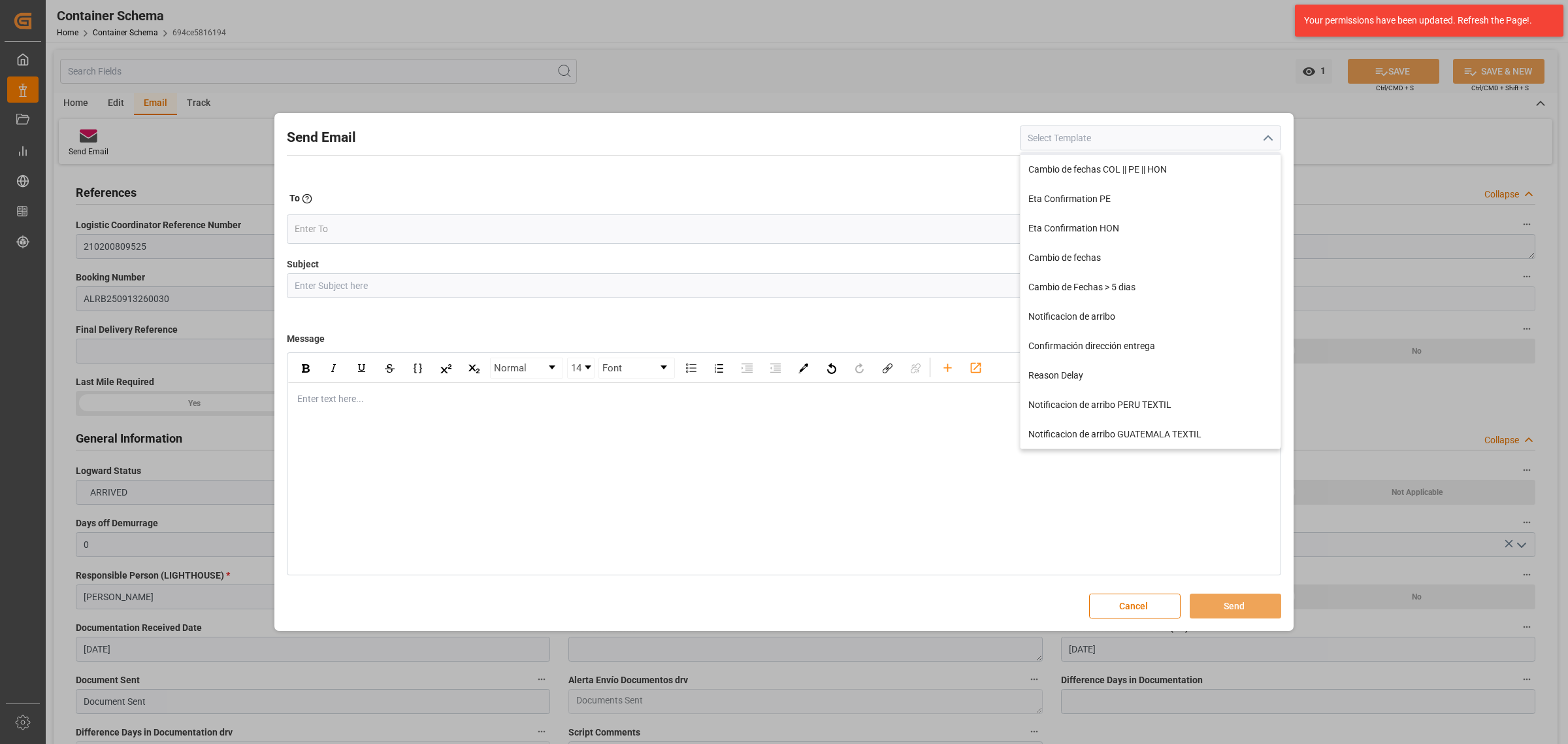
scroll to position [163, 0]
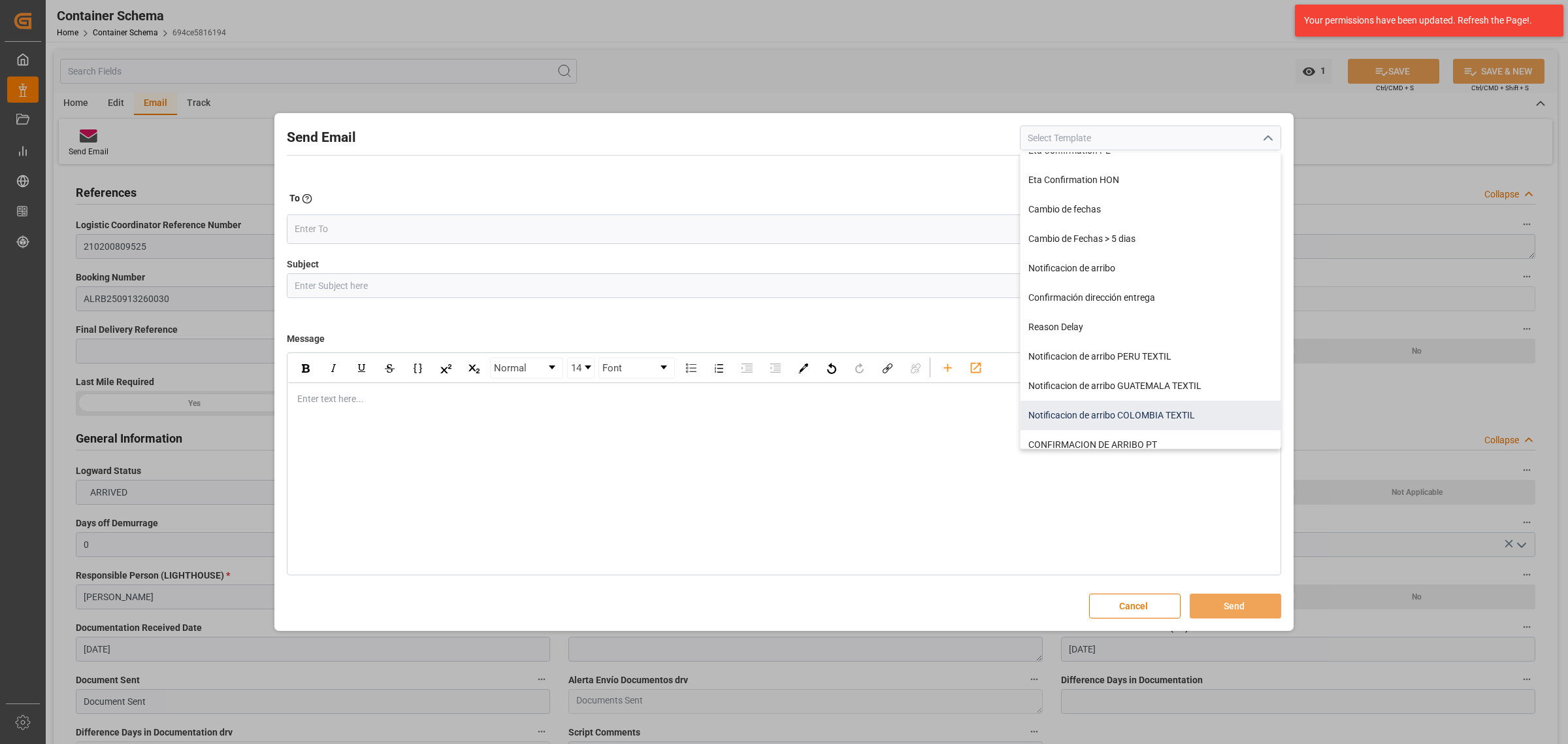
click at [1128, 413] on div "Notificacion de arribo COLOMBIA TEXTIL" at bounding box center [1150, 416] width 260 height 29
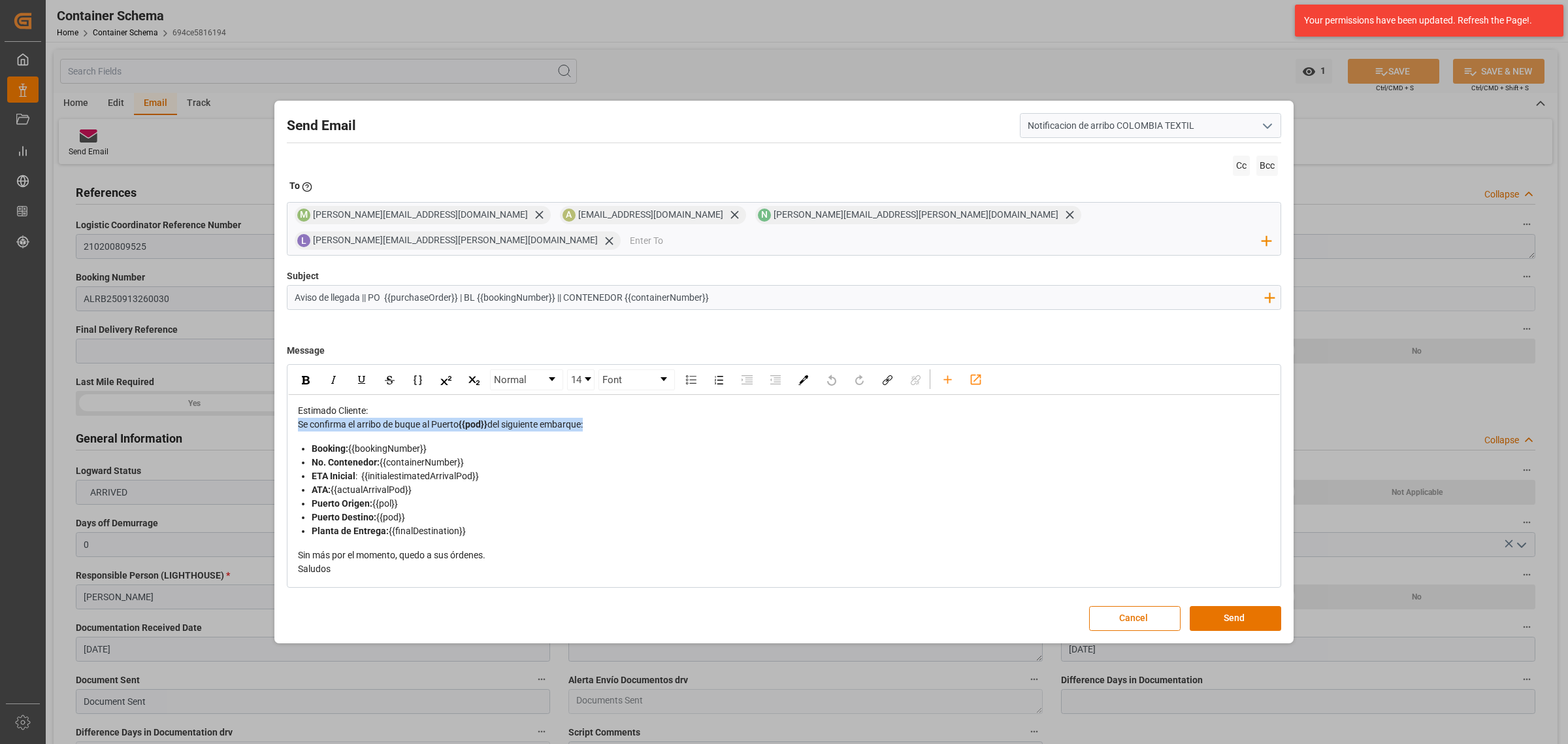
drag, startPoint x: 603, startPoint y: 418, endPoint x: 256, endPoint y: 409, distance: 347.1
click at [256, 409] on div "Send Email Notificacion de arribo COLOMBIA TEXTIL Cc Bcc To Enter the TO Email …" at bounding box center [784, 372] width 1568 height 744
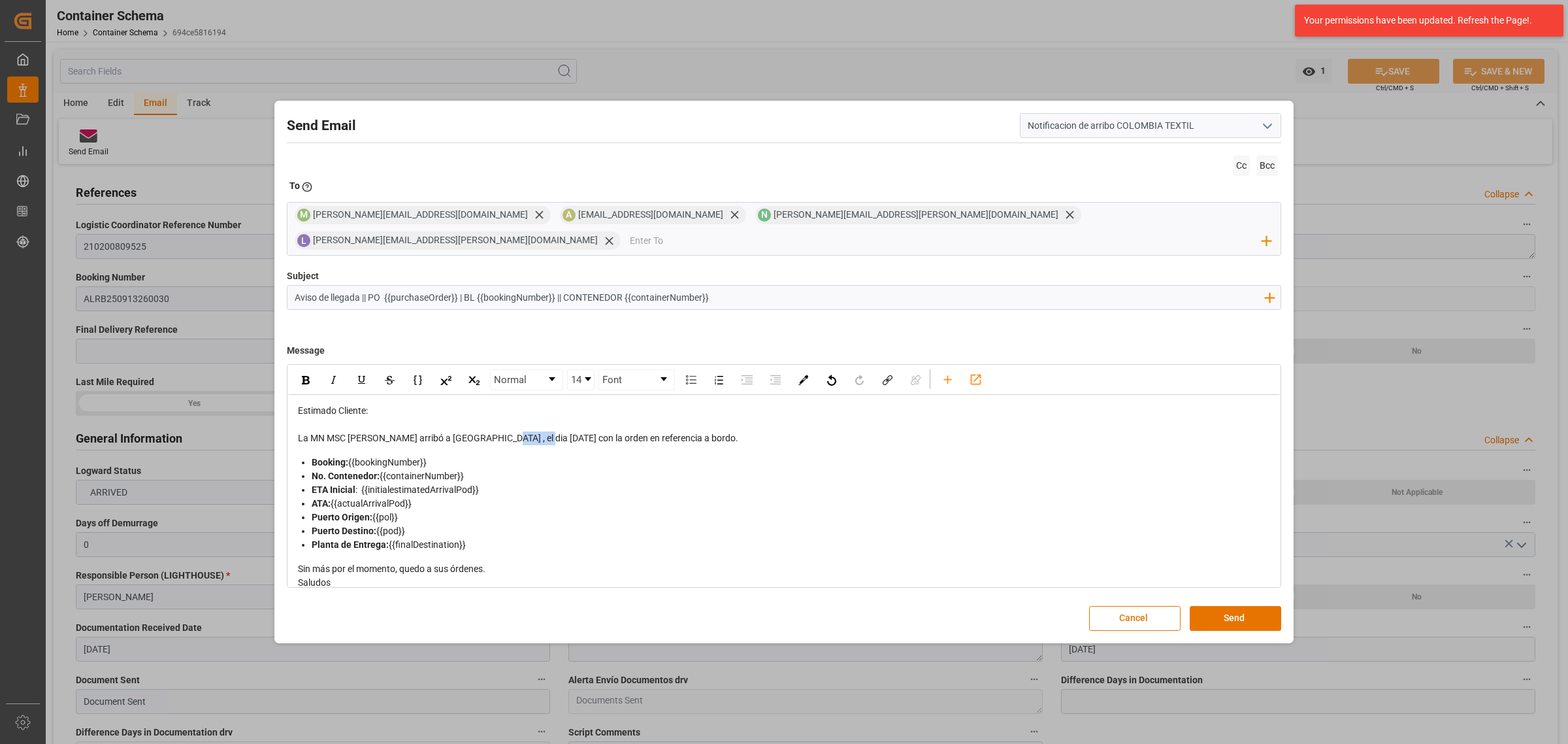
drag, startPoint x: 541, startPoint y: 430, endPoint x: 495, endPoint y: 429, distance: 46.0
click at [495, 433] on span "La MN MSC EUGENIA arribó a Cartagena , el dia 2025-09-24 con la orden en refere…" at bounding box center [518, 438] width 440 height 10
click at [300, 372] on div "rdw-inline-control" at bounding box center [305, 380] width 23 height 20
click at [1235, 595] on button "Send" at bounding box center [1235, 618] width 91 height 25
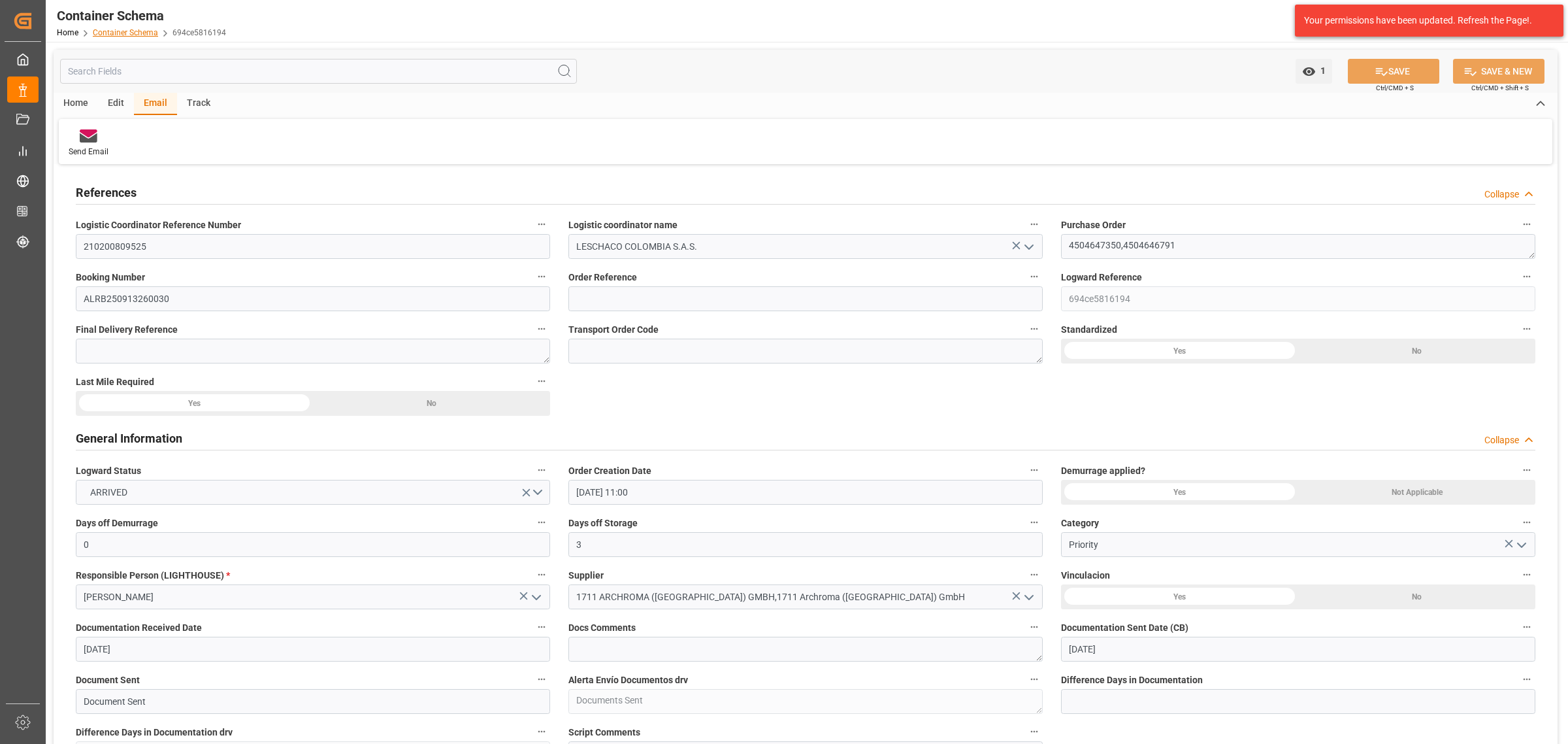
click at [128, 29] on link "Container Schema" at bounding box center [125, 32] width 66 height 9
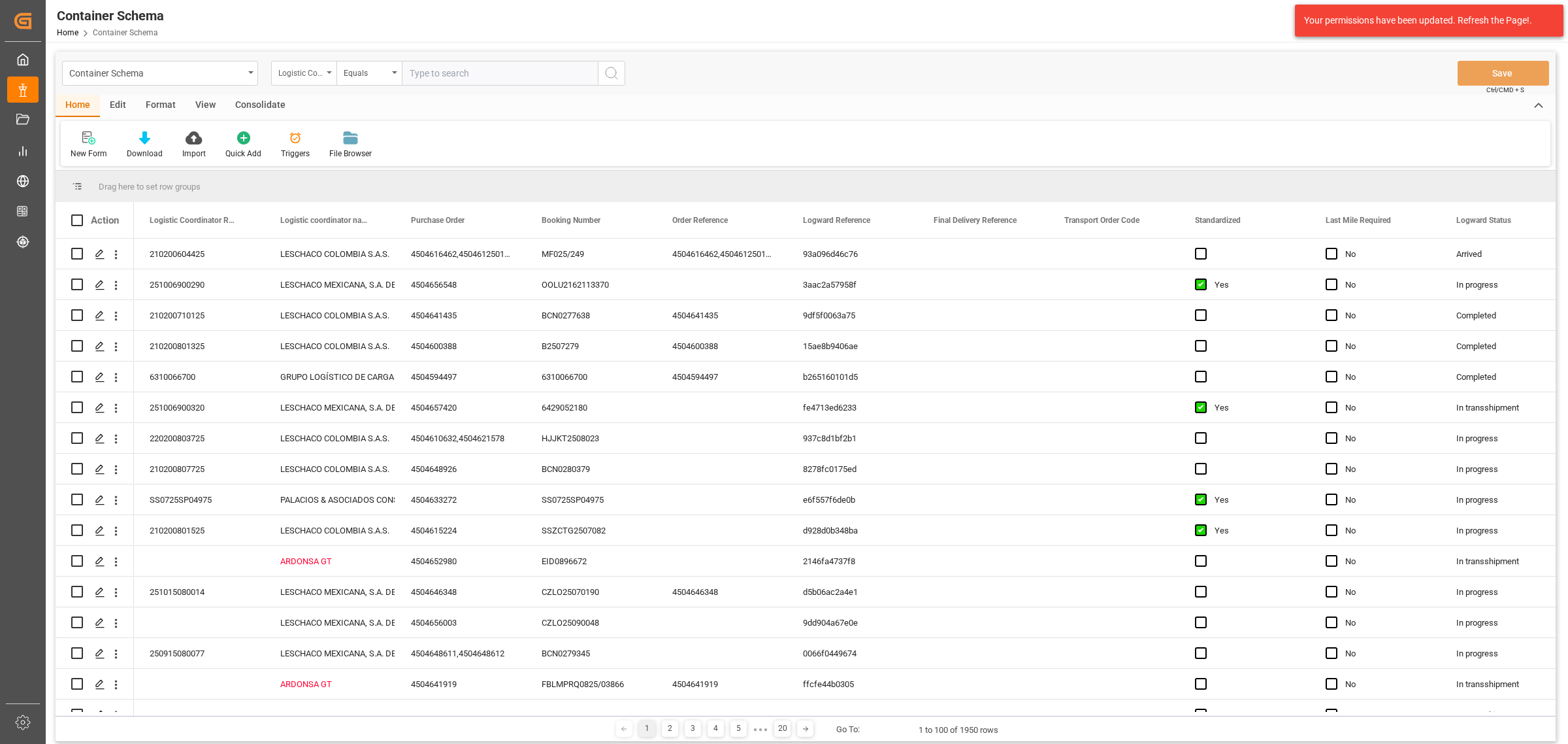
click at [291, 77] on div "Logistic Coordinator Reference Number" at bounding box center [300, 72] width 45 height 15
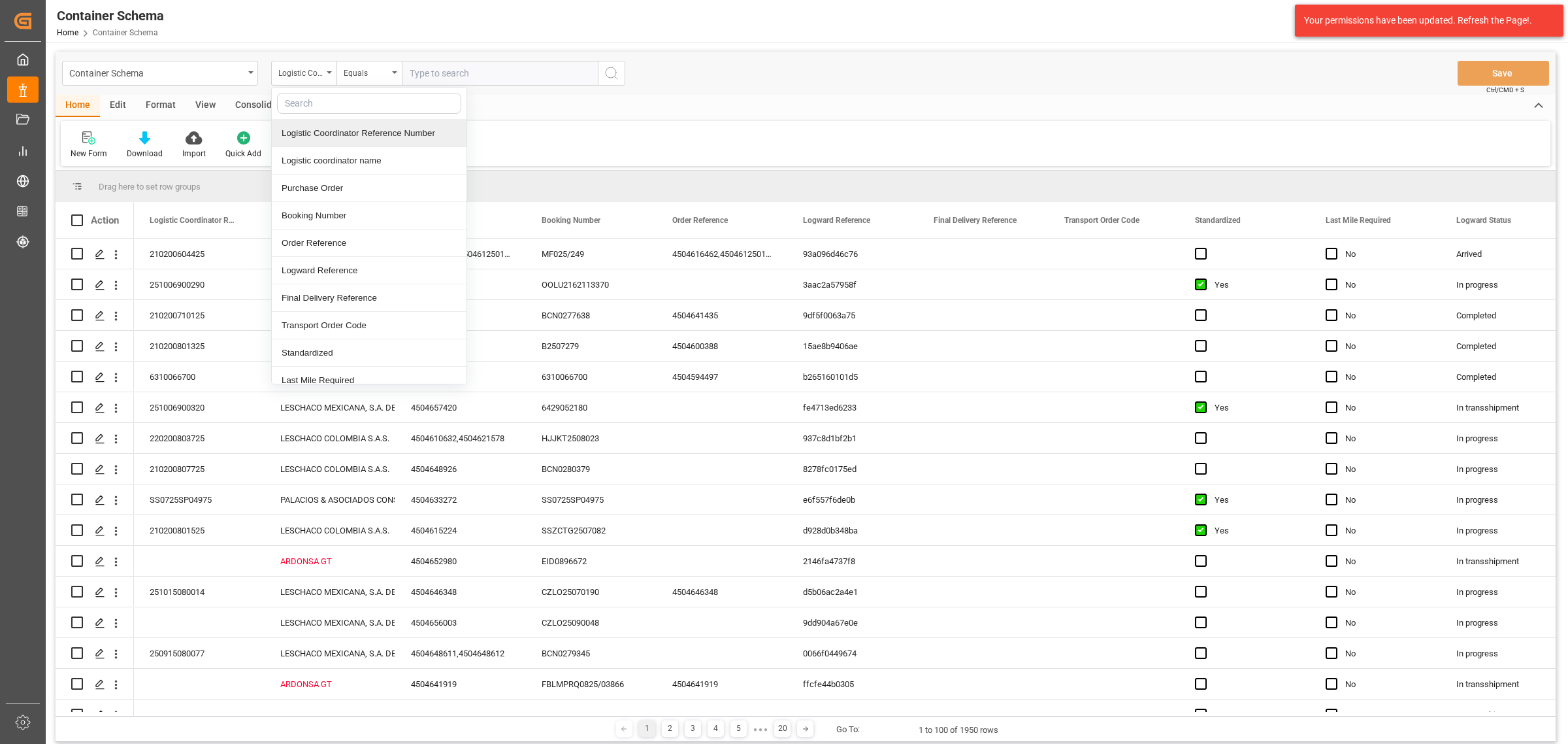
click at [360, 135] on div "Logistic Coordinator Reference Number" at bounding box center [369, 133] width 194 height 27
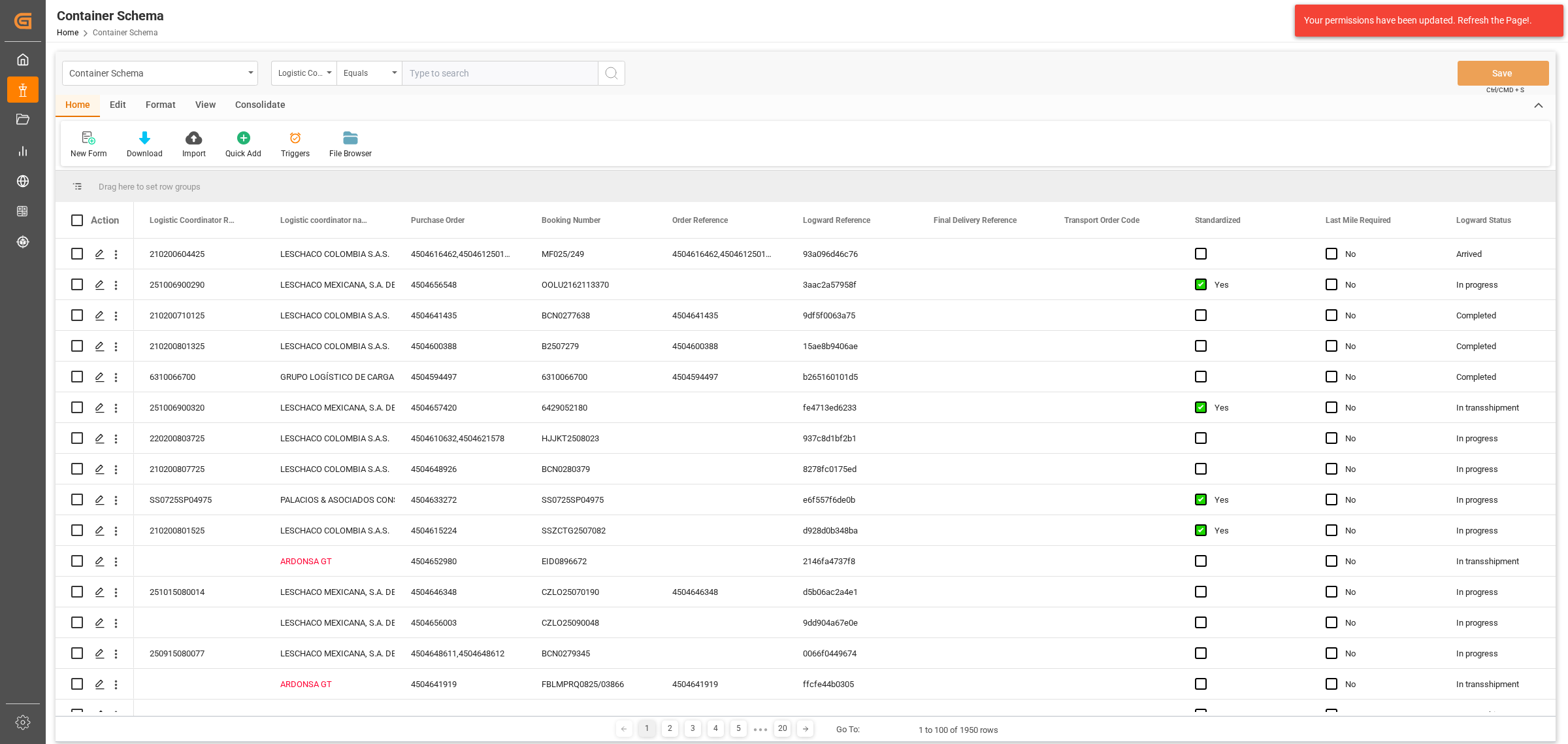
click at [374, 86] on div "Container Schema Logistic Coordinator Reference Number Equals Save Ctrl/CMD + S" at bounding box center [806, 73] width 1500 height 43
click at [378, 76] on div "Equals" at bounding box center [366, 72] width 45 height 15
drag, startPoint x: 420, startPoint y: 167, endPoint x: 454, endPoint y: 79, distance: 94.3
click at [420, 165] on div "Fuzzy search" at bounding box center [434, 160] width 194 height 27
click at [454, 75] on input "text" at bounding box center [500, 73] width 196 height 25
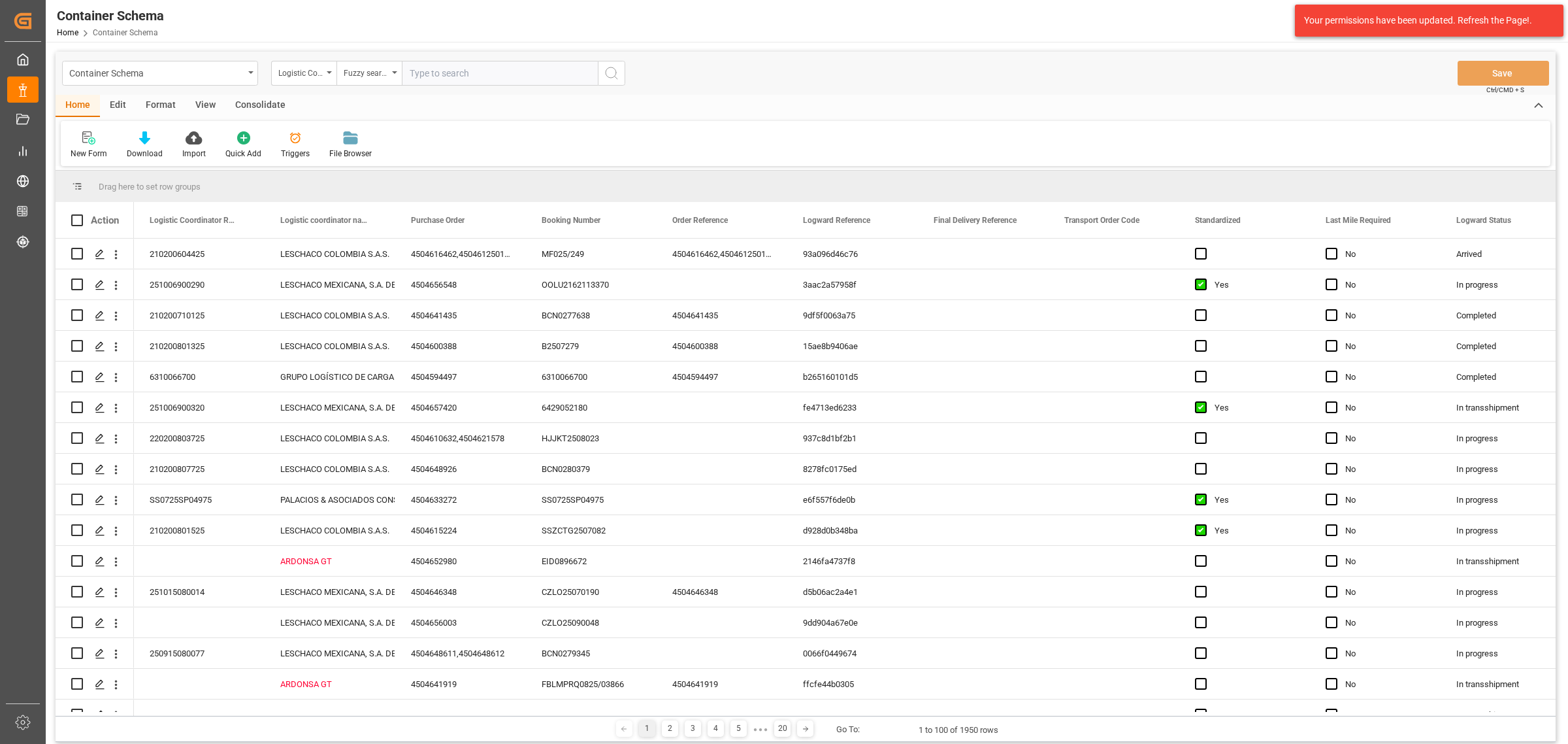
paste input "220200802125"
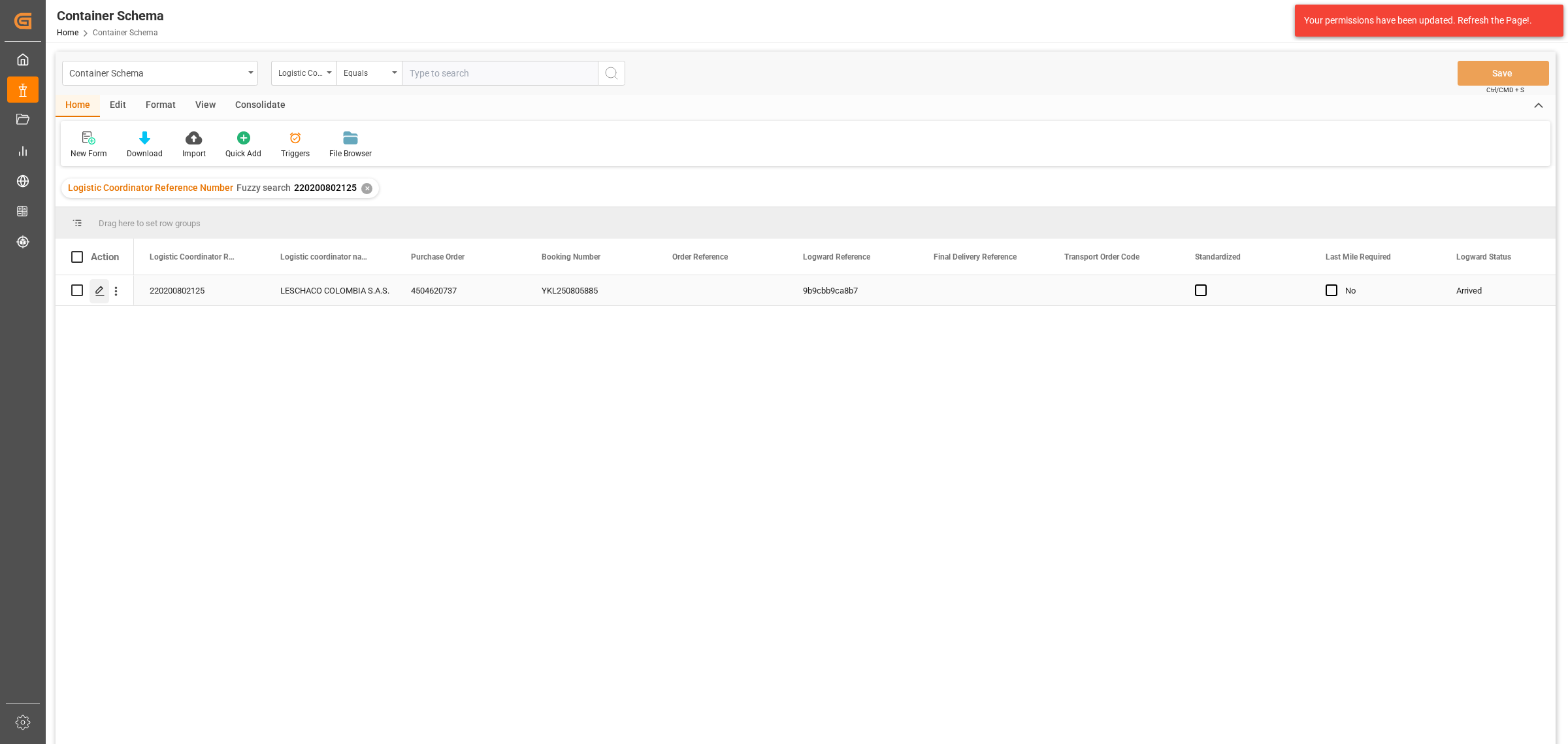
click at [105, 289] on icon "Press SPACE to select this row." at bounding box center [100, 291] width 10 height 10
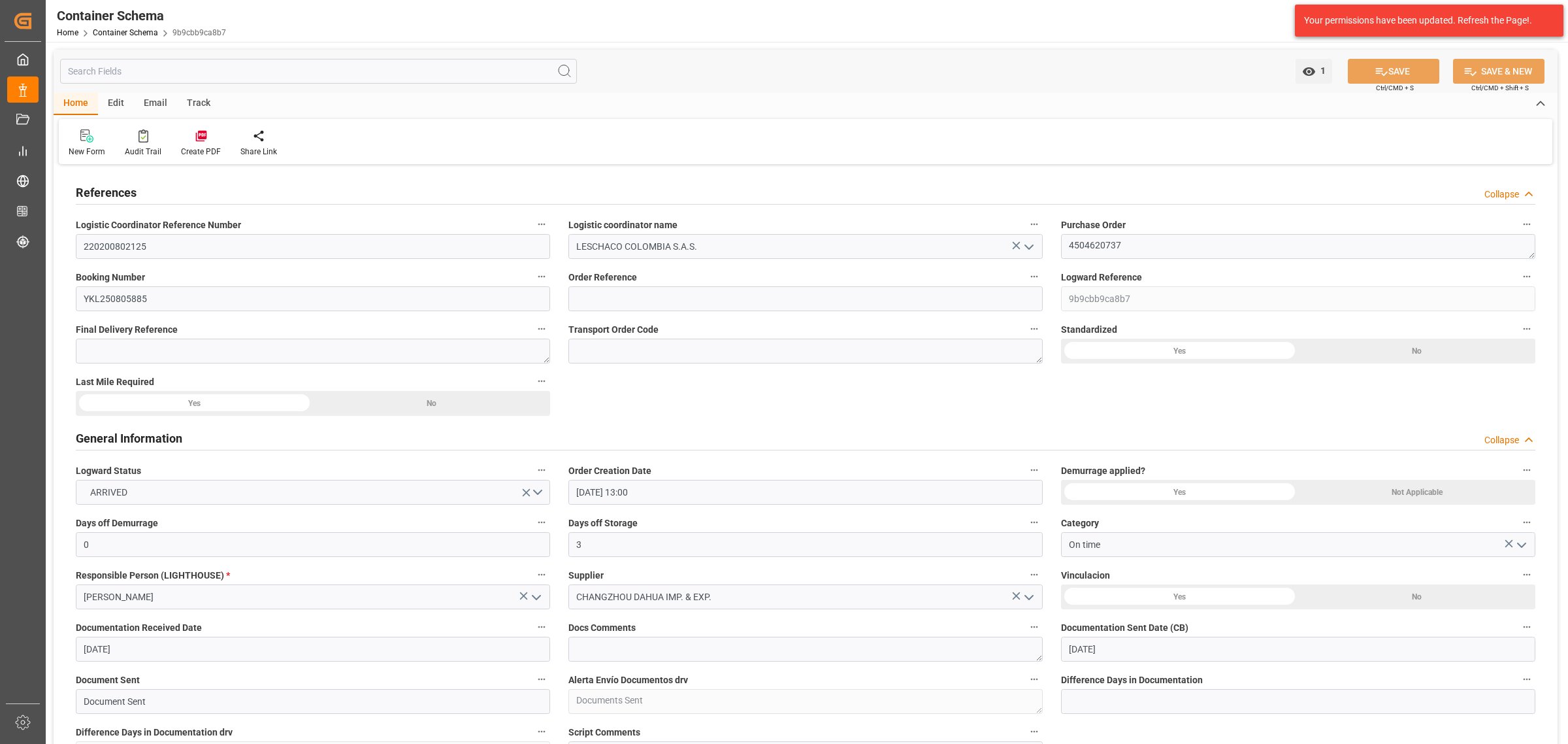
click at [152, 103] on div "Email" at bounding box center [155, 104] width 43 height 22
drag, startPoint x: 89, startPoint y: 142, endPoint x: 217, endPoint y: 144, distance: 128.0
click at [89, 142] on div "Send Email" at bounding box center [88, 143] width 59 height 29
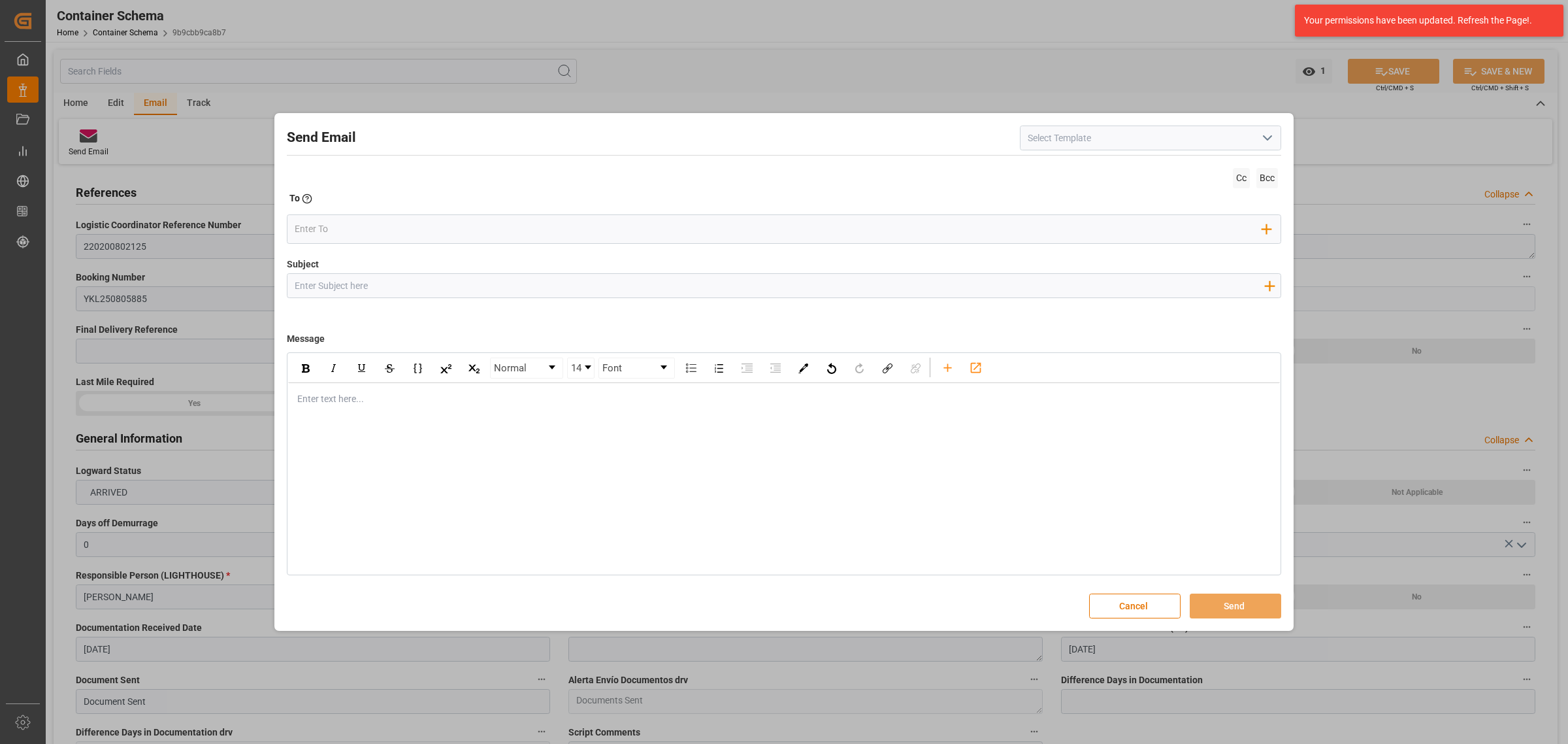
click at [1254, 136] on polyline "open menu" at bounding box center [1267, 138] width 8 height 4
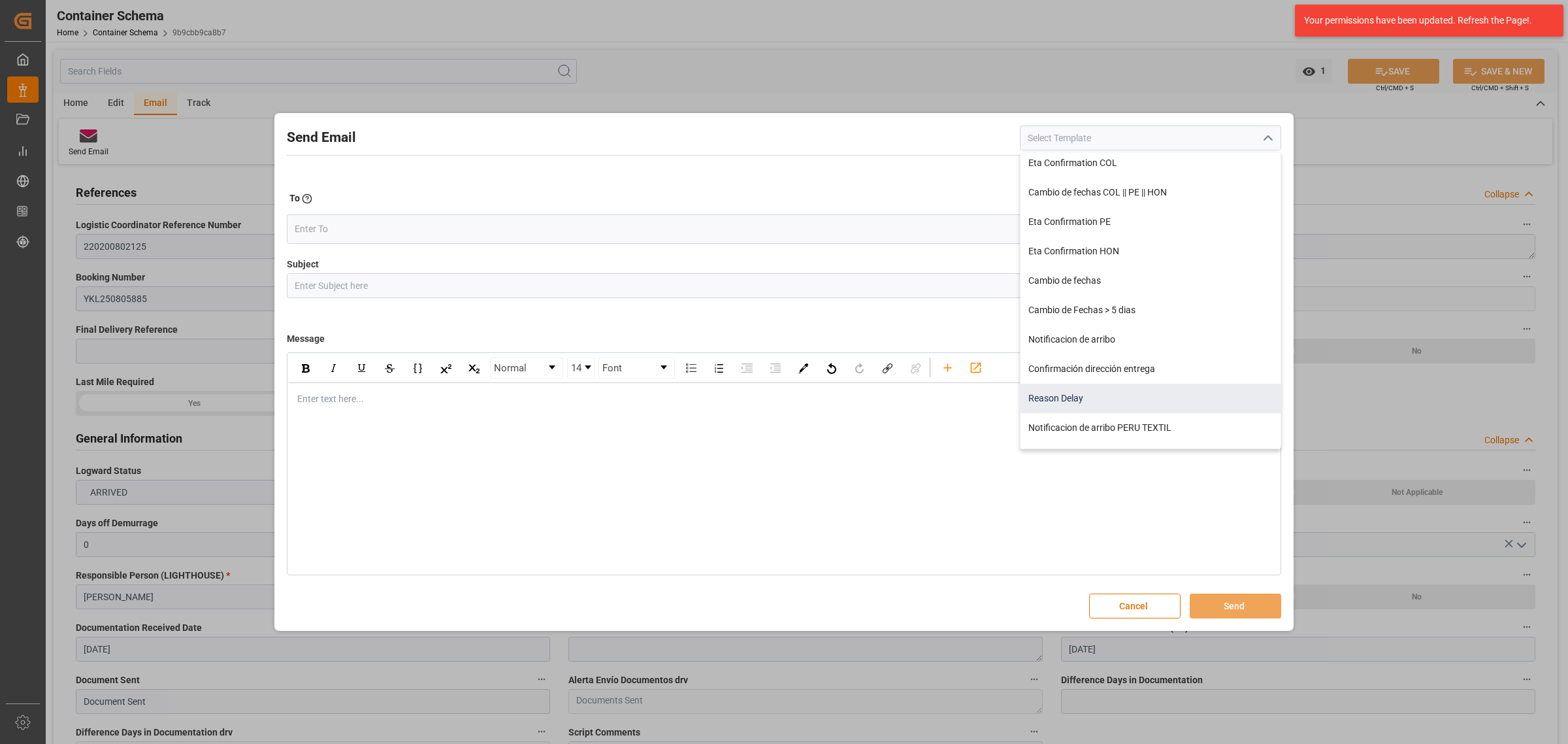
scroll to position [163, 0]
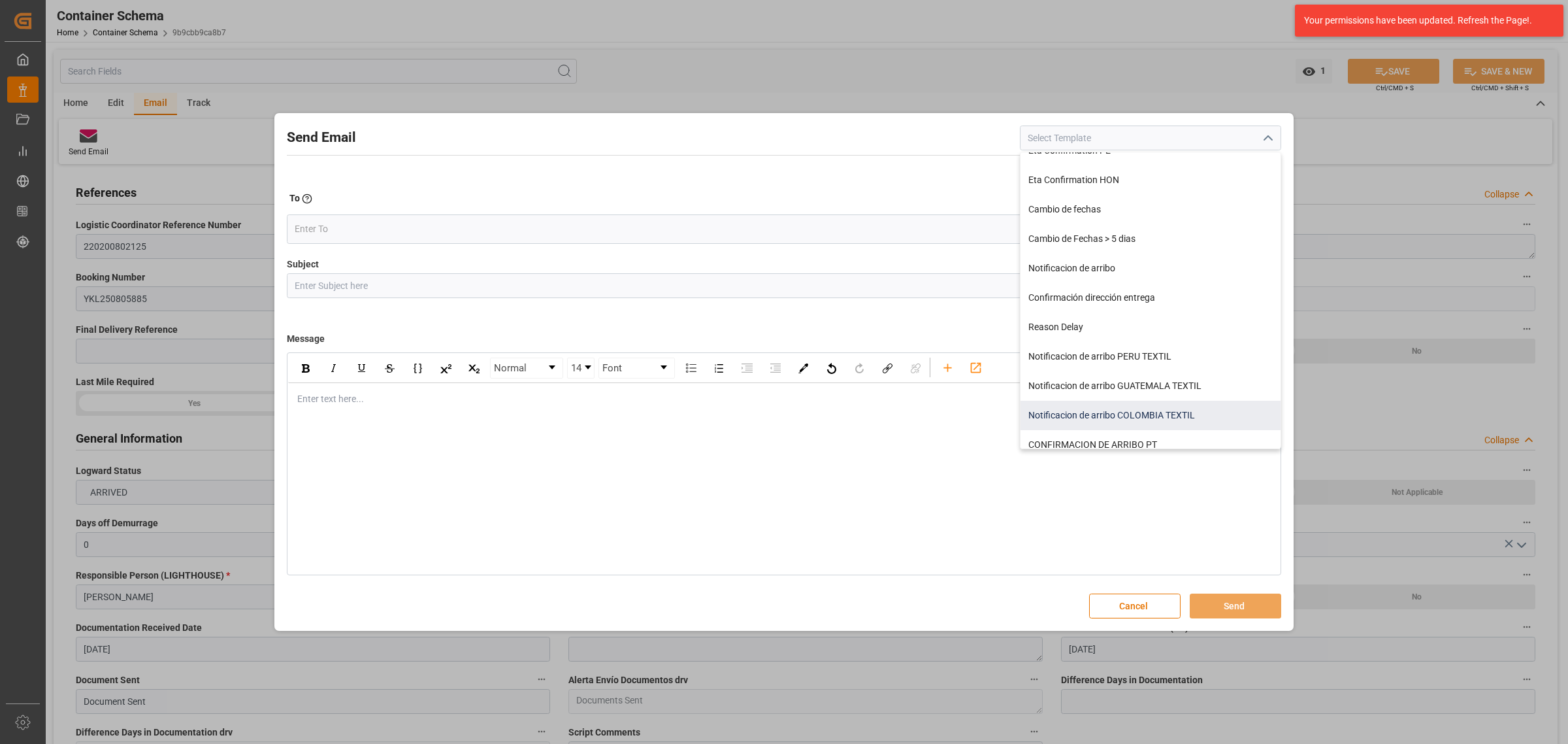
click at [1150, 413] on div "Notificacion de arribo COLOMBIA TEXTIL" at bounding box center [1150, 416] width 260 height 29
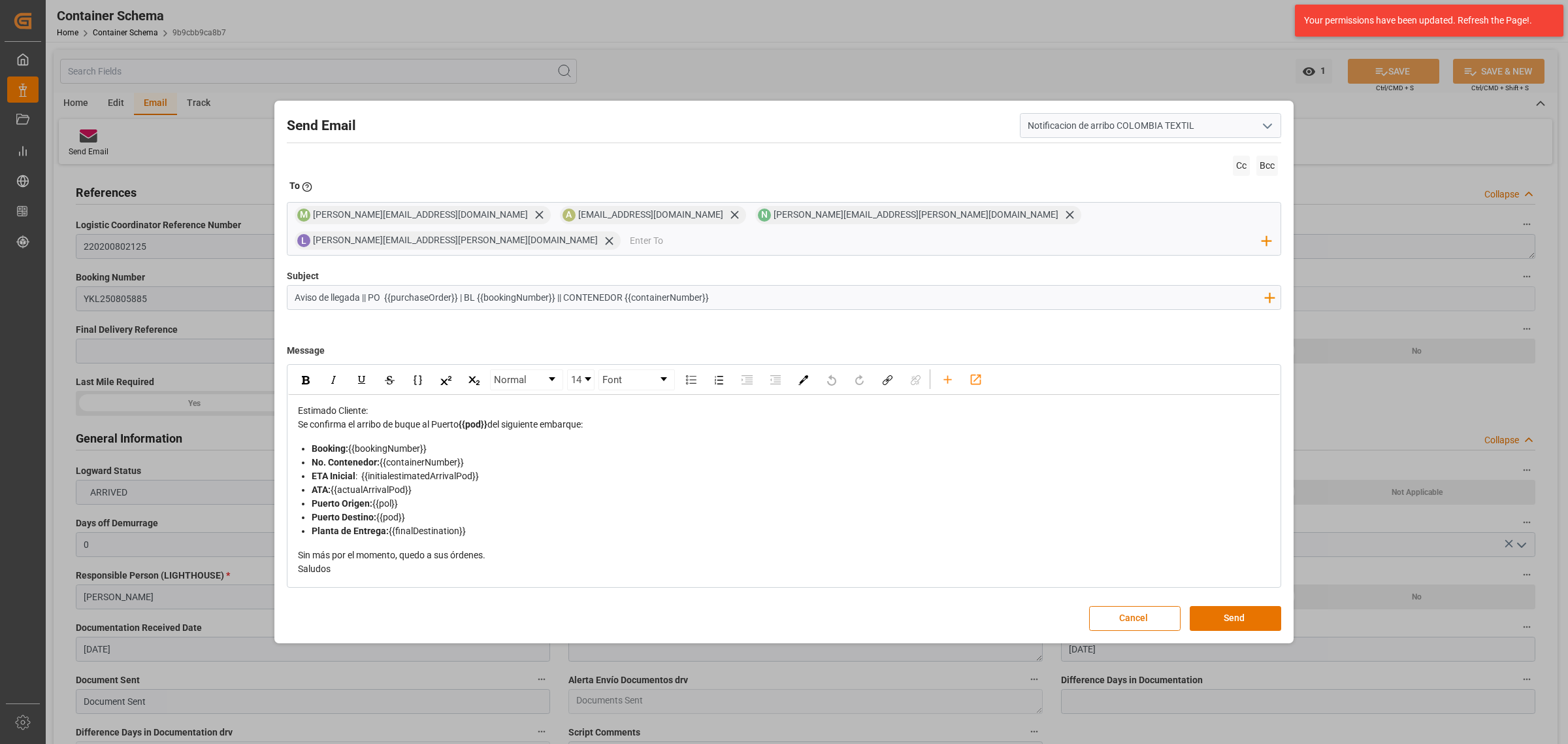
drag, startPoint x: 598, startPoint y: 413, endPoint x: 461, endPoint y: 423, distance: 137.4
click at [461, 423] on div "Estimado Cliente: Se confirma el arribo de buque al Puerto {{pod}} del siguient…" at bounding box center [784, 489] width 973 height 172
click at [1134, 595] on button "Cancel" at bounding box center [1135, 618] width 91 height 25
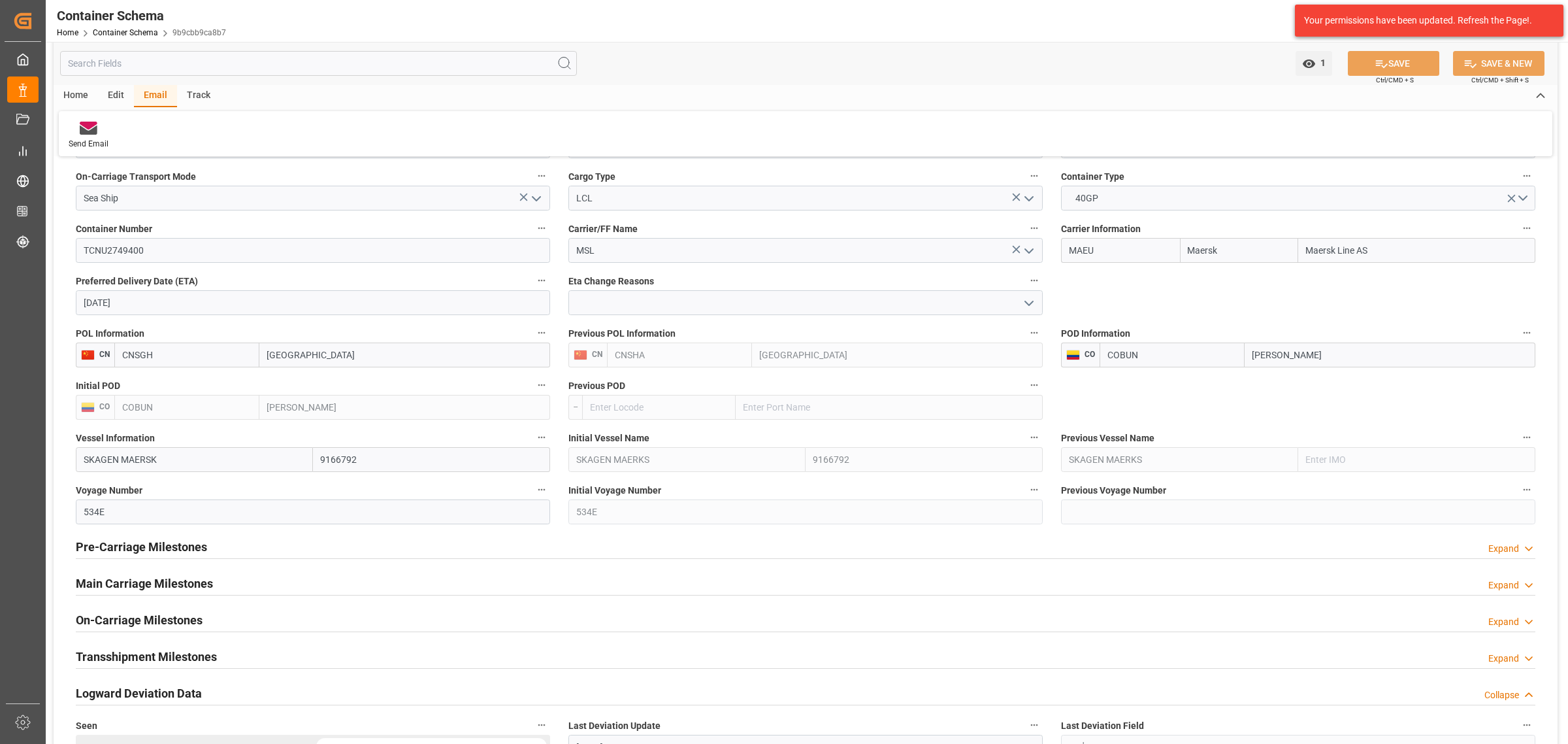
scroll to position [1471, 0]
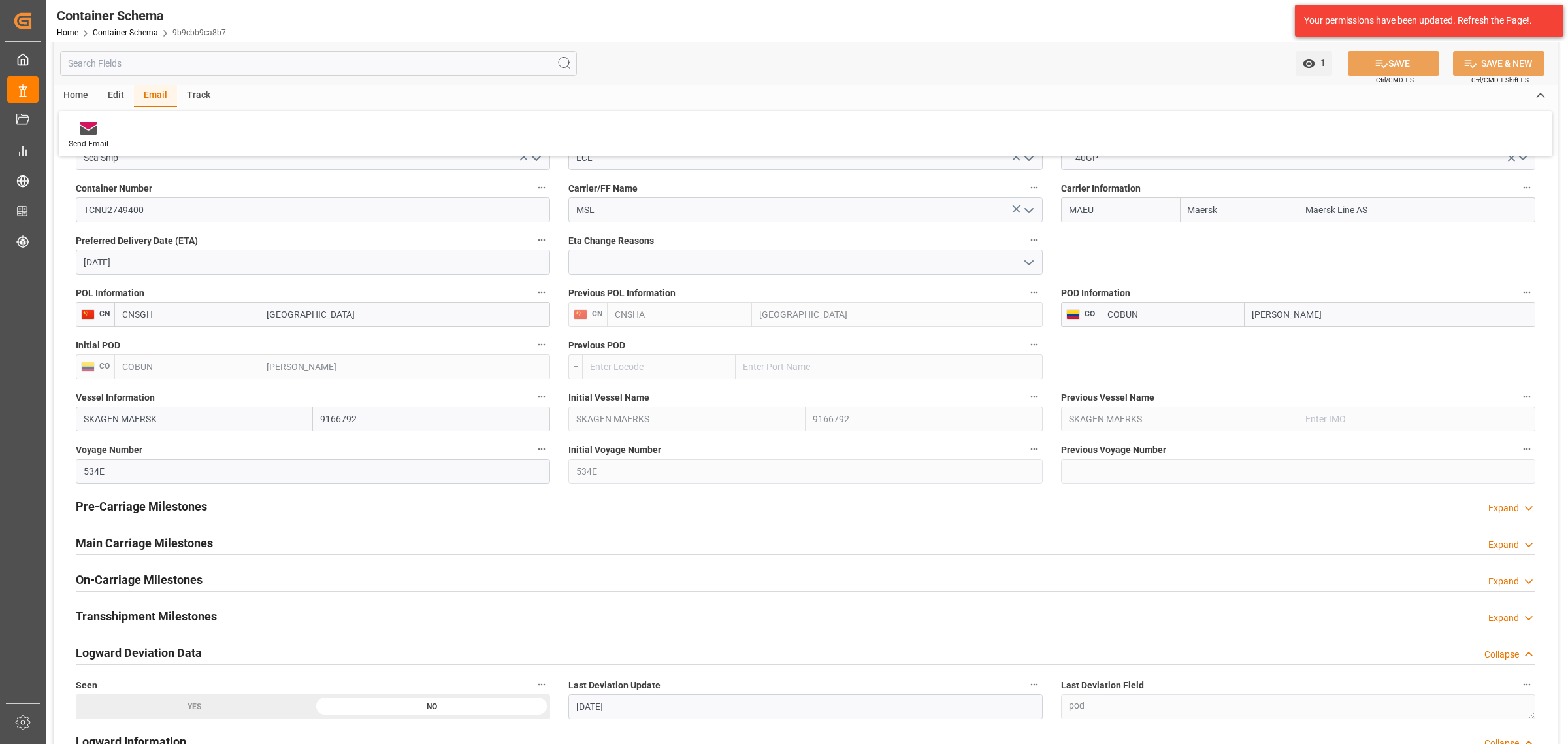
click at [223, 507] on div "Pre-Carriage Milestones Expand" at bounding box center [806, 506] width 1459 height 25
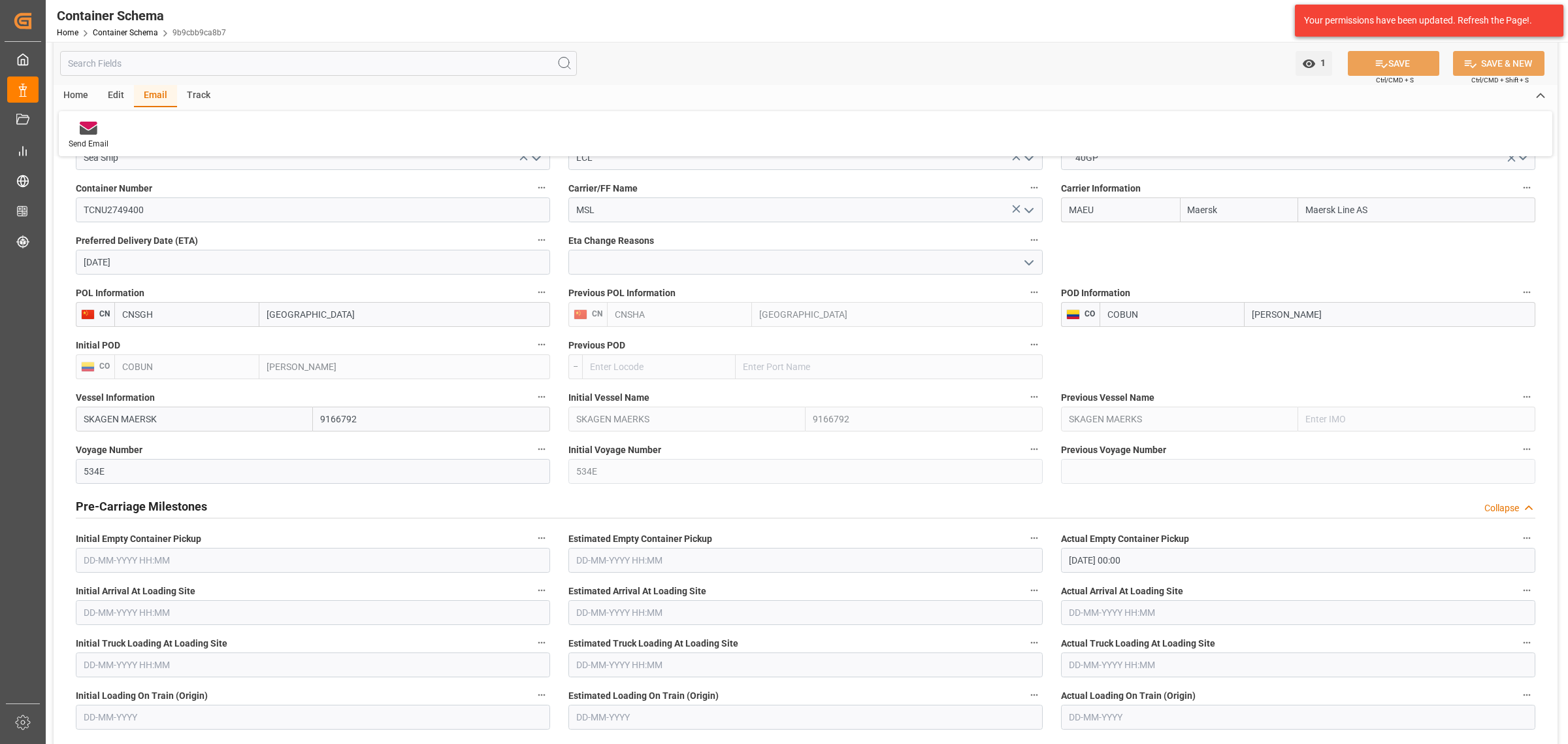
click at [223, 507] on div "Pre-Carriage Milestones Collapse" at bounding box center [806, 506] width 1459 height 25
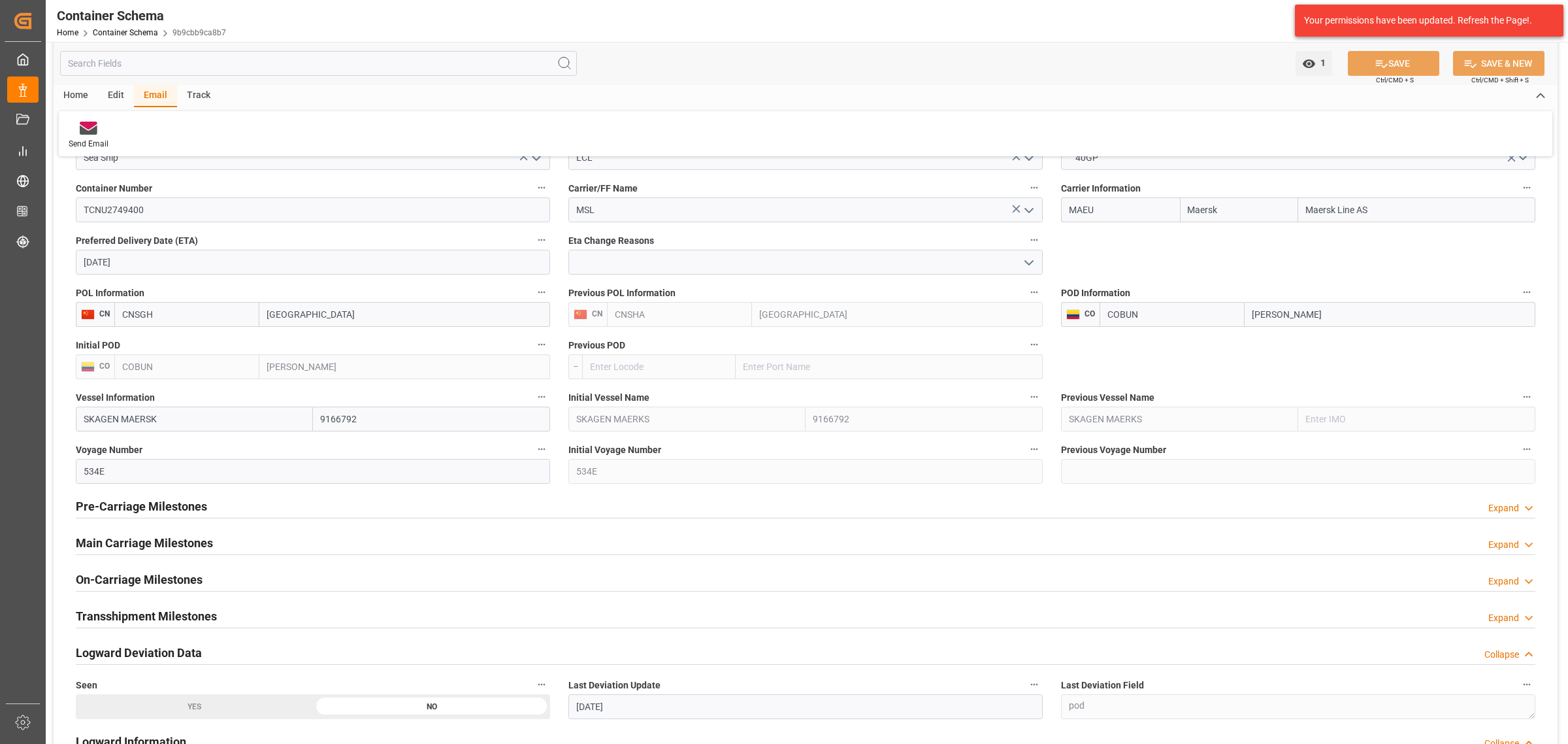
click at [169, 546] on h2 "Main Carriage Milestones" at bounding box center [144, 542] width 137 height 17
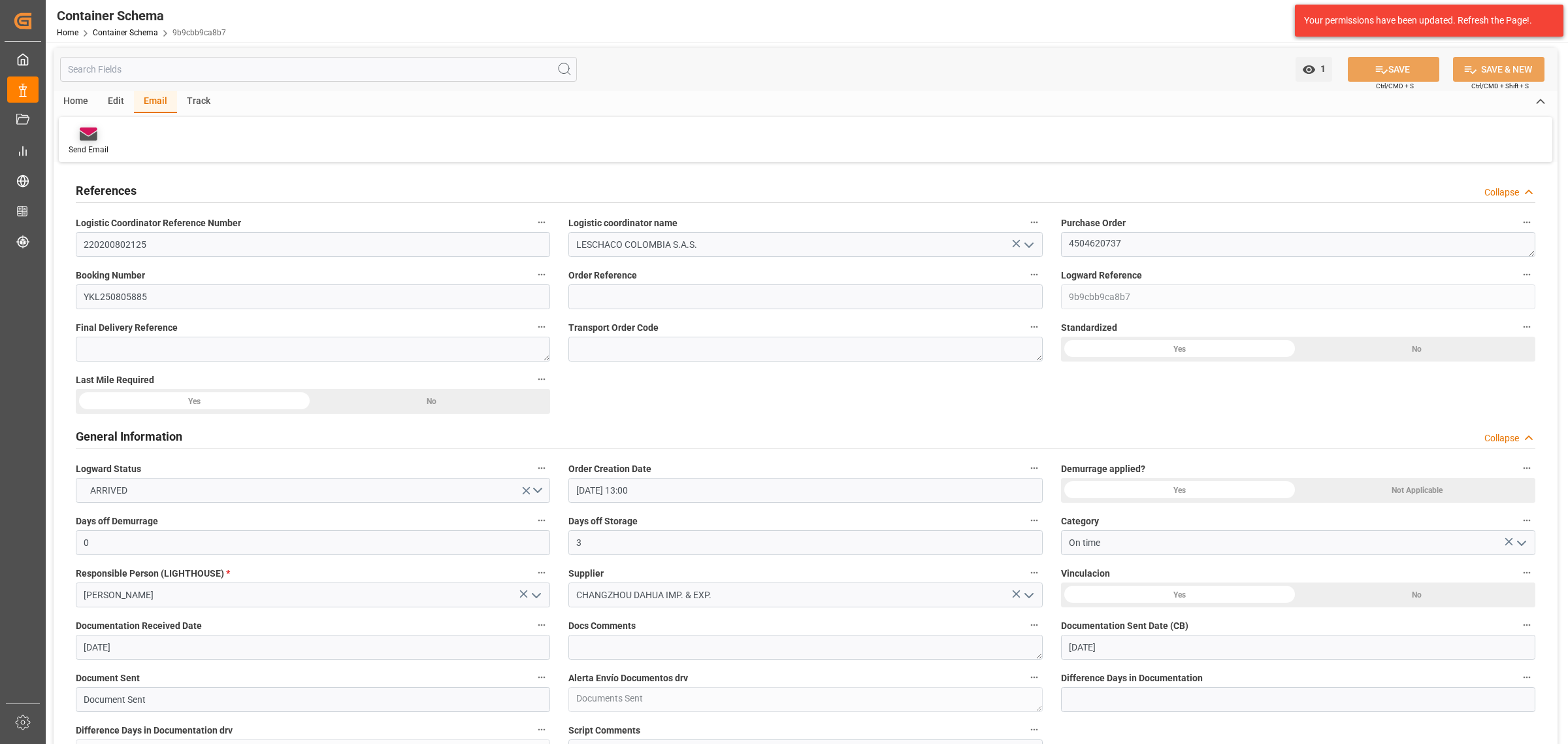
scroll to position [0, 0]
click at [84, 138] on icon at bounding box center [88, 137] width 17 height 9
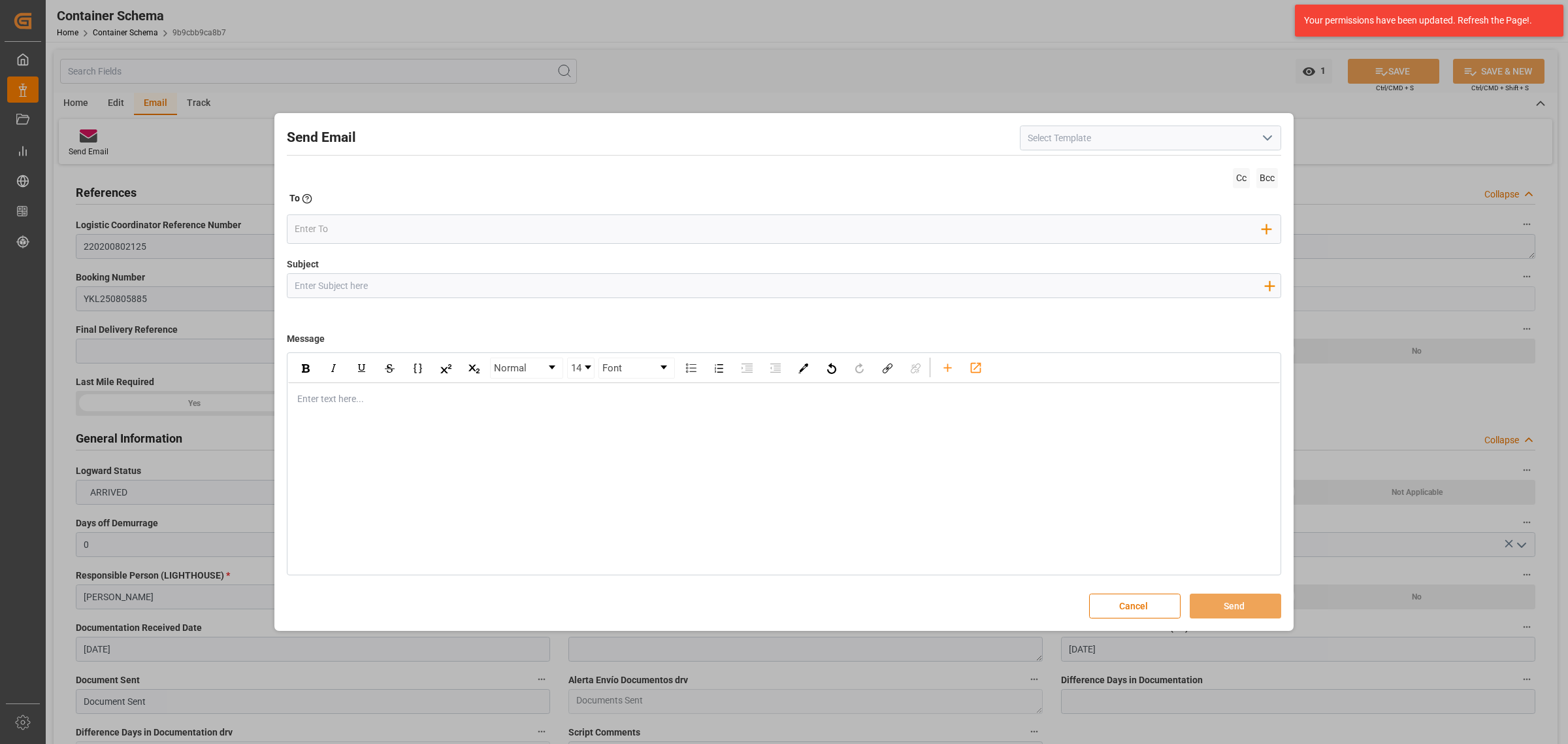
click at [1254, 138] on icon "open menu" at bounding box center [1267, 138] width 15 height 15
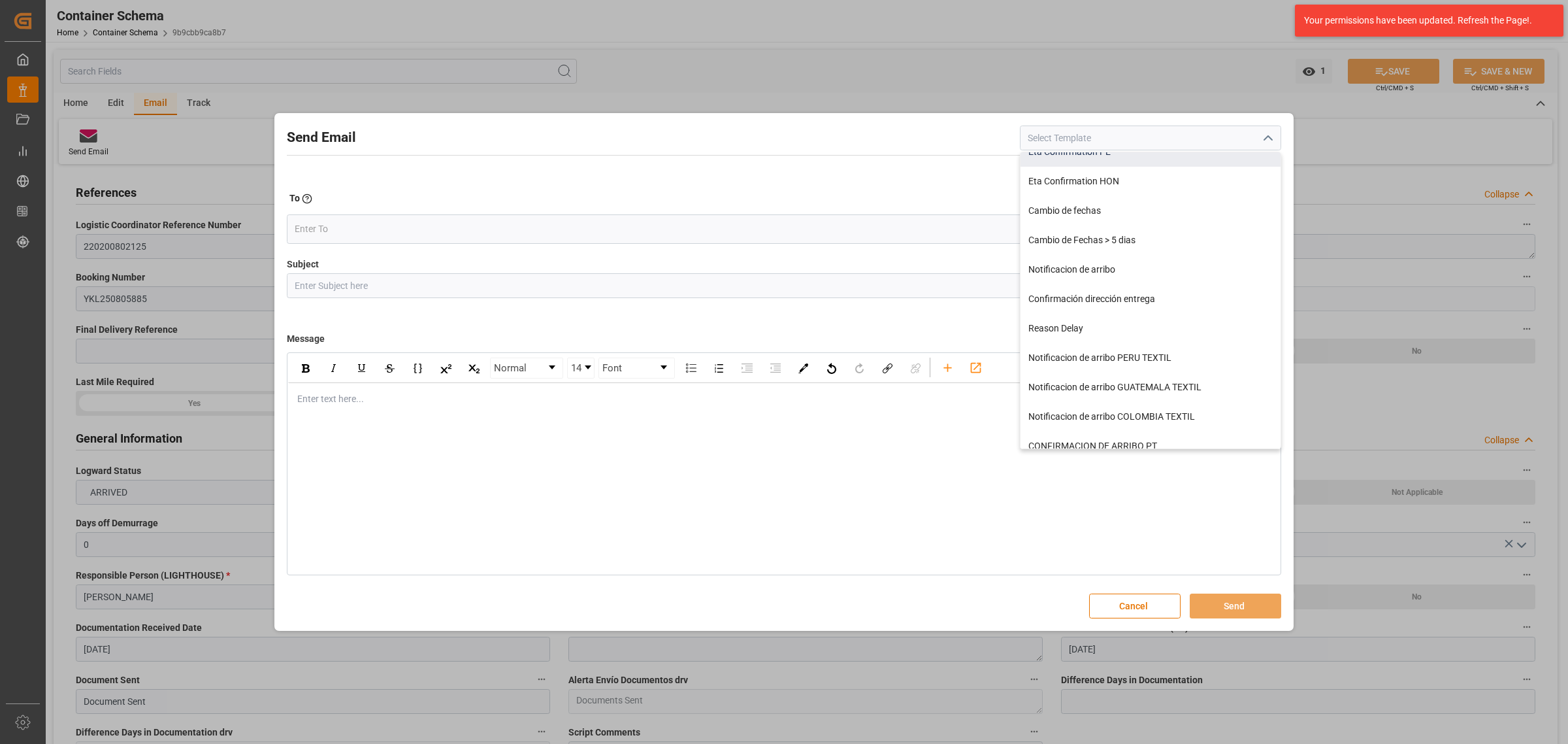
scroll to position [163, 0]
click at [1144, 413] on div "Notificacion de arribo COLOMBIA TEXTIL" at bounding box center [1150, 416] width 260 height 29
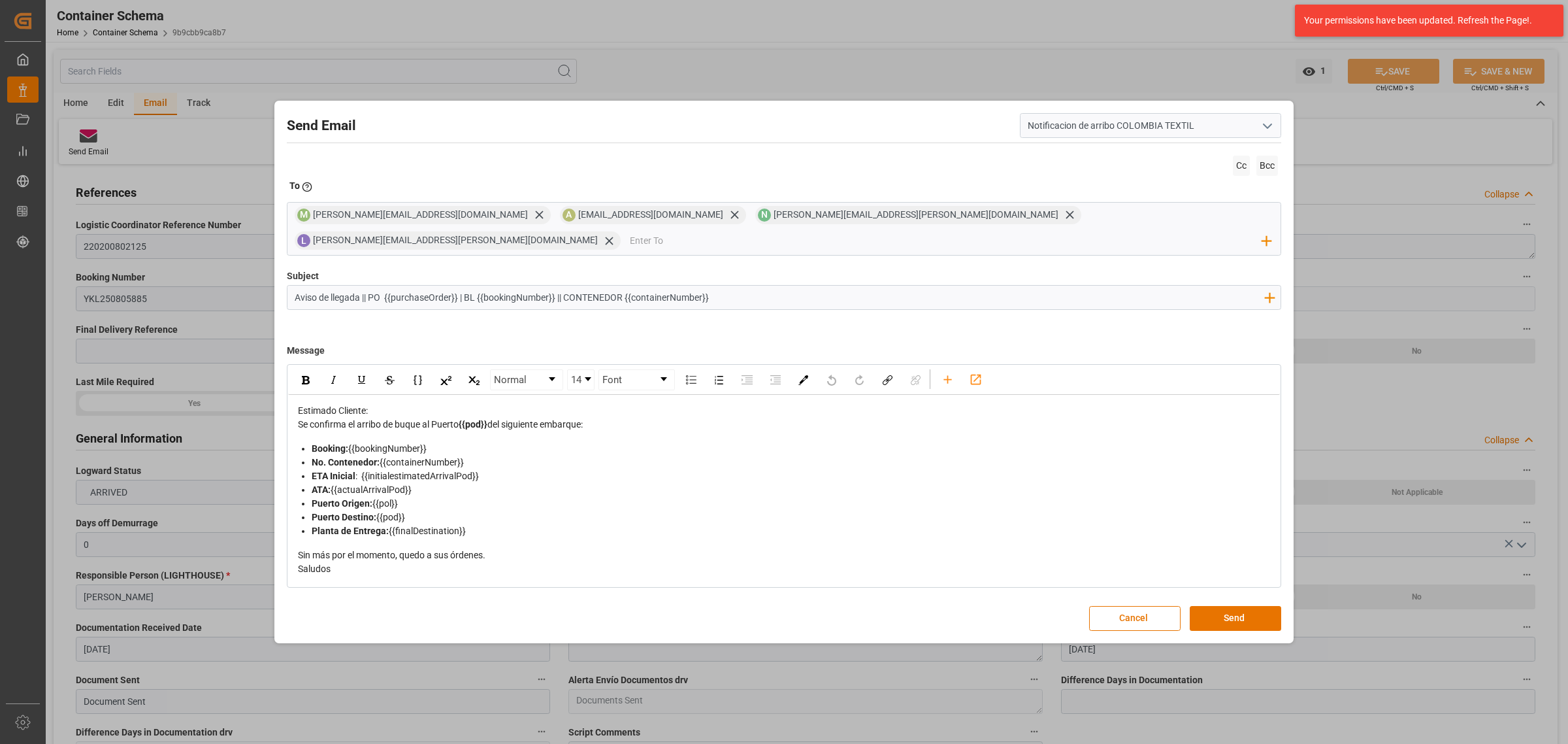
click at [394, 404] on div "Estimado Cliente:" at bounding box center [784, 411] width 973 height 14
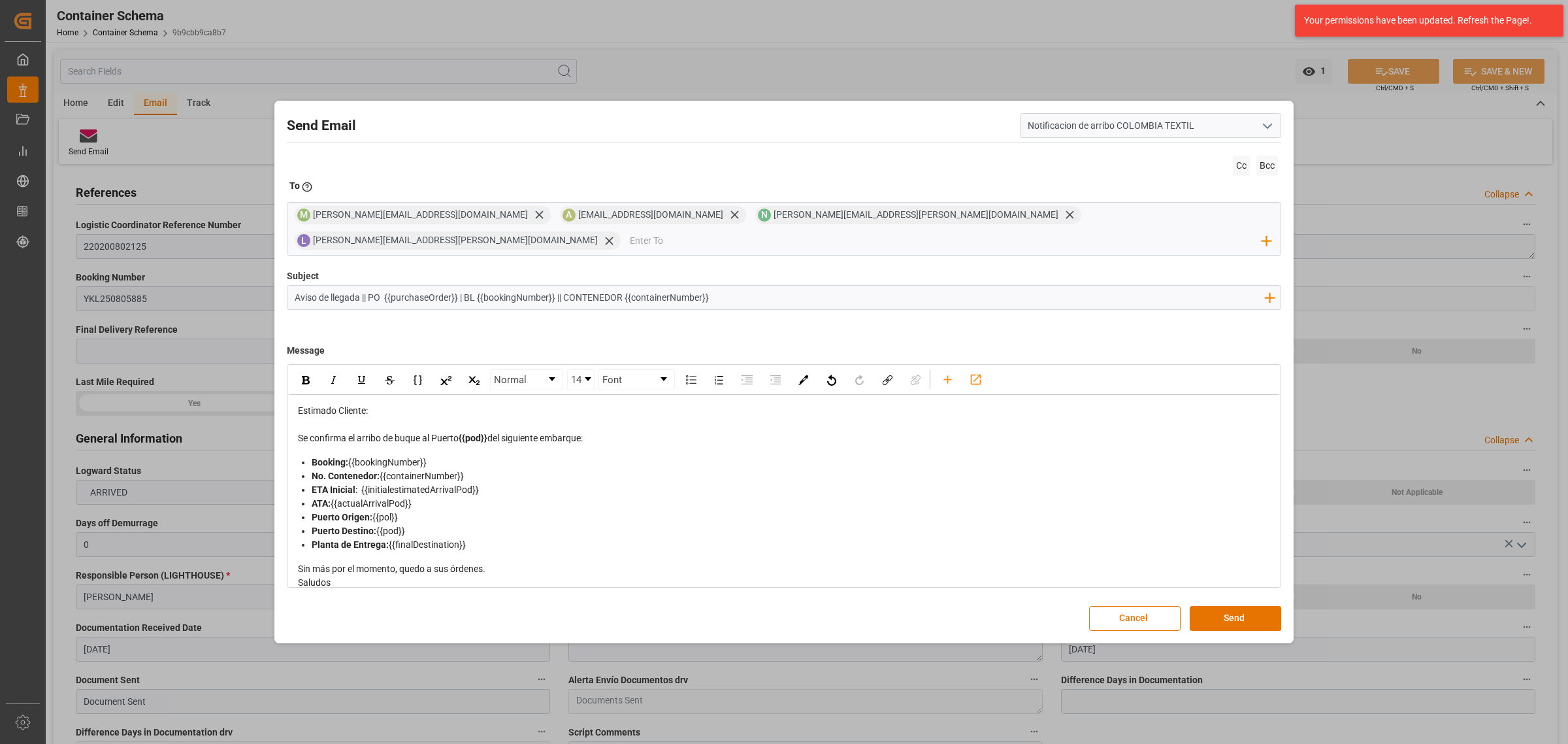
drag, startPoint x: 674, startPoint y: 570, endPoint x: 671, endPoint y: 556, distance: 14.3
click at [674, 576] on div "Saludos" at bounding box center [784, 583] width 973 height 14
click at [664, 562] on div "Sin más por el momento, quedo a sus órdenes." at bounding box center [784, 569] width 973 height 14
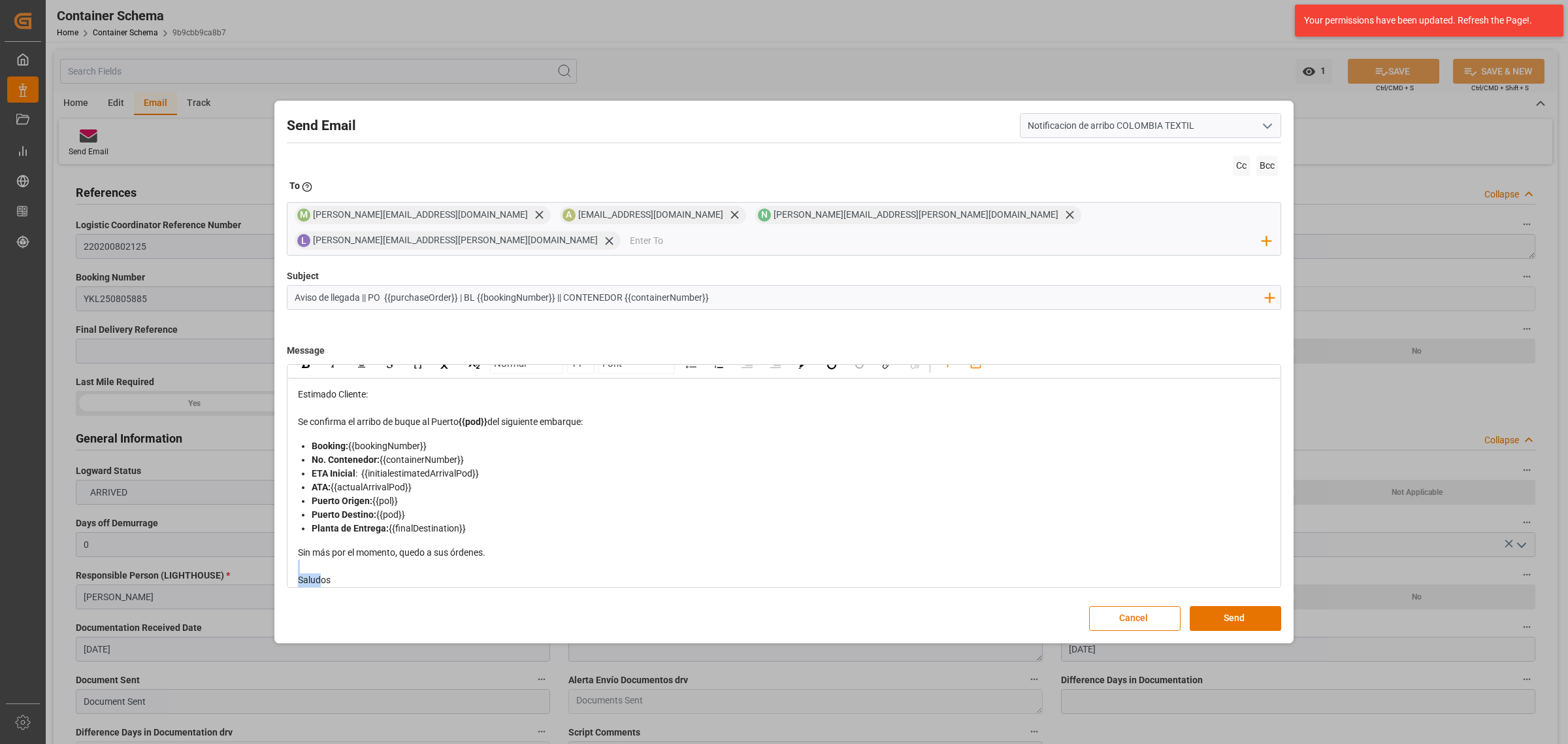
scroll to position [27, 0]
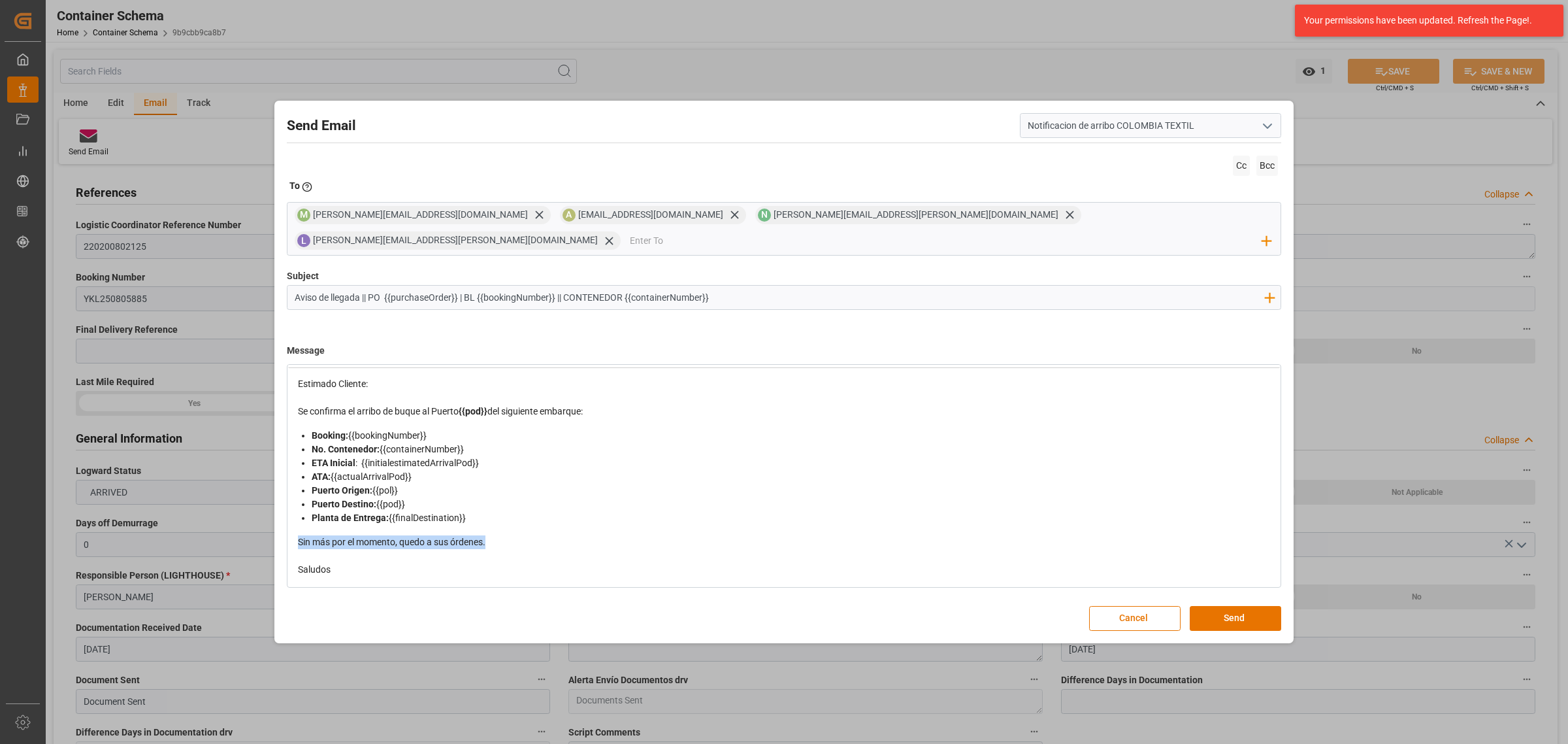
drag, startPoint x: 553, startPoint y: 557, endPoint x: 293, endPoint y: 531, distance: 261.3
click at [293, 531] on div "Estimado Cliente: Se confirma el arribo de buque al Puerto {{pod}} del siguient…" at bounding box center [783, 477] width 992 height 218
click at [1223, 595] on button "Send" at bounding box center [1235, 618] width 91 height 25
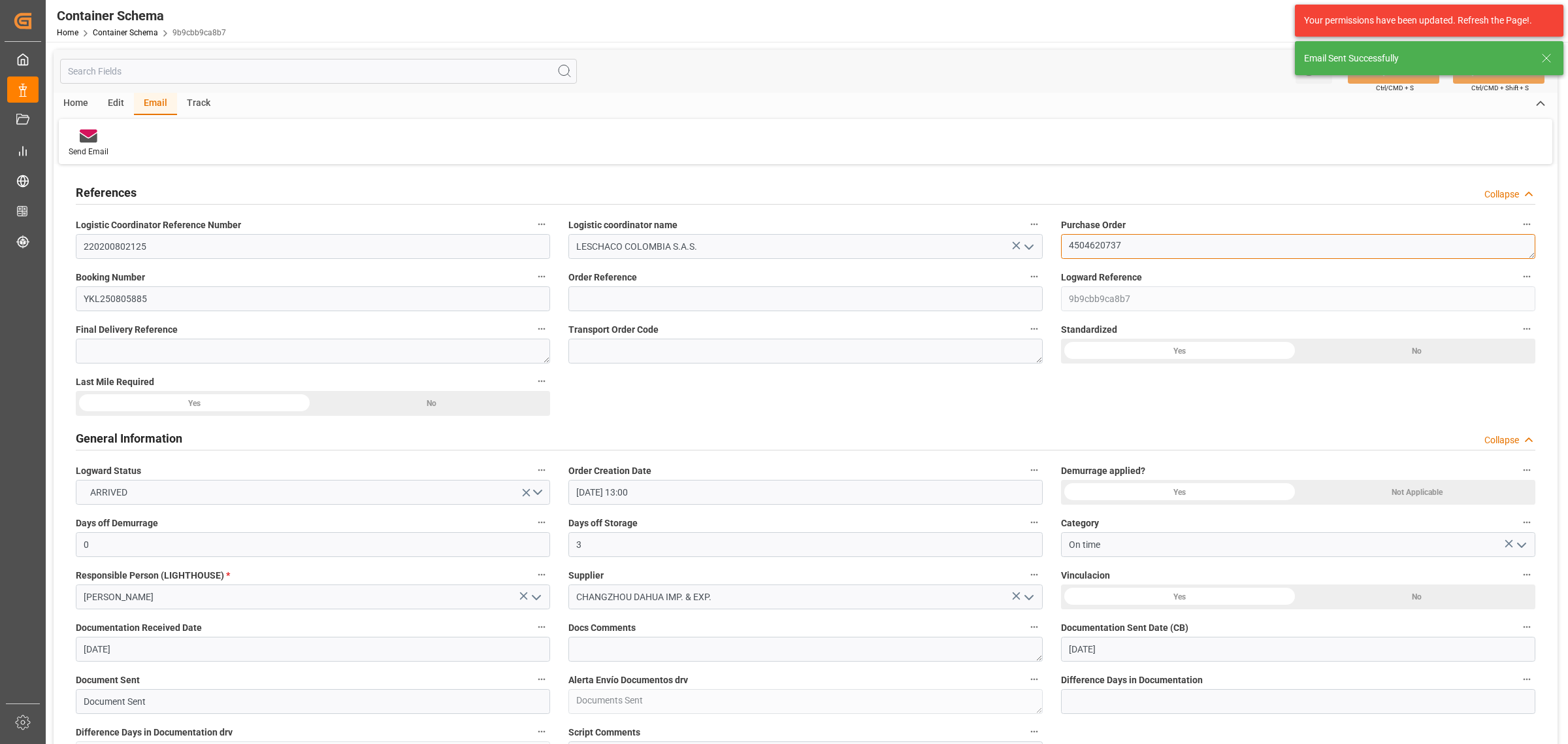
drag, startPoint x: 1122, startPoint y: 245, endPoint x: 1020, endPoint y: 249, distance: 102.1
click at [730, 298] on input at bounding box center [806, 299] width 475 height 25
paste input "4504620737"
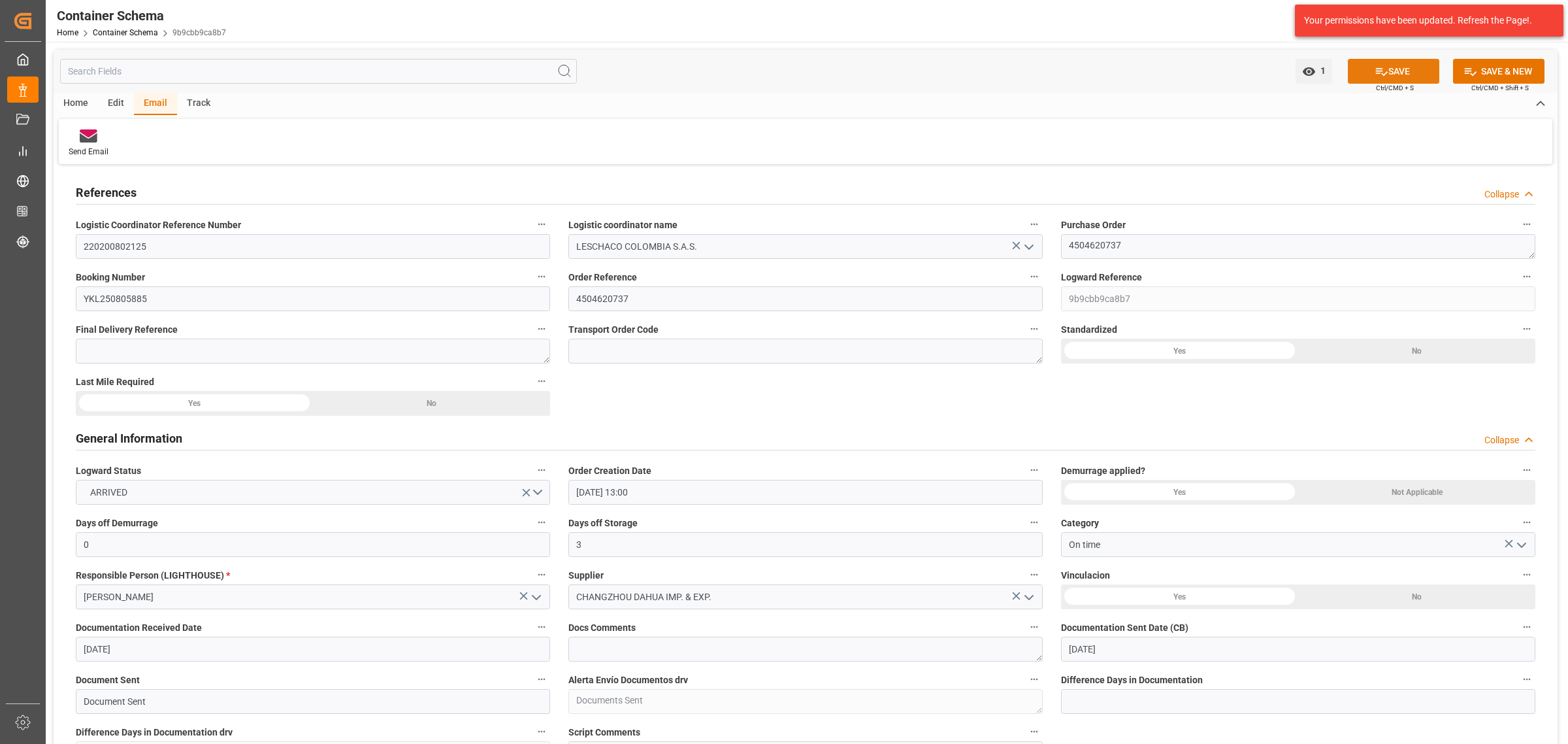
drag, startPoint x: 1383, startPoint y: 86, endPoint x: 1383, endPoint y: 76, distance: 10.0
click at [1254, 85] on span "Ctrl/CMD + S" at bounding box center [1394, 88] width 38 height 10
click at [1254, 76] on icon at bounding box center [1381, 72] width 14 height 14
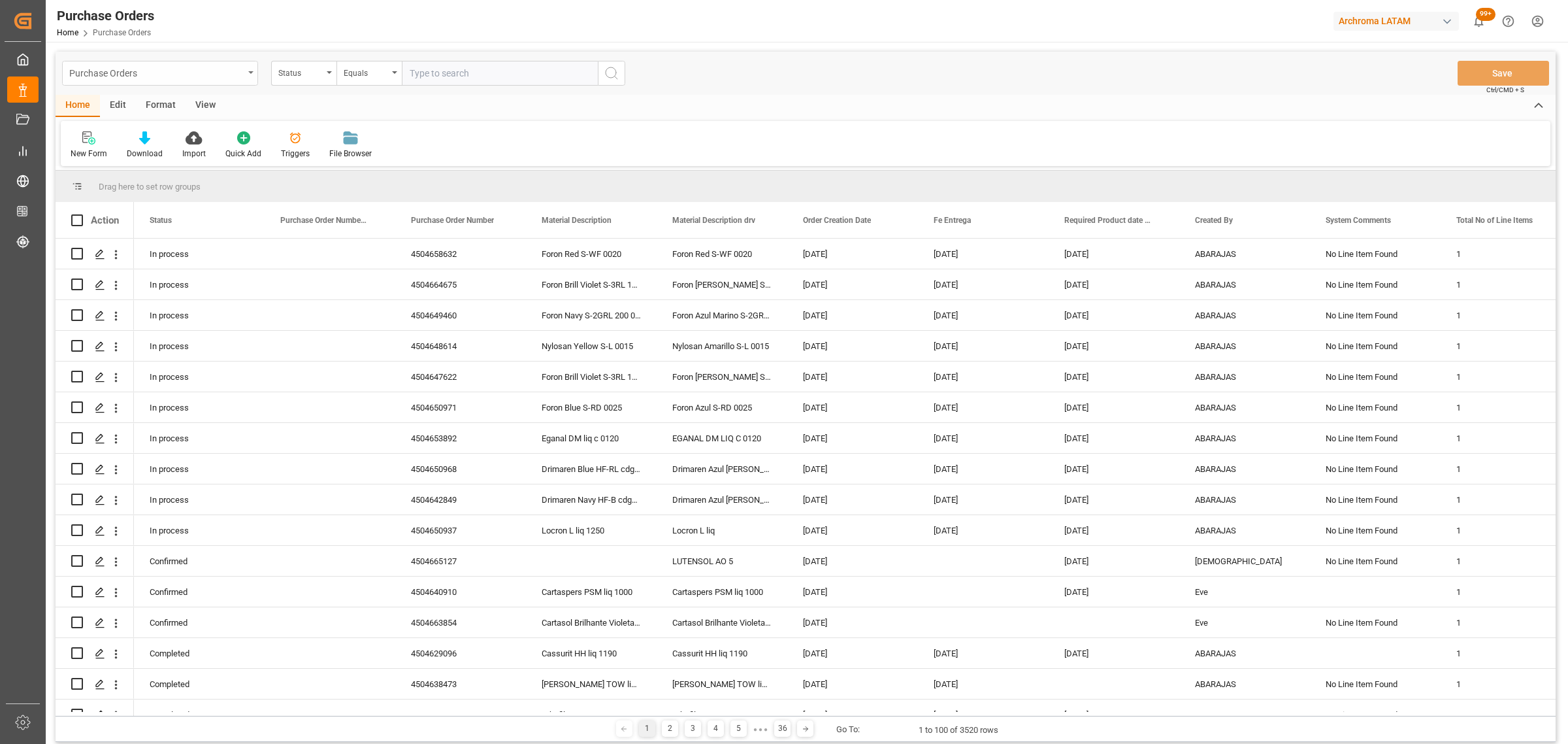
click at [151, 79] on div "Purchase Orders" at bounding box center [156, 72] width 174 height 16
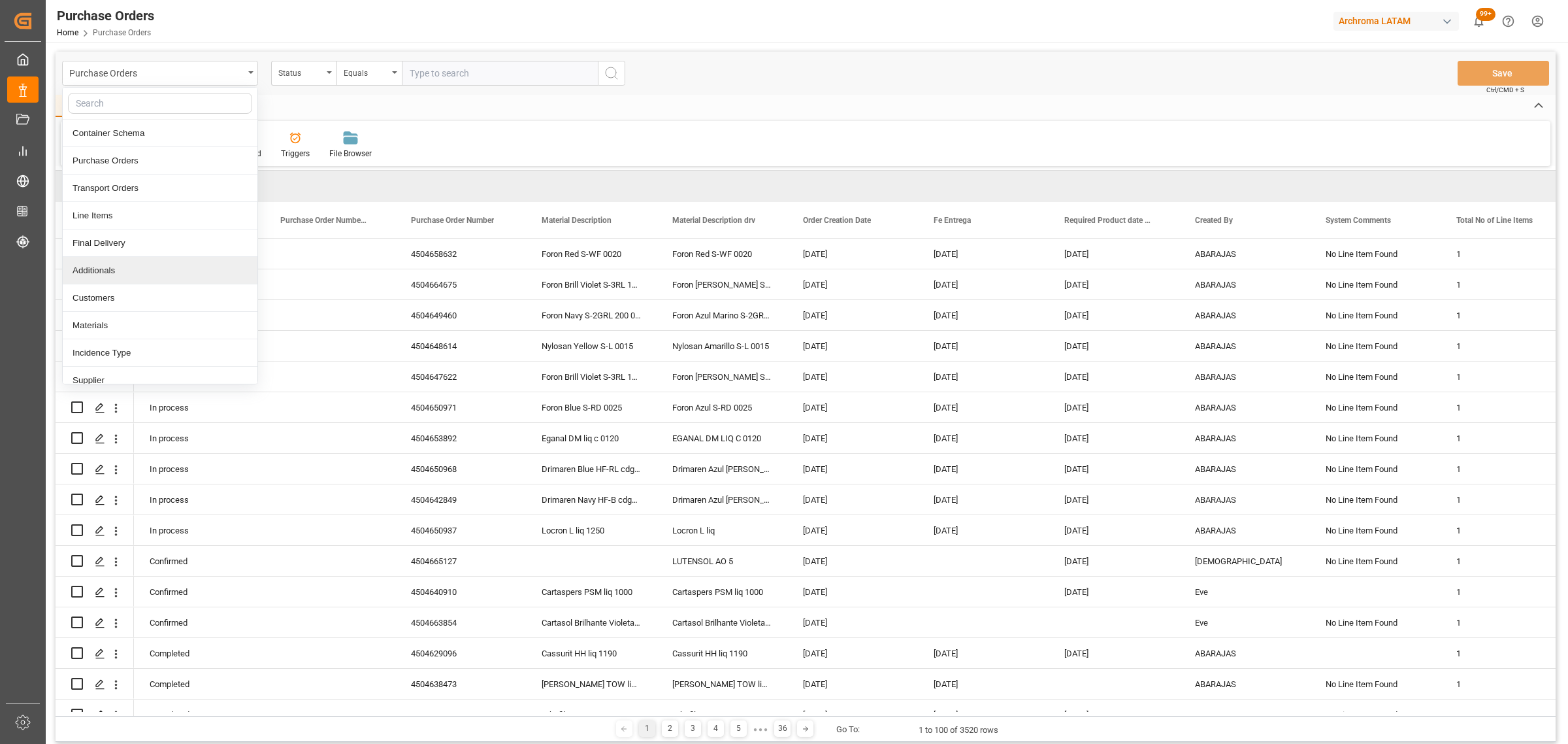
click at [134, 266] on div "Additionals" at bounding box center [160, 270] width 194 height 27
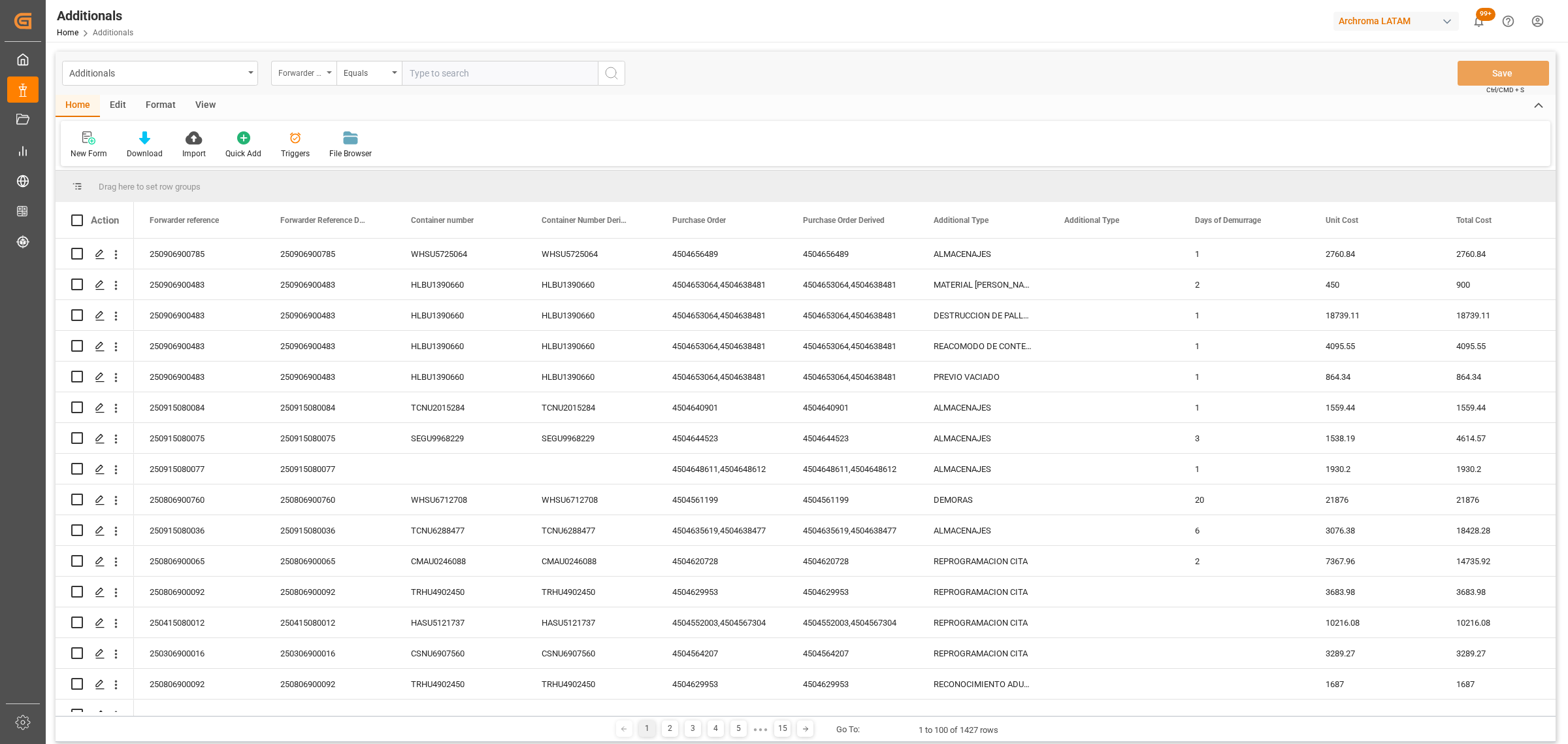
click at [308, 70] on div "Forwarder reference" at bounding box center [300, 72] width 45 height 15
click at [350, 191] on div "Container number" at bounding box center [369, 188] width 194 height 27
click at [371, 74] on div "Equals" at bounding box center [366, 72] width 45 height 15
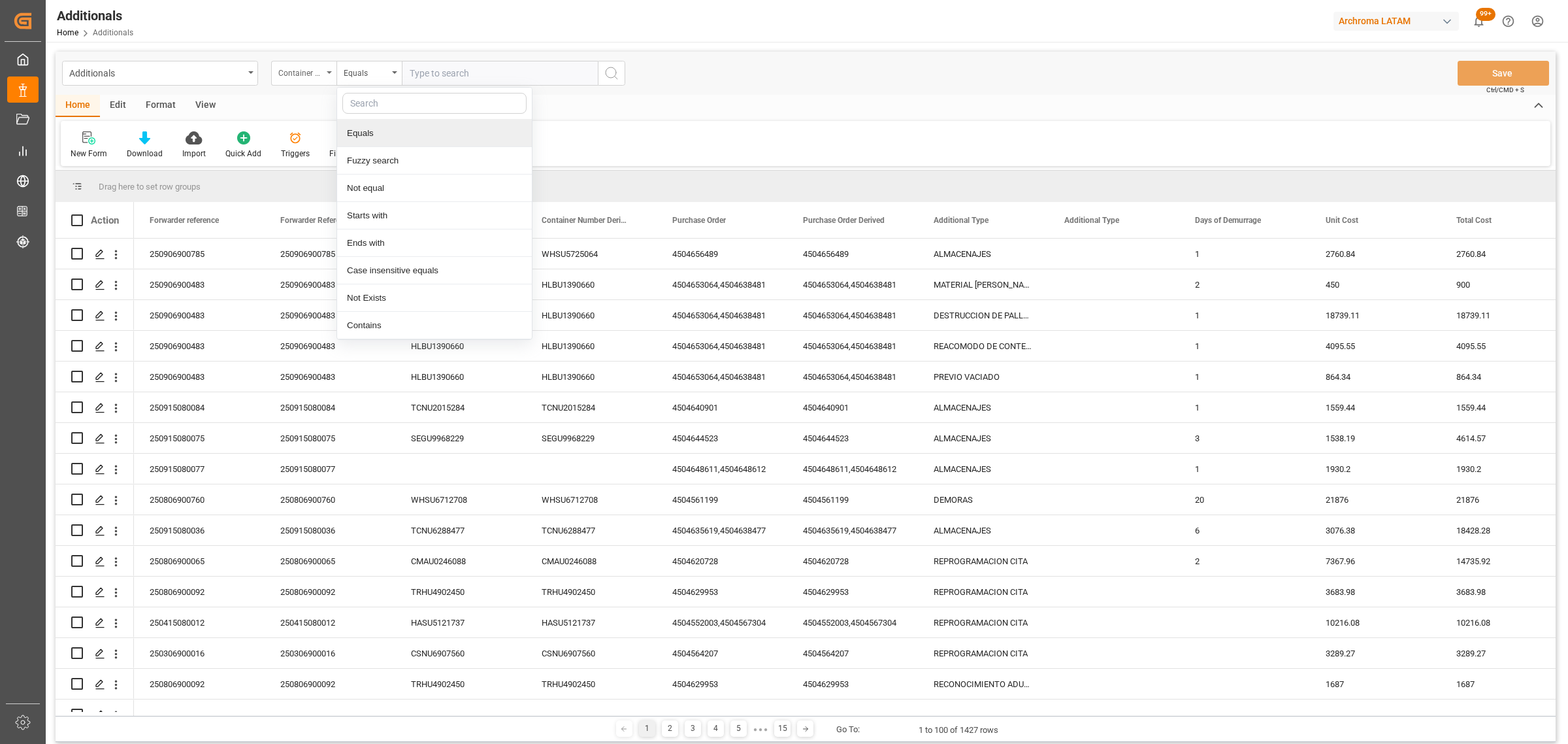
click at [296, 68] on div "Container number" at bounding box center [300, 72] width 45 height 15
click at [85, 148] on div "New Form" at bounding box center [89, 153] width 36 height 12
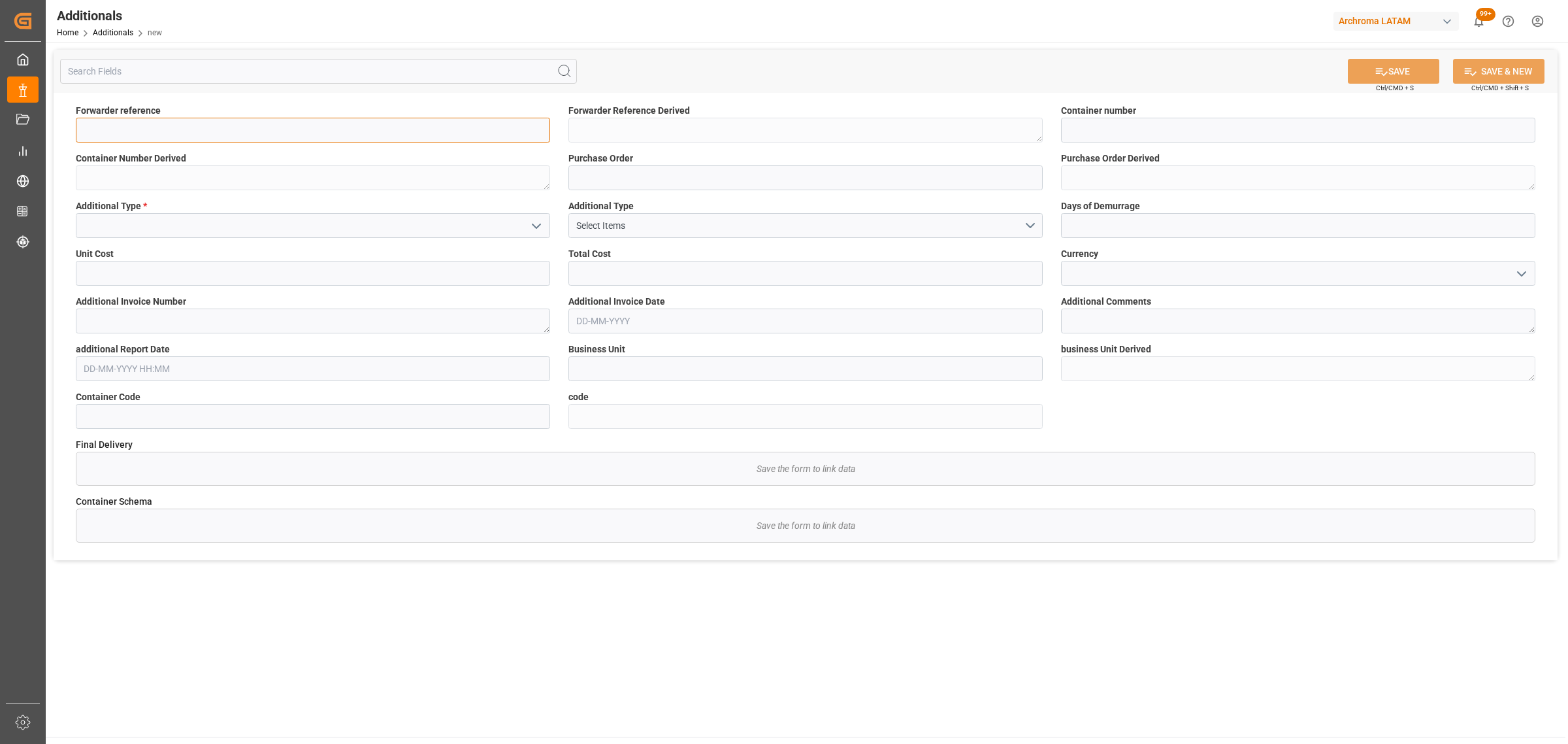
drag, startPoint x: 395, startPoint y: 132, endPoint x: 395, endPoint y: 111, distance: 21.0
click at [395, 132] on input at bounding box center [313, 130] width 475 height 25
paste input "6310066700"
type input "6310066700"
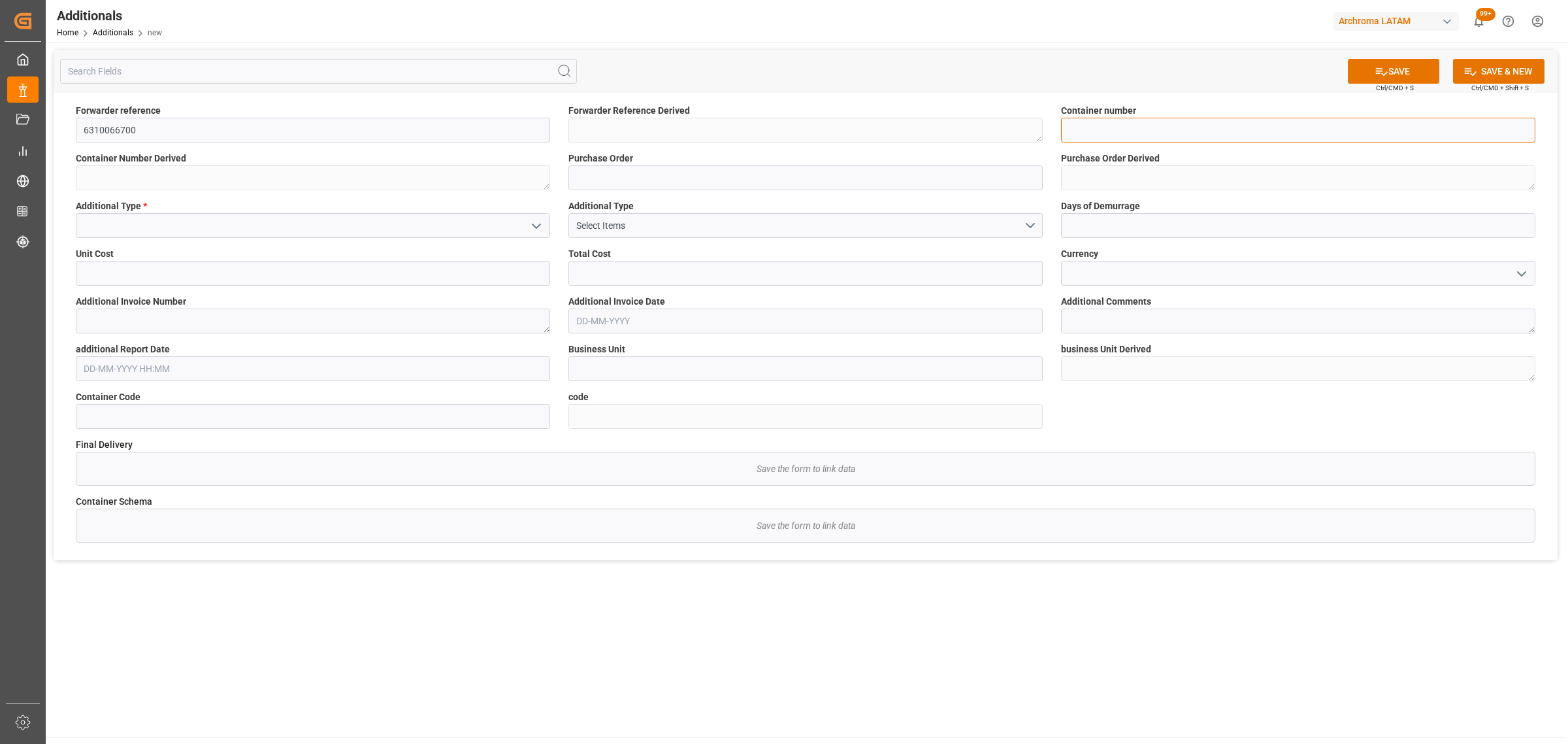
click at [1166, 135] on input at bounding box center [1298, 130] width 475 height 25
paste input "MRSU7716441"
type input "MRSU7716441"
click at [727, 188] on input at bounding box center [806, 178] width 475 height 25
paste input "4504594497"
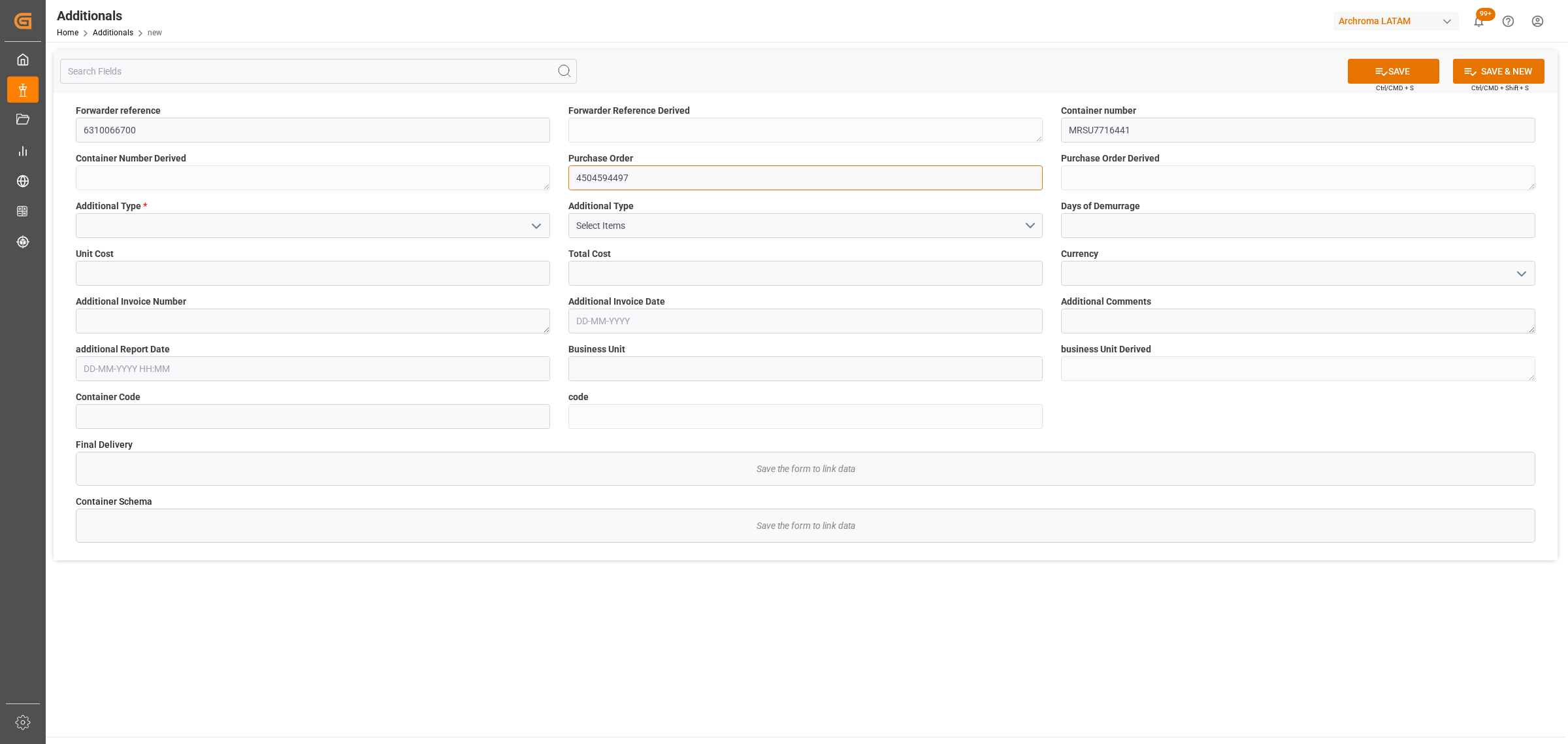
type input "4504594497"
click at [537, 223] on icon "open menu" at bounding box center [536, 226] width 15 height 15
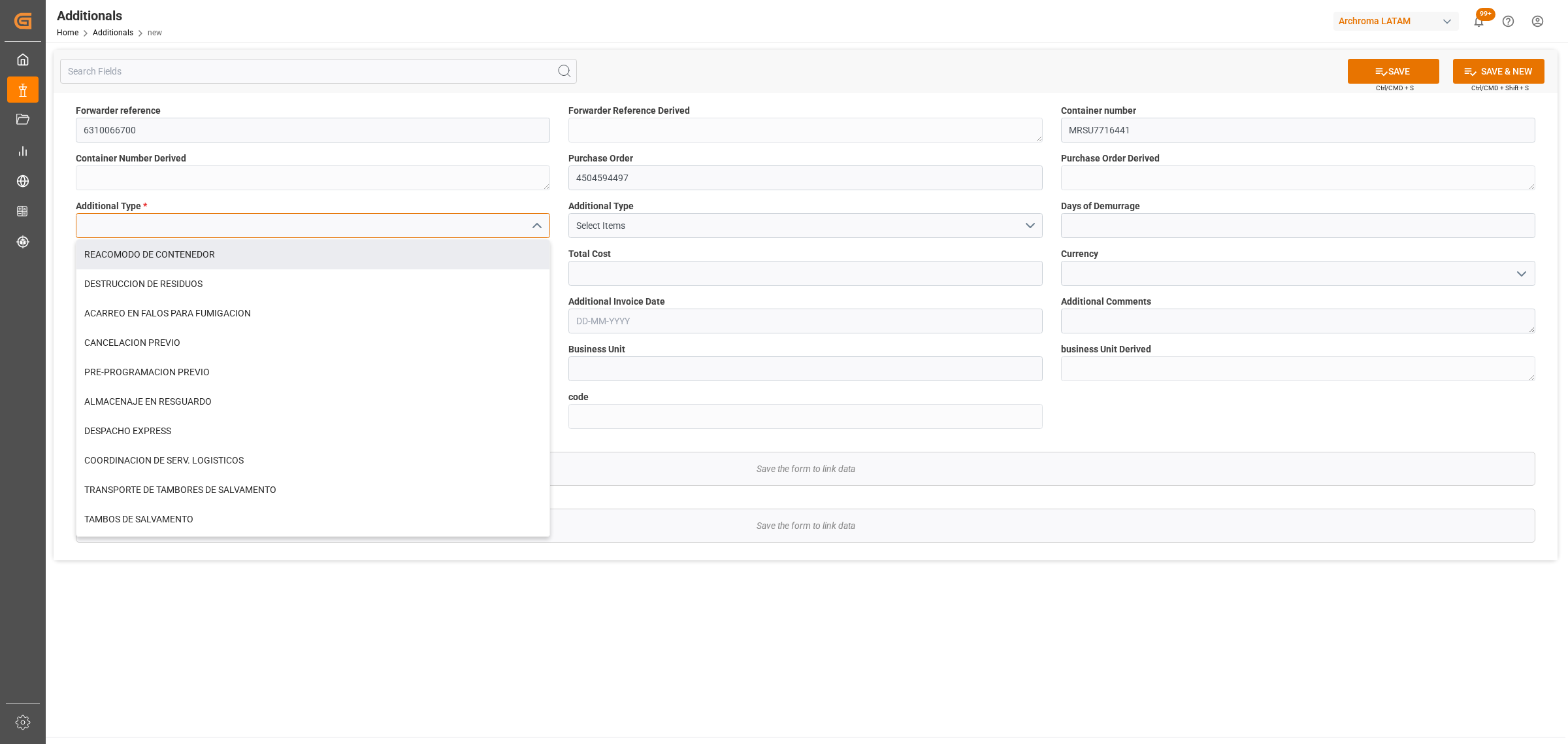
click at [187, 225] on input at bounding box center [313, 226] width 475 height 25
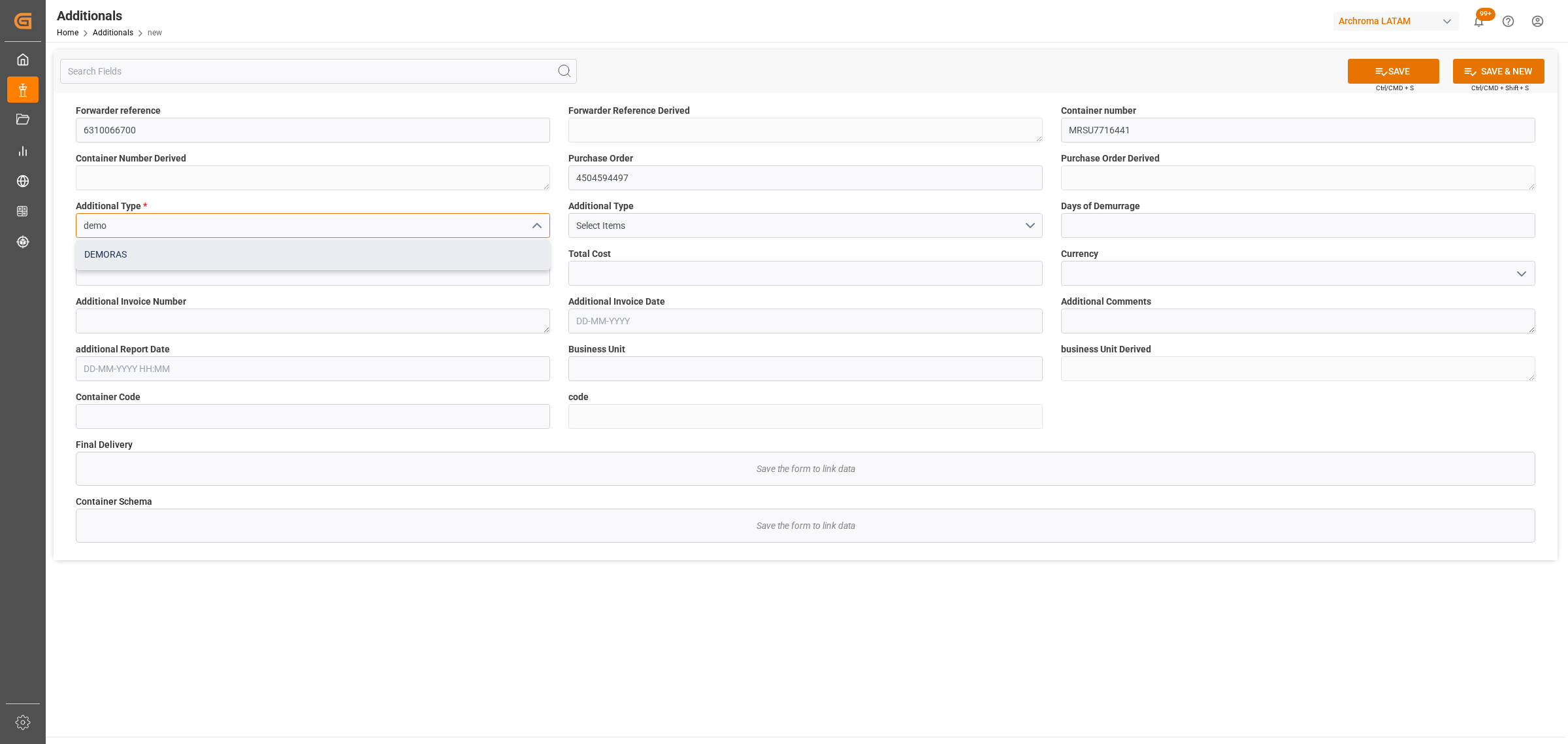
click at [181, 248] on div "DEMORAS" at bounding box center [313, 255] width 473 height 29
type input "DEMORAS"
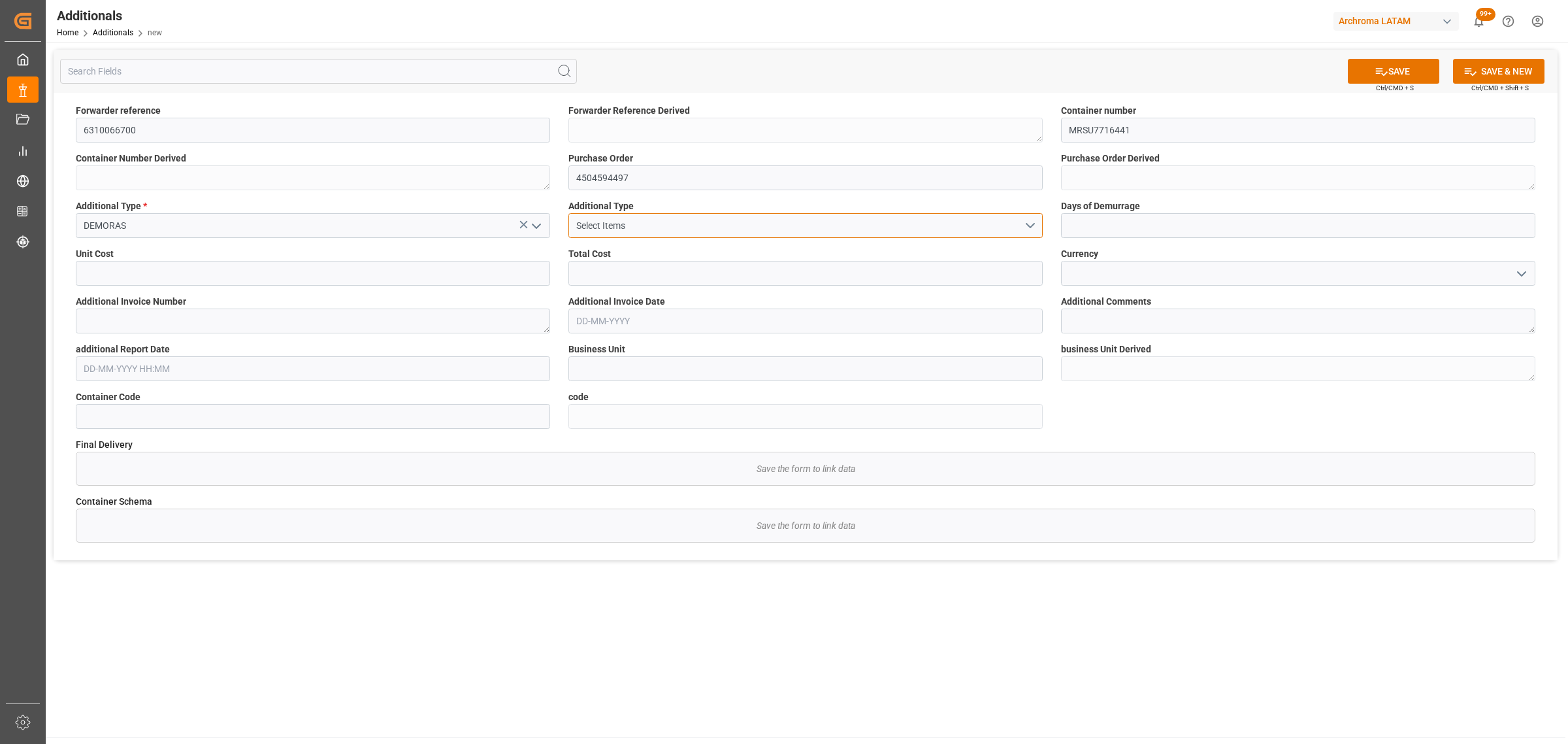
click at [700, 225] on div "Select Items" at bounding box center [800, 226] width 448 height 14
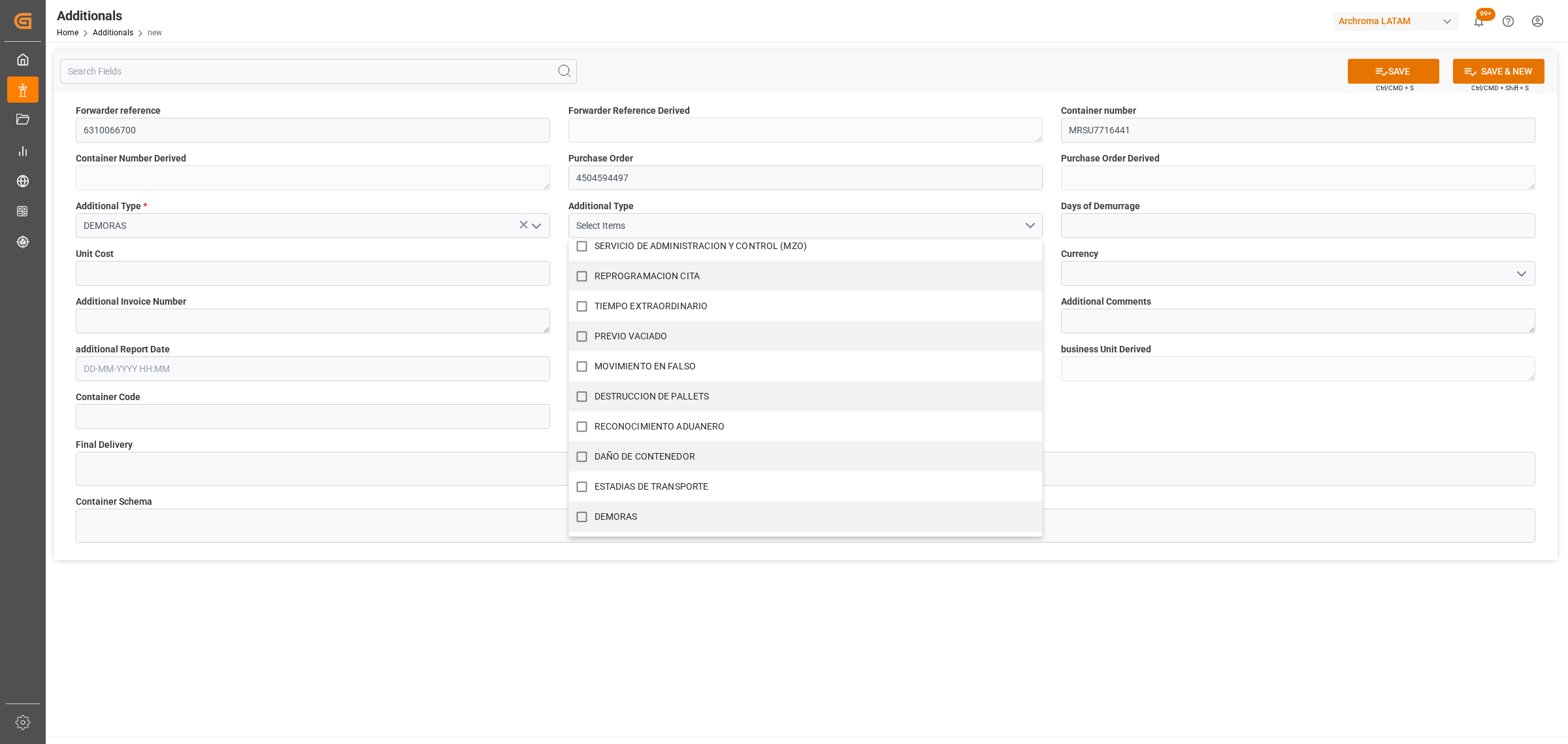
scroll to position [605, 0]
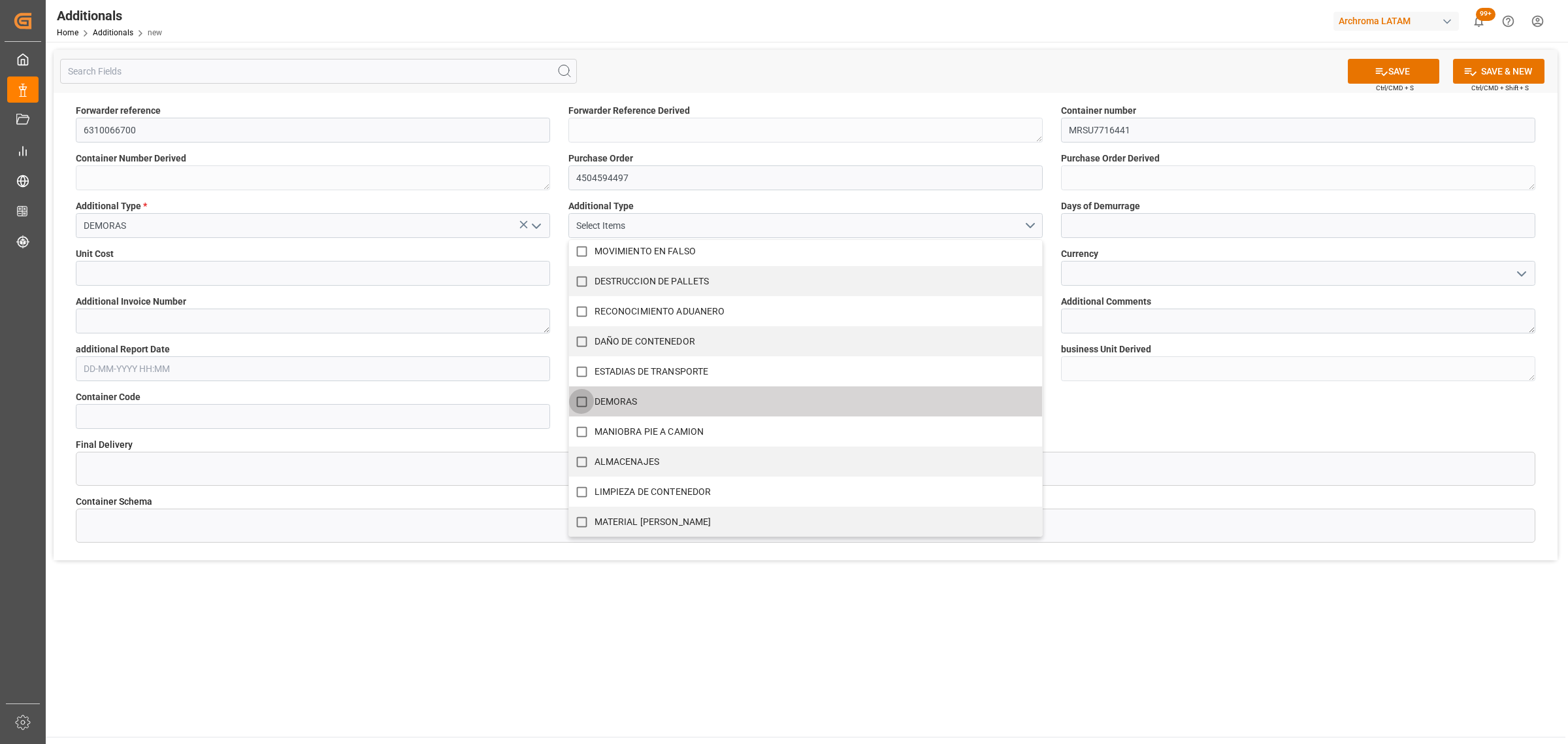
click at [578, 400] on input "DEMORAS" at bounding box center [582, 402] width 26 height 26
checkbox input "true"
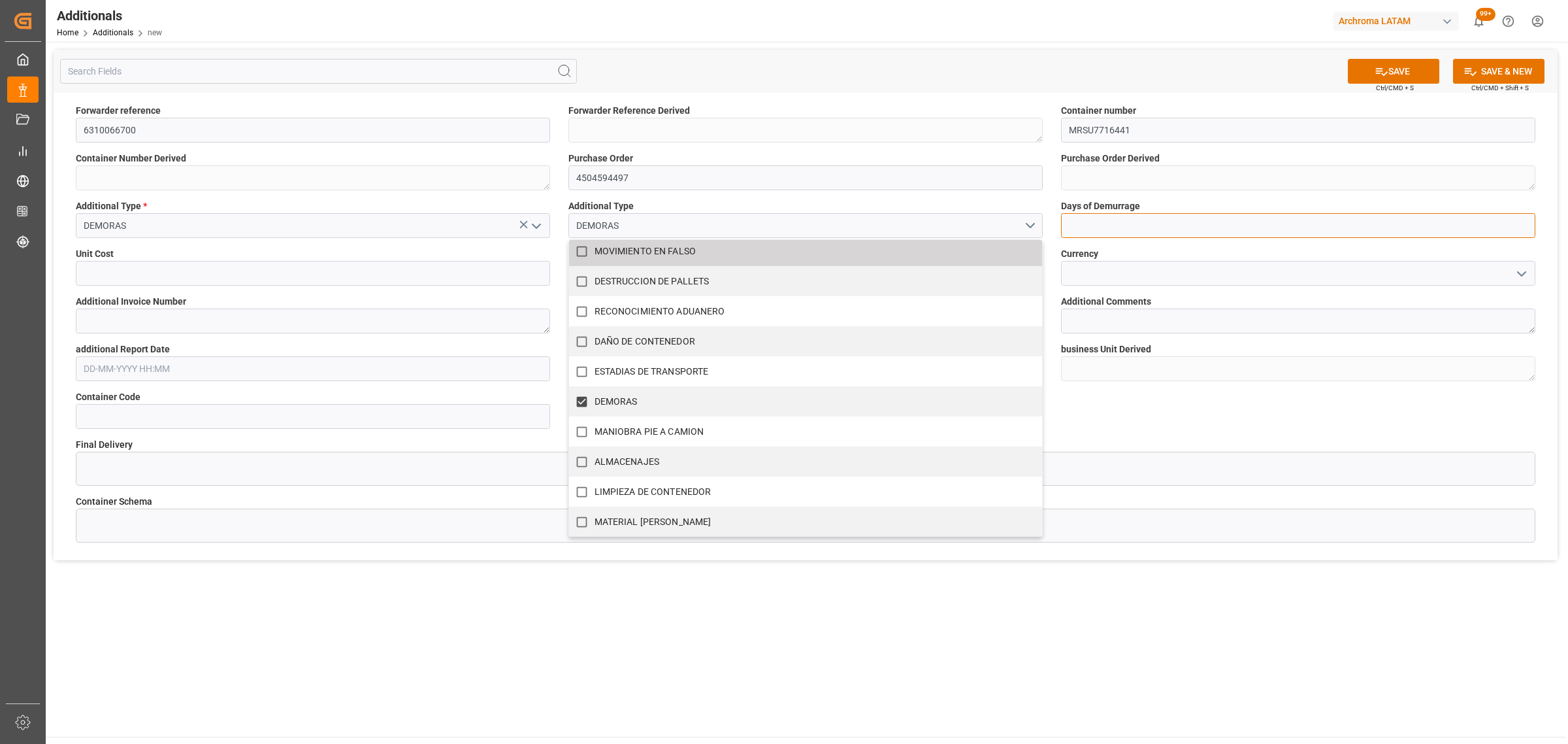
click at [1134, 223] on input "text" at bounding box center [1298, 226] width 475 height 25
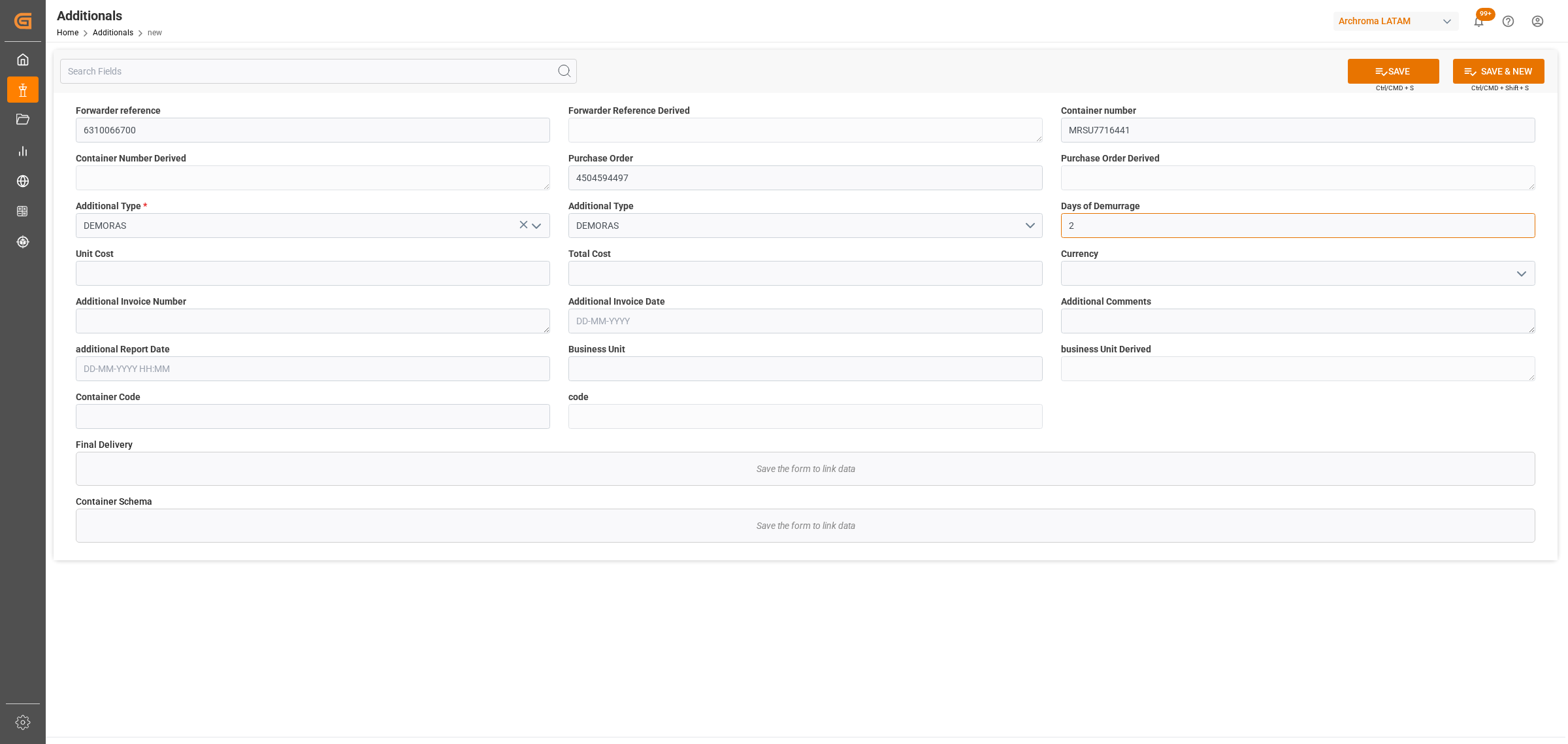
type input "2"
click at [766, 282] on input "text" at bounding box center [806, 273] width 475 height 25
type input "8893.28"
click at [1520, 268] on icon "open menu" at bounding box center [1521, 274] width 15 height 15
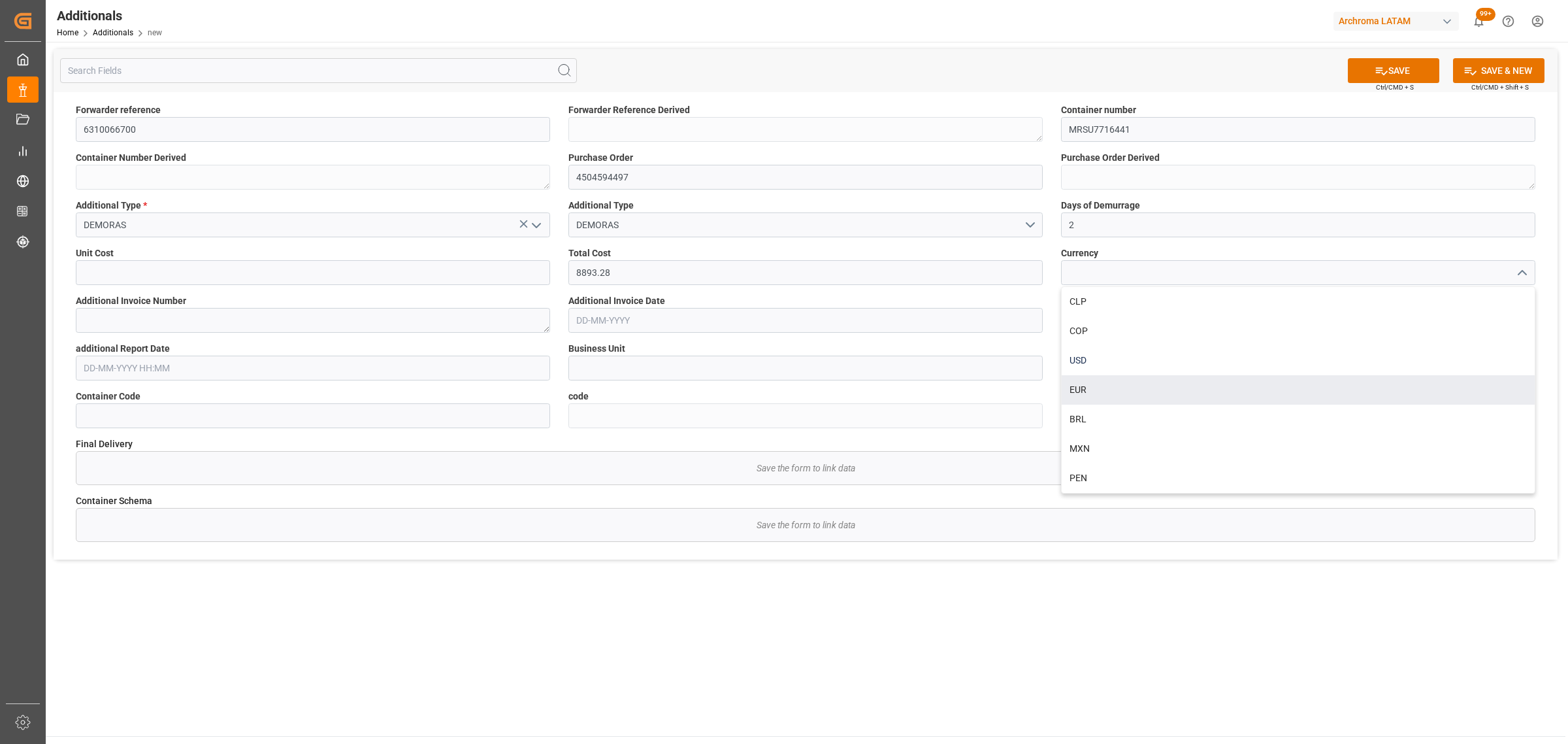
scroll to position [0, 0]
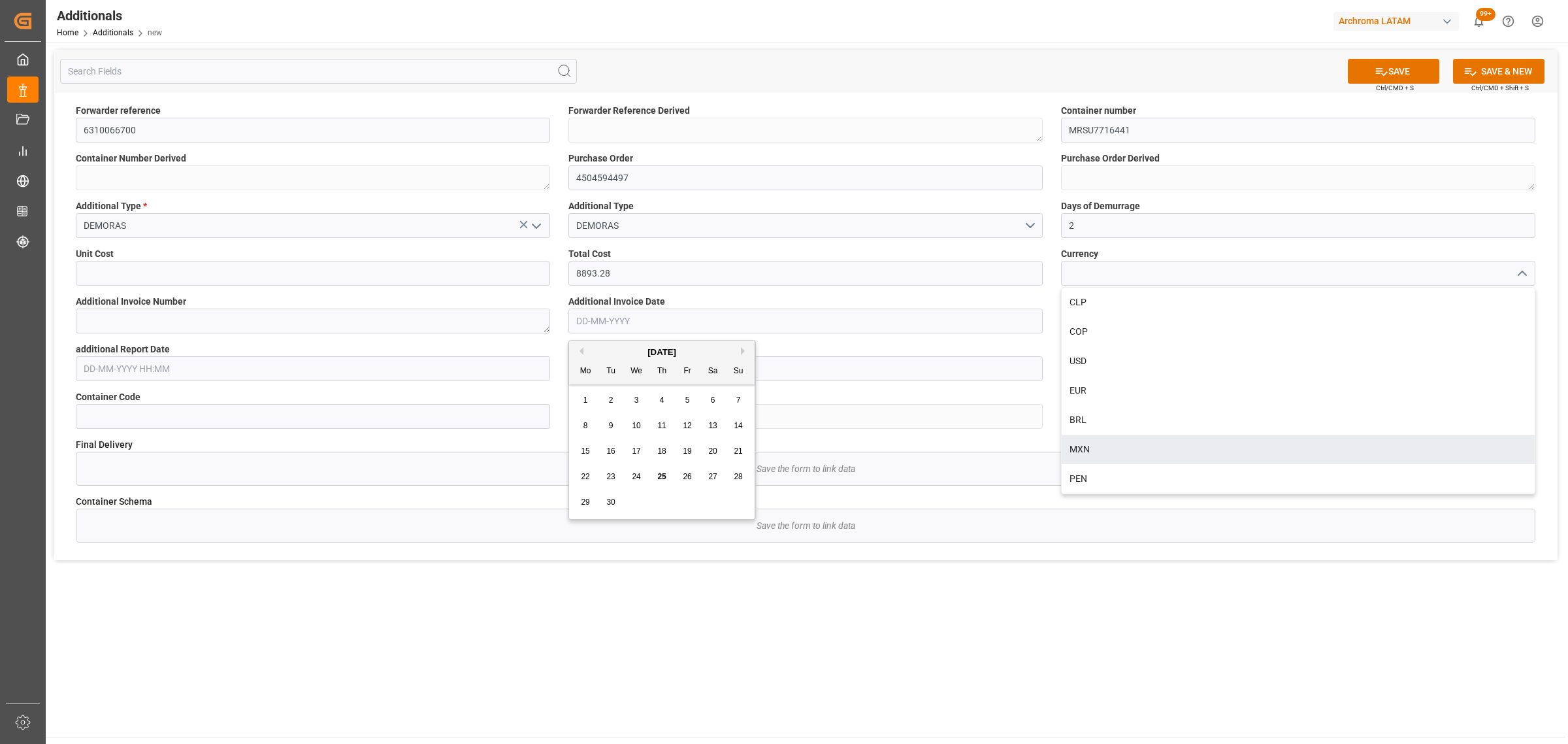
click at [651, 322] on input "text" at bounding box center [806, 321] width 475 height 25
click at [277, 320] on textarea at bounding box center [313, 321] width 475 height 25
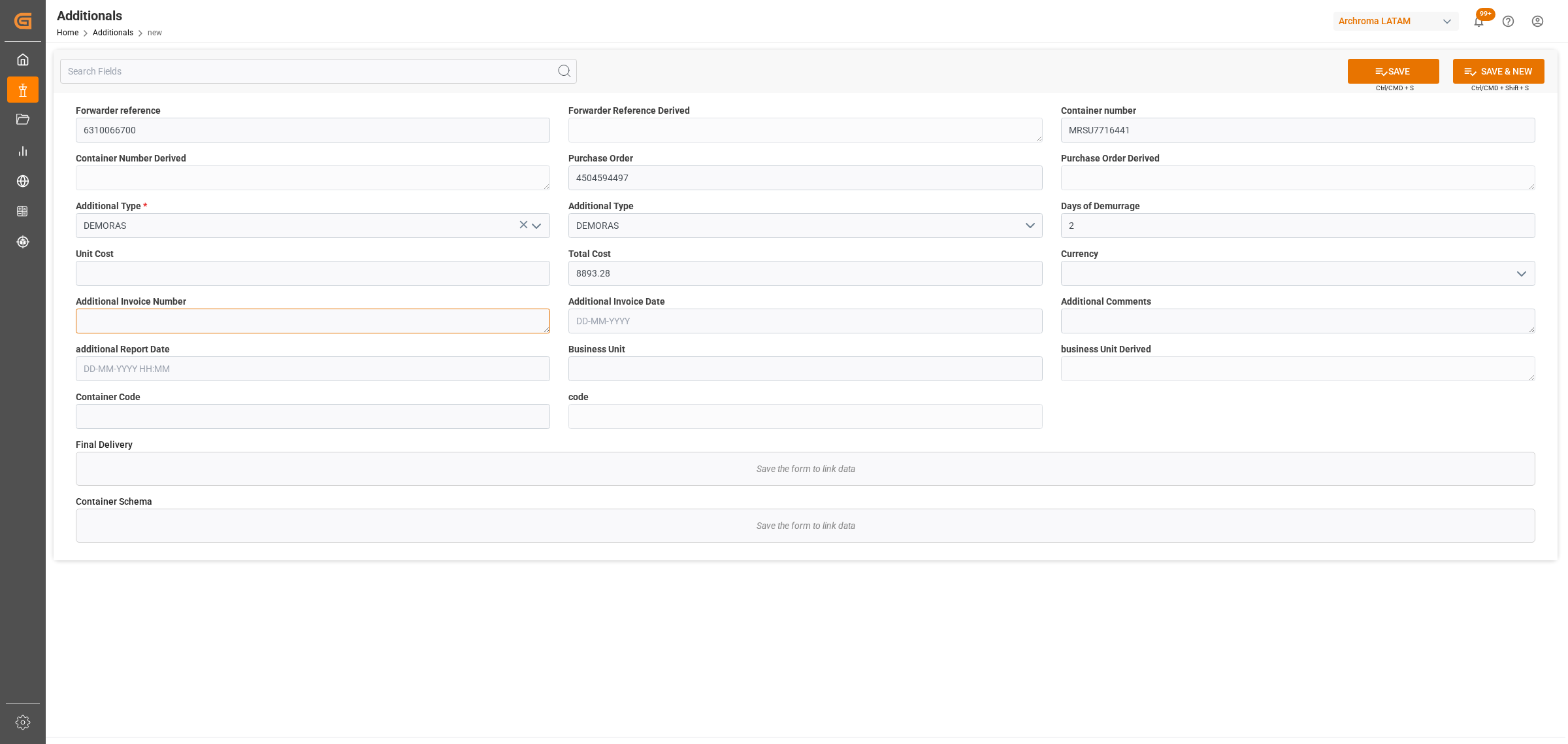
paste textarea "000-003-07-00003502"
type textarea "000-003-07-00003502"
click at [631, 328] on input "text" at bounding box center [806, 321] width 475 height 25
click at [609, 402] on span "2" at bounding box center [611, 400] width 5 height 9
type input "02-09-2025"
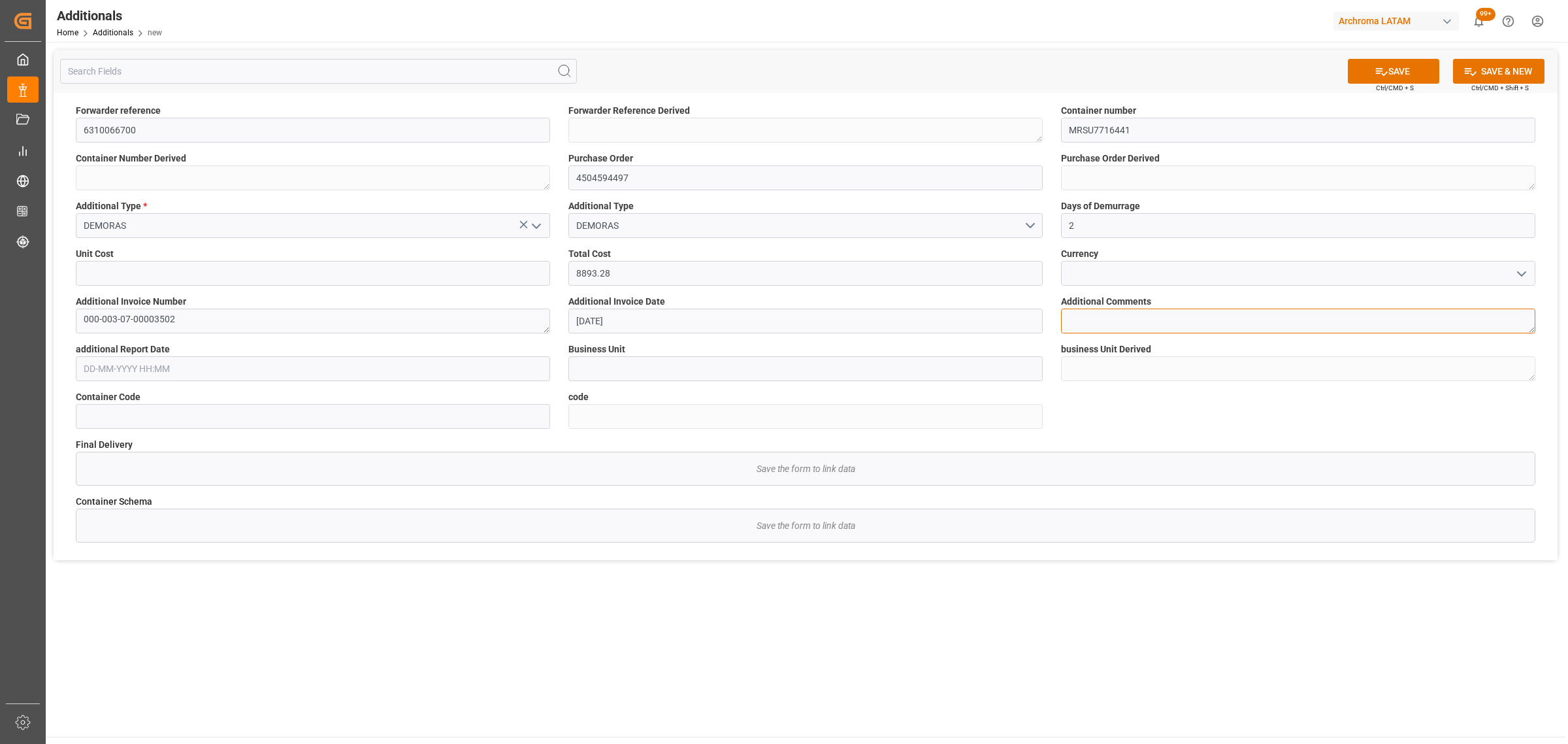
click at [1204, 324] on textarea at bounding box center [1298, 321] width 475 height 25
type textarea "CORRESPONDE A DOS DIAS GENERADOS POR DEMORAS DE CONTENEDOR"
click at [312, 373] on input "text" at bounding box center [313, 369] width 475 height 25
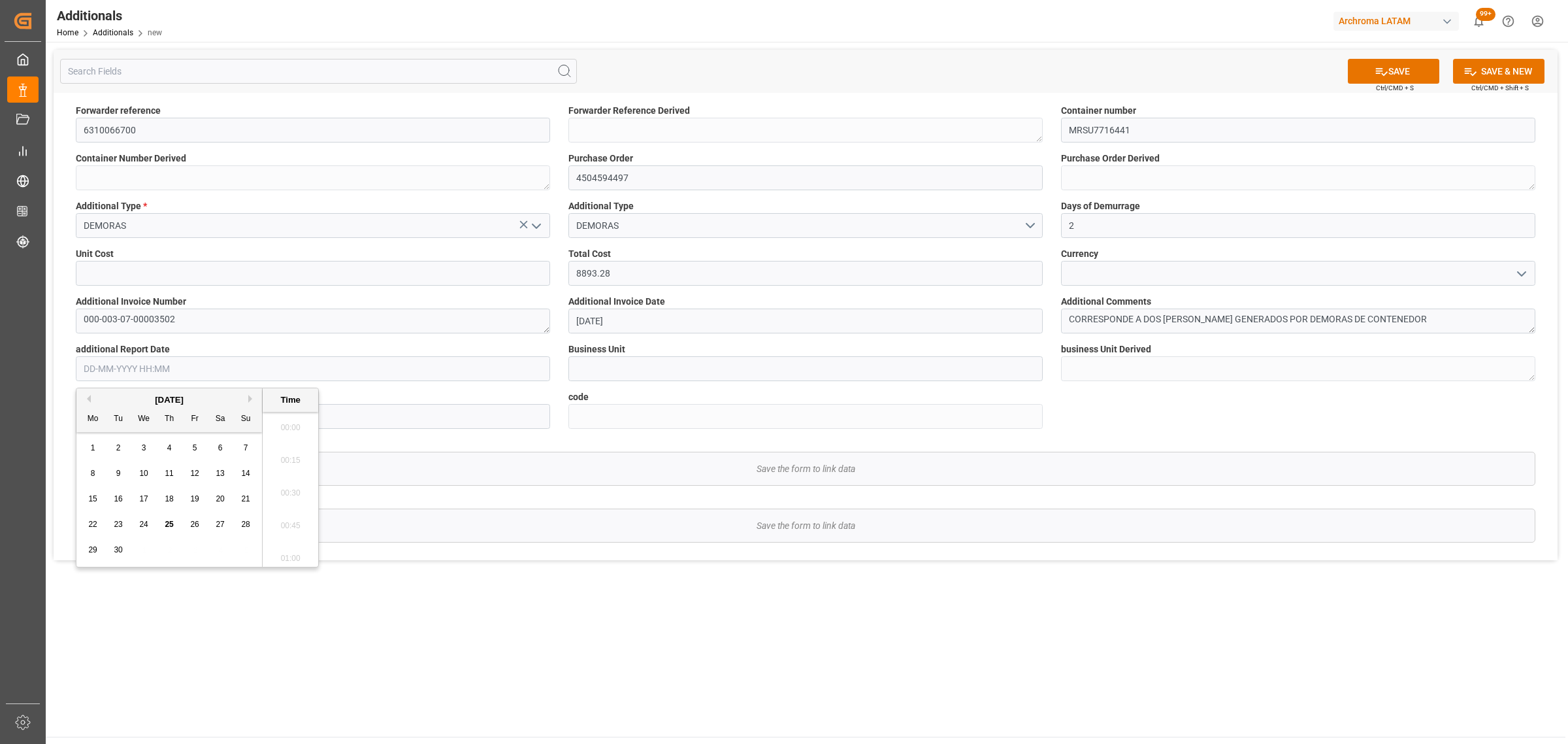
scroll to position [952, 0]
click at [109, 444] on div "1 2 3 4 5 6 7" at bounding box center [169, 448] width 178 height 26
click at [114, 448] on div "2" at bounding box center [118, 448] width 16 height 15
click at [295, 529] on li "13:00" at bounding box center [291, 522] width 56 height 33
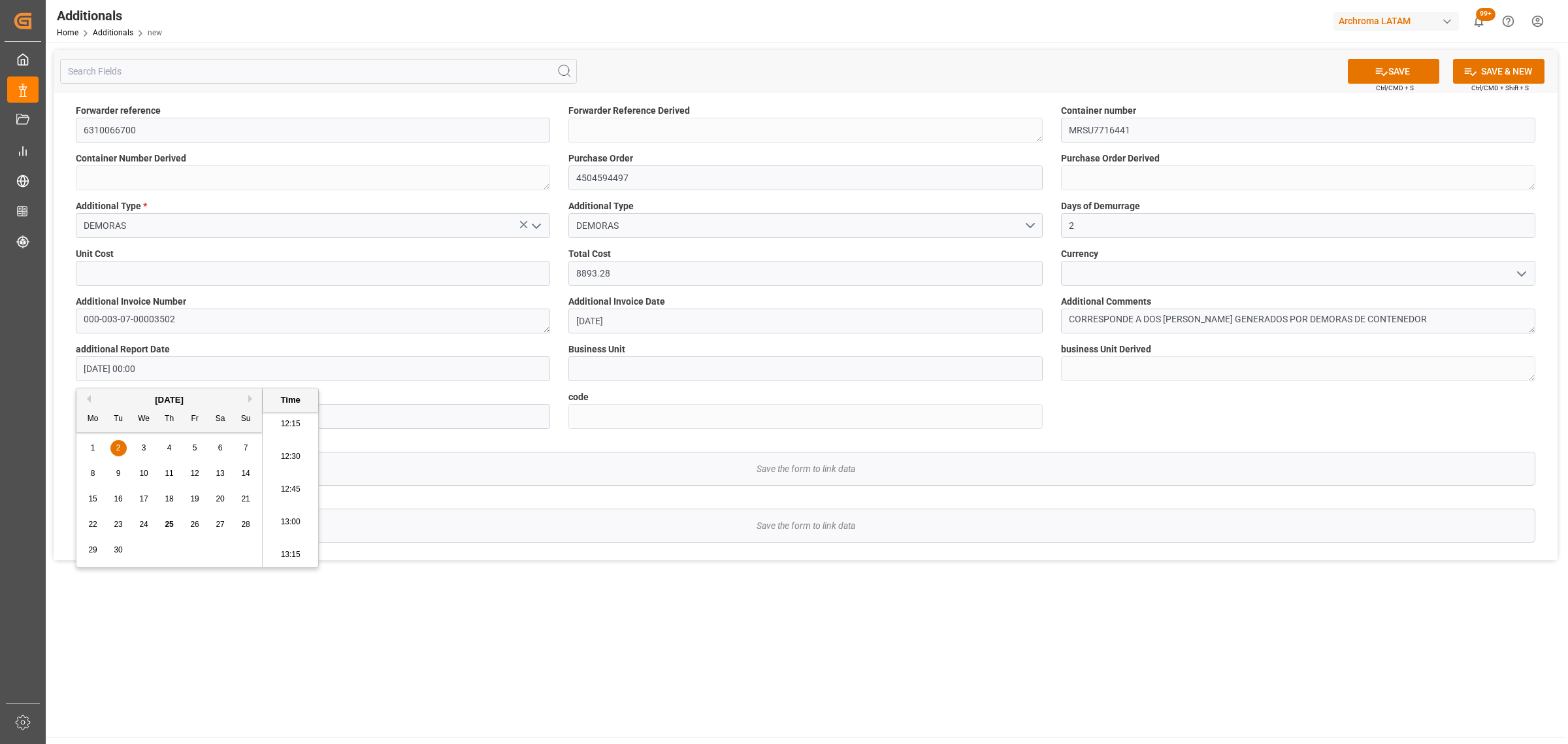
type input "02-09-2025 13:00"
click at [634, 373] on input at bounding box center [806, 369] width 475 height 25
type input "TEXTIL"
click at [409, 413] on input at bounding box center [313, 416] width 475 height 25
paste input "b265160101d5"
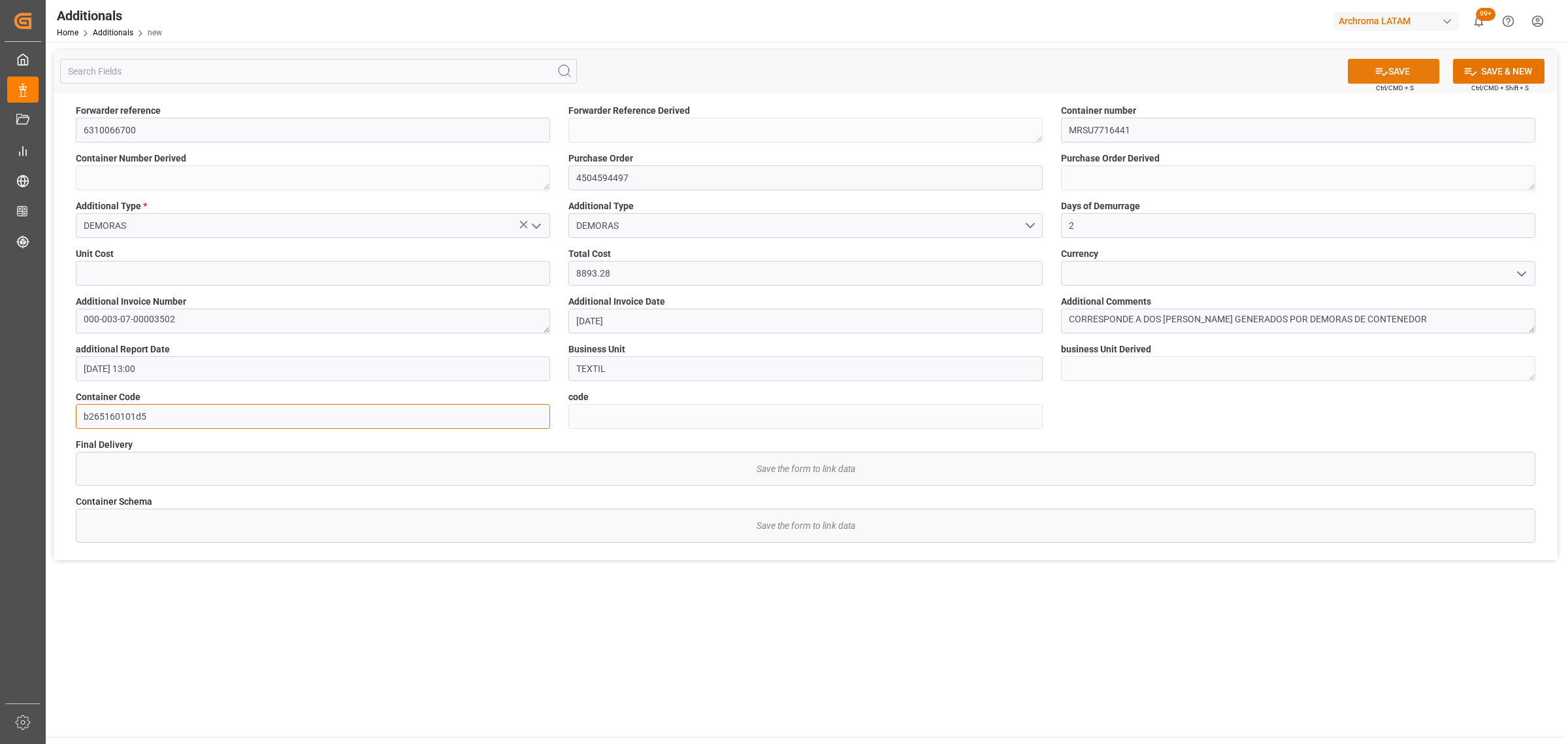
type input "b265160101d5"
click at [1393, 78] on button "SAVE" at bounding box center [1393, 71] width 91 height 25
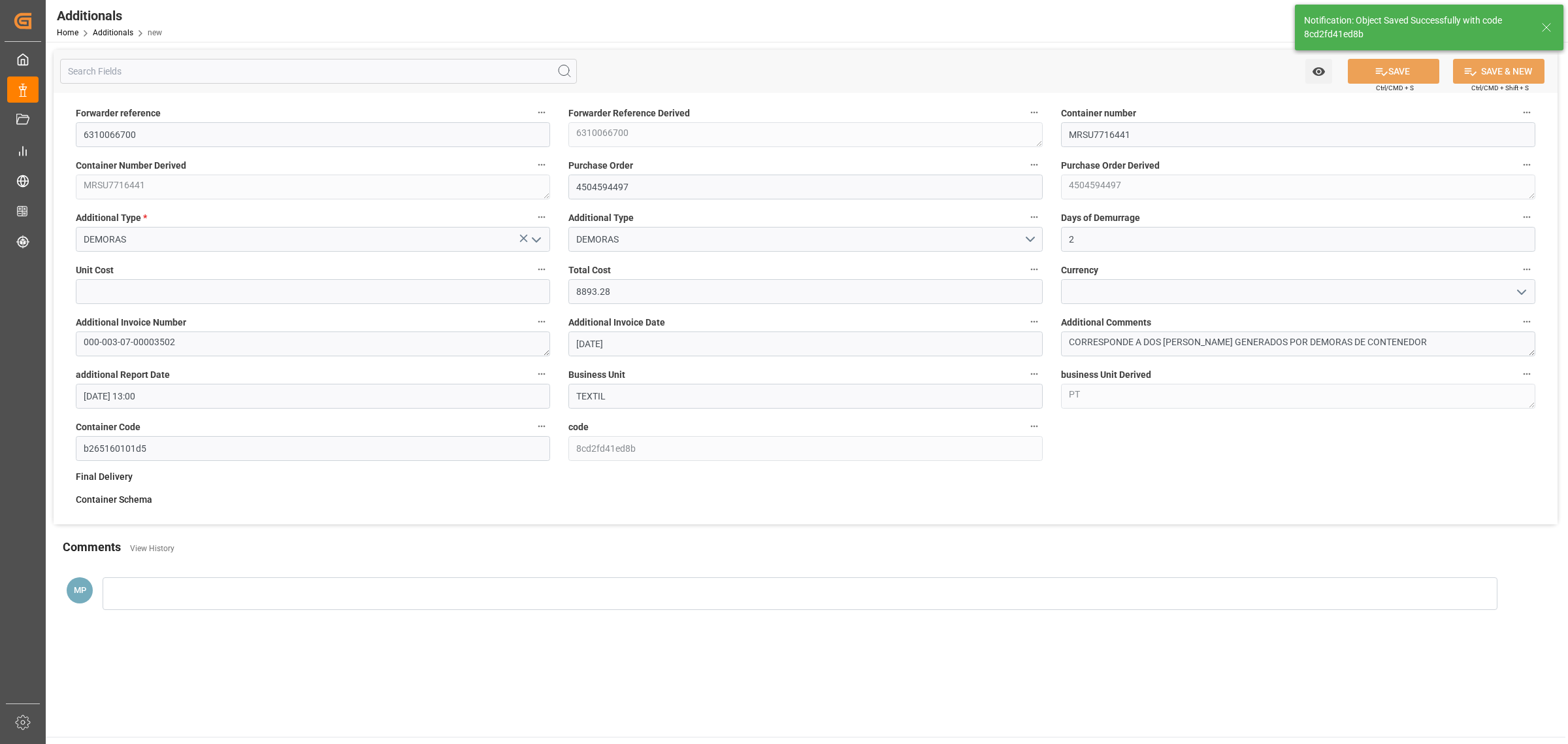
type textarea "6310066700"
type textarea "MRSU7716441"
type textarea "4504594497"
type input "PT"
type textarea "PT"
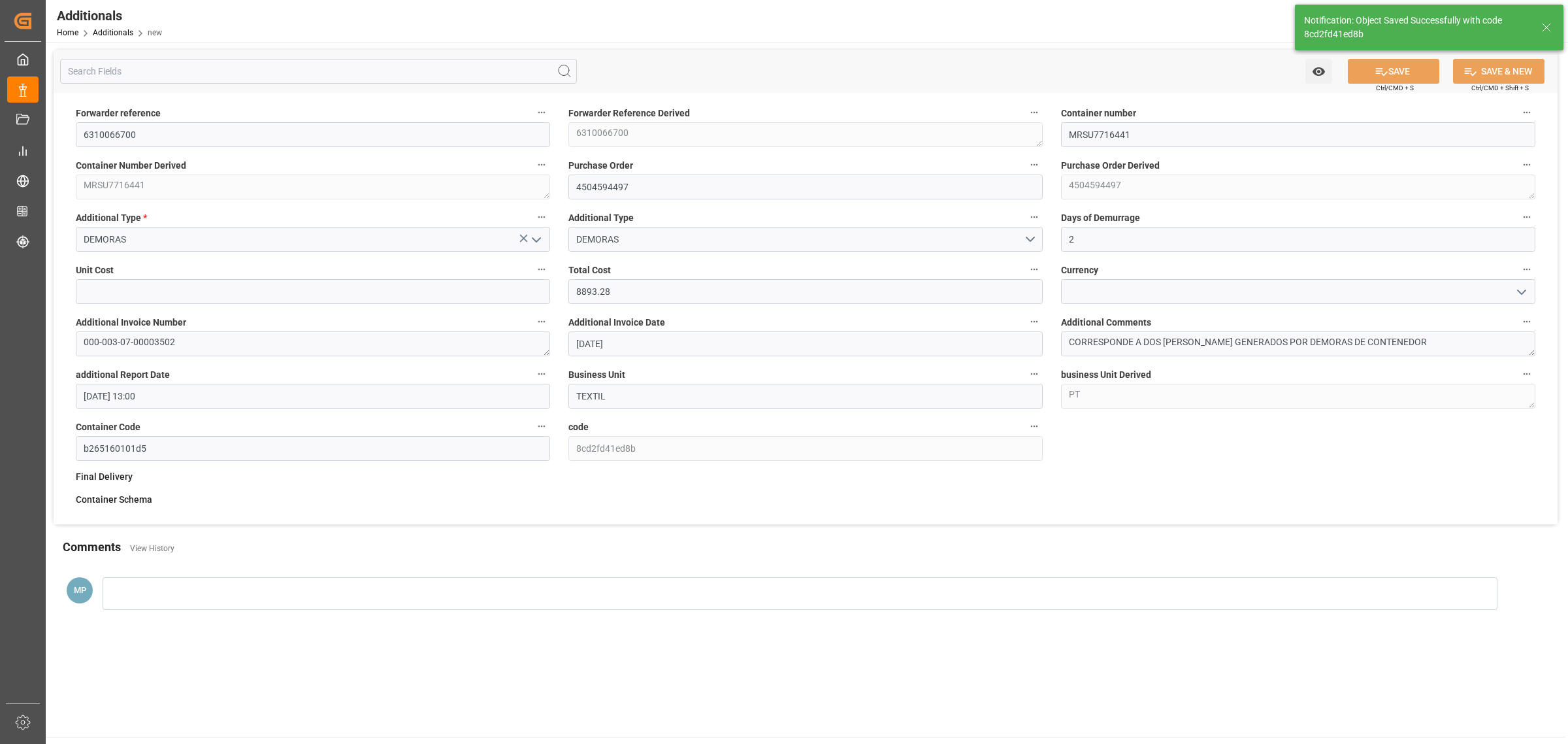
type input "8cd2fd41ed8b"
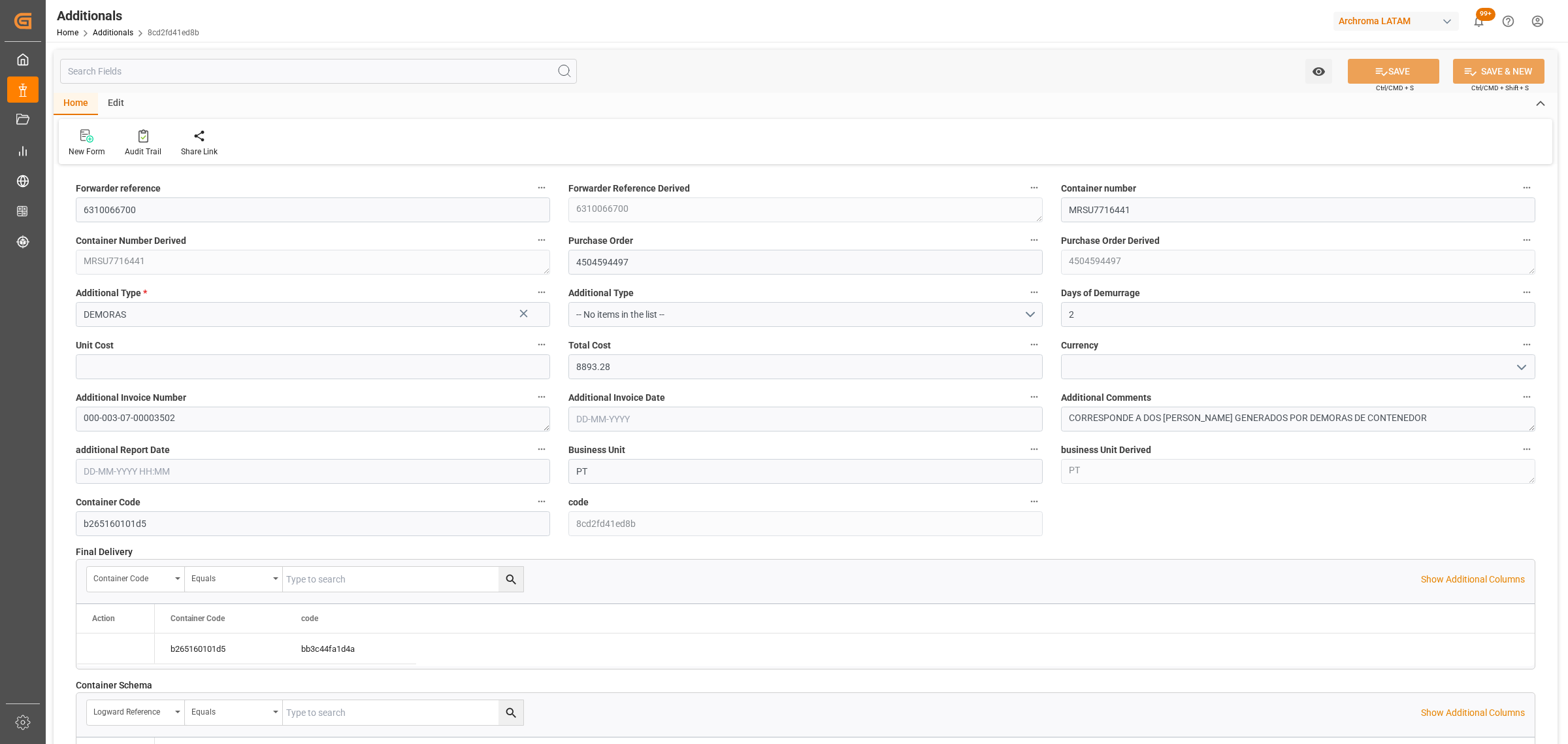
type input "[DATE]"
type input "[DATE] 13:00"
click at [266, 367] on input "text" at bounding box center [313, 367] width 475 height 25
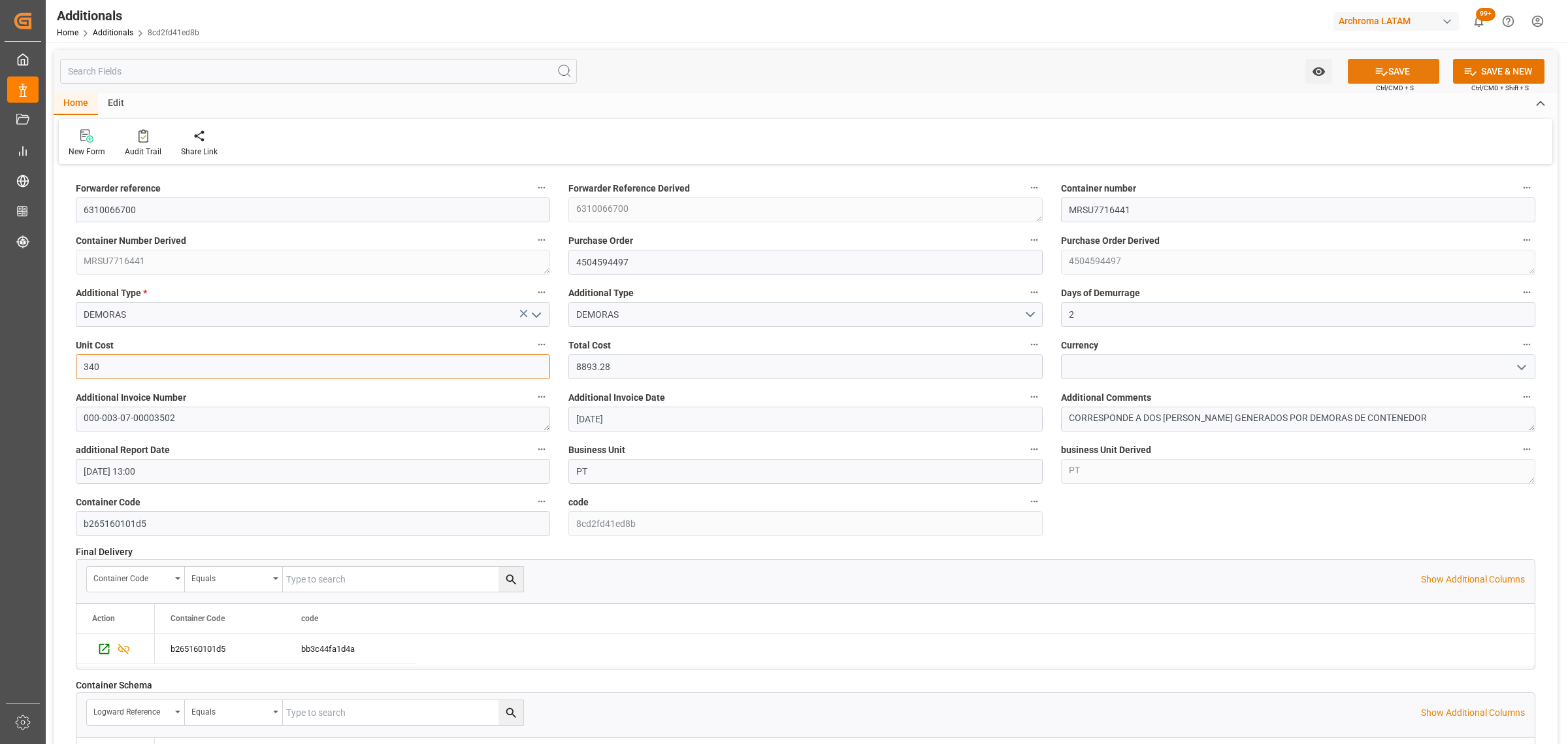
type input "340"
click at [1393, 64] on button "SAVE" at bounding box center [1393, 71] width 91 height 25
click at [114, 26] on div "Home Additionals 8cd2fd41ed8b" at bounding box center [128, 33] width 142 height 14
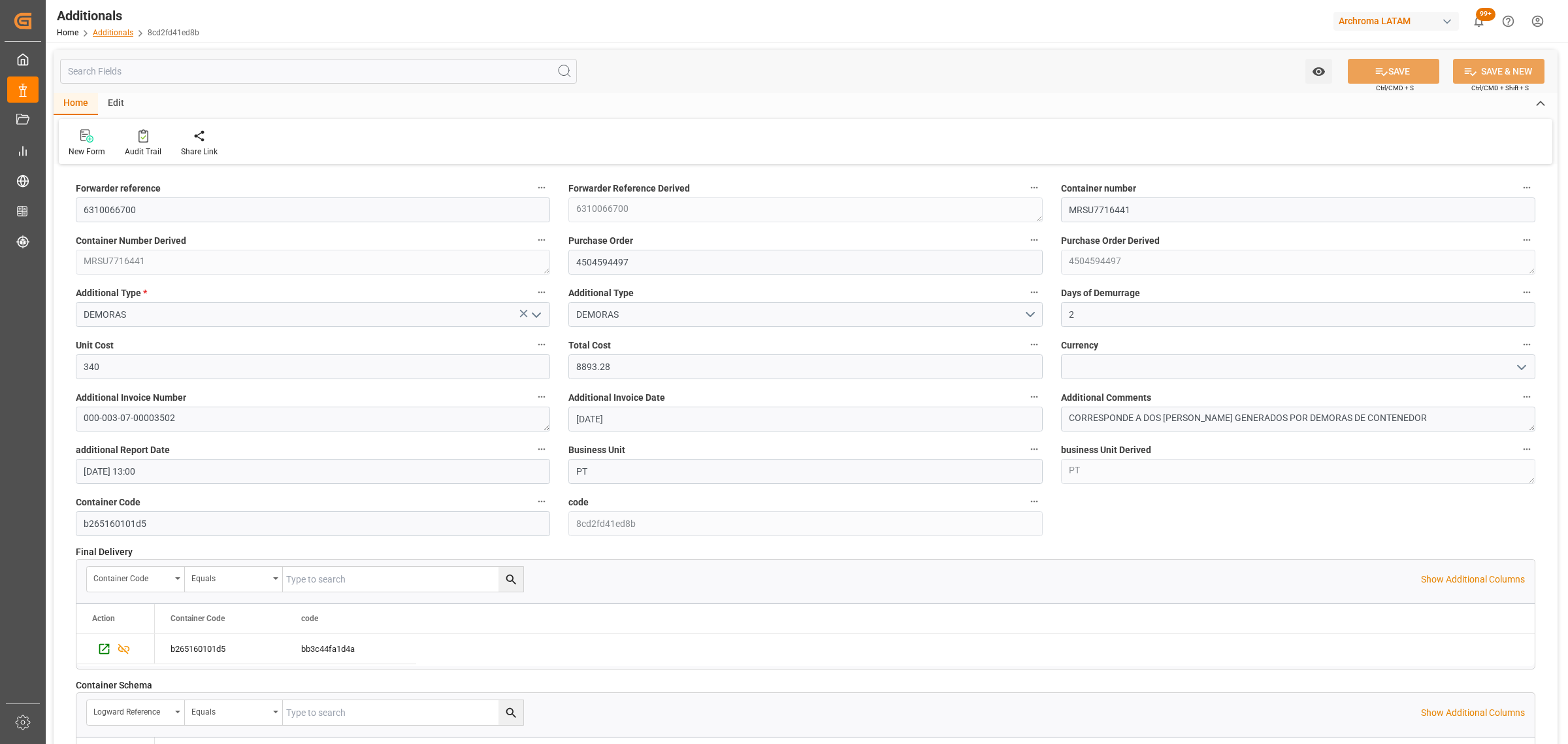
click at [114, 31] on link "Additionals" at bounding box center [113, 32] width 40 height 9
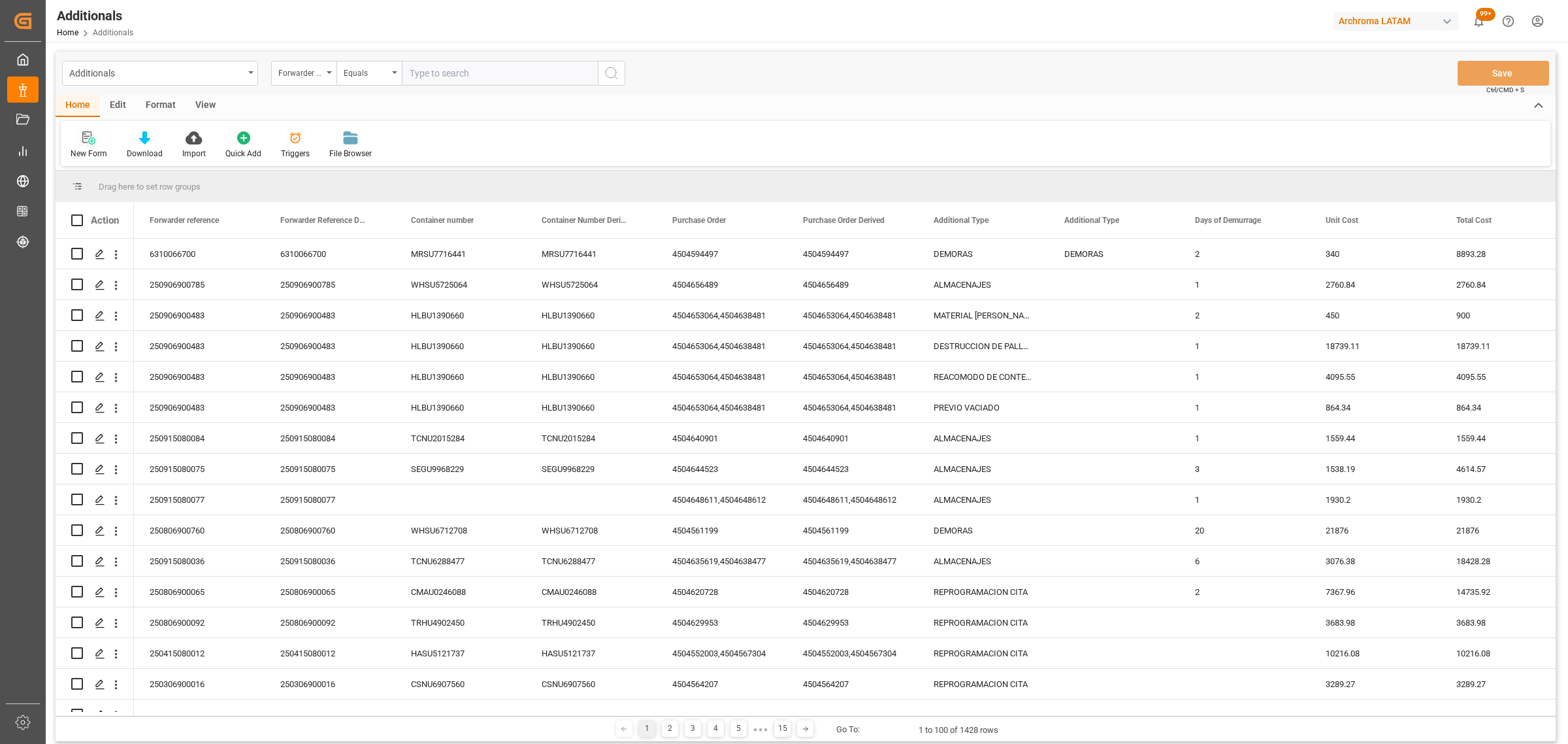
click at [86, 144] on icon at bounding box center [89, 137] width 13 height 13
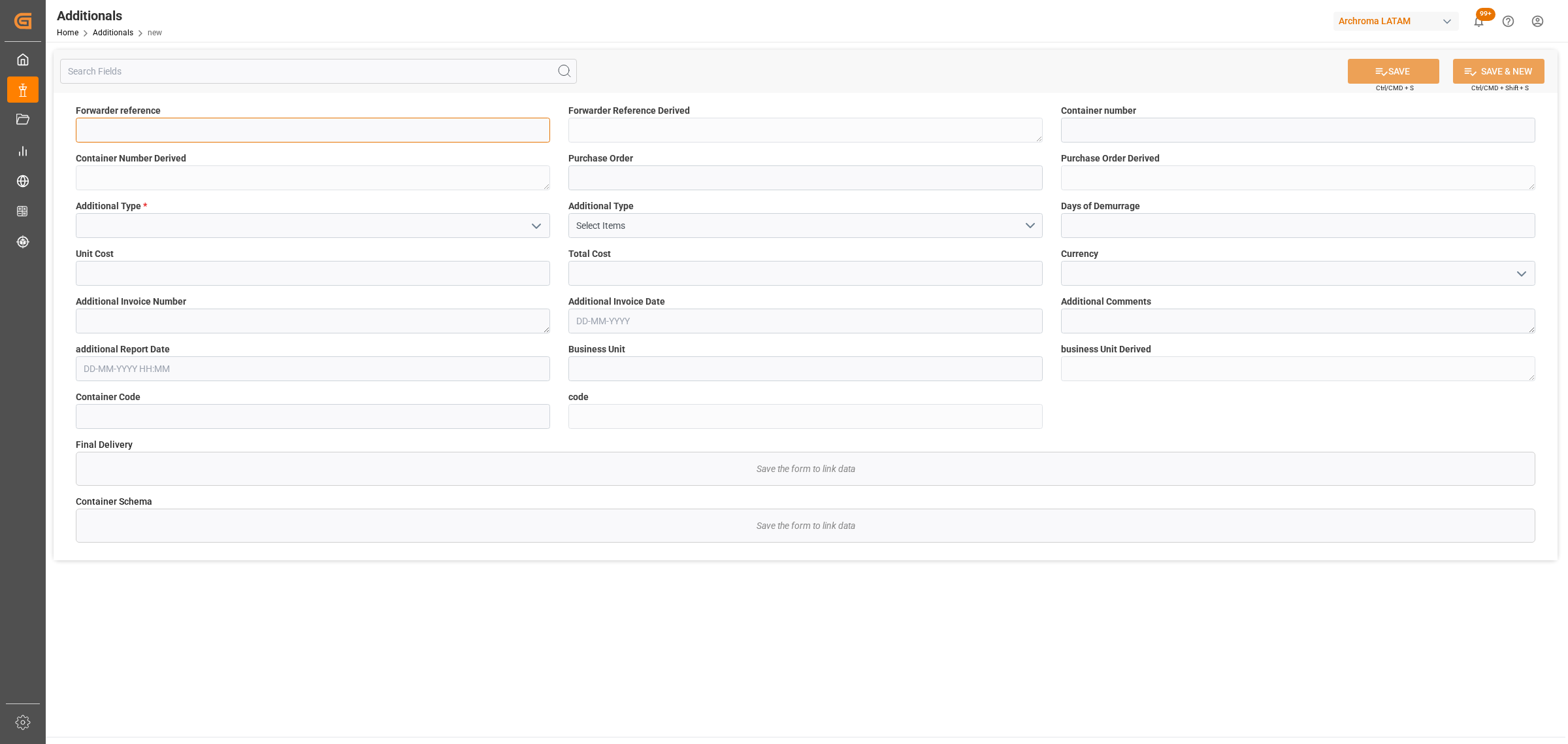
click at [298, 141] on input at bounding box center [313, 130] width 475 height 25
paste input "210200801325"
type input "210200801325"
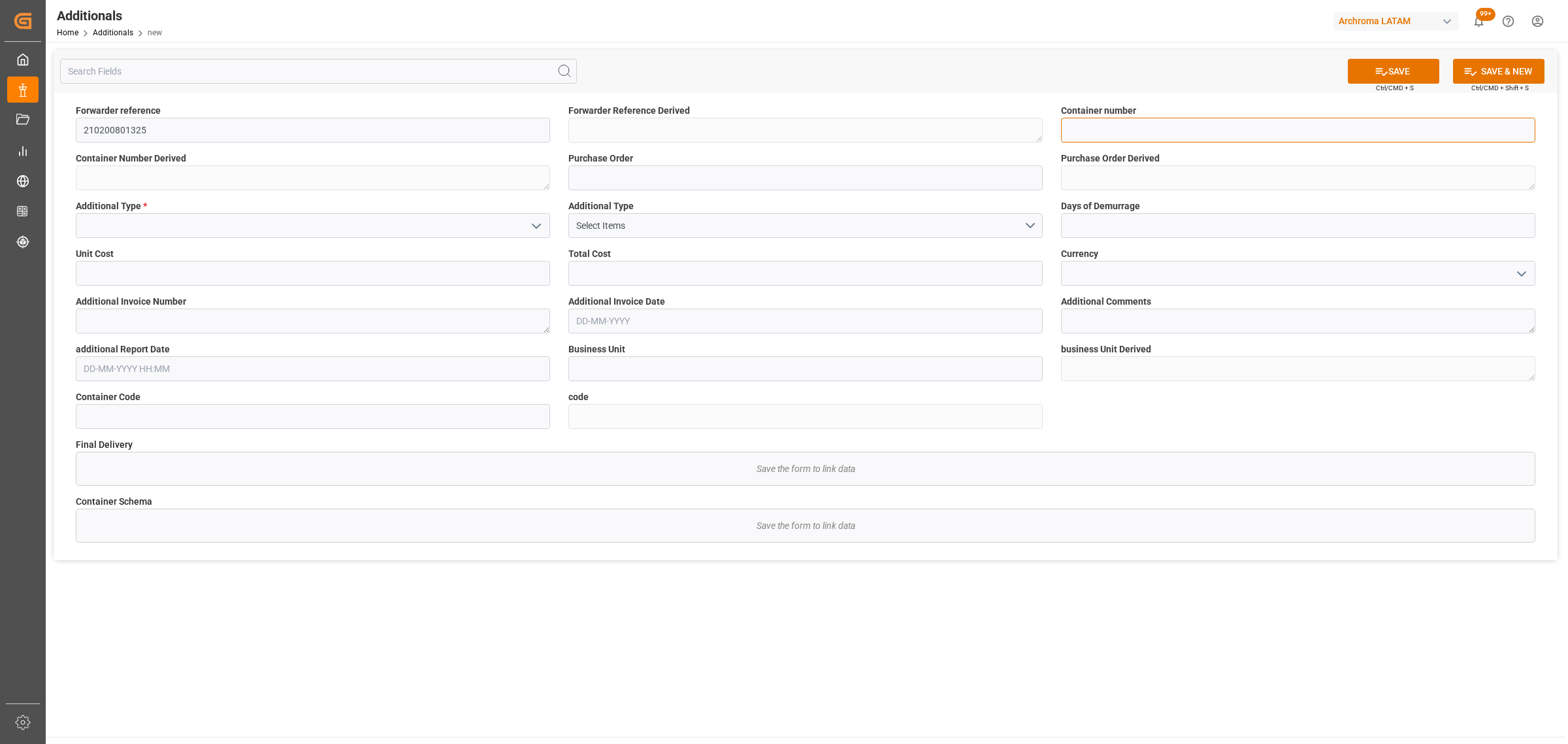
drag, startPoint x: 1166, startPoint y: 136, endPoint x: 1059, endPoint y: 93, distance: 115.3
click at [1166, 136] on input at bounding box center [1298, 130] width 475 height 25
click at [1118, 128] on input at bounding box center [1298, 130] width 475 height 25
paste input "HLBU9114518"
type input "HLBU9114518"
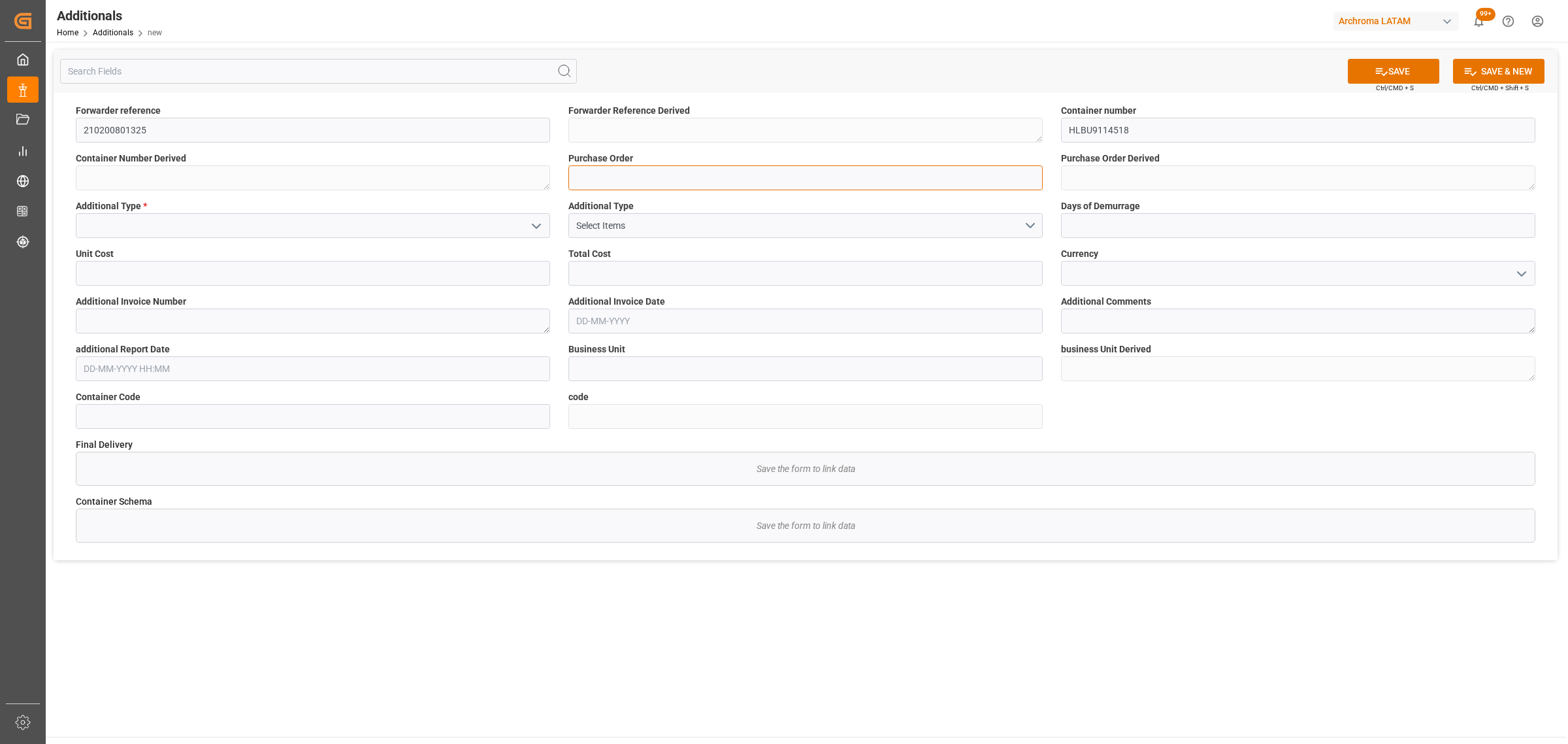
click at [629, 181] on input at bounding box center [806, 178] width 475 height 25
paste input "4504600388"
type input "4504600388"
click at [537, 227] on icon "open menu" at bounding box center [536, 226] width 15 height 15
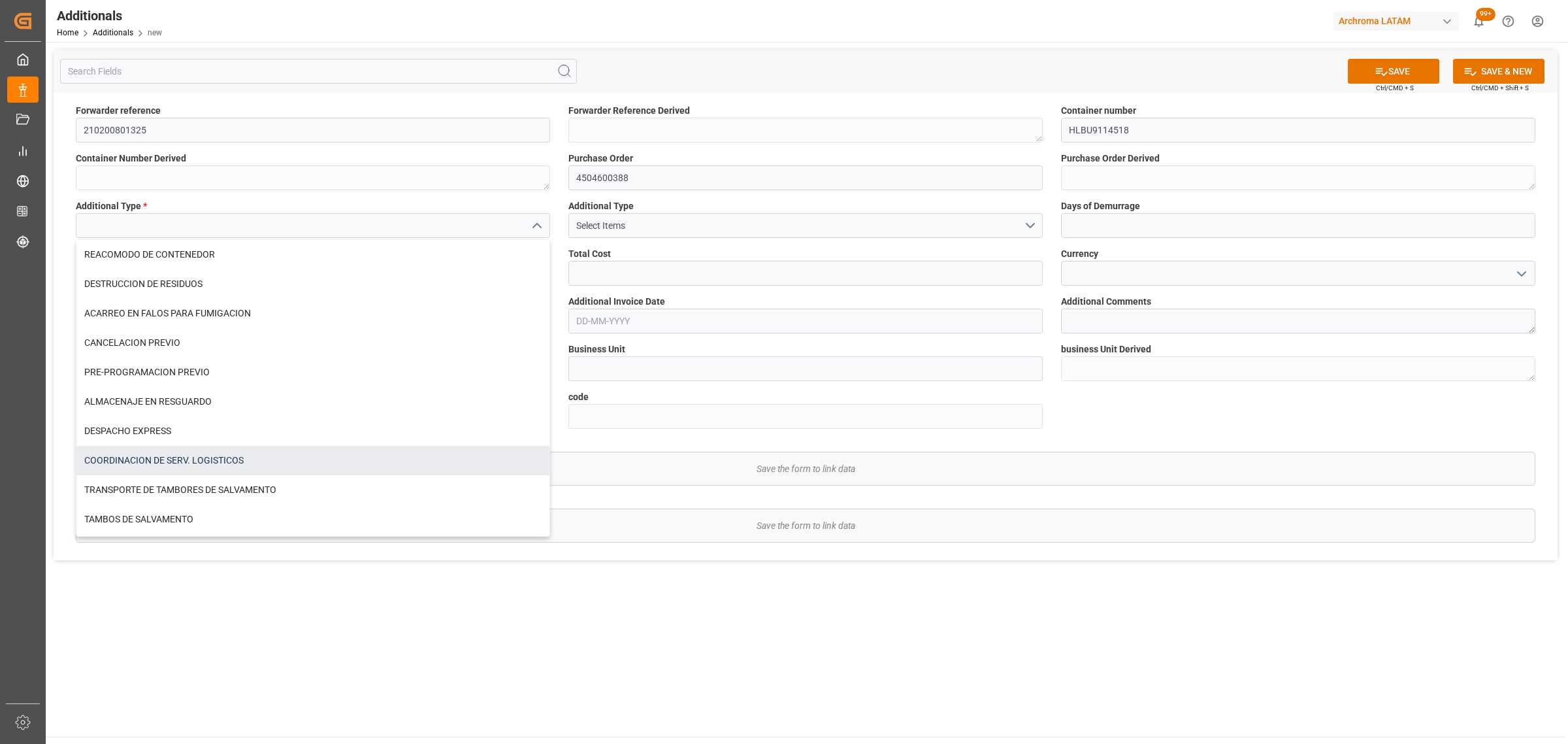
click at [246, 448] on div "COORDINACION DE SERV. LOGISTICOS" at bounding box center [313, 460] width 473 height 29
type input "COORDINACION DE SERV. LOGISTICOS"
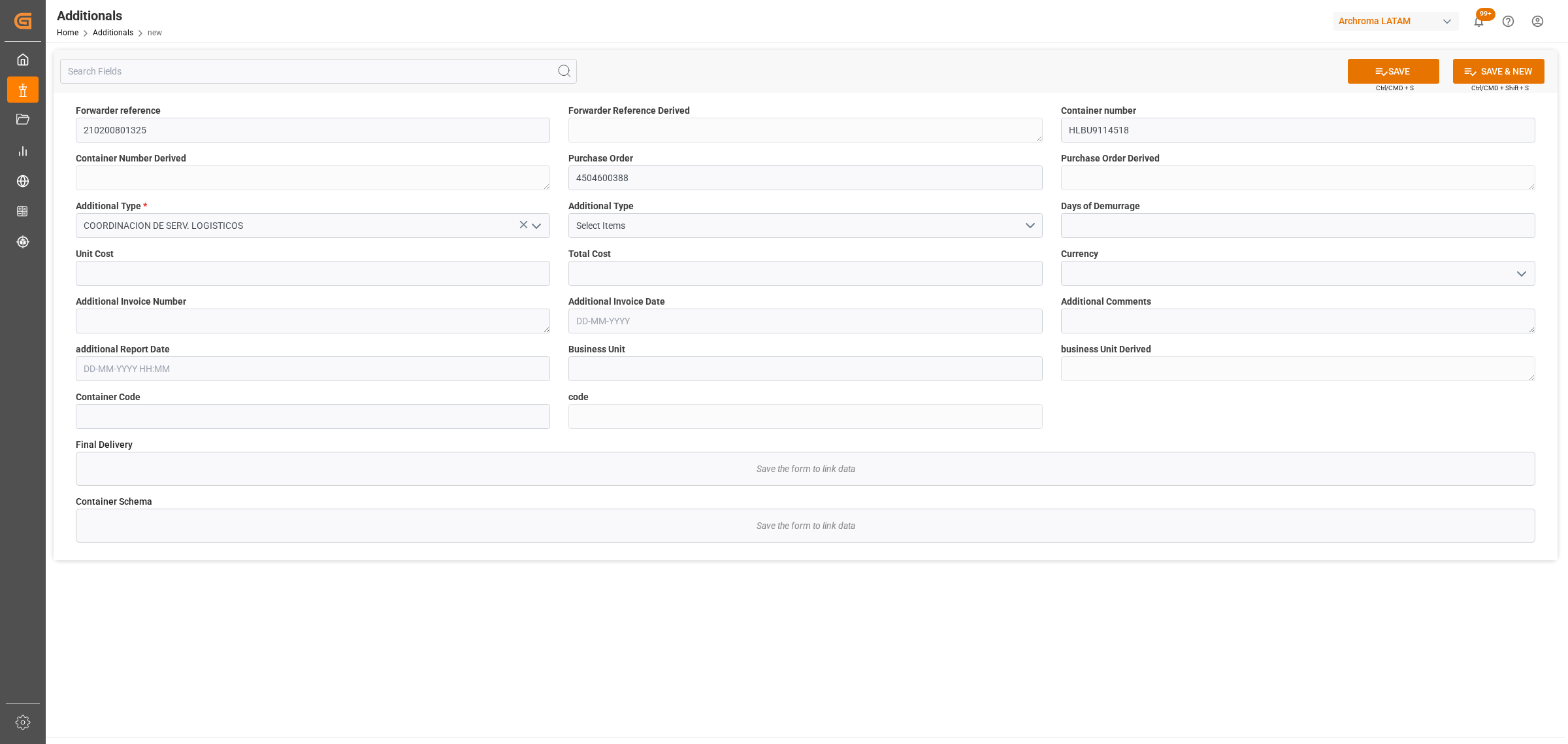
click at [1518, 269] on icon "open menu" at bounding box center [1521, 274] width 15 height 15
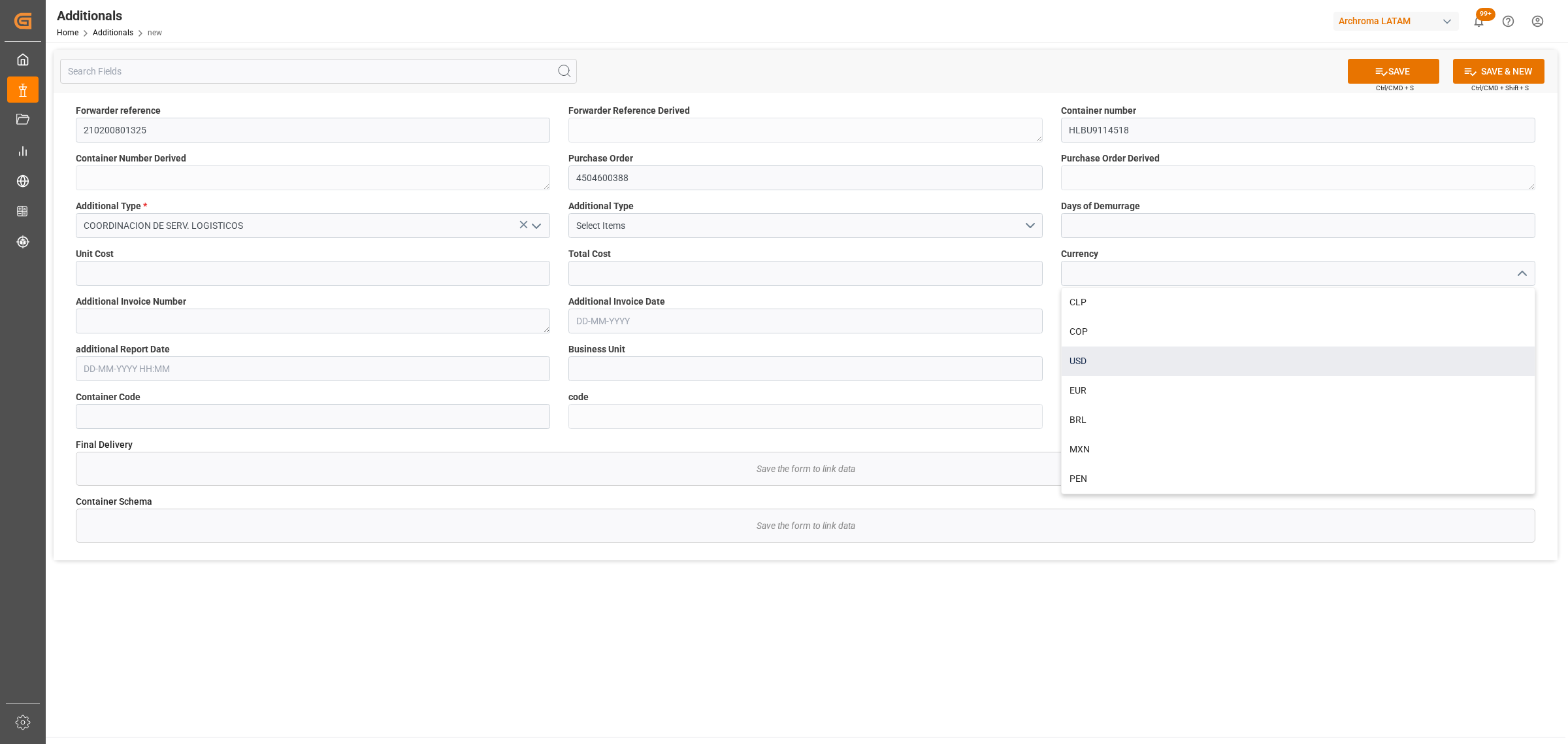
click at [1107, 354] on div "USD" at bounding box center [1298, 361] width 473 height 29
type input "USD"
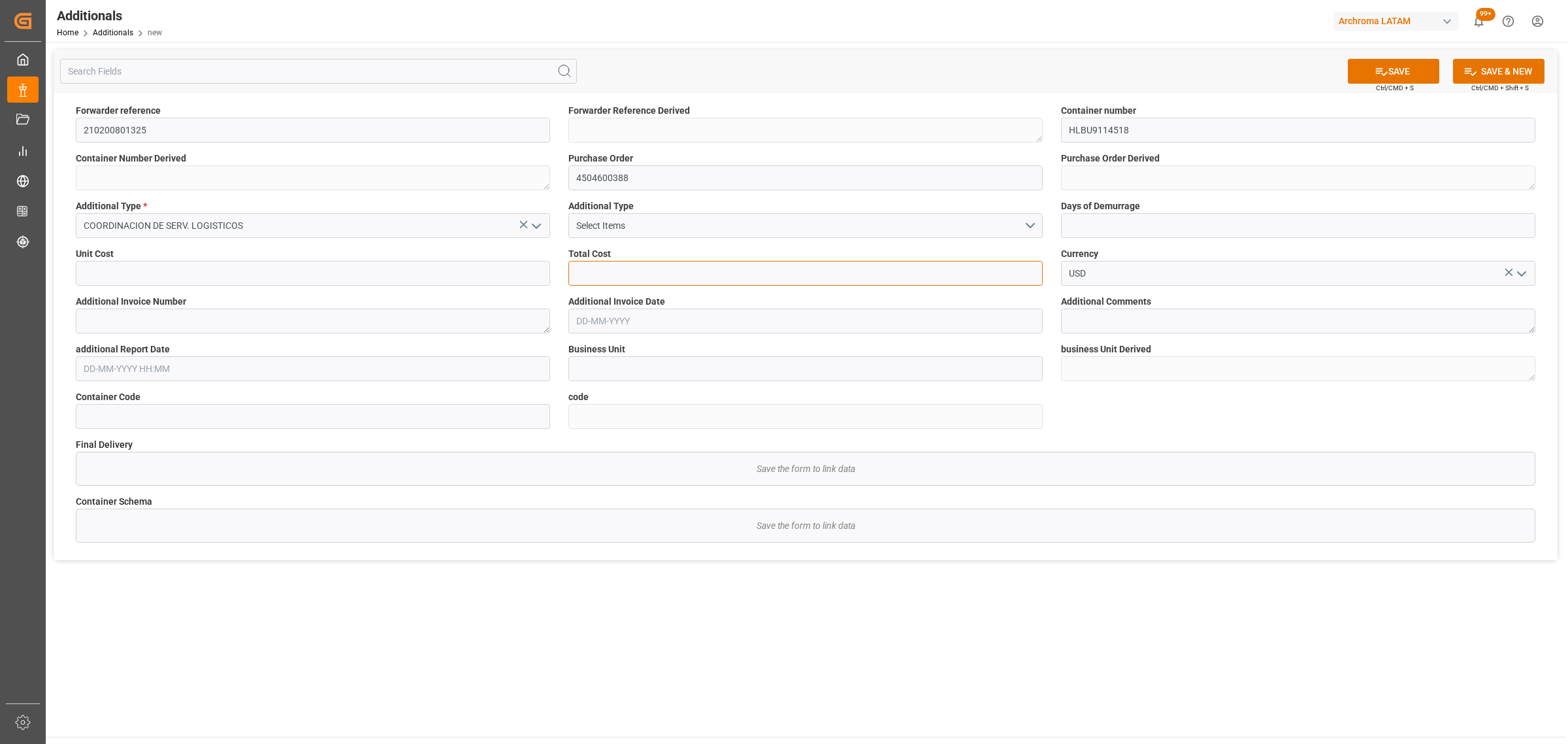
click at [665, 273] on input "text" at bounding box center [806, 273] width 475 height 25
click at [778, 278] on input "text" at bounding box center [806, 273] width 475 height 25
type input "1400"
click at [1039, 225] on button "Select Items" at bounding box center [806, 226] width 475 height 25
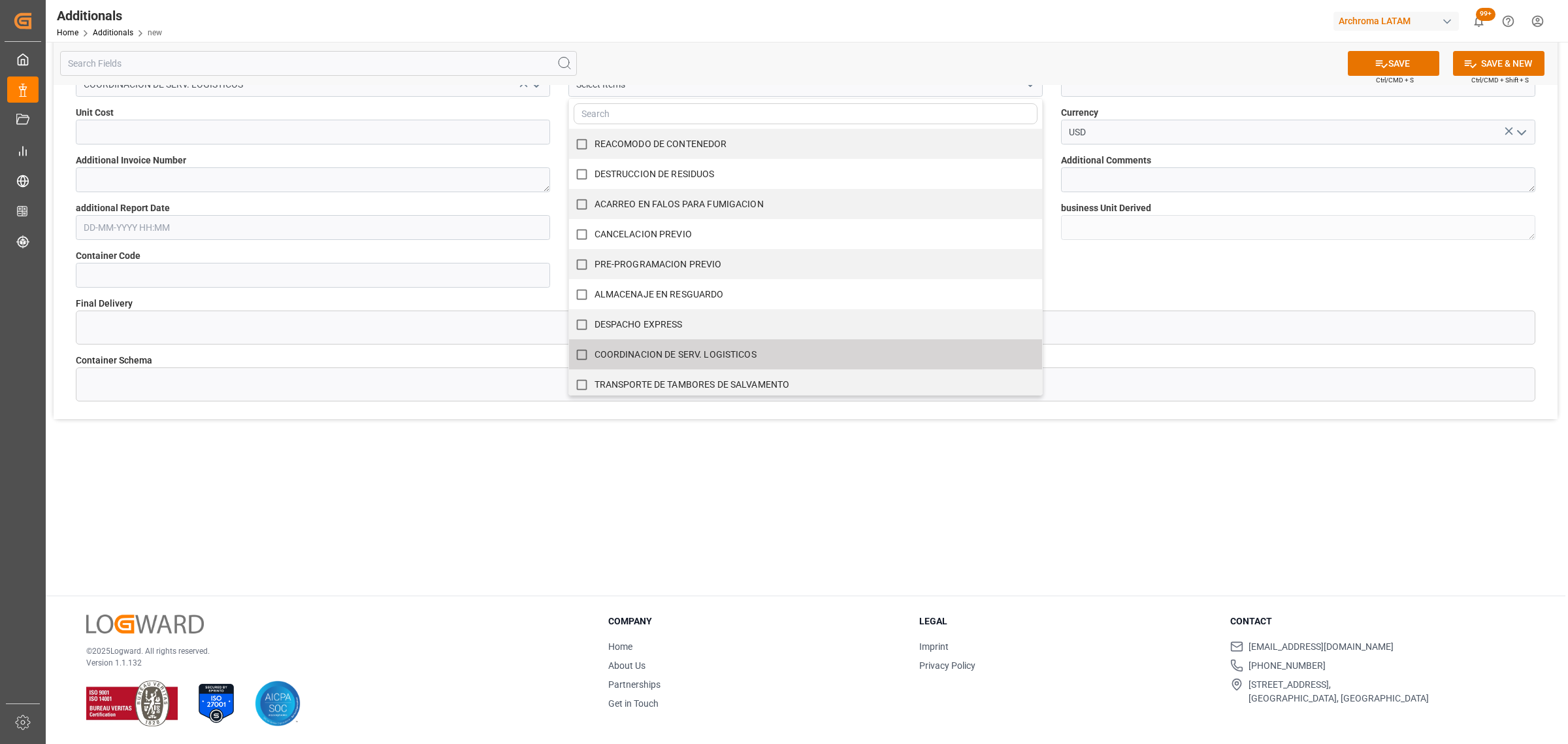
click at [798, 347] on label "COORDINACION DE SERV. LOGISTICOS" at bounding box center [799, 354] width 459 height 26
checkbox input "true"
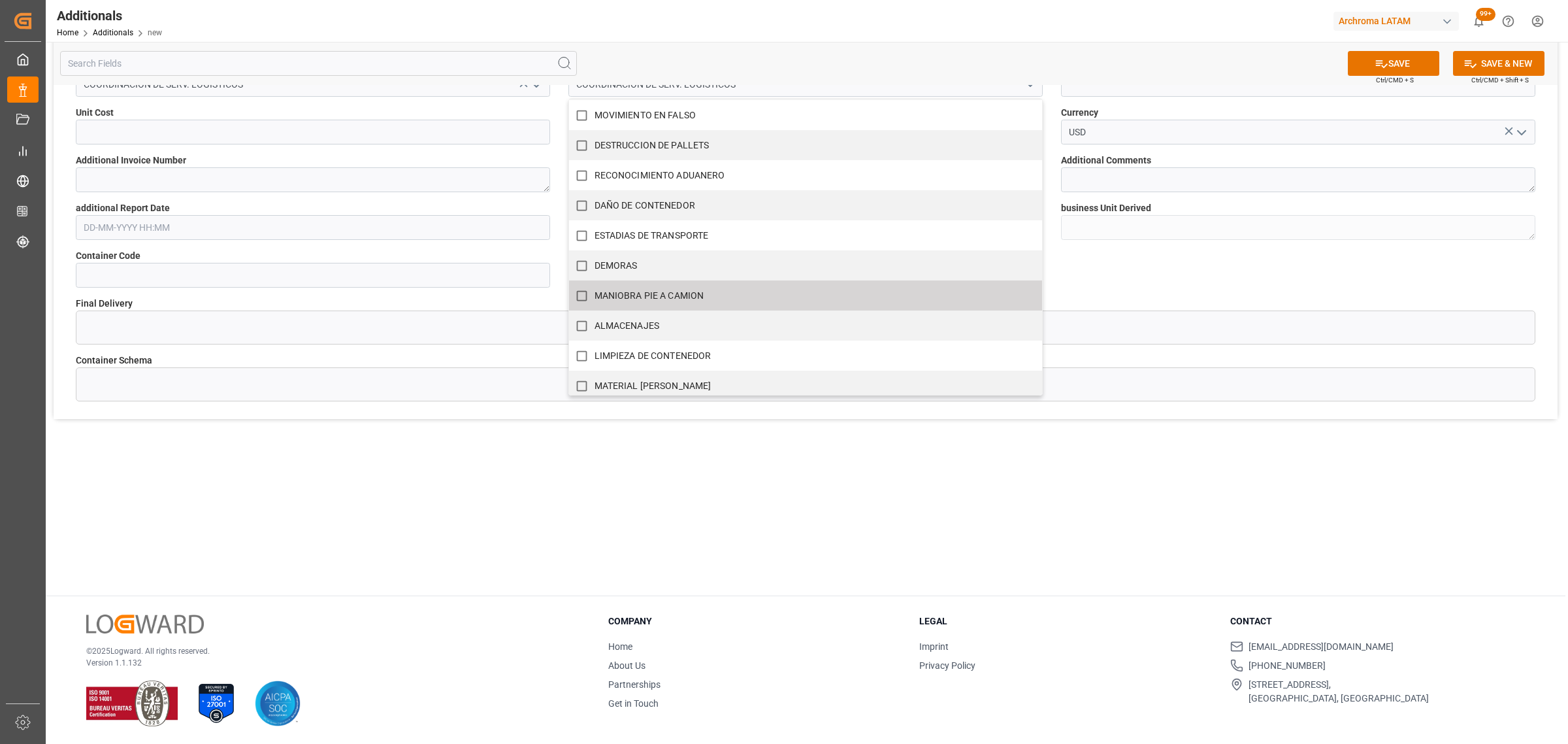
scroll to position [605, 0]
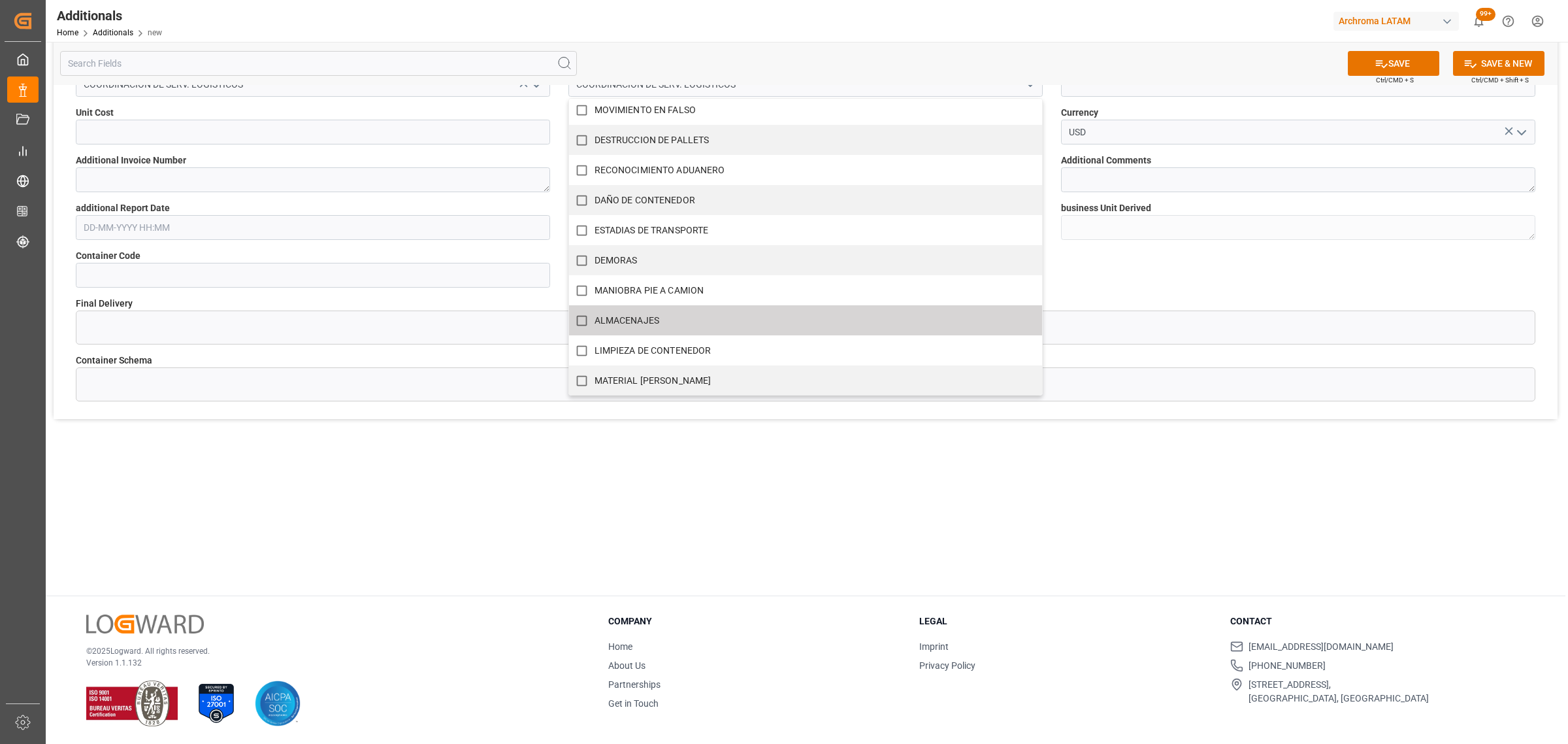
click at [663, 320] on label "ALMACENAJES" at bounding box center [799, 321] width 459 height 26
checkbox input "true"
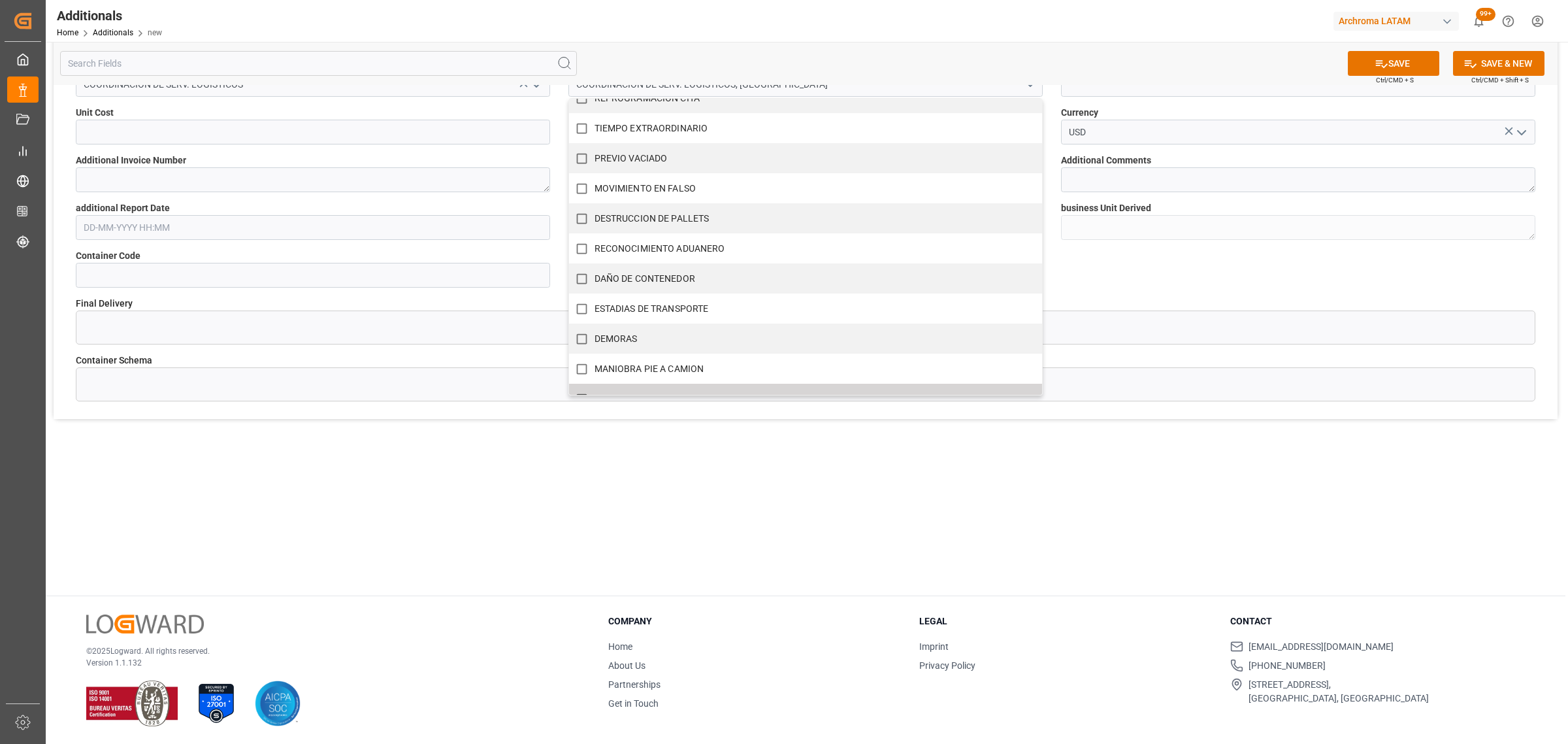
scroll to position [442, 0]
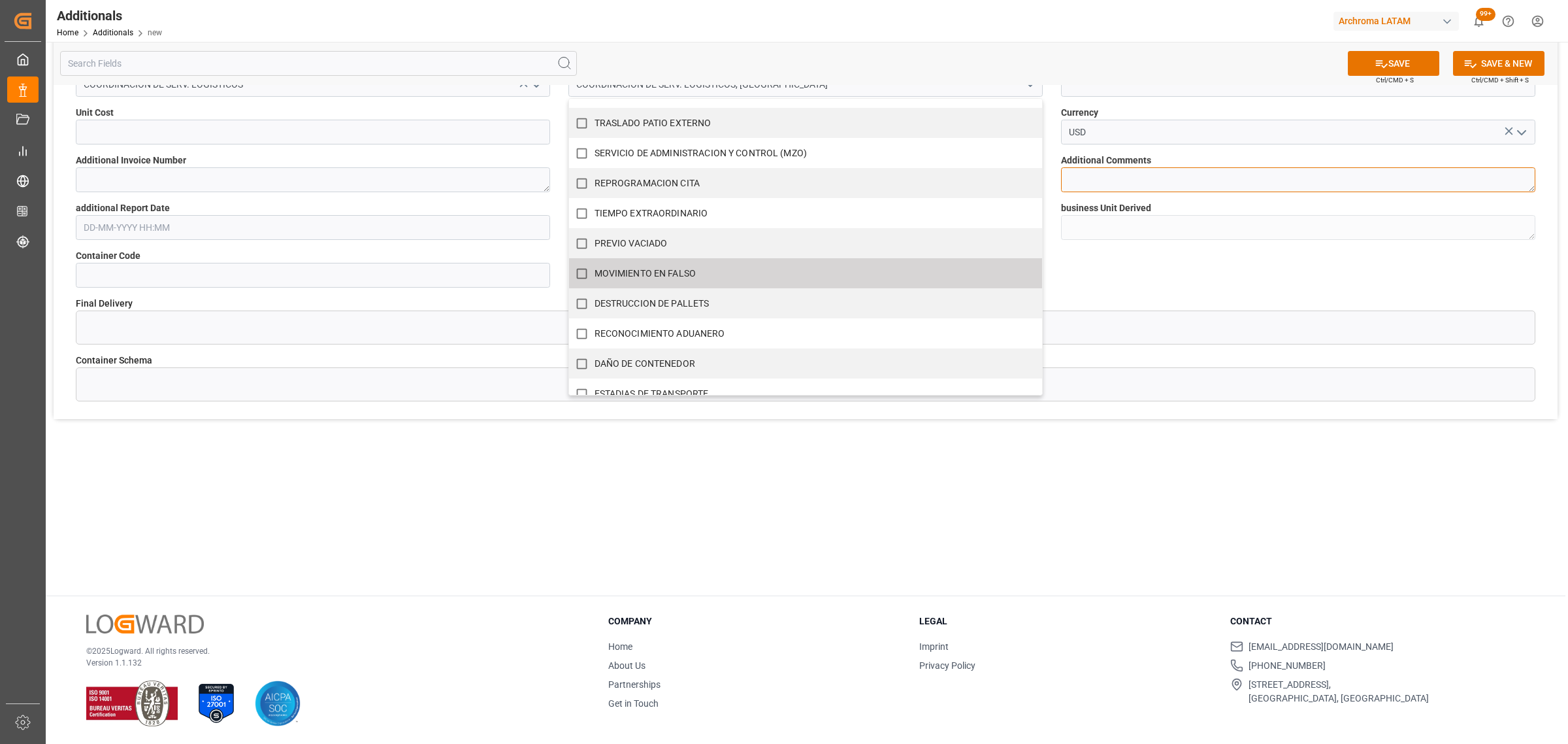
click at [1163, 184] on textarea at bounding box center [1298, 180] width 475 height 25
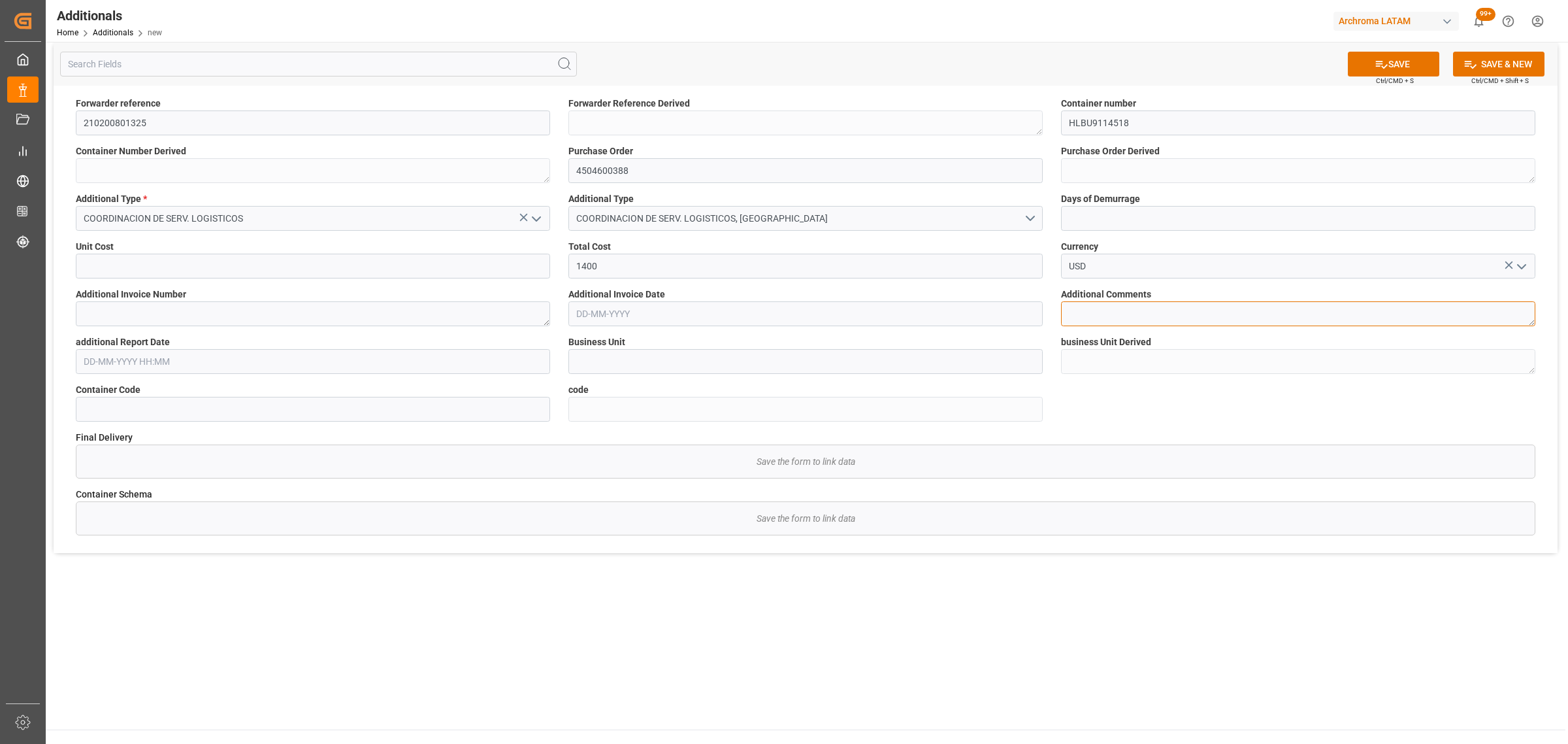
scroll to position [0, 0]
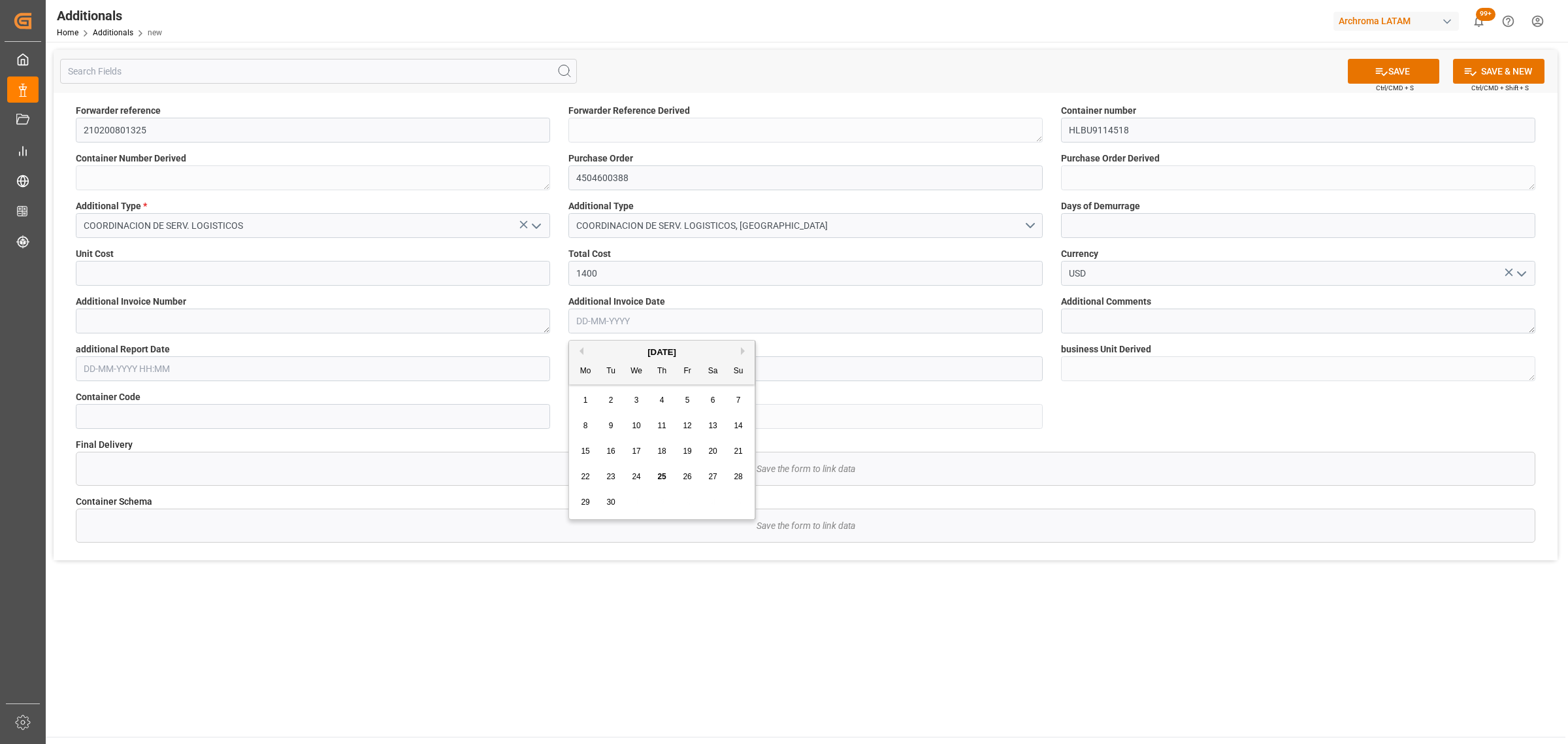
click at [654, 322] on input "text" at bounding box center [806, 321] width 475 height 25
click at [581, 353] on button "Previous Month" at bounding box center [579, 351] width 8 height 8
click at [661, 507] on span "28" at bounding box center [661, 501] width 8 height 9
type input "28-08-2025"
click at [338, 318] on textarea at bounding box center [313, 321] width 475 height 25
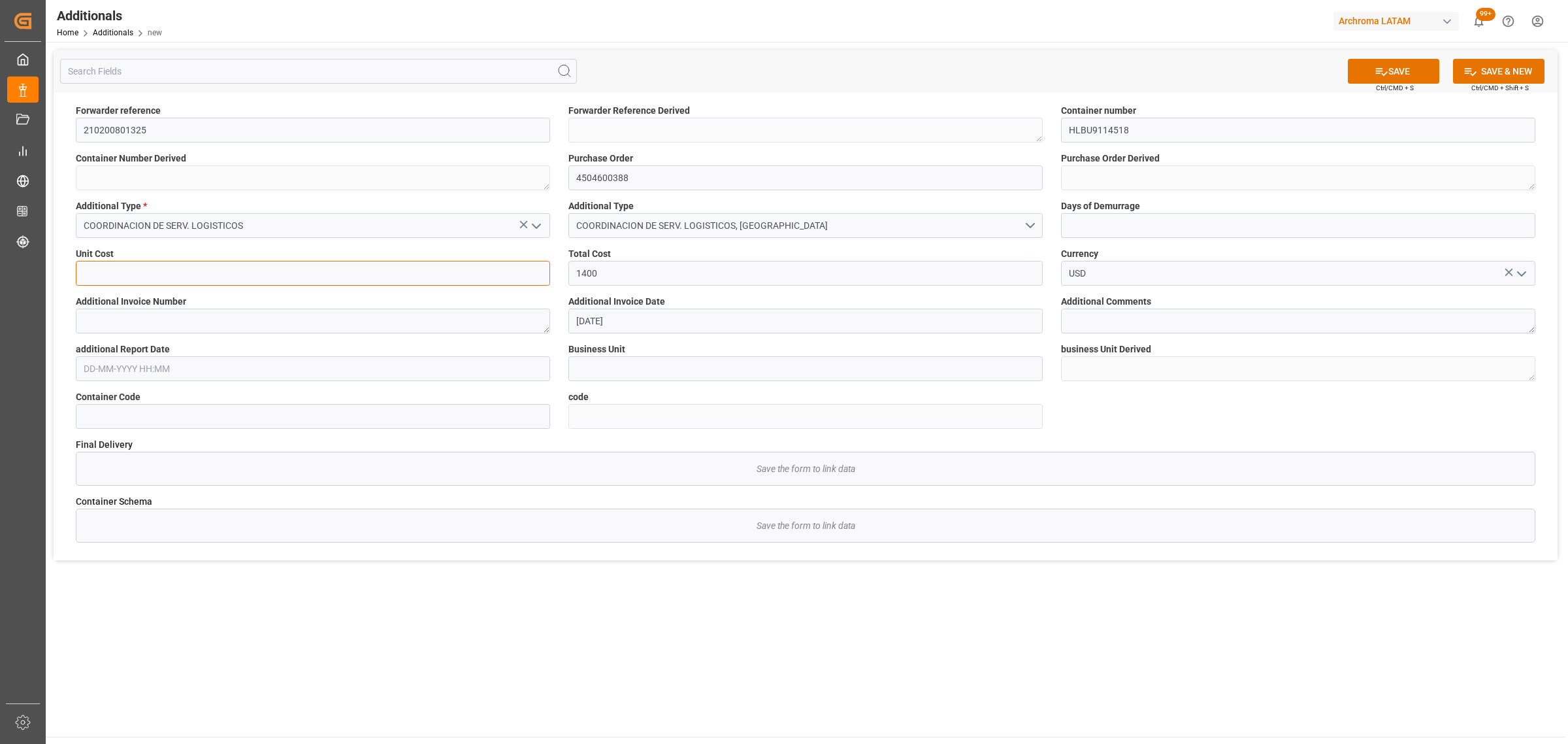
click at [199, 266] on input "text" at bounding box center [313, 273] width 475 height 25
paste input "text"
click at [134, 317] on textarea at bounding box center [313, 321] width 475 height 25
paste textarea "N208969"
type textarea "N208969"
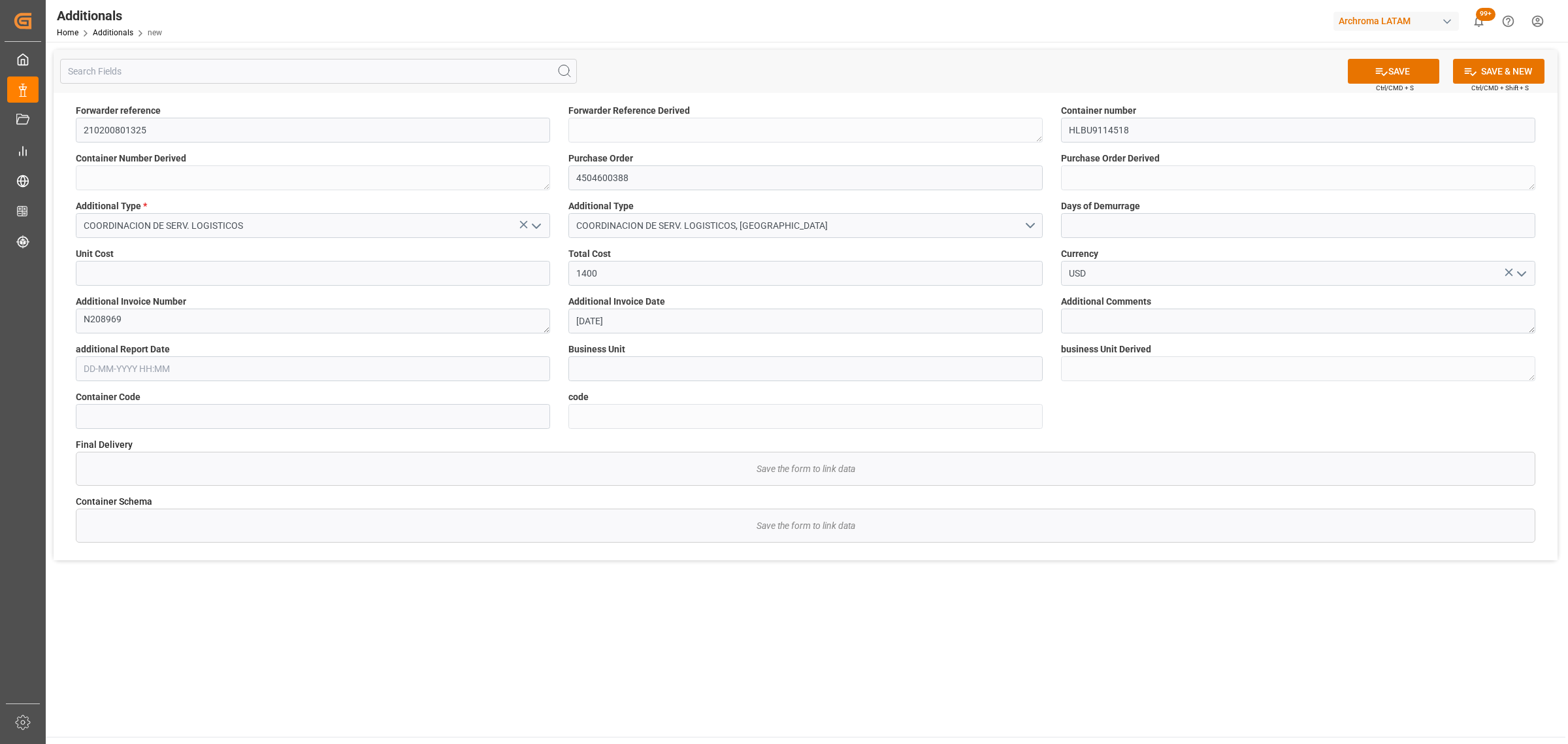
click at [128, 367] on input "text" at bounding box center [313, 369] width 475 height 25
click at [86, 400] on button "Previous Month" at bounding box center [86, 398] width 8 height 8
click at [162, 556] on div "28" at bounding box center [169, 550] width 16 height 15
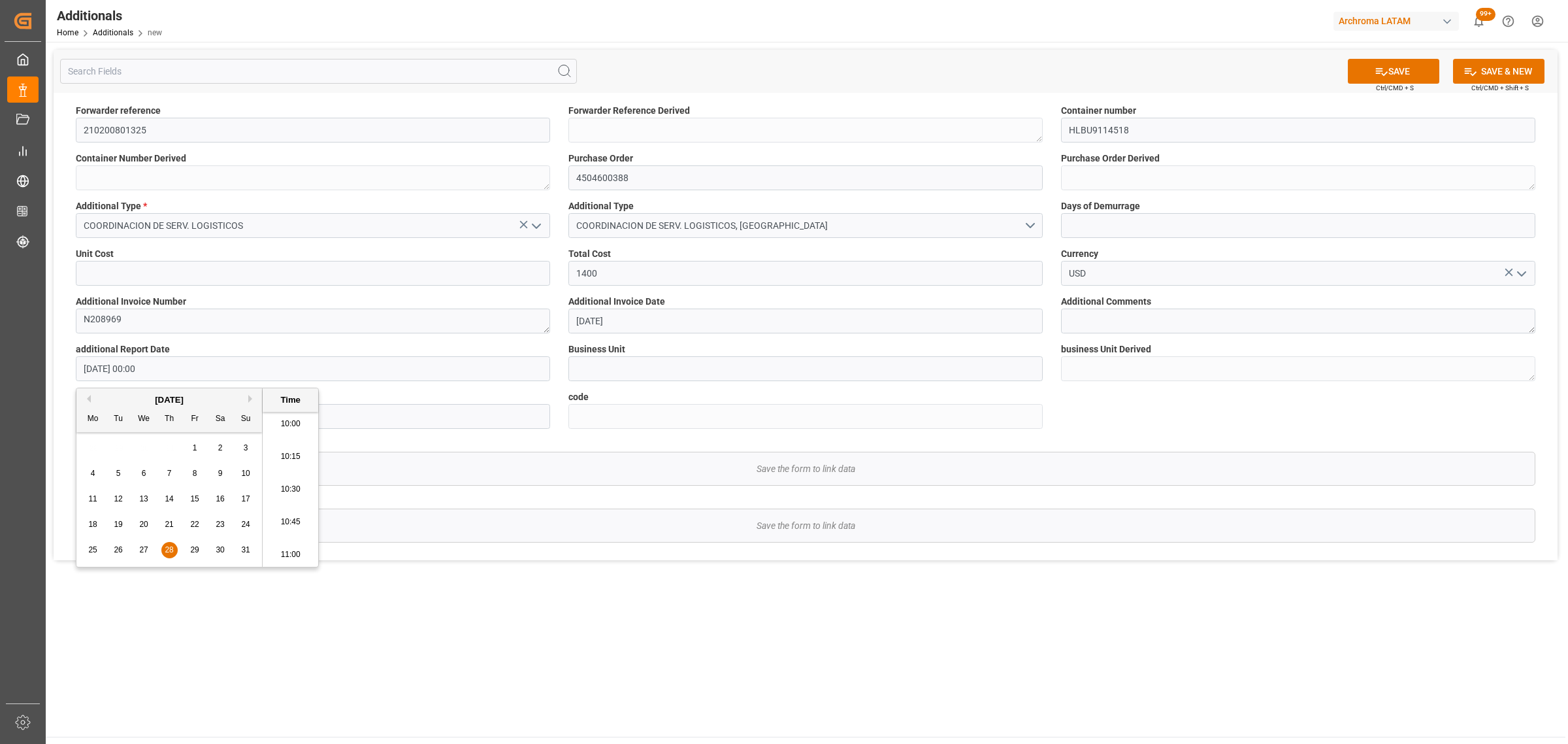
click at [299, 518] on li "10:45" at bounding box center [291, 522] width 56 height 33
type input "28-08-2025 10:45"
click at [1115, 321] on textarea at bounding box center [1298, 321] width 475 height 25
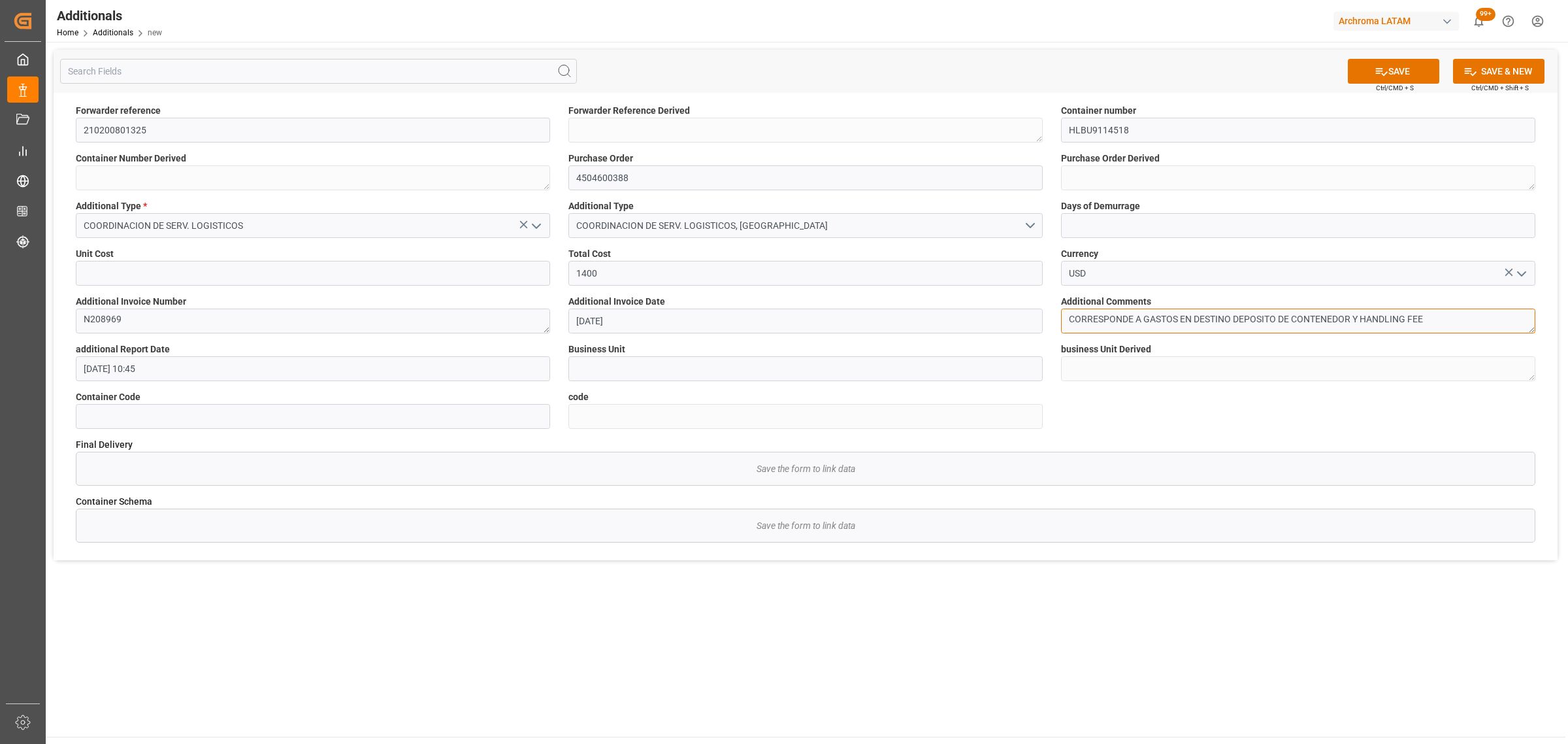
type textarea "CORRESPONDE A GASTOS EN DESTINO DEPOSITO DE CONTENEDOR Y HANDLING FEE"
click at [137, 413] on input at bounding box center [313, 416] width 475 height 25
paste input "15ae8b9406ae"
type input "15ae8b9406ae"
click at [1370, 66] on div "SAVE Ctrl/CMD + S SAVE & NEW Ctrl/CMD + Shift + S" at bounding box center [806, 71] width 1504 height 43
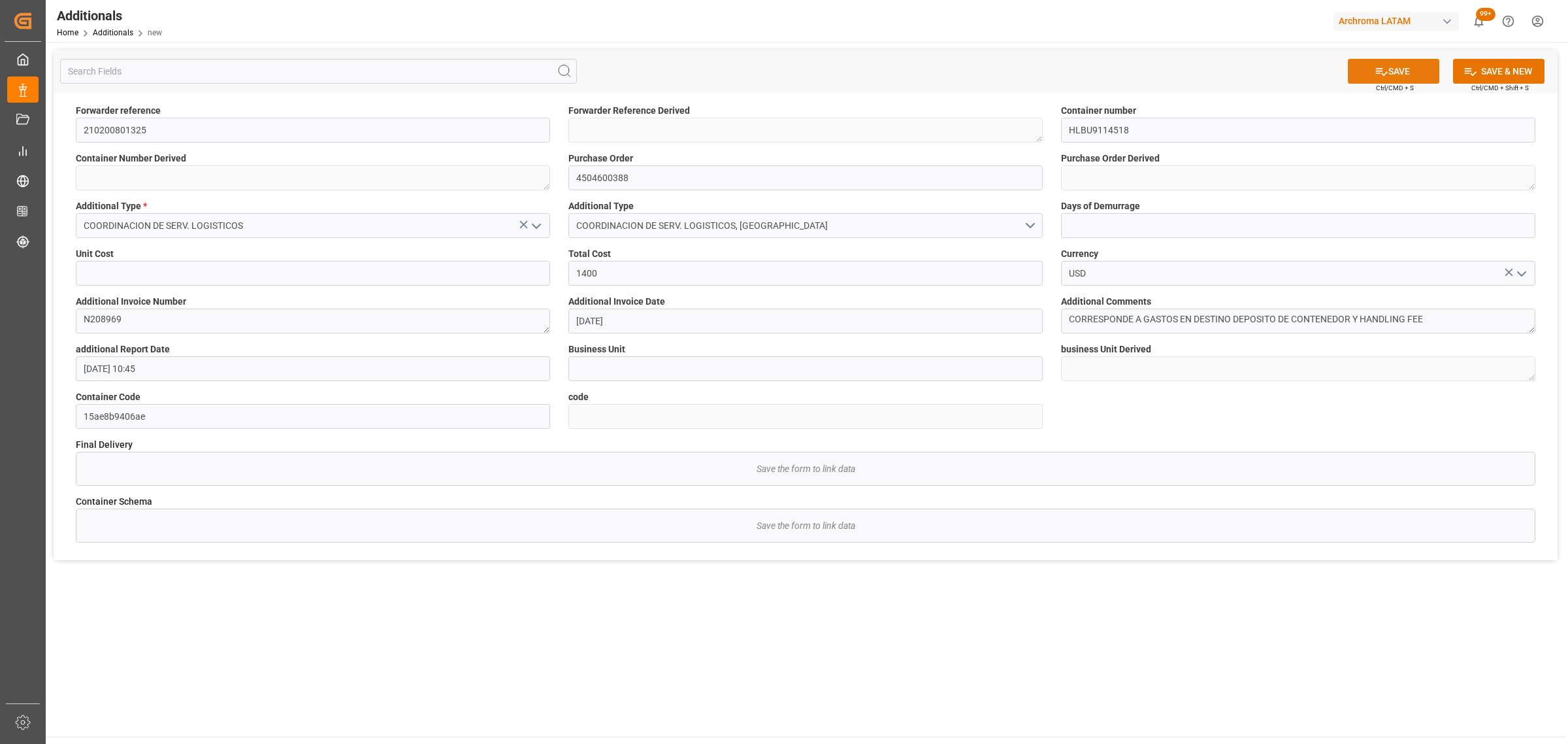
click at [1370, 66] on button "SAVE" at bounding box center [1393, 71] width 91 height 25
click at [335, 271] on input "text" at bounding box center [313, 273] width 475 height 25
type textarea "210200801325"
type textarea "HLBU9114518"
type textarea "4504600388"
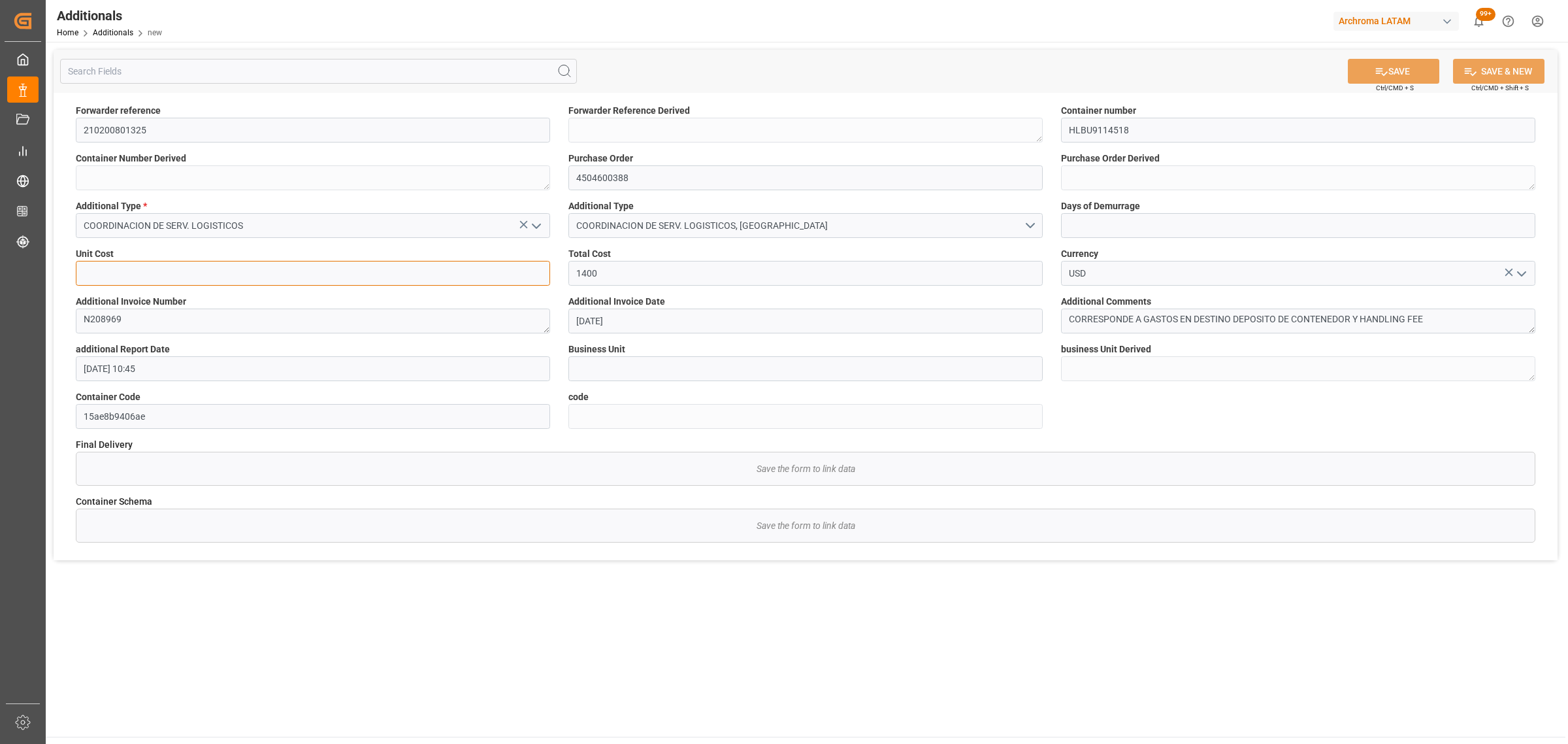
type input "TEXTIL"
type textarea "TEXTIL"
type input "058639e9c723"
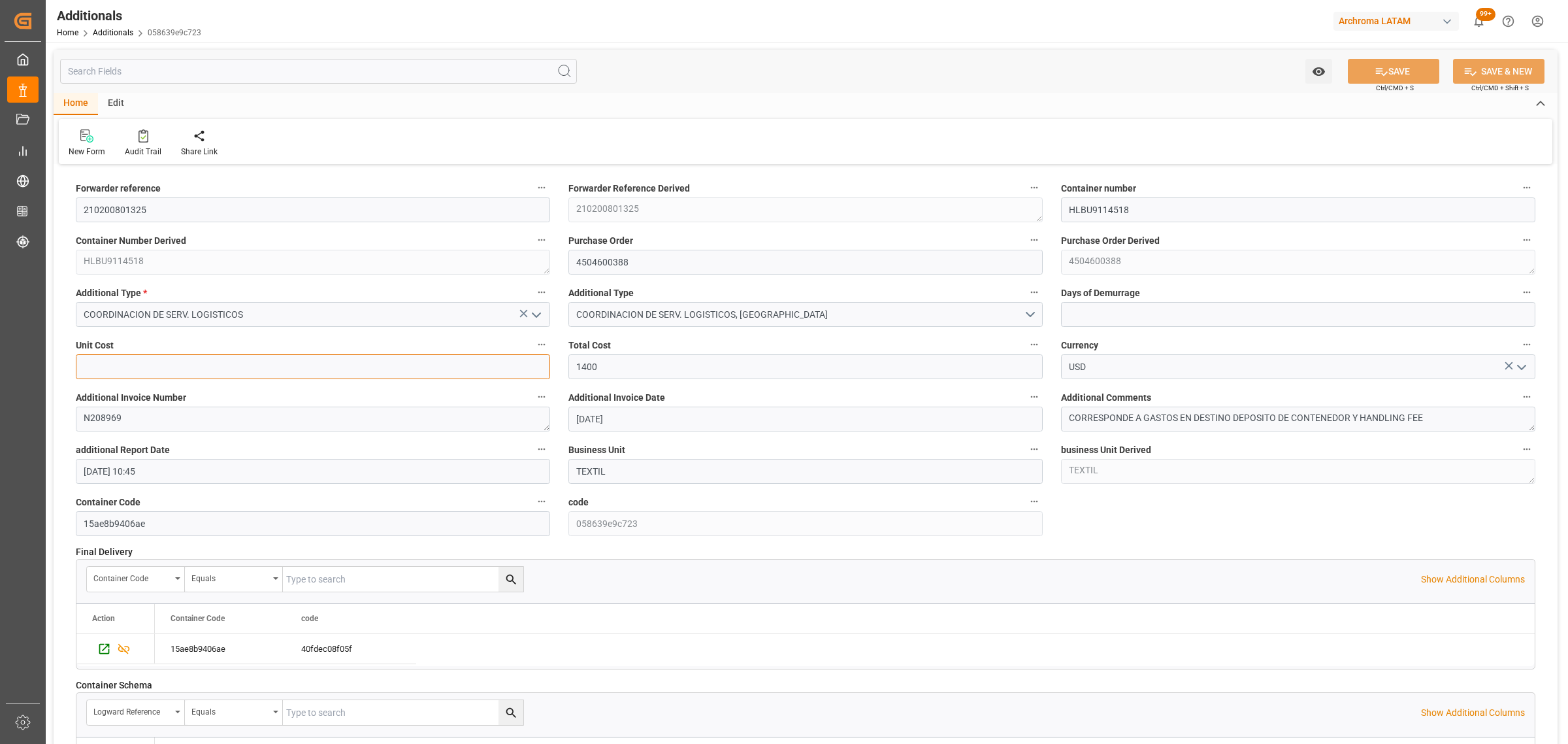
click at [275, 367] on input "text" at bounding box center [313, 367] width 475 height 25
click at [113, 36] on link "Additionals" at bounding box center [113, 32] width 40 height 9
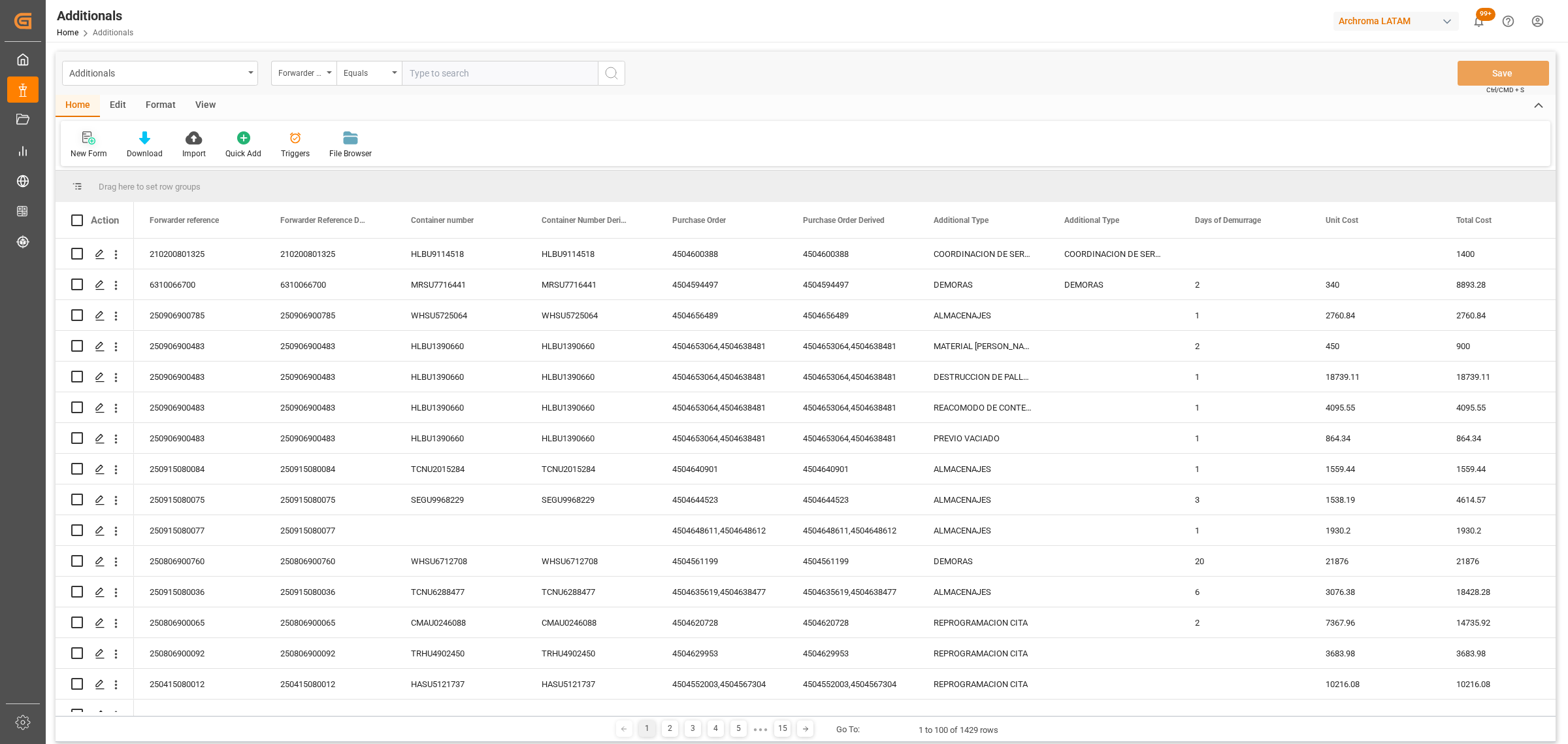
click at [92, 151] on div "New Form" at bounding box center [89, 153] width 36 height 12
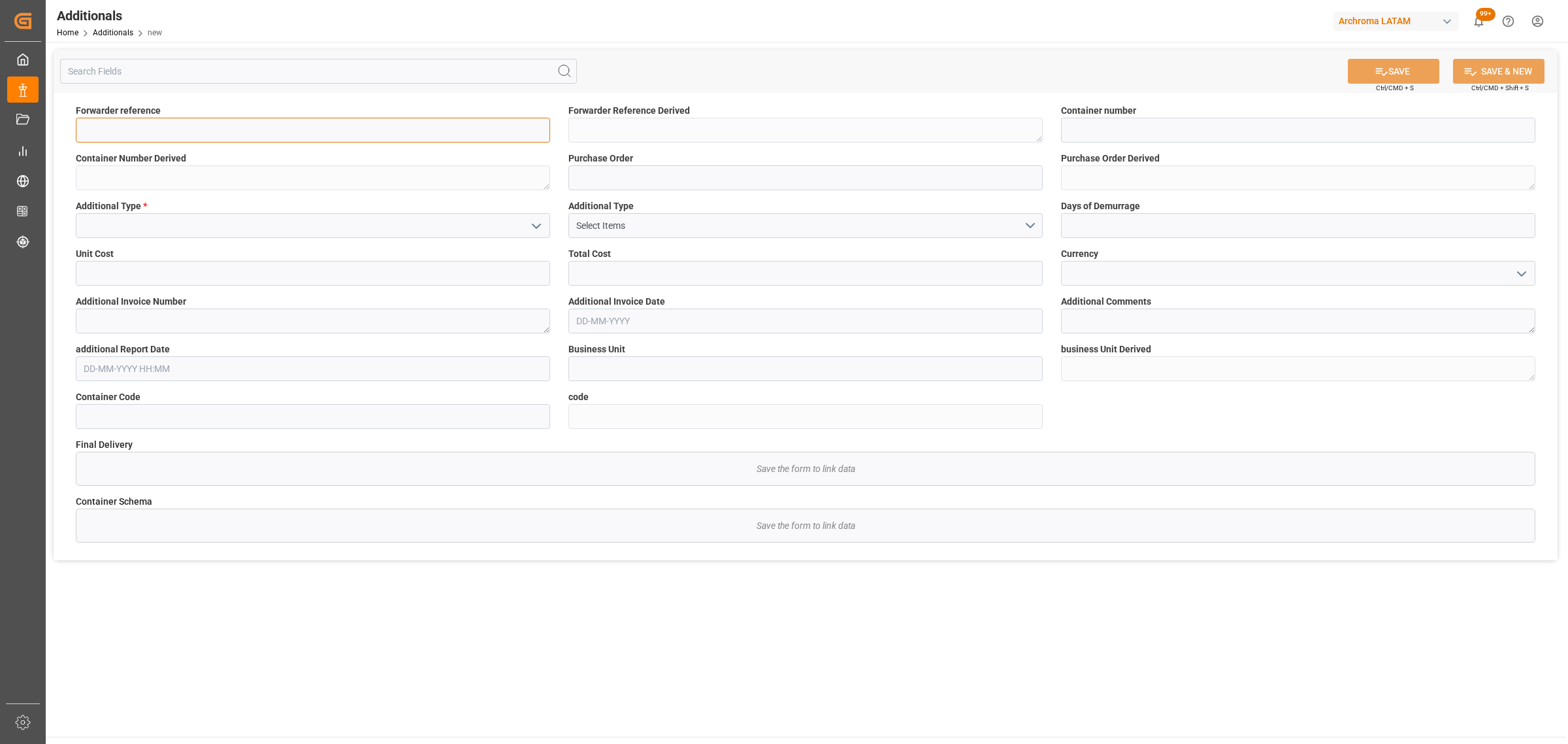
click at [312, 137] on input at bounding box center [313, 130] width 475 height 25
paste input "210200801325"
type input "210200801325"
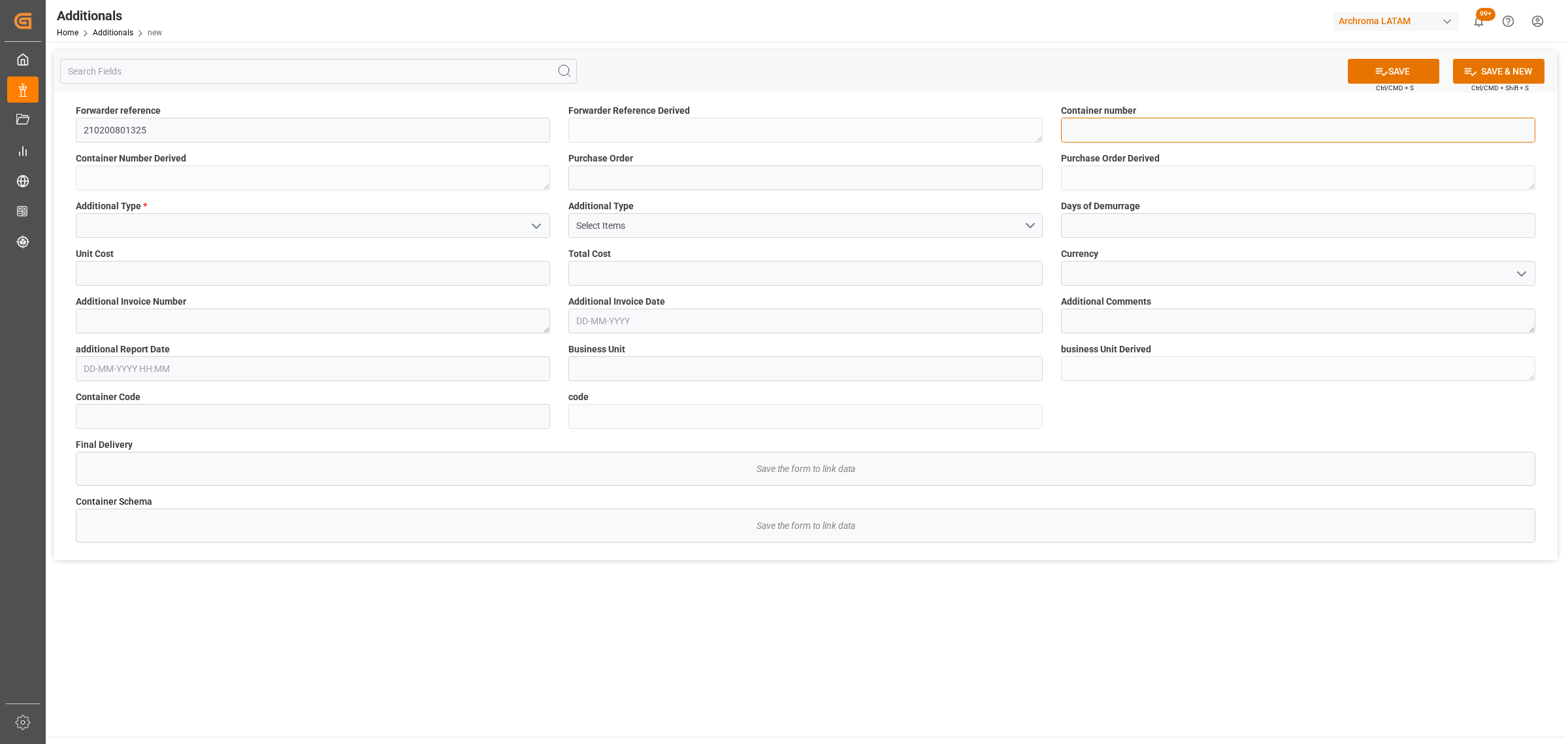
click at [1196, 124] on input at bounding box center [1298, 130] width 475 height 25
click at [1105, 118] on input at bounding box center [1298, 130] width 475 height 25
paste input "HLBU9114518"
type input "HLBU9114518"
click at [643, 179] on input at bounding box center [806, 178] width 475 height 25
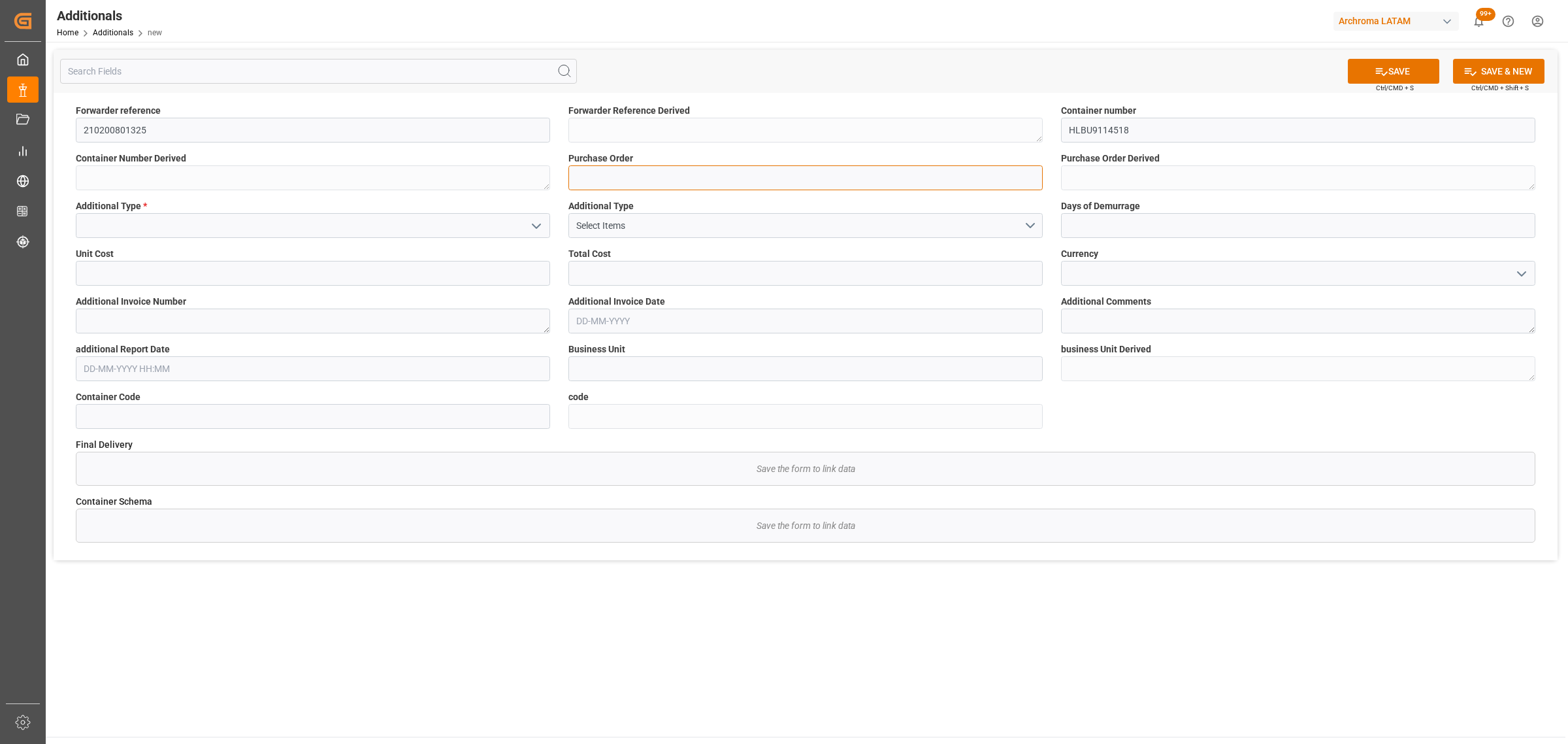
paste input "4504600388"
type input "4504600388"
click at [531, 225] on icon "open menu" at bounding box center [536, 226] width 15 height 15
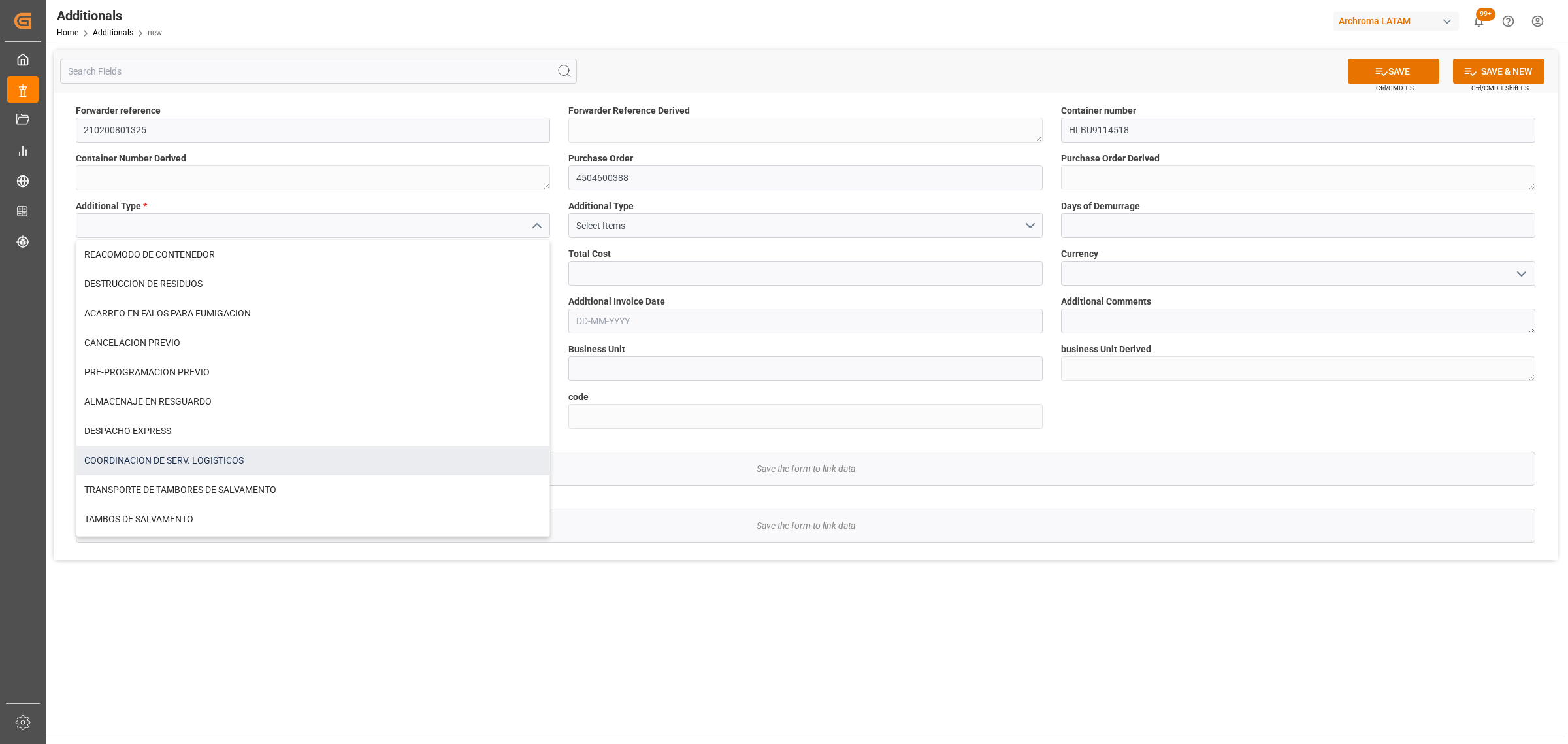
click at [255, 448] on div "COORDINACION DE SERV. LOGISTICOS" at bounding box center [313, 460] width 473 height 29
type input "COORDINACION DE SERV. LOGISTICOS"
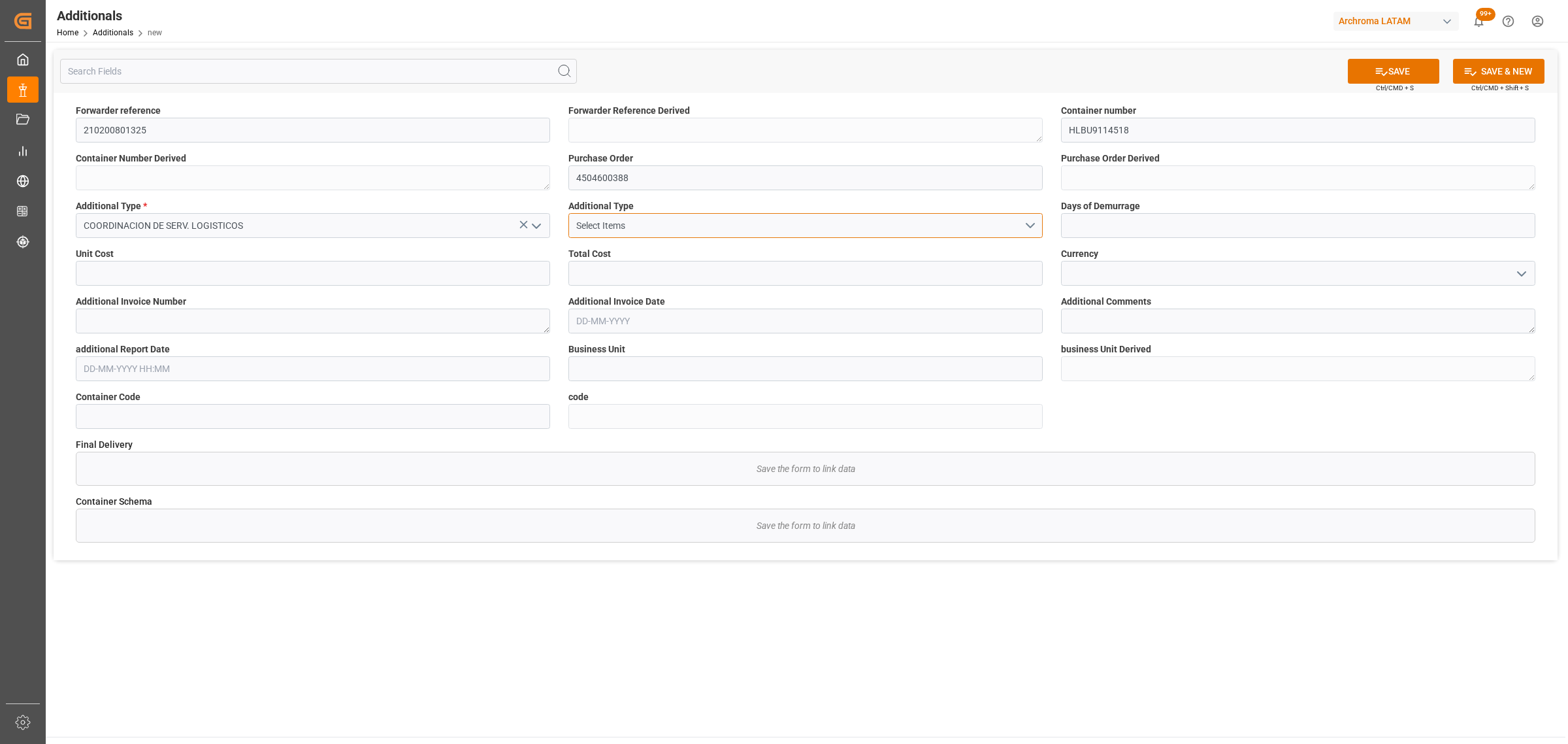
click at [1032, 229] on button "Select Items" at bounding box center [806, 226] width 475 height 25
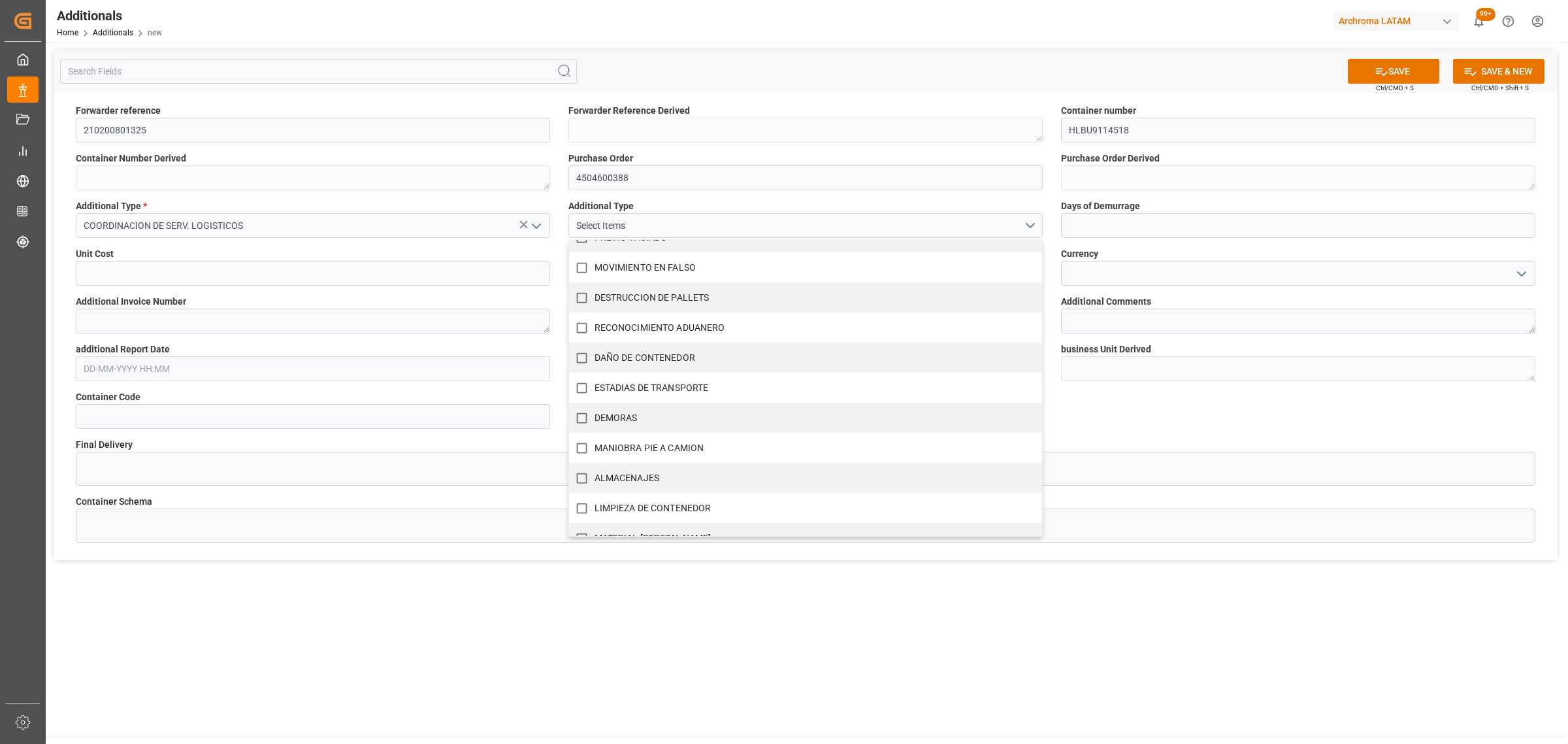
scroll to position [605, 0]
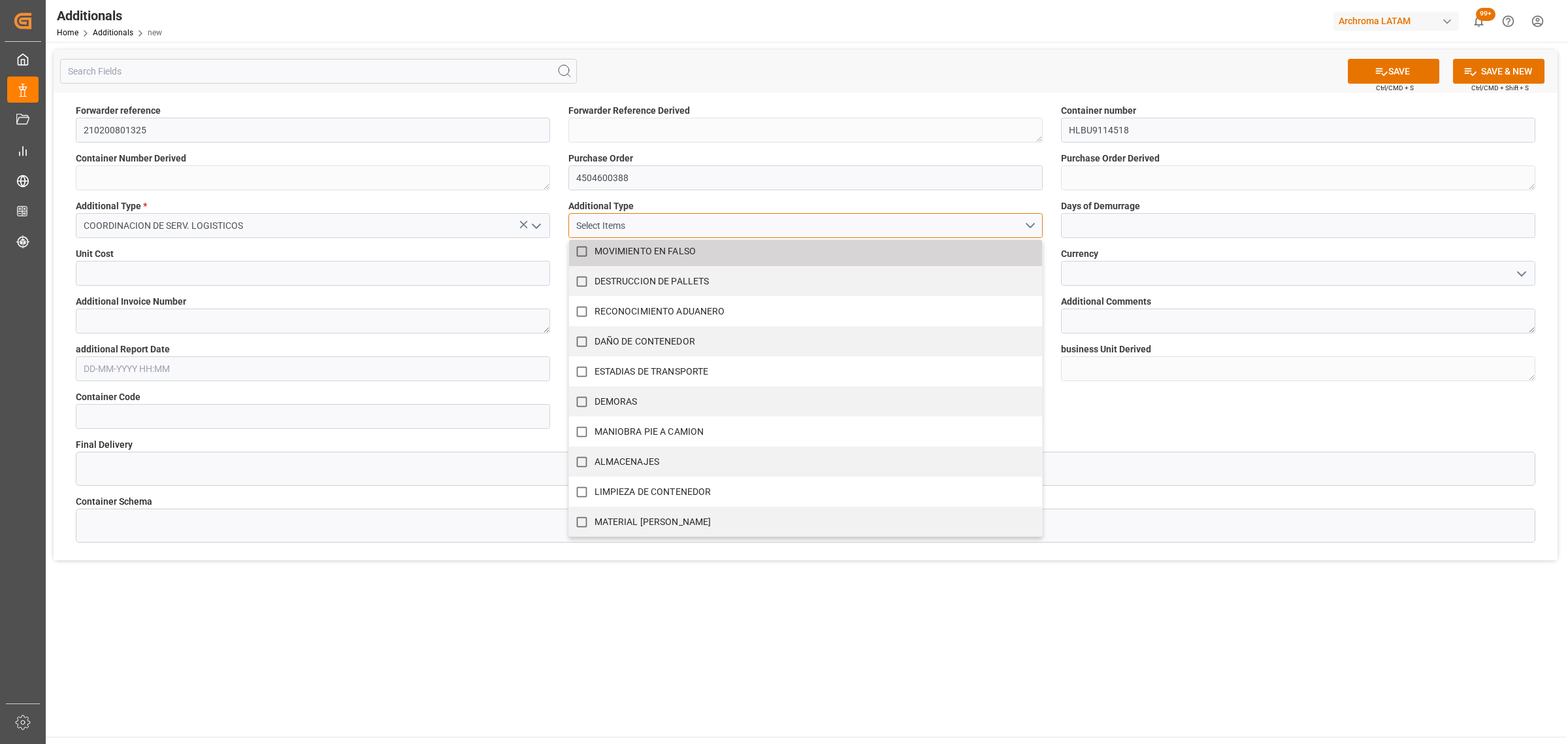
click at [1020, 219] on div "Select Items" at bounding box center [800, 226] width 448 height 14
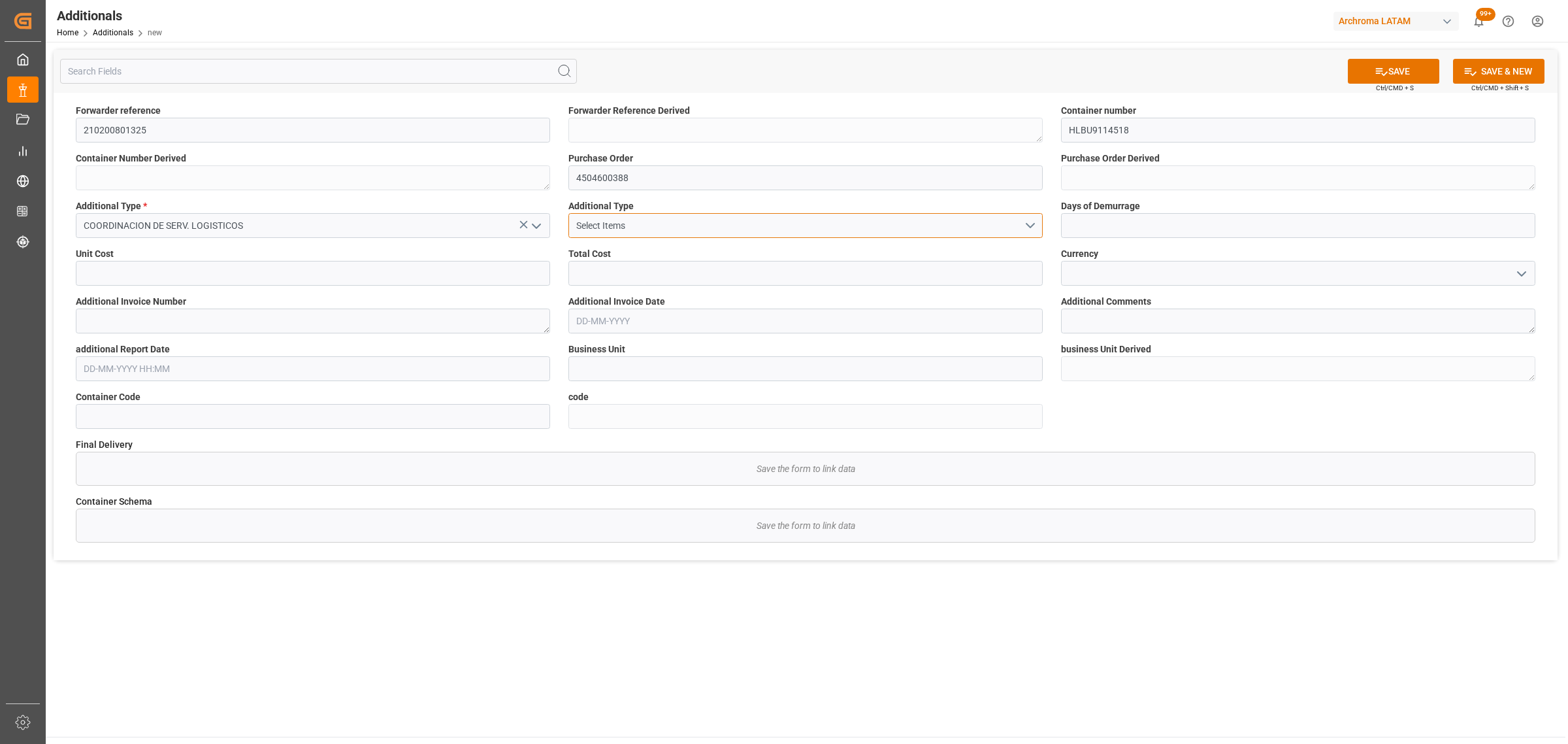
click at [1009, 220] on div "Select Items" at bounding box center [800, 226] width 448 height 14
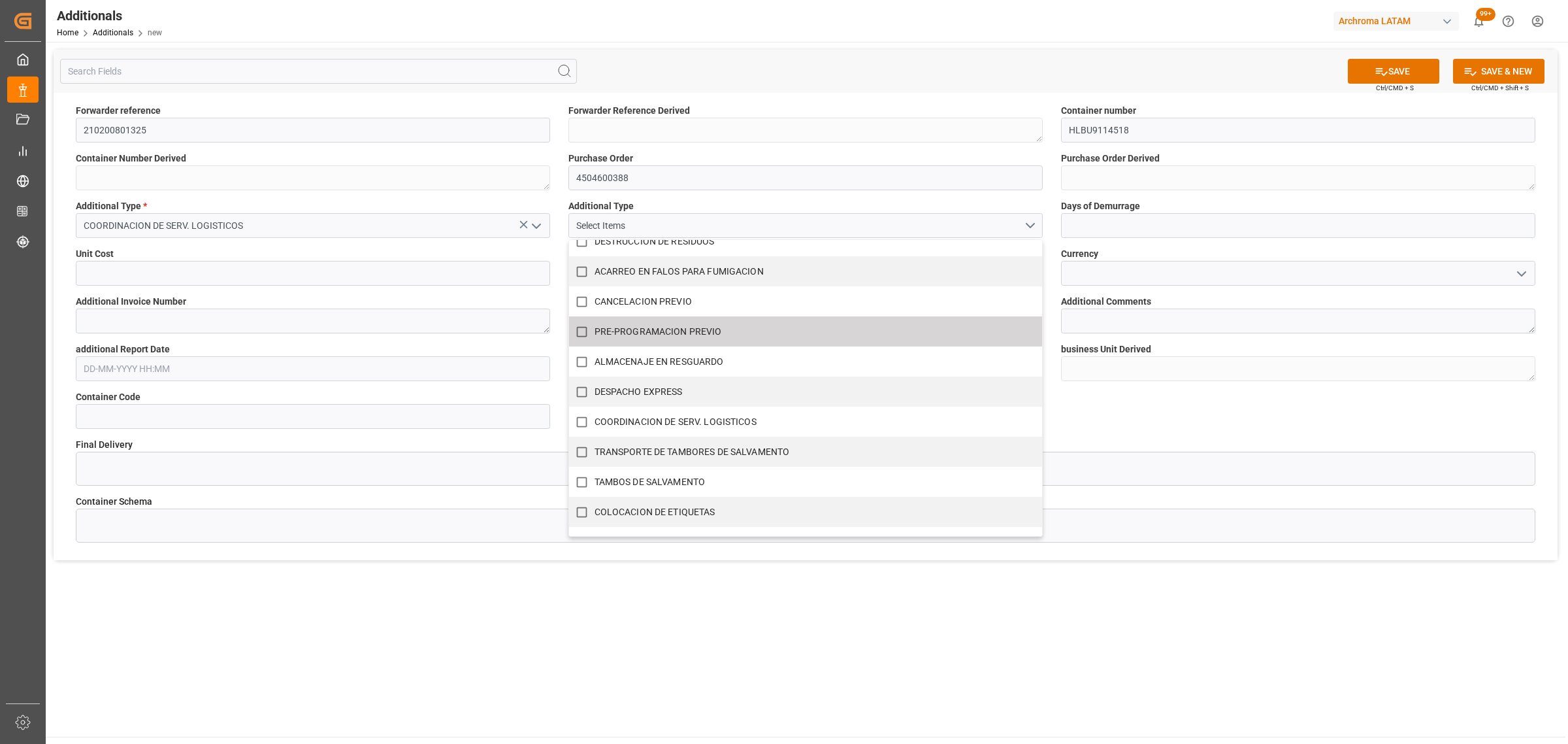
scroll to position [0, 0]
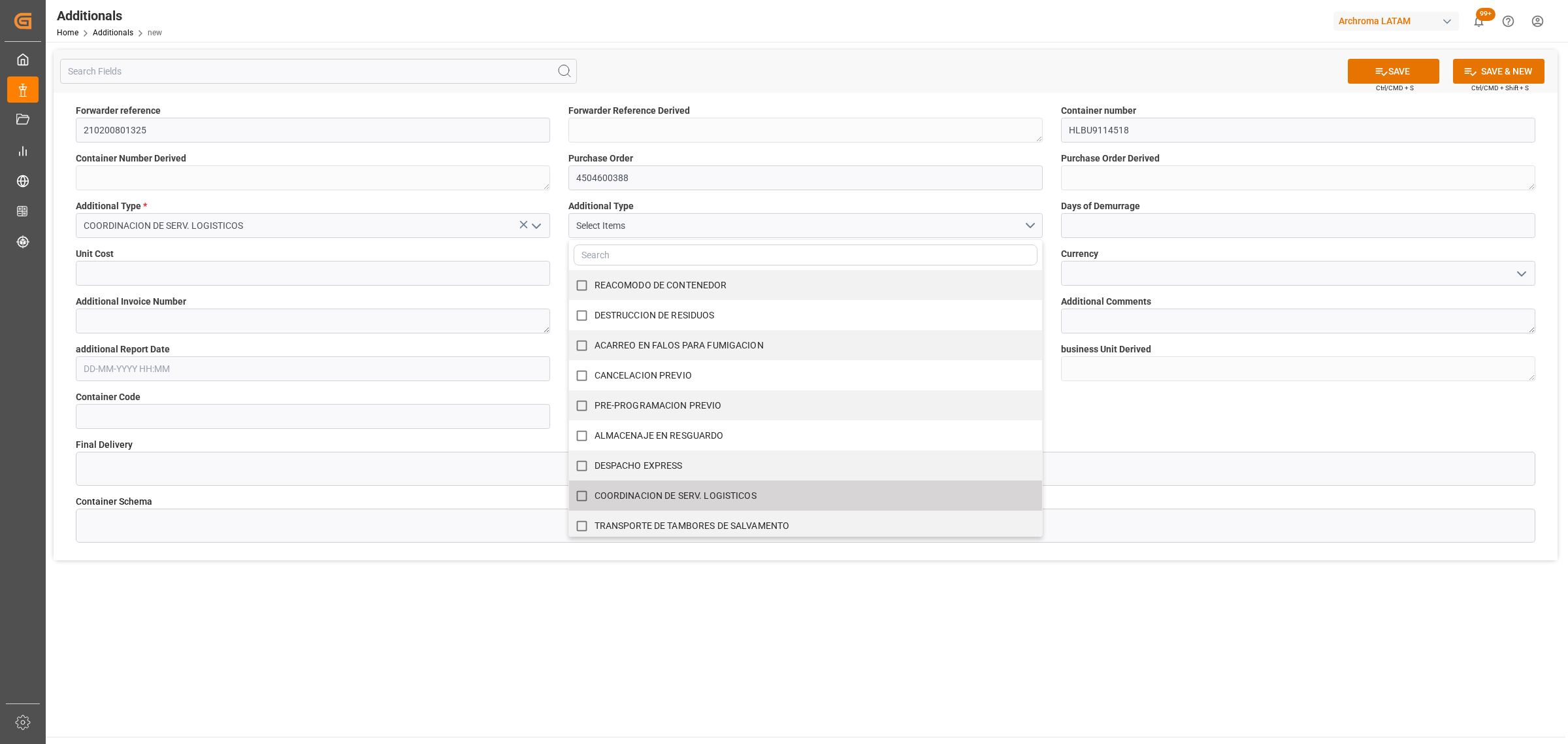
click at [733, 506] on label "COORDINACION DE SERV. LOGISTICOS" at bounding box center [799, 496] width 459 height 26
checkbox input "true"
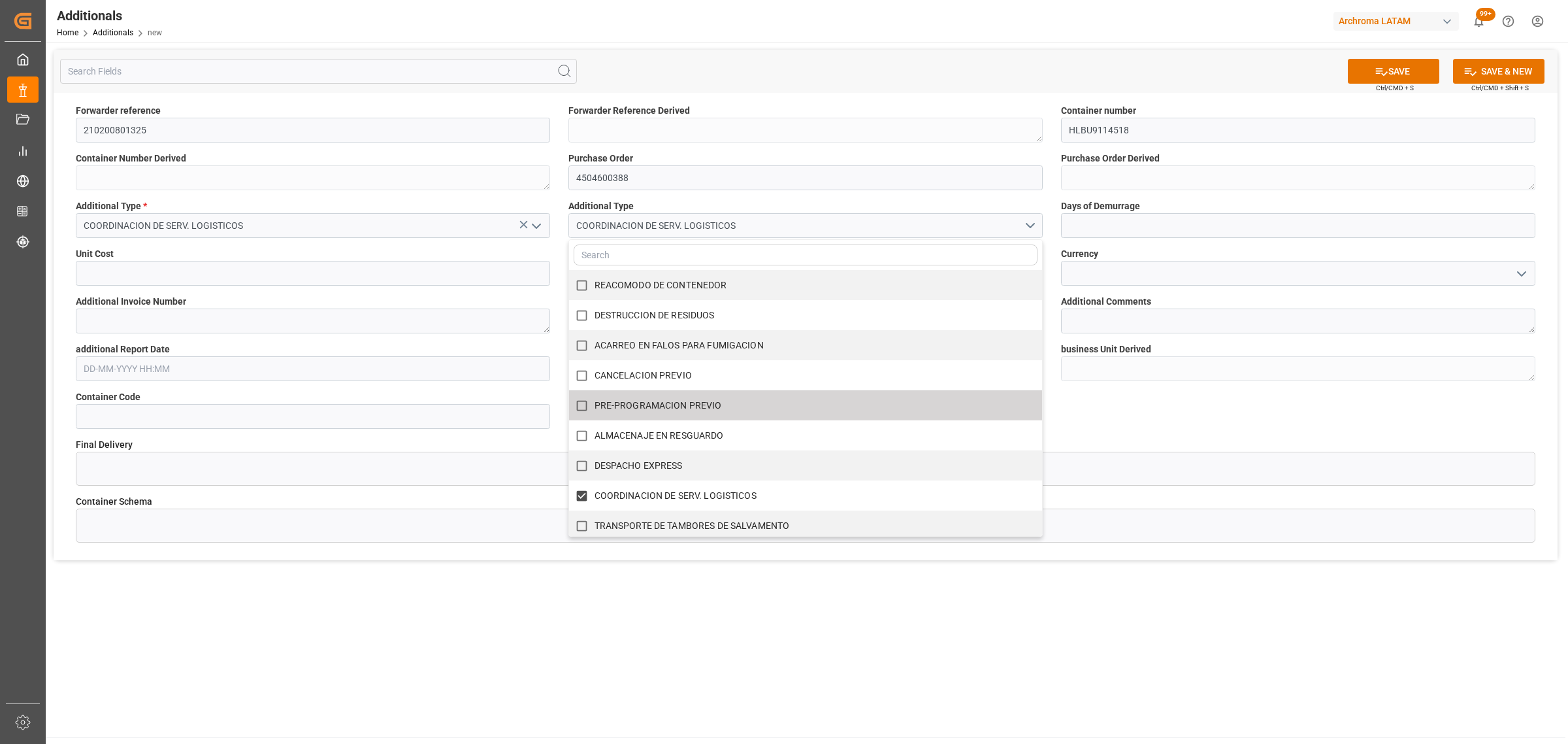
click at [1156, 257] on label "Currency" at bounding box center [1298, 254] width 475 height 14
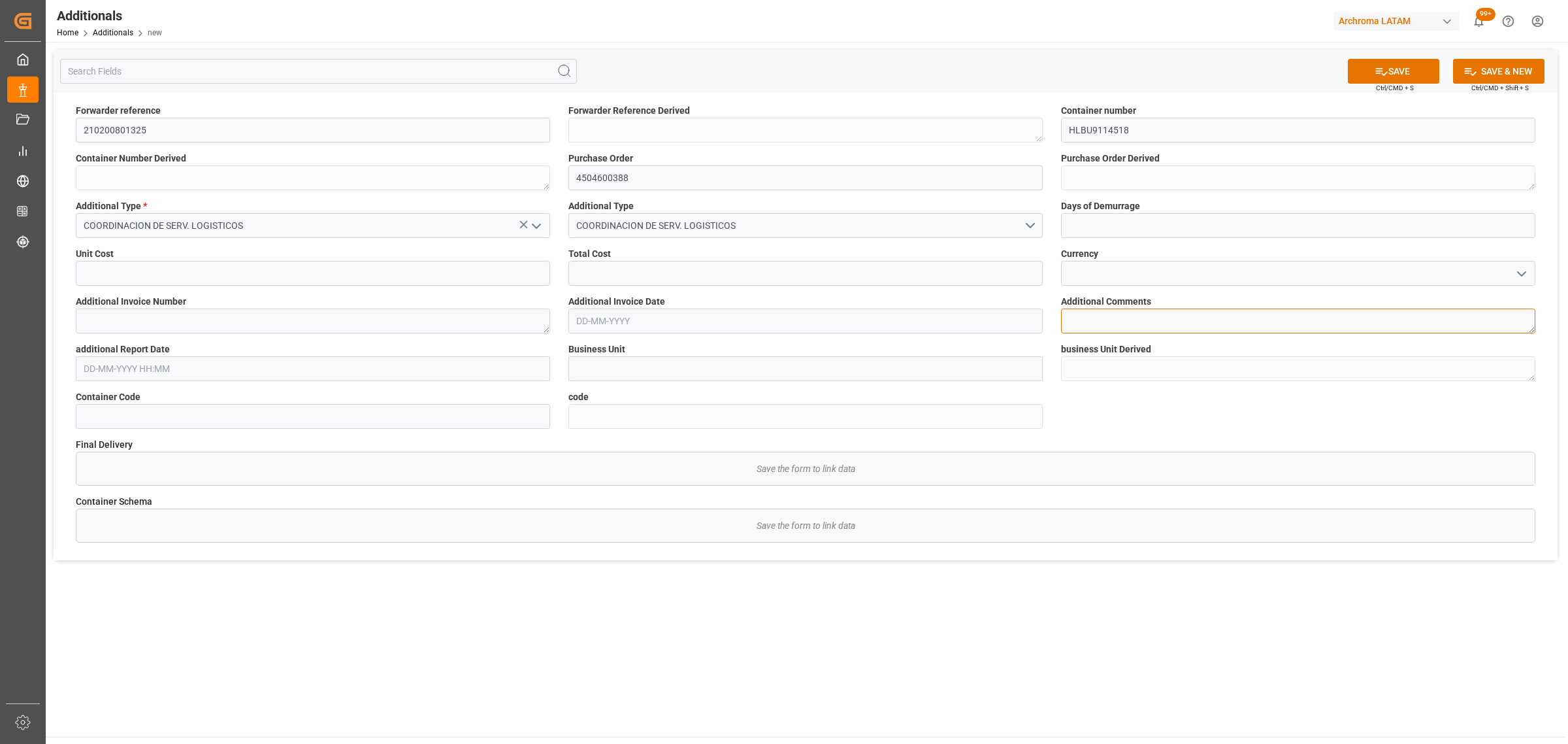
click at [1121, 322] on textarea at bounding box center [1298, 321] width 475 height 25
type textarea "CORRESPONDE A OPERACION DE CROSSDOCKING"
click at [1521, 273] on icon "open menu" at bounding box center [1521, 274] width 15 height 15
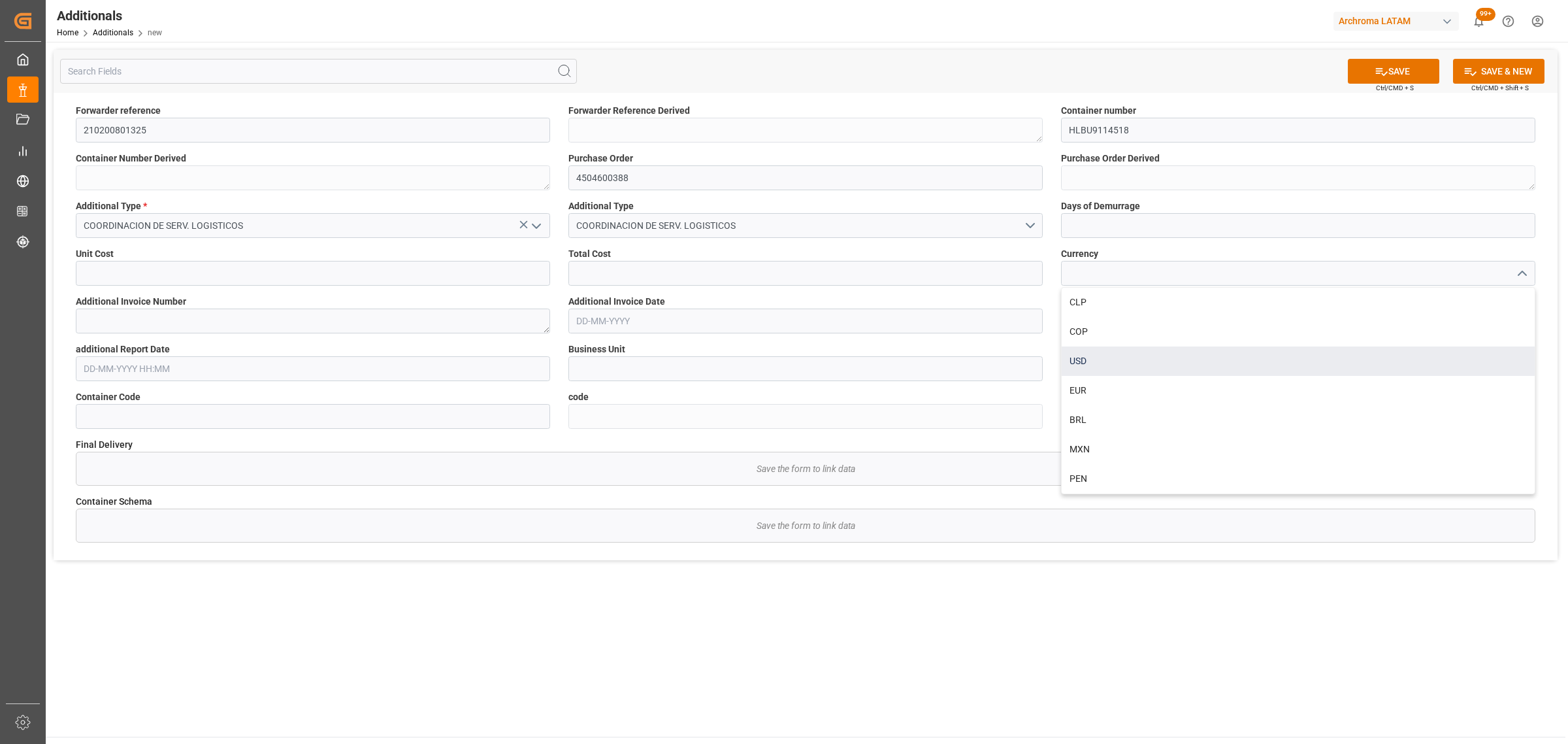
click at [1128, 360] on div "USD" at bounding box center [1298, 361] width 473 height 29
type input "USD"
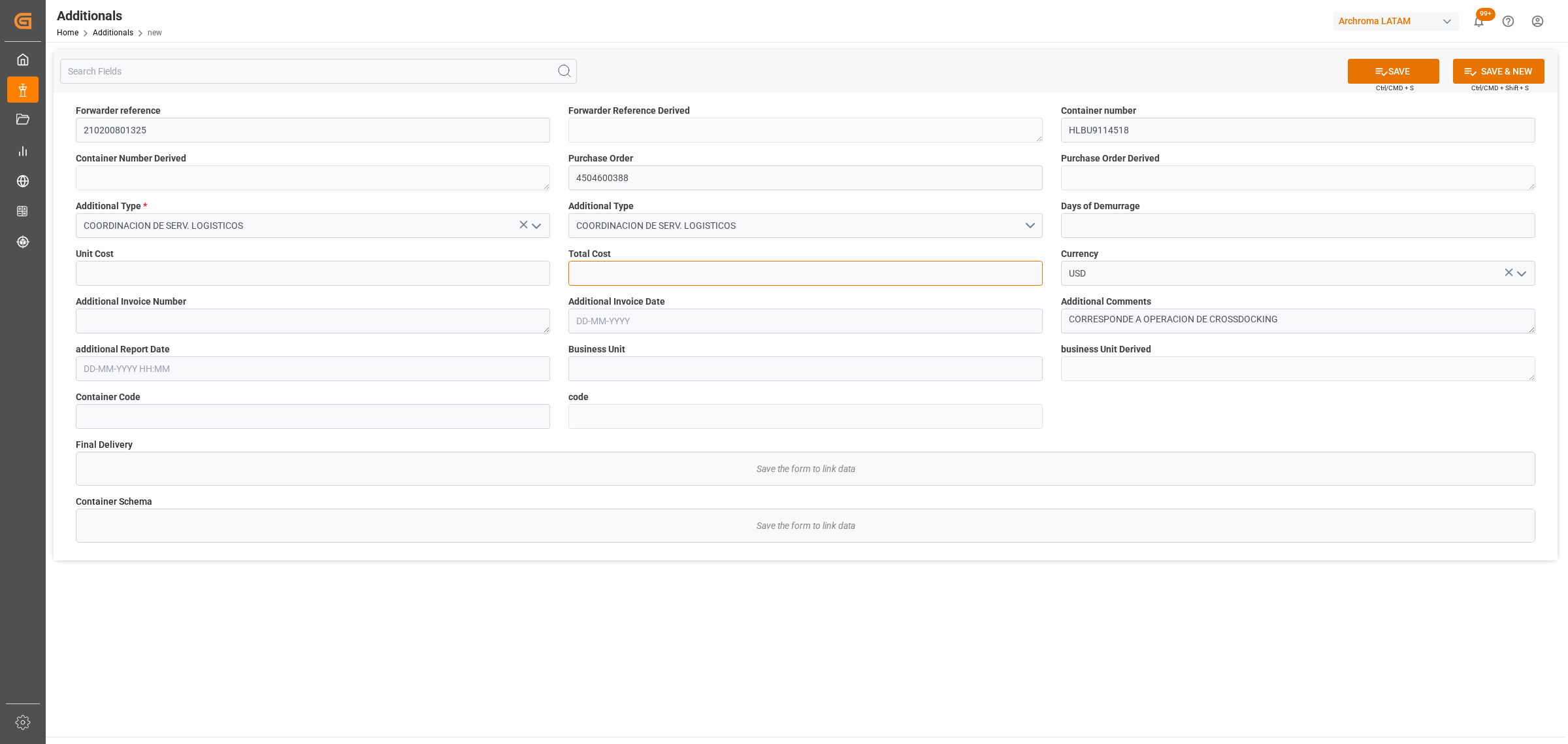
click at [758, 270] on input "text" at bounding box center [806, 273] width 475 height 25
type input "500"
click at [311, 272] on input "text" at bounding box center [313, 273] width 475 height 25
type input "500"
click at [294, 319] on textarea at bounding box center [313, 321] width 475 height 25
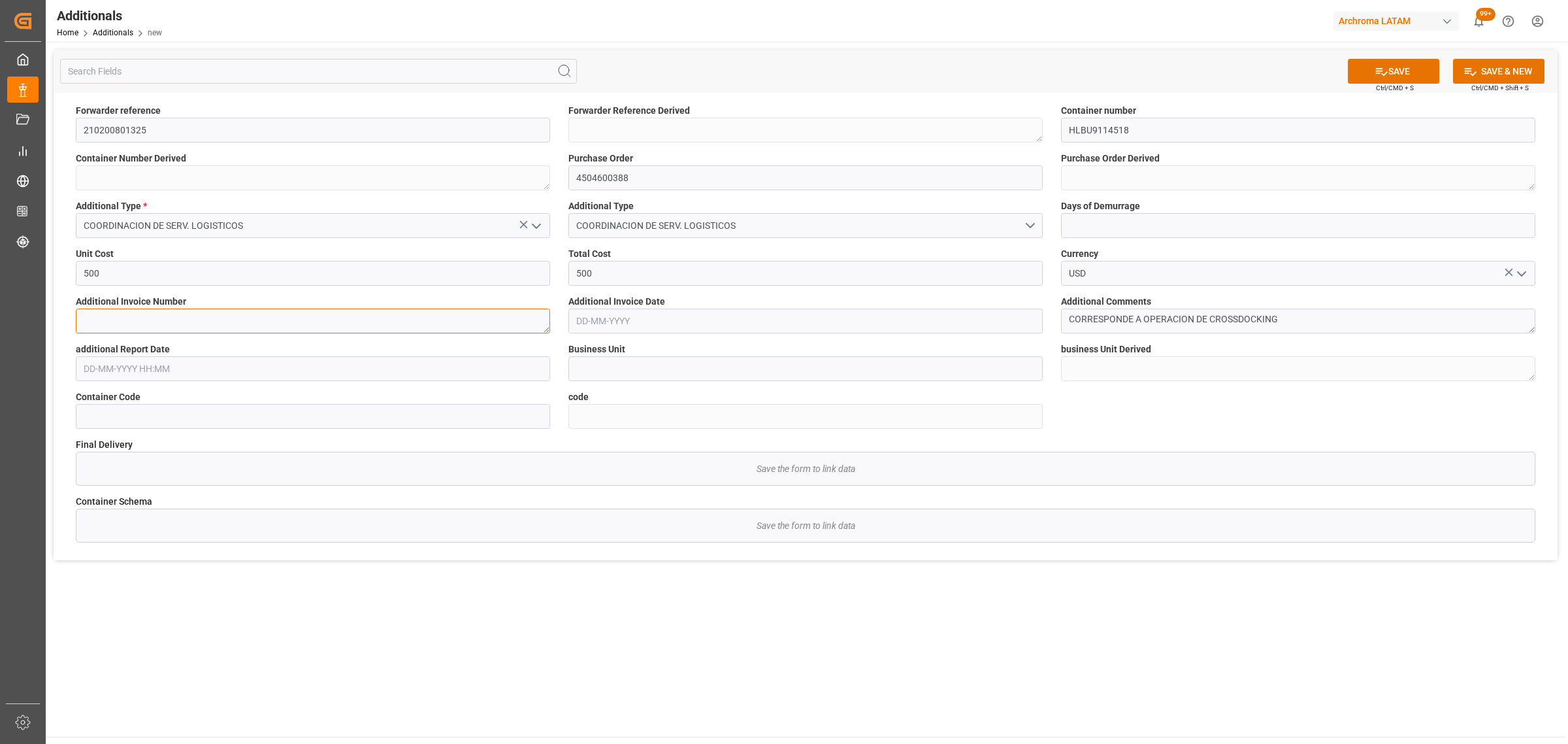
click at [256, 316] on textarea at bounding box center [313, 321] width 475 height 25
paste textarea "N209074"
type textarea "N209074"
click at [194, 353] on label "additional Report Date" at bounding box center [313, 349] width 475 height 14
click at [192, 370] on input "text" at bounding box center [313, 369] width 475 height 25
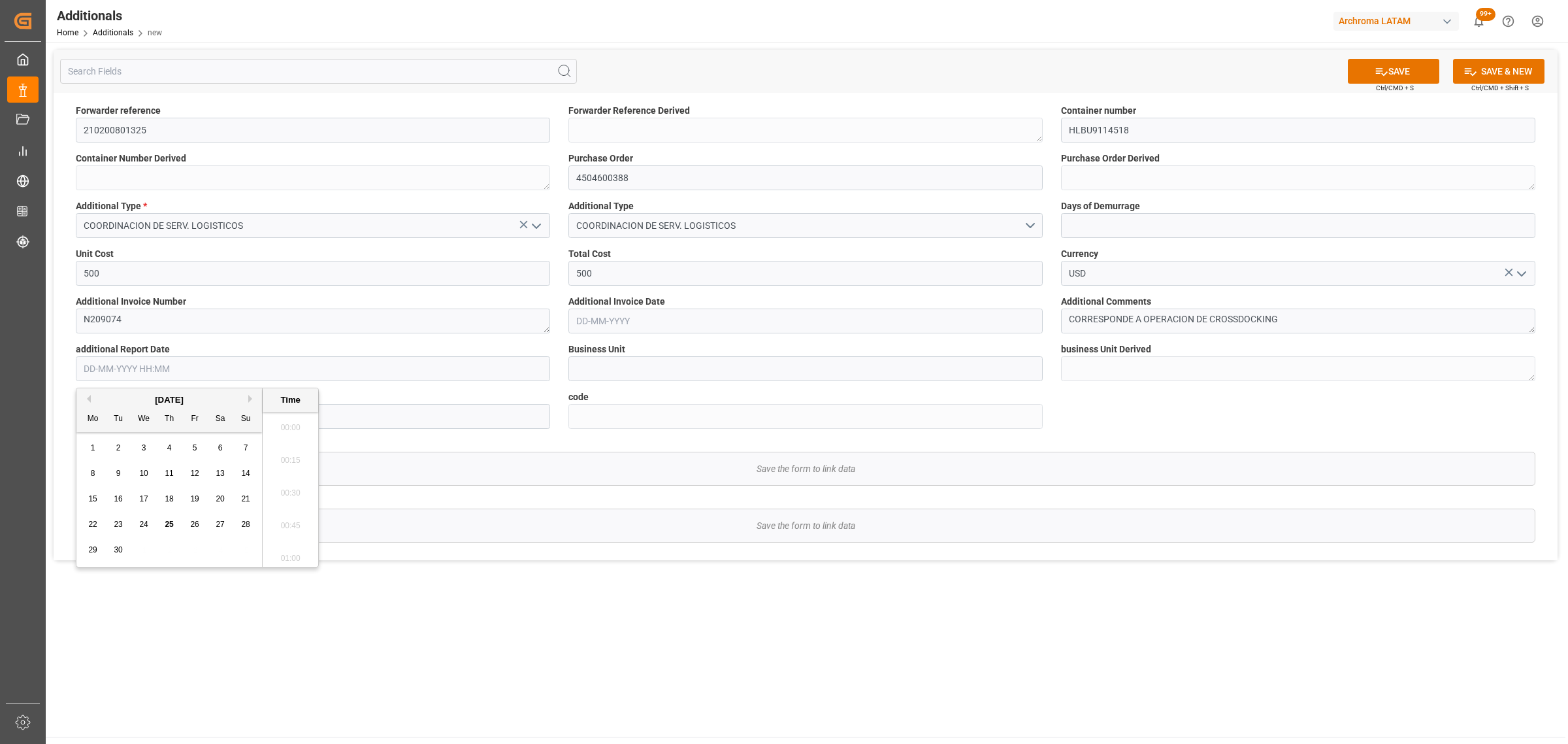
scroll to position [985, 0]
click at [141, 549] on div "29 30 1 2 3 4 5" at bounding box center [169, 550] width 178 height 26
click at [89, 446] on div "1" at bounding box center [93, 448] width 16 height 15
click at [299, 502] on li "09:15" at bounding box center [291, 489] width 56 height 33
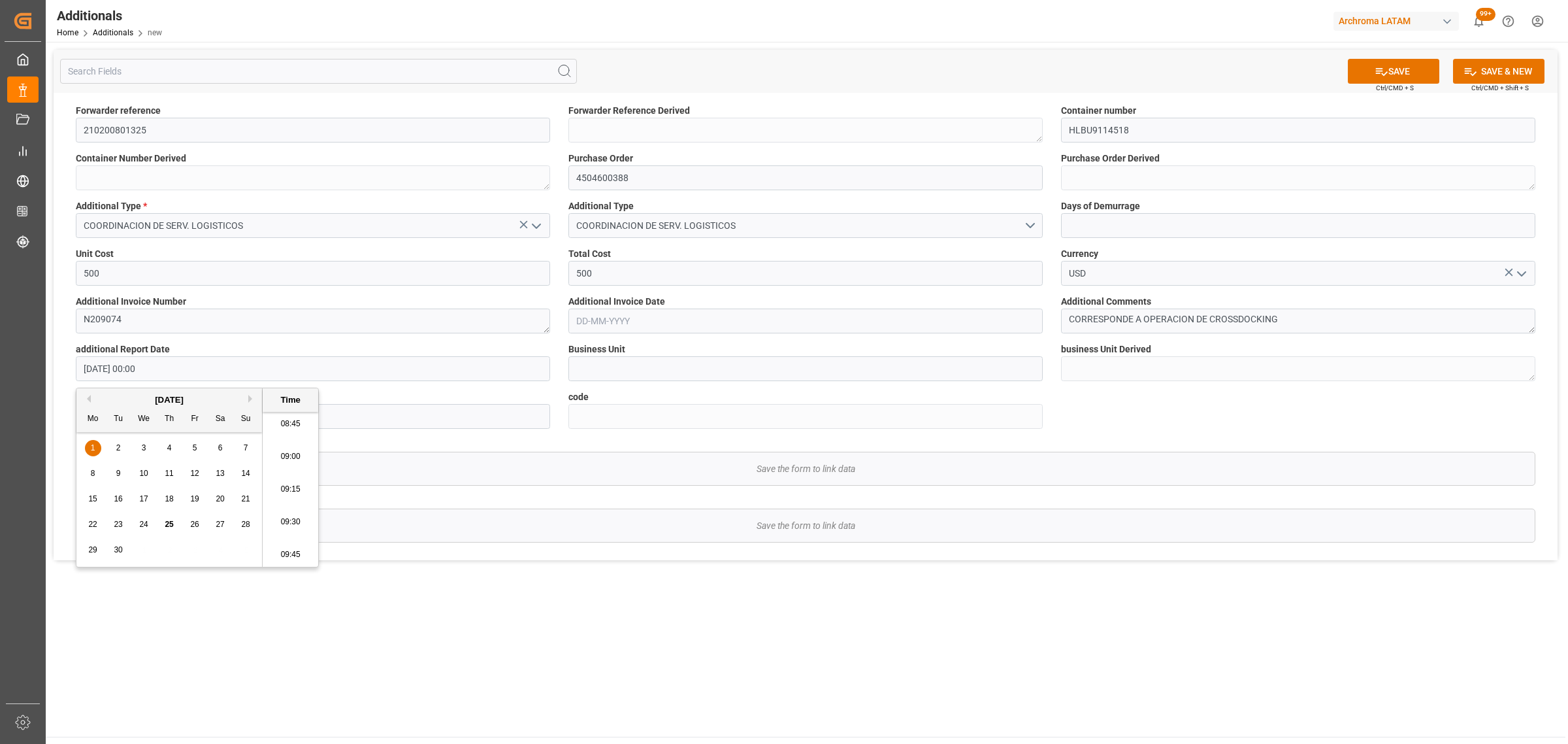
type input "01-09-2025 09:15"
click at [295, 417] on input at bounding box center [313, 416] width 475 height 25
paste input "15ae8b9406ae"
type input "15ae8b9406ae"
click at [674, 316] on input "text" at bounding box center [806, 321] width 475 height 25
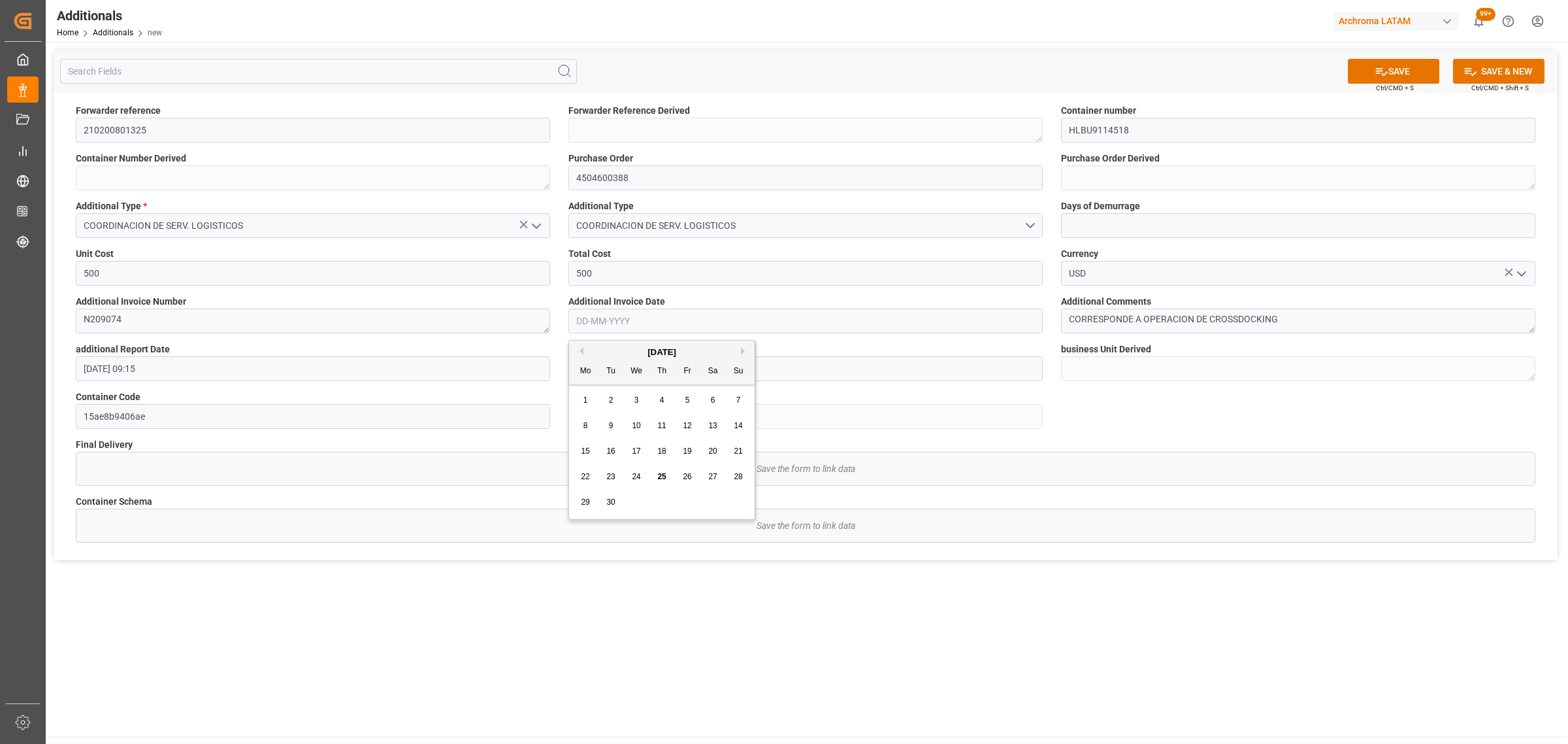
click at [588, 400] on div "1" at bounding box center [585, 400] width 16 height 15
type input "01-09-2025"
click at [1393, 69] on button "SAVE" at bounding box center [1393, 71] width 91 height 25
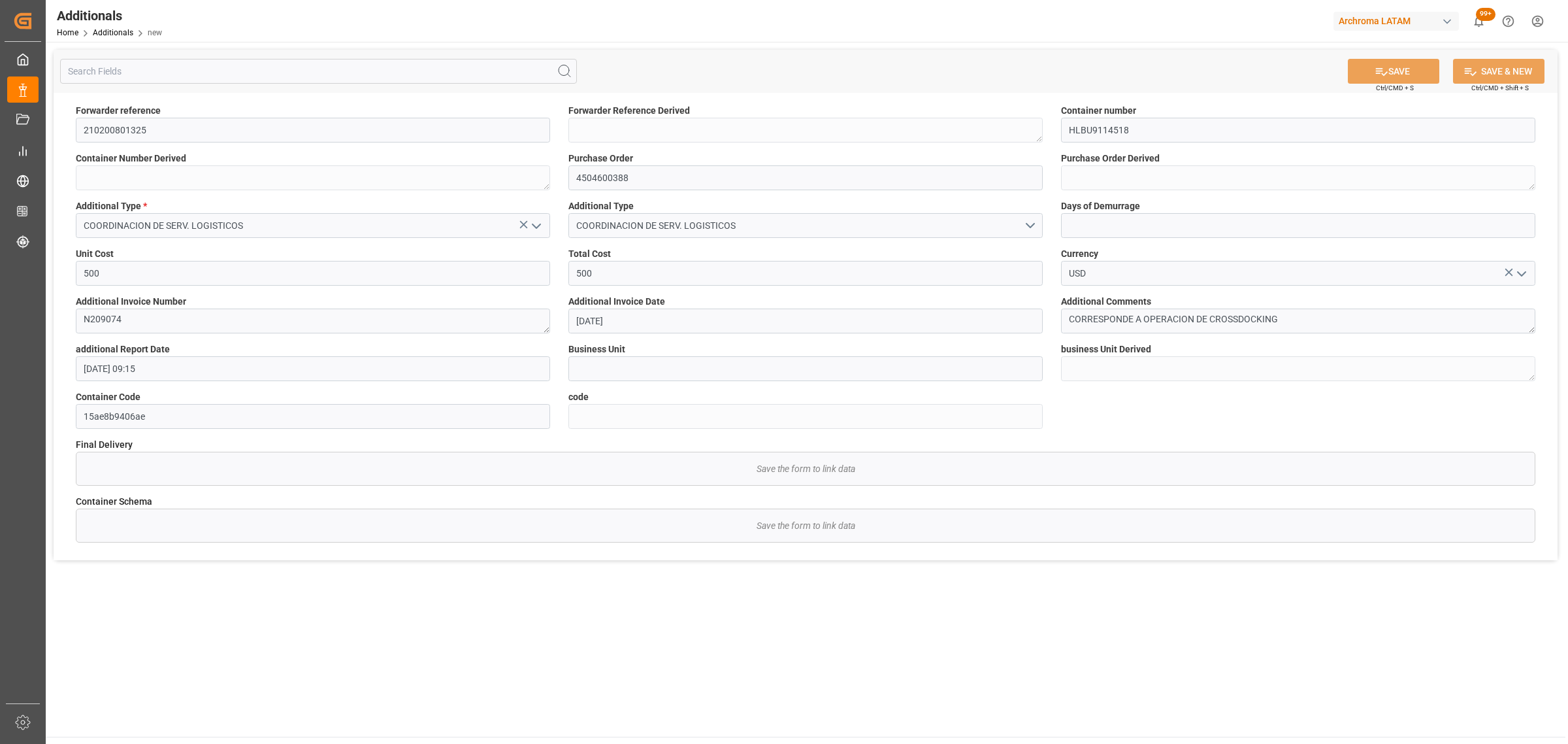
type textarea "210200801325"
type textarea "HLBU9114518"
type textarea "4504600388"
type input "TEXTIL"
type textarea "TEXTIL"
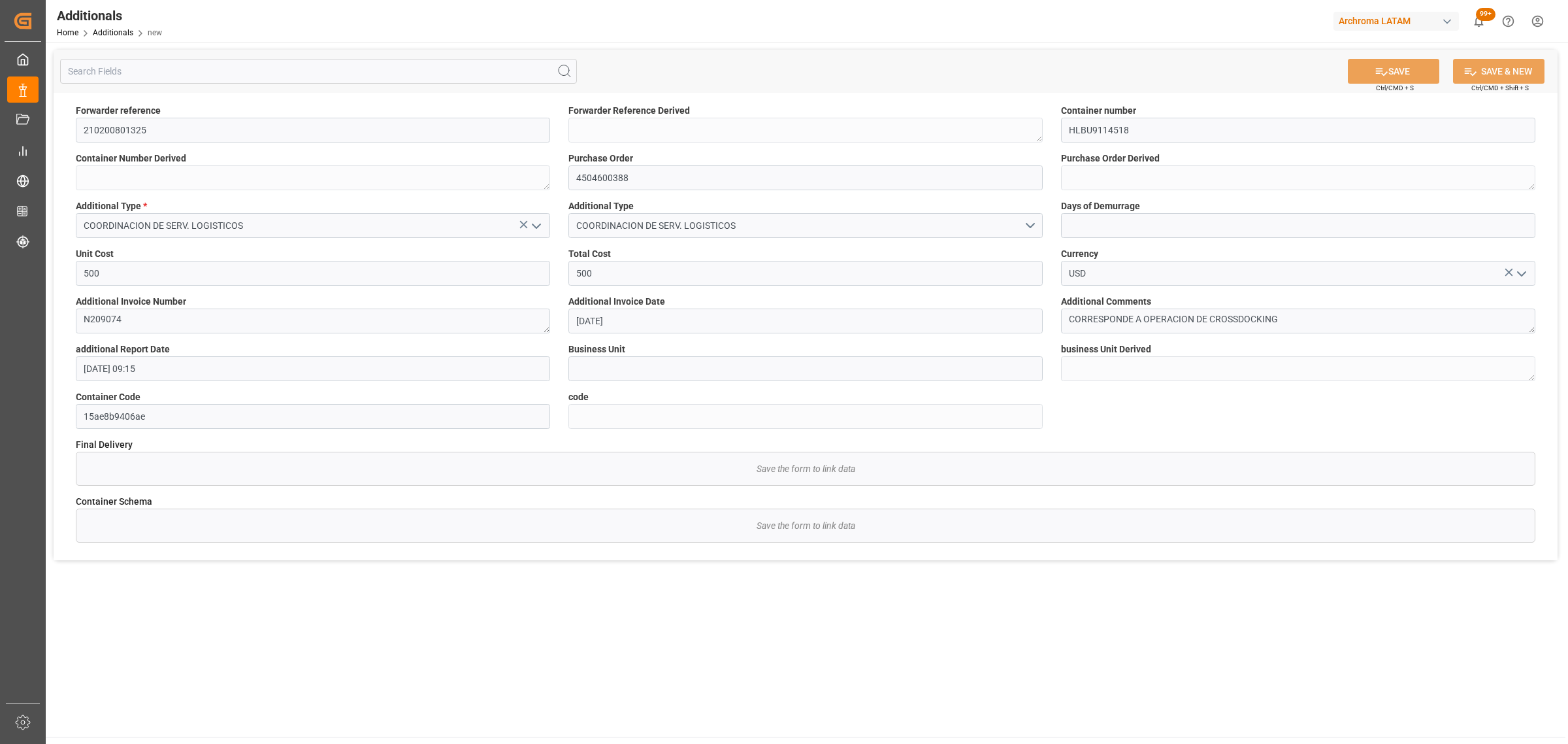
type input "1b455ef88d08"
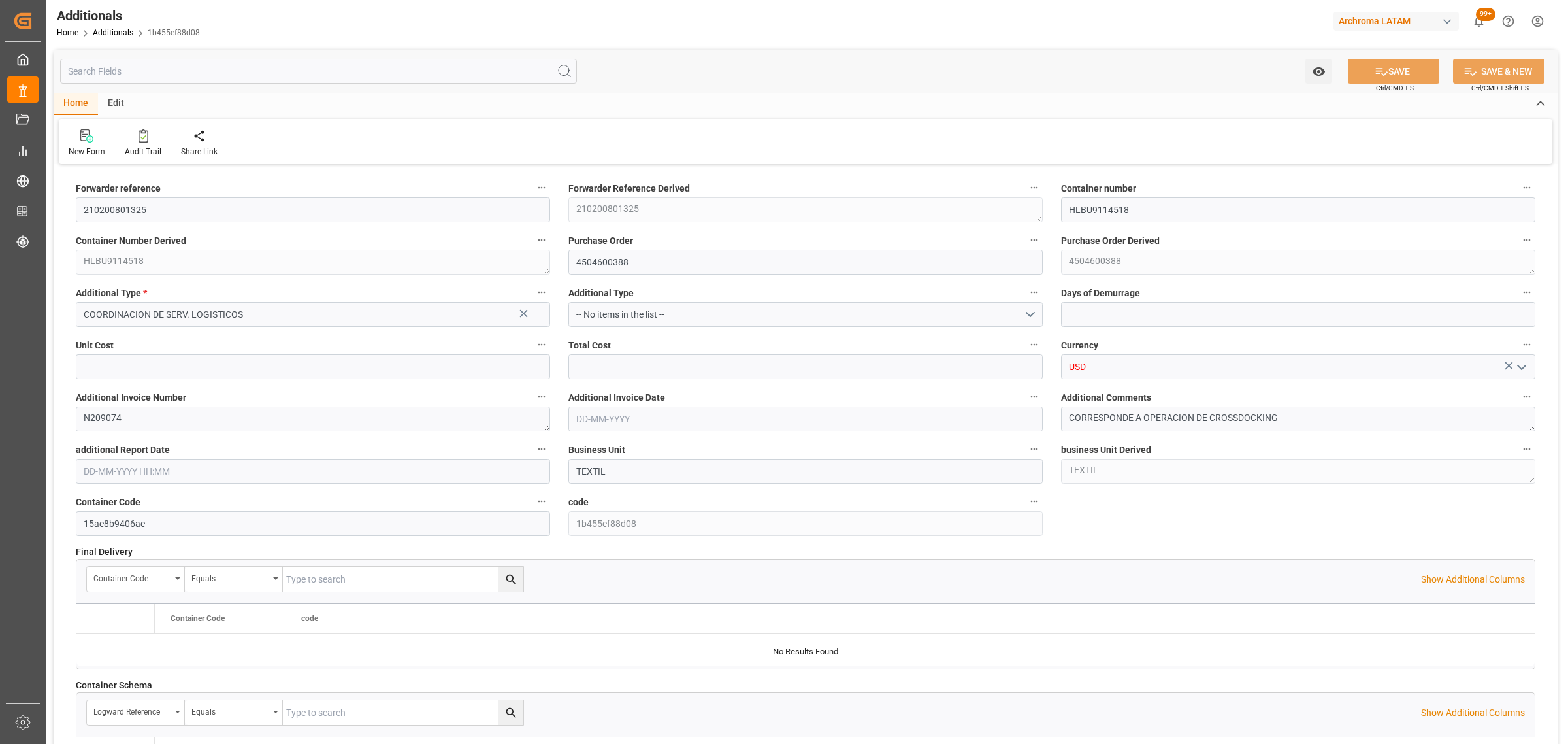
type input "500"
type input "[DATE]"
type input "[DATE] 09:15"
click at [112, 33] on link "Additionals" at bounding box center [113, 32] width 40 height 9
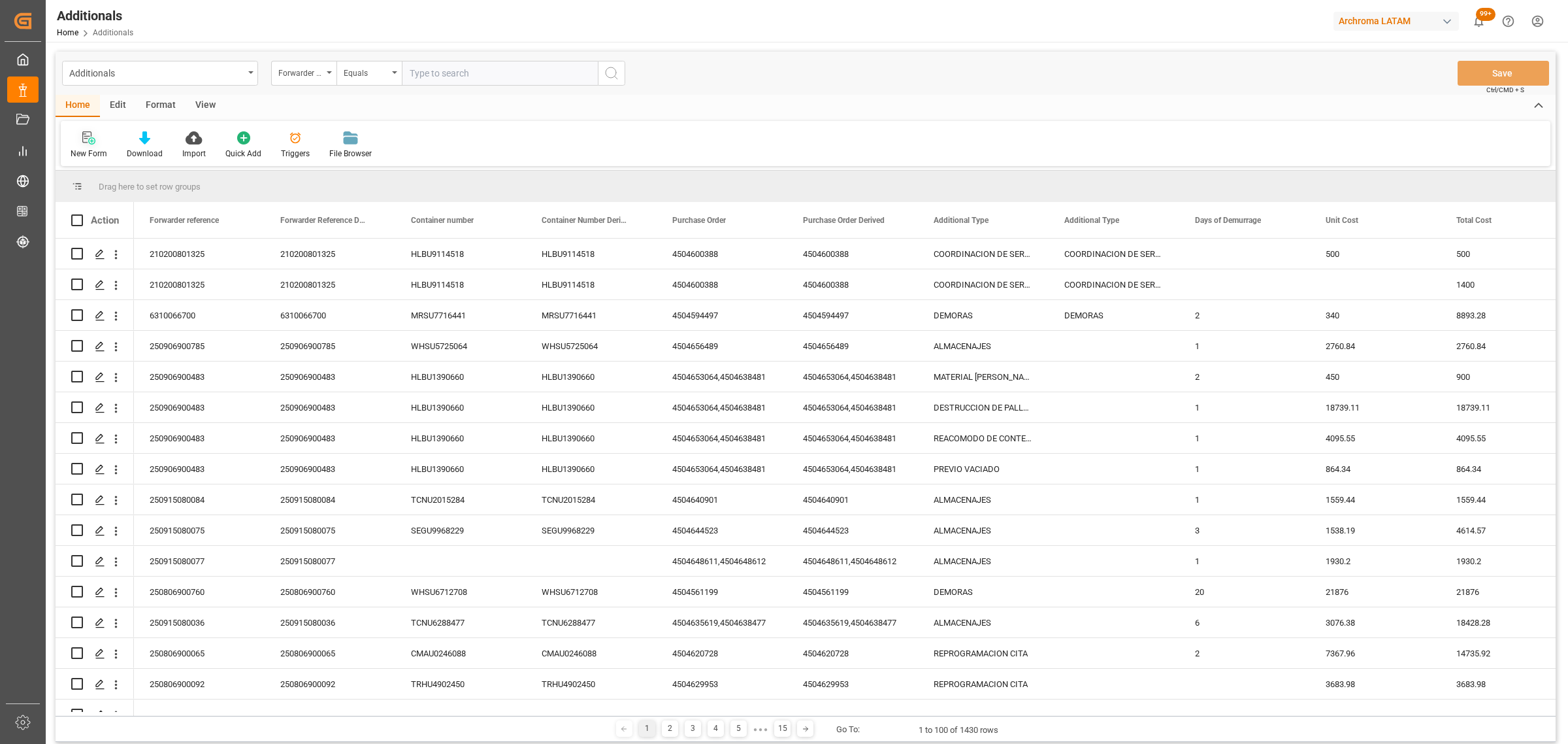
click at [99, 145] on div "New Form" at bounding box center [89, 144] width 56 height 29
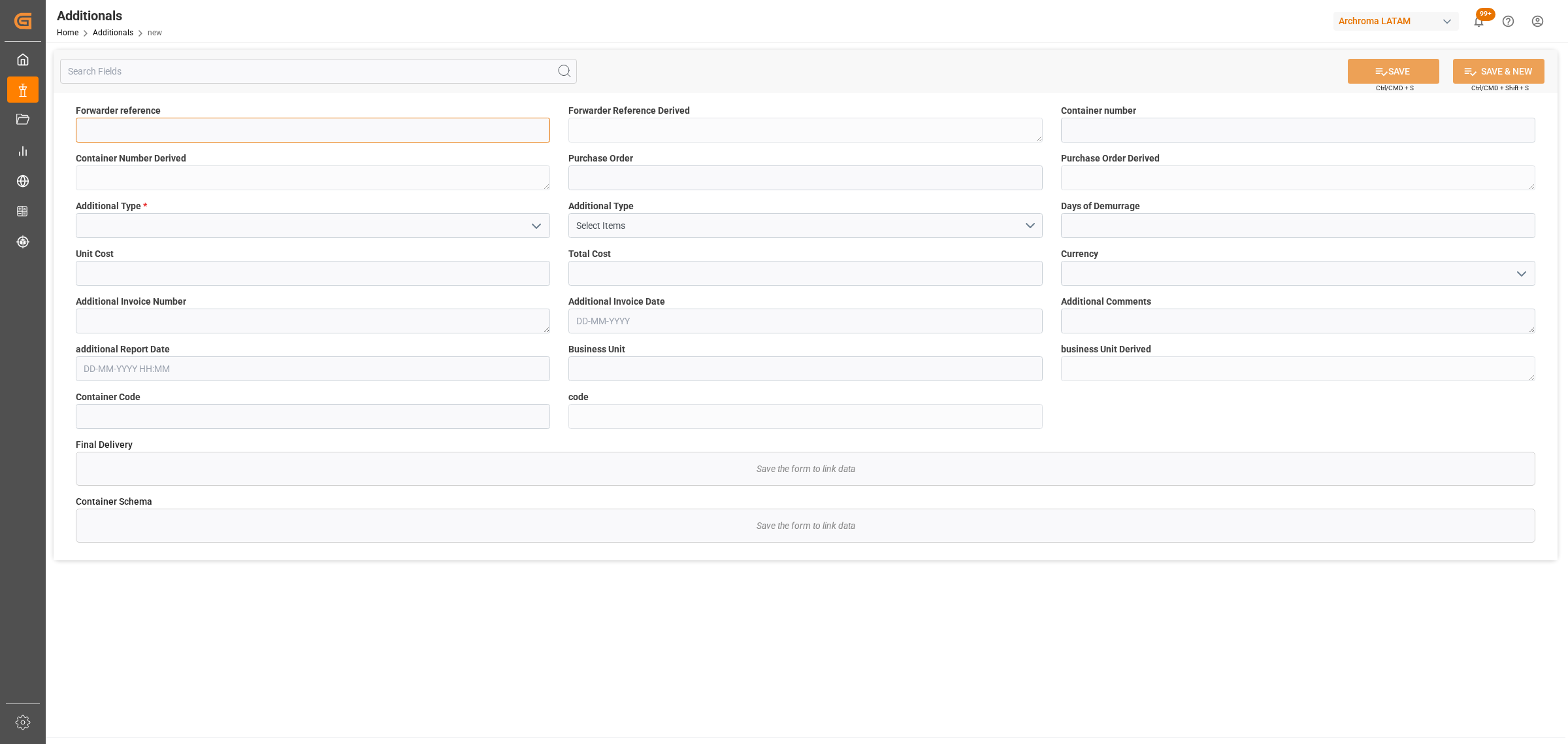
click at [331, 135] on input at bounding box center [313, 130] width 475 height 25
paste input "210200604425"
type input "210200604425"
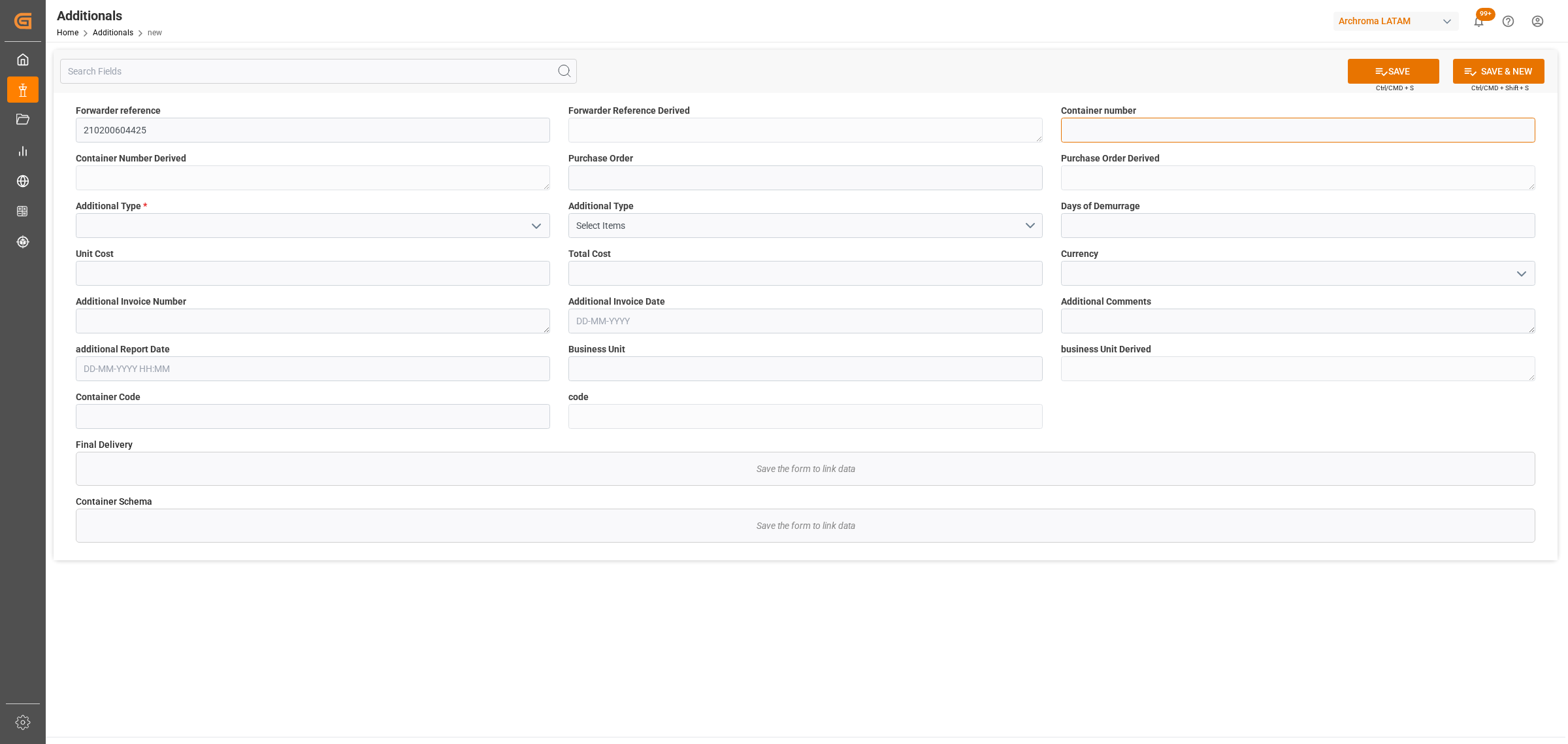
click at [1144, 126] on input at bounding box center [1298, 130] width 475 height 25
click at [1162, 128] on input at bounding box center [1298, 130] width 475 height 25
paste input "BMOU1433624"
type input "BMOU1433624"
click at [640, 180] on input at bounding box center [806, 178] width 475 height 25
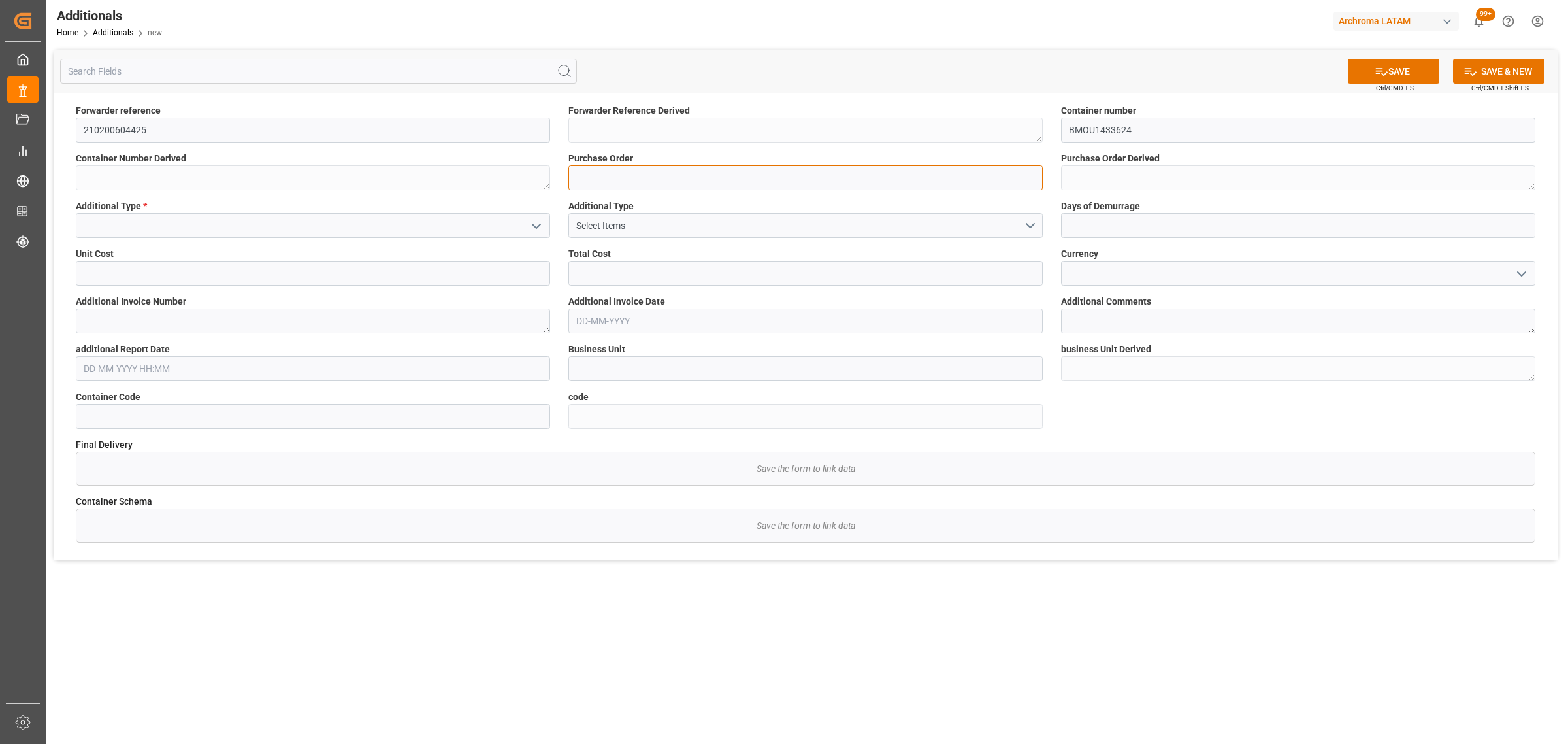
paste input "4504616462,4504612501,4504612498"
type input "4504616462,4504612501,4504612498"
click at [1018, 224] on div "Select Items" at bounding box center [800, 226] width 448 height 14
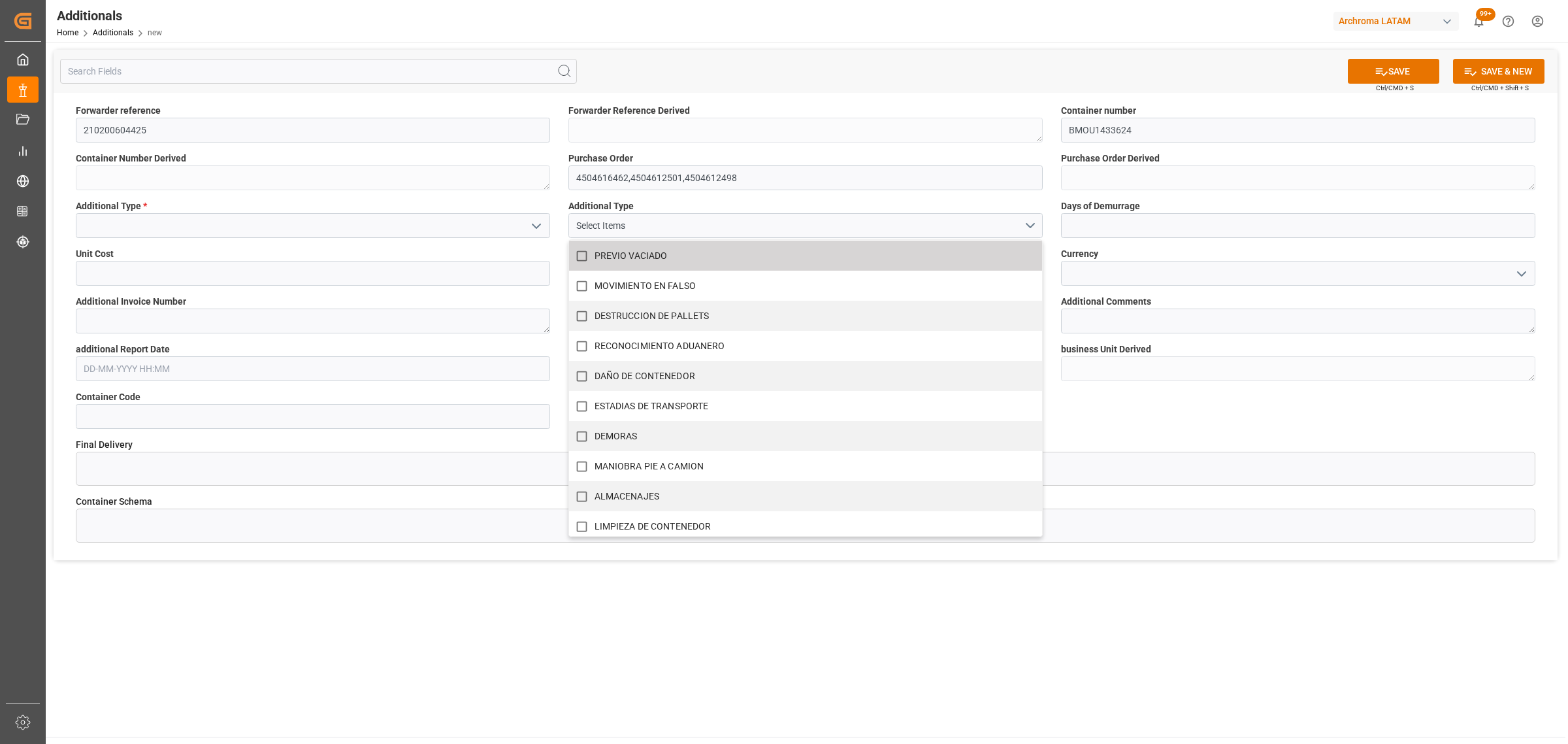
scroll to position [572, 0]
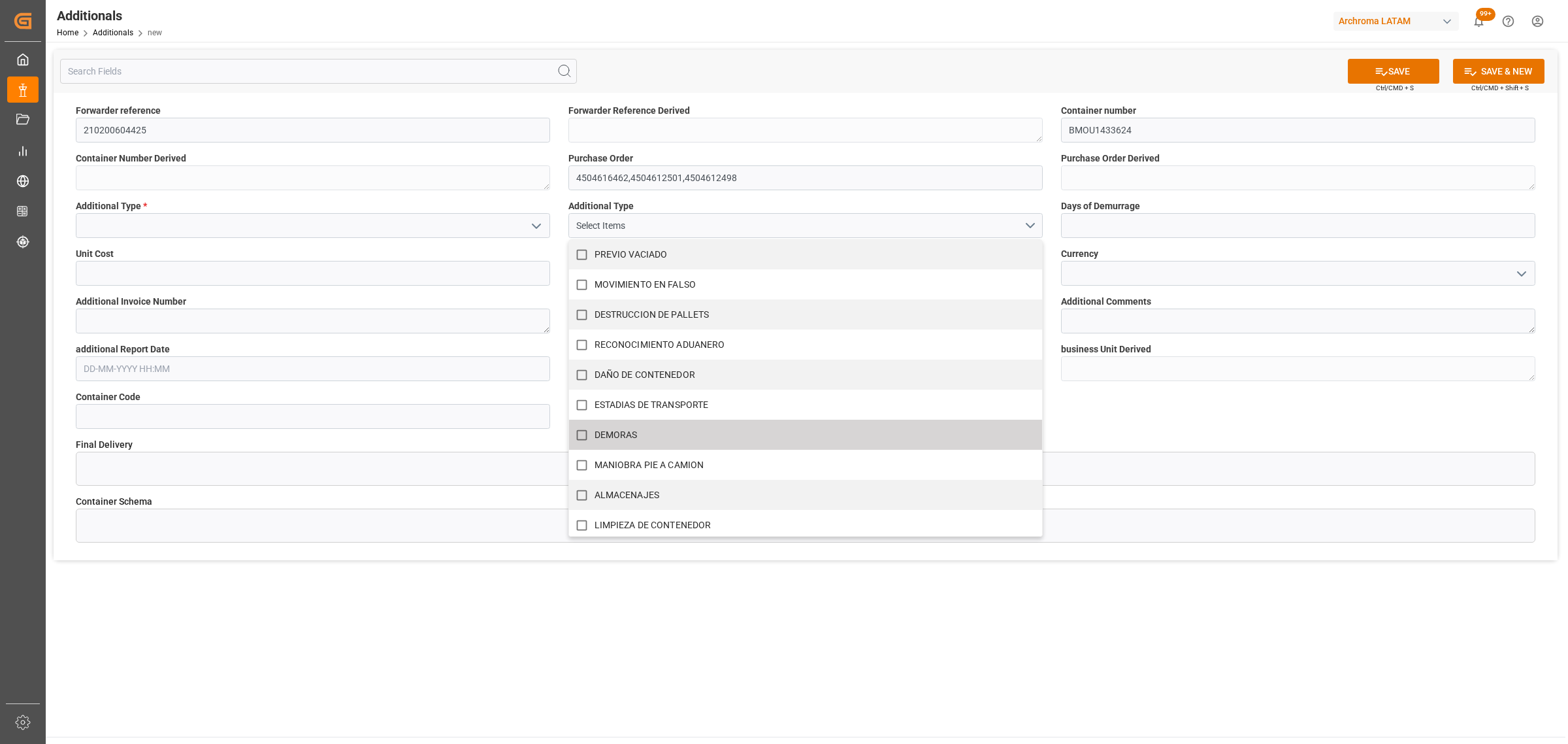
click at [697, 434] on label "DEMORAS" at bounding box center [799, 435] width 459 height 26
checkbox input "true"
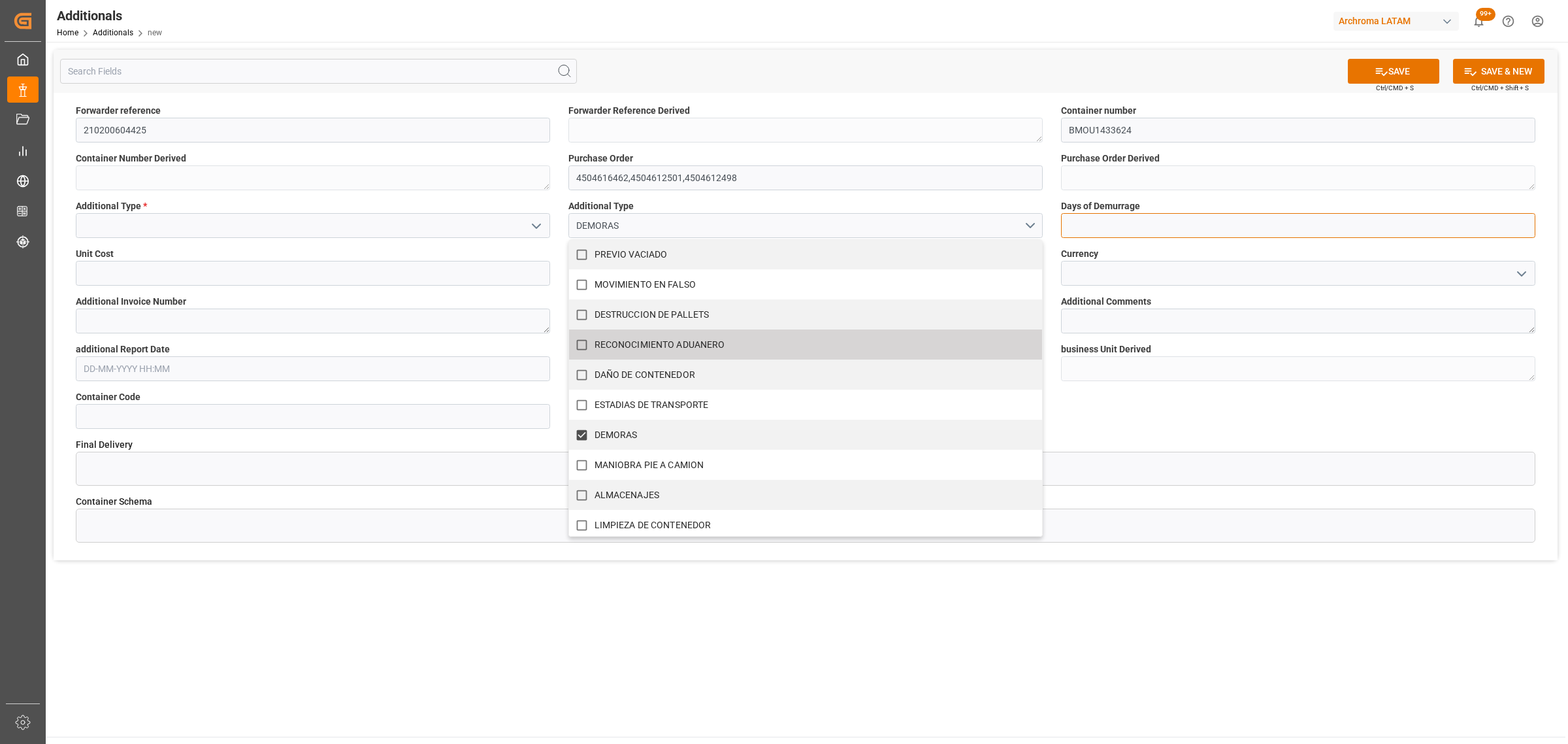
click at [1128, 229] on input "text" at bounding box center [1298, 226] width 475 height 25
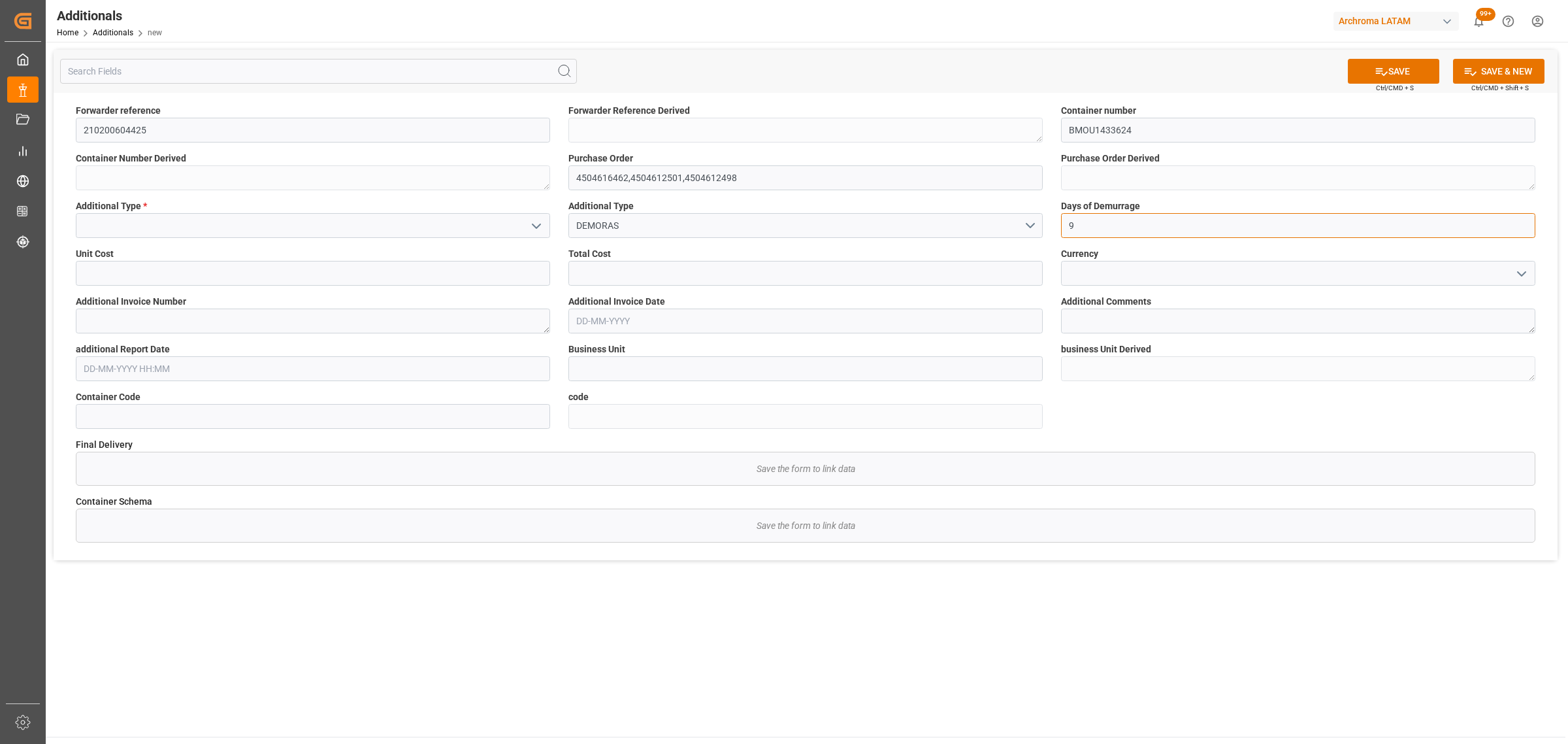
type input "9"
drag, startPoint x: 1523, startPoint y: 275, endPoint x: 1505, endPoint y: 278, distance: 18.2
click at [1523, 275] on icon "open menu" at bounding box center [1521, 274] width 15 height 15
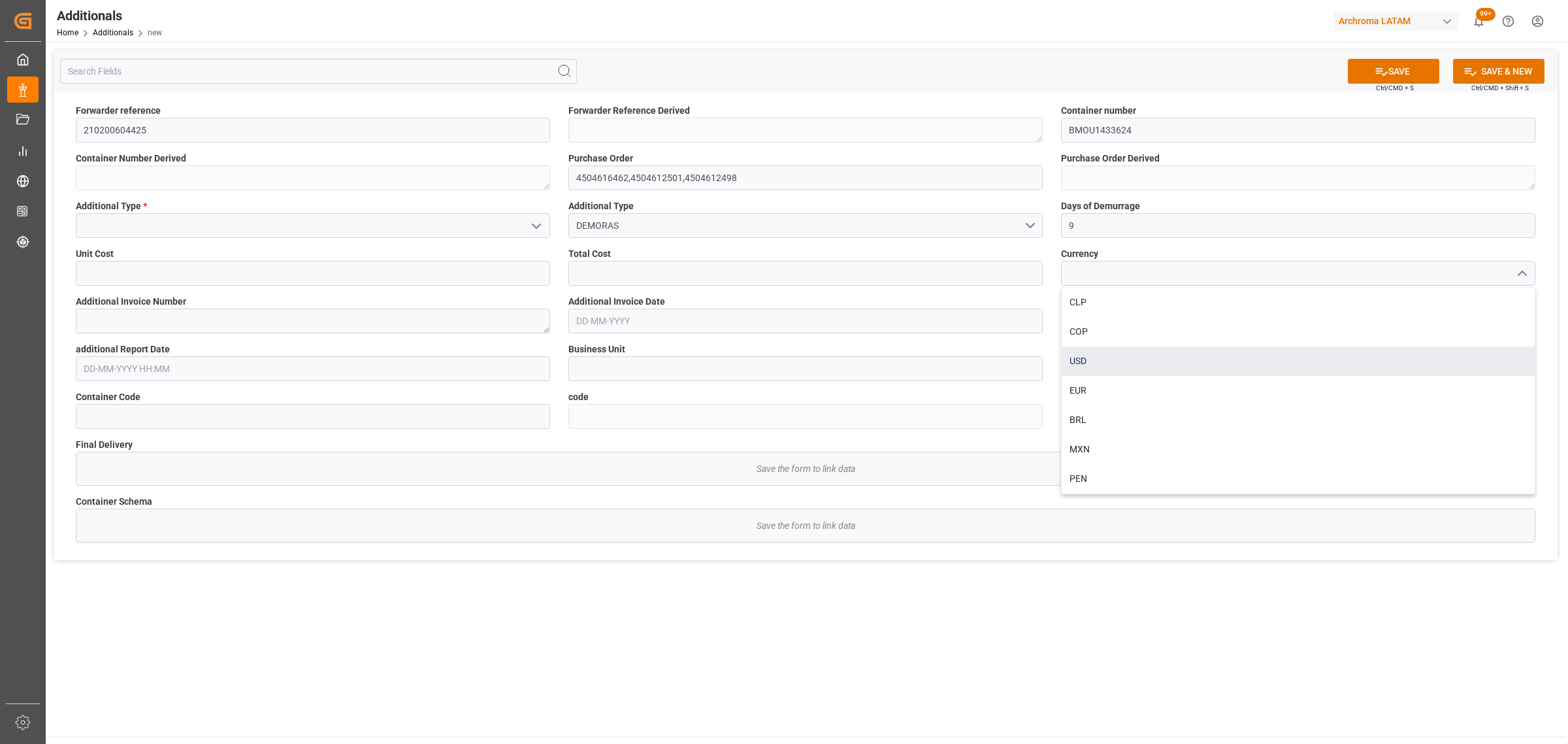
click at [1132, 365] on div "USD" at bounding box center [1298, 361] width 473 height 29
type input "USD"
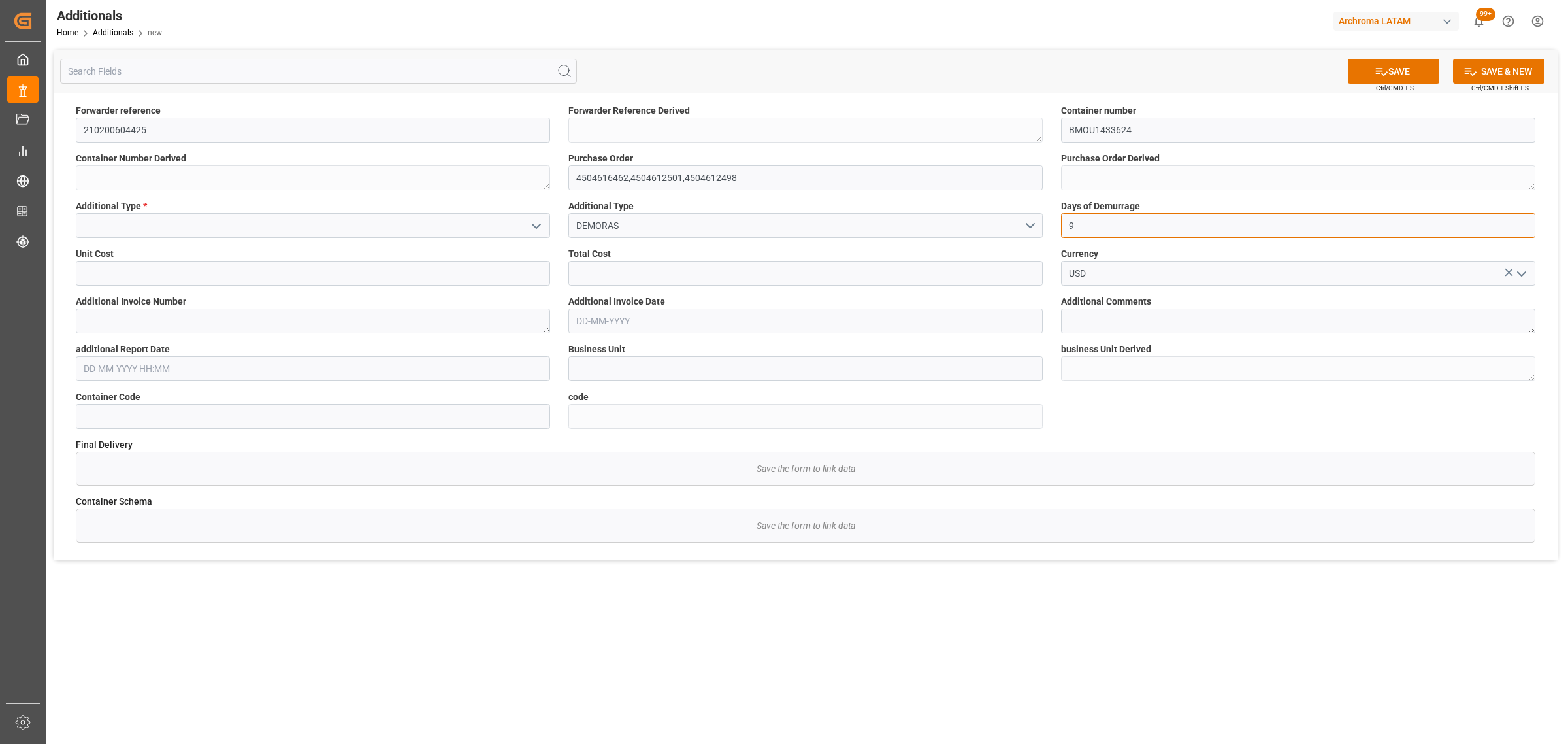
click at [1095, 231] on input "9" at bounding box center [1298, 226] width 475 height 25
type input "10"
click at [530, 224] on icon "open menu" at bounding box center [536, 226] width 15 height 15
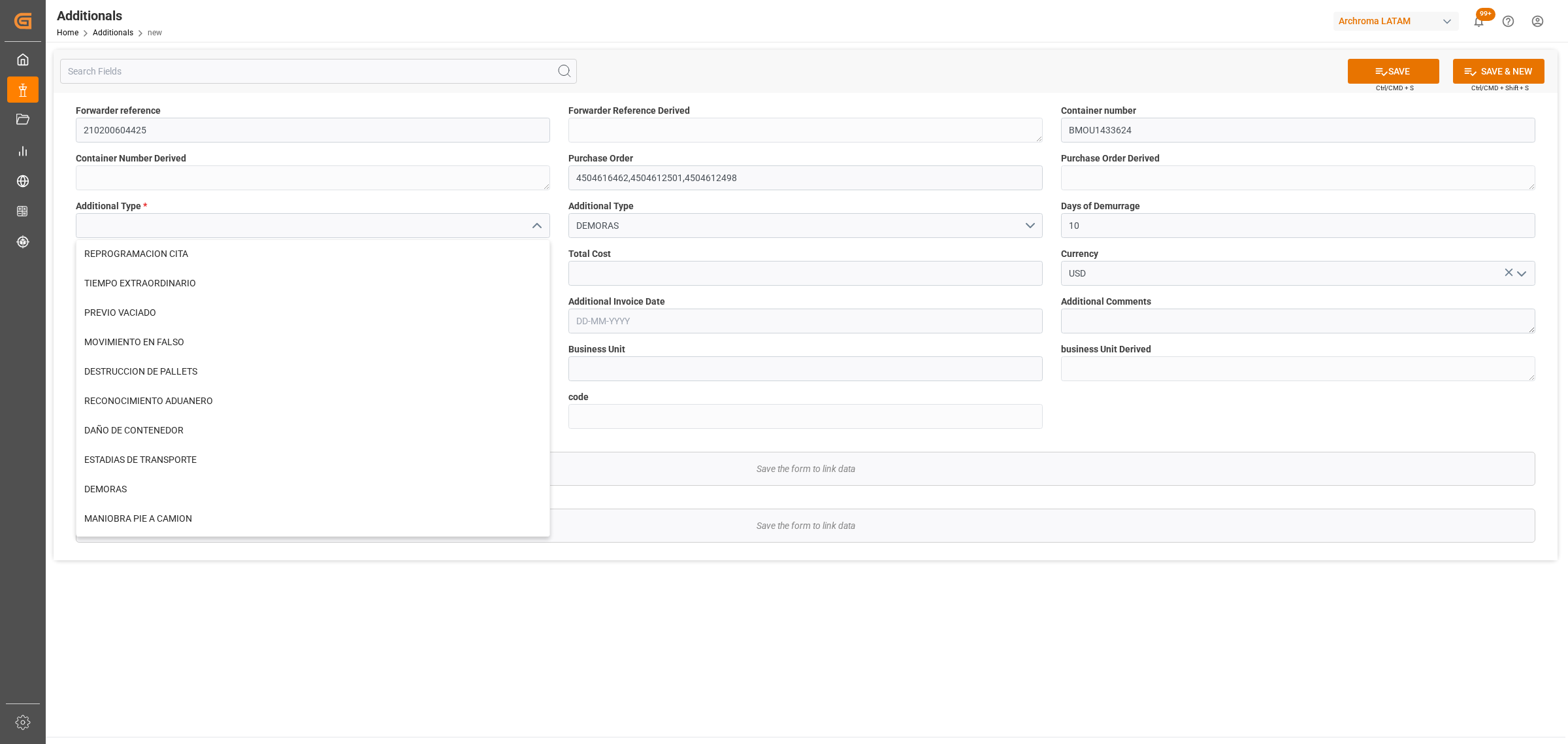
scroll to position [490, 0]
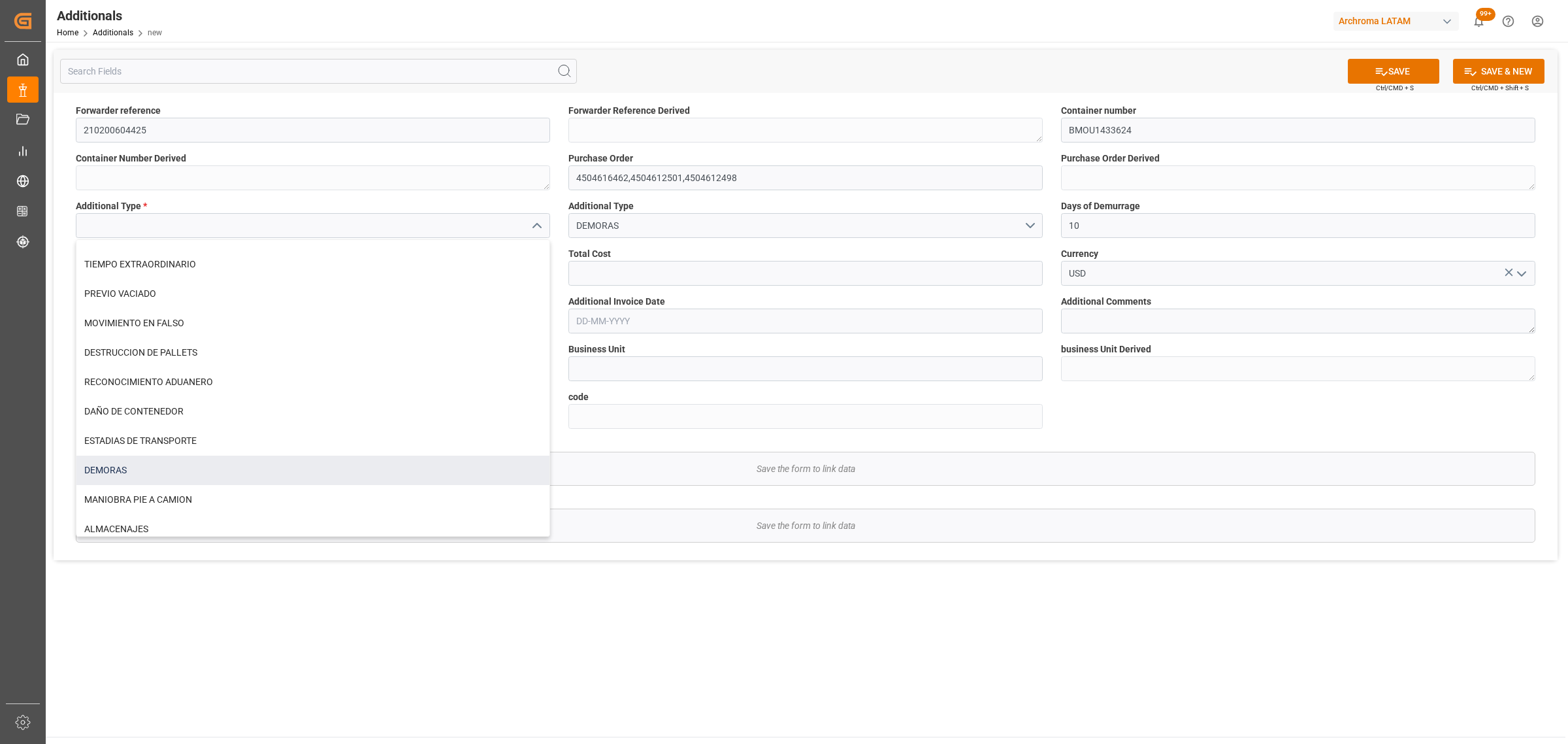
click at [162, 460] on div "DEMORAS" at bounding box center [313, 470] width 473 height 29
type input "DEMORAS"
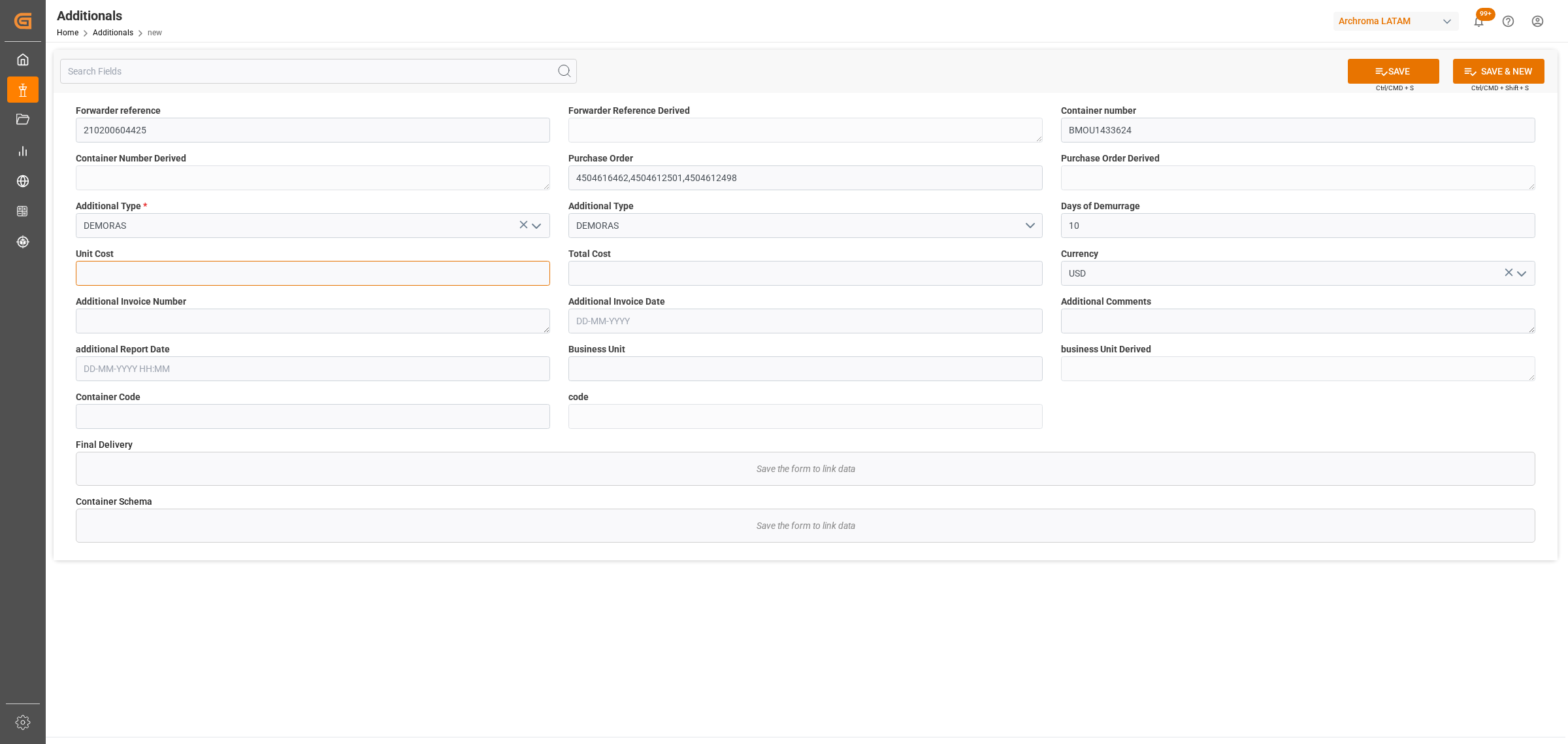
click at [287, 277] on input "text" at bounding box center [313, 273] width 475 height 25
type input "160"
click at [975, 275] on input "text" at bounding box center [806, 273] width 475 height 25
type input "1600"
click at [621, 318] on input "text" at bounding box center [806, 321] width 475 height 25
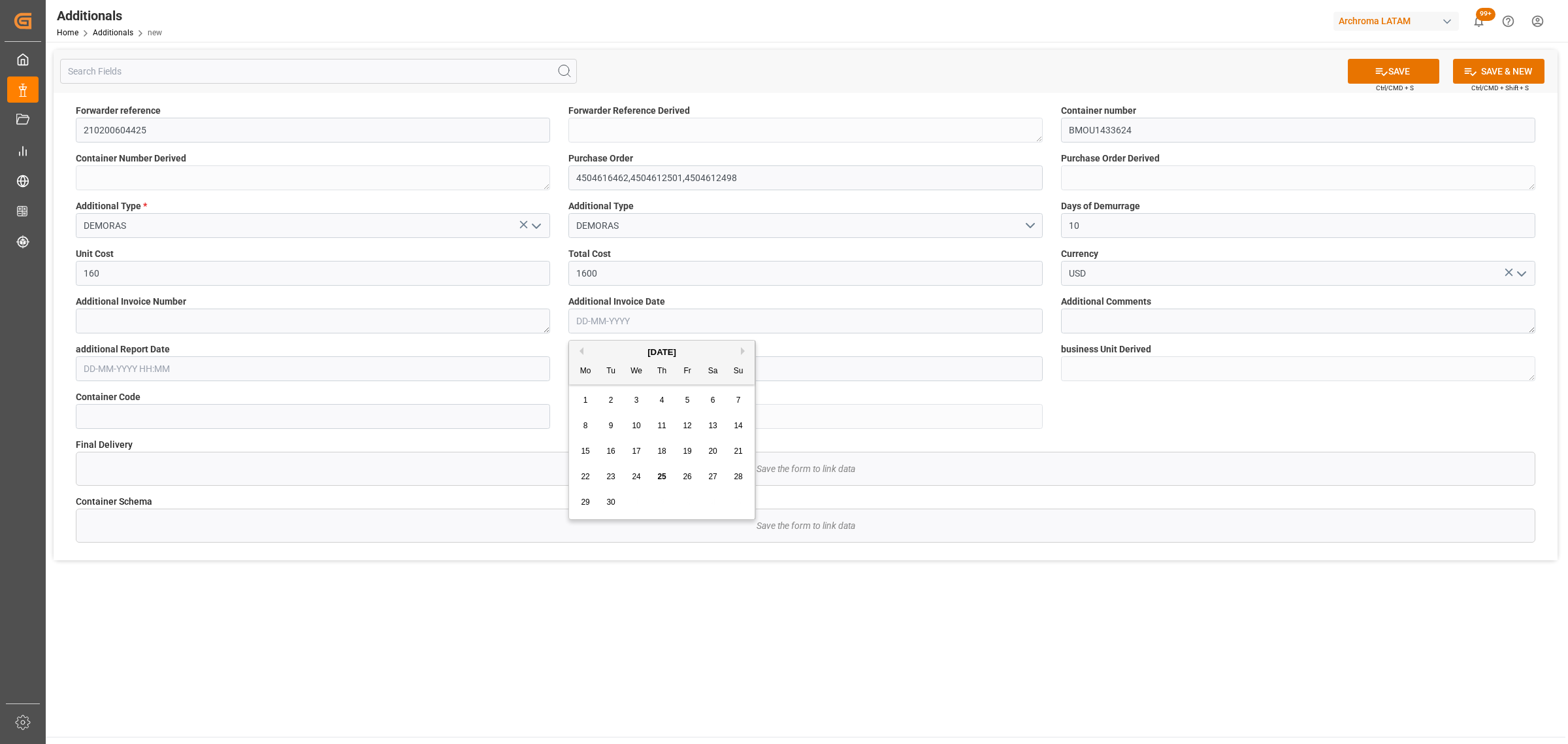
click at [578, 354] on button "Previous Month" at bounding box center [579, 351] width 8 height 8
click at [684, 479] on span "22" at bounding box center [687, 476] width 8 height 9
type input "[DATE]"
click at [245, 319] on textarea at bounding box center [313, 321] width 475 height 25
click at [407, 324] on textarea at bounding box center [313, 321] width 475 height 25
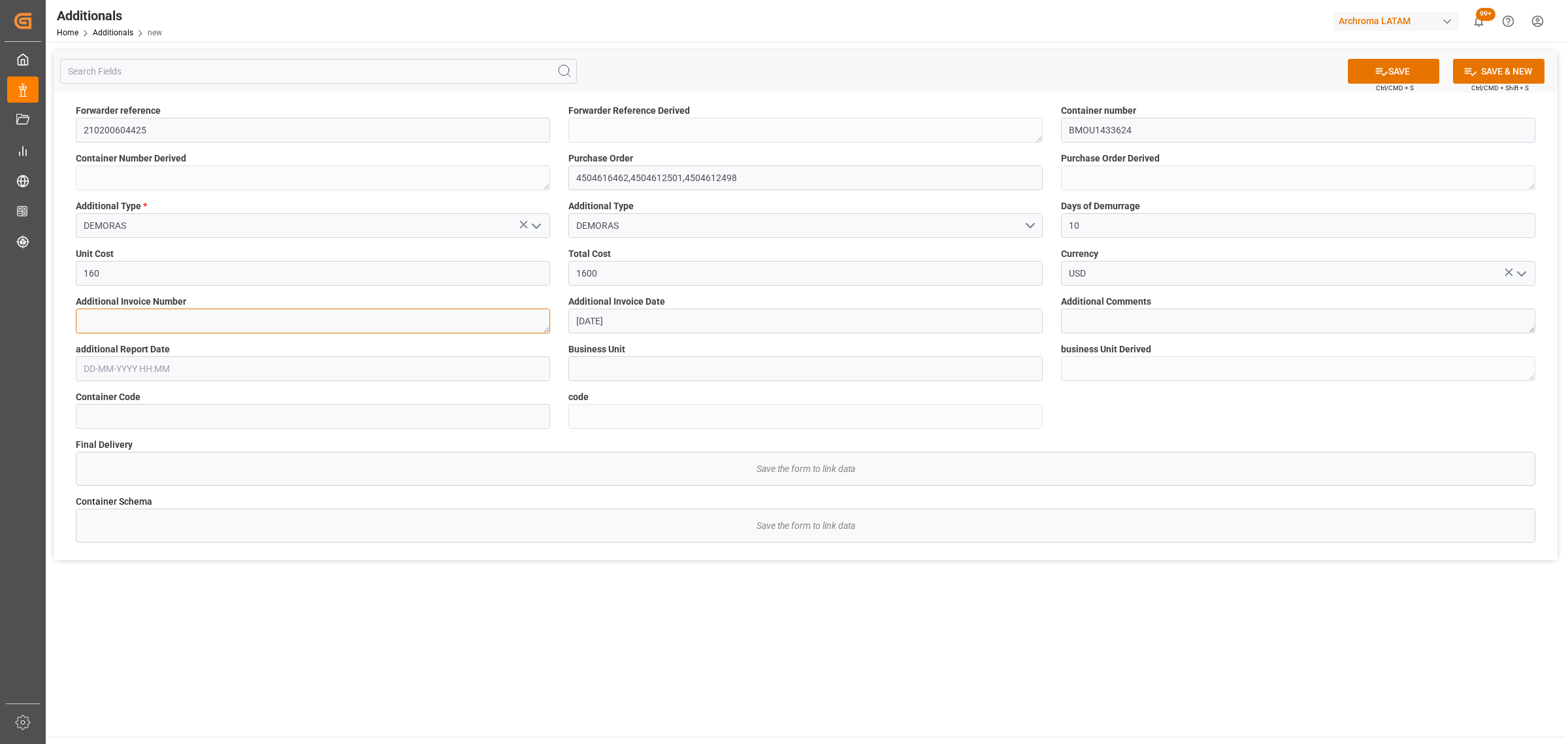
paste textarea "FENV70012829"
type textarea "FENV70012829"
click at [221, 368] on input "text" at bounding box center [313, 369] width 475 height 25
click at [85, 459] on div "1 2 3 4 5 6 7" at bounding box center [169, 448] width 178 height 26
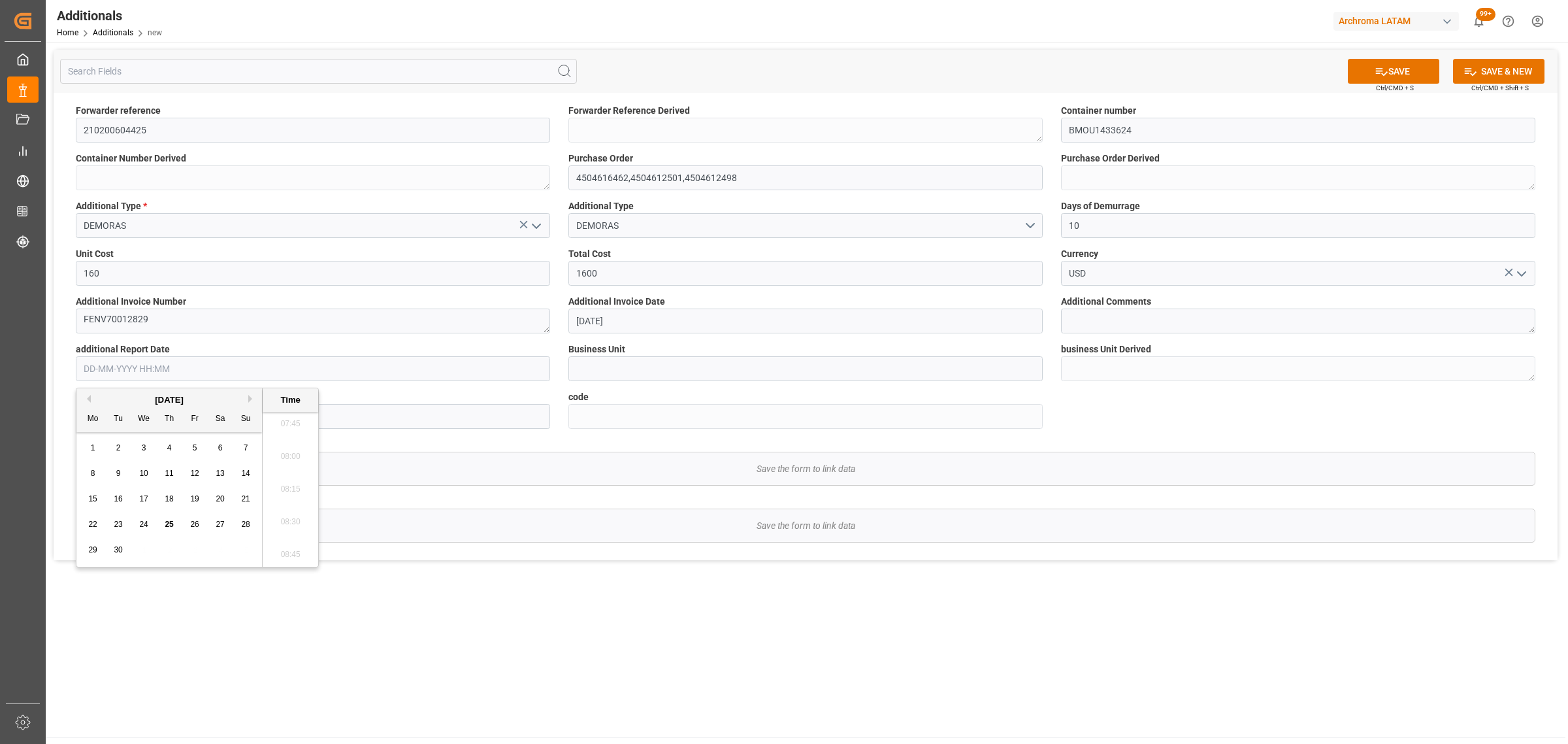
click at [86, 400] on button "Previous Month" at bounding box center [86, 398] width 8 height 8
click at [192, 526] on span "22" at bounding box center [194, 524] width 8 height 9
click at [291, 430] on li "14:00" at bounding box center [291, 424] width 56 height 33
type input "[DATE] 14:00"
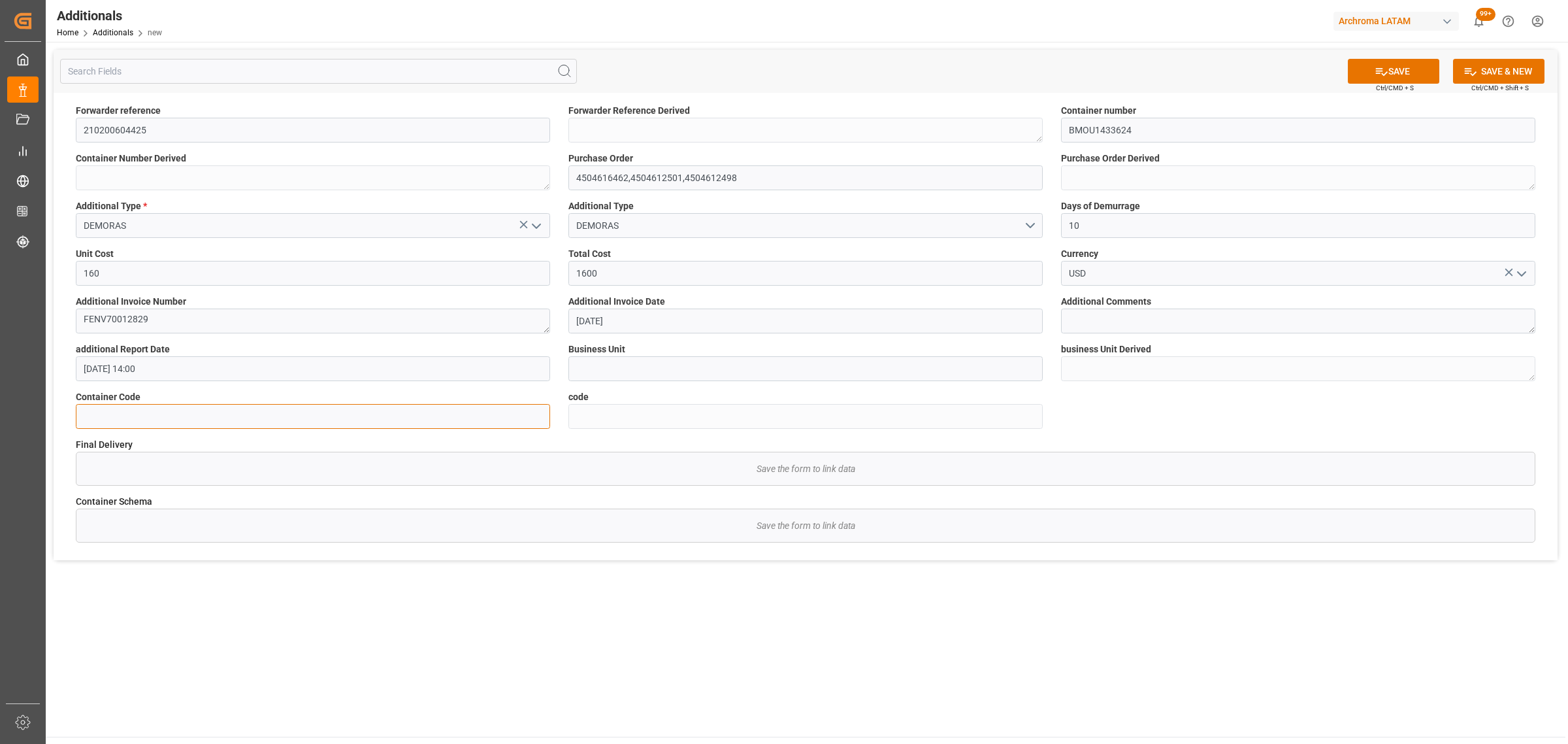
click at [247, 404] on input at bounding box center [313, 416] width 475 height 25
paste input "93a096d46c76"
type input "93a096d46c76"
click at [1374, 72] on icon at bounding box center [1381, 72] width 14 height 14
type textarea "210200604425"
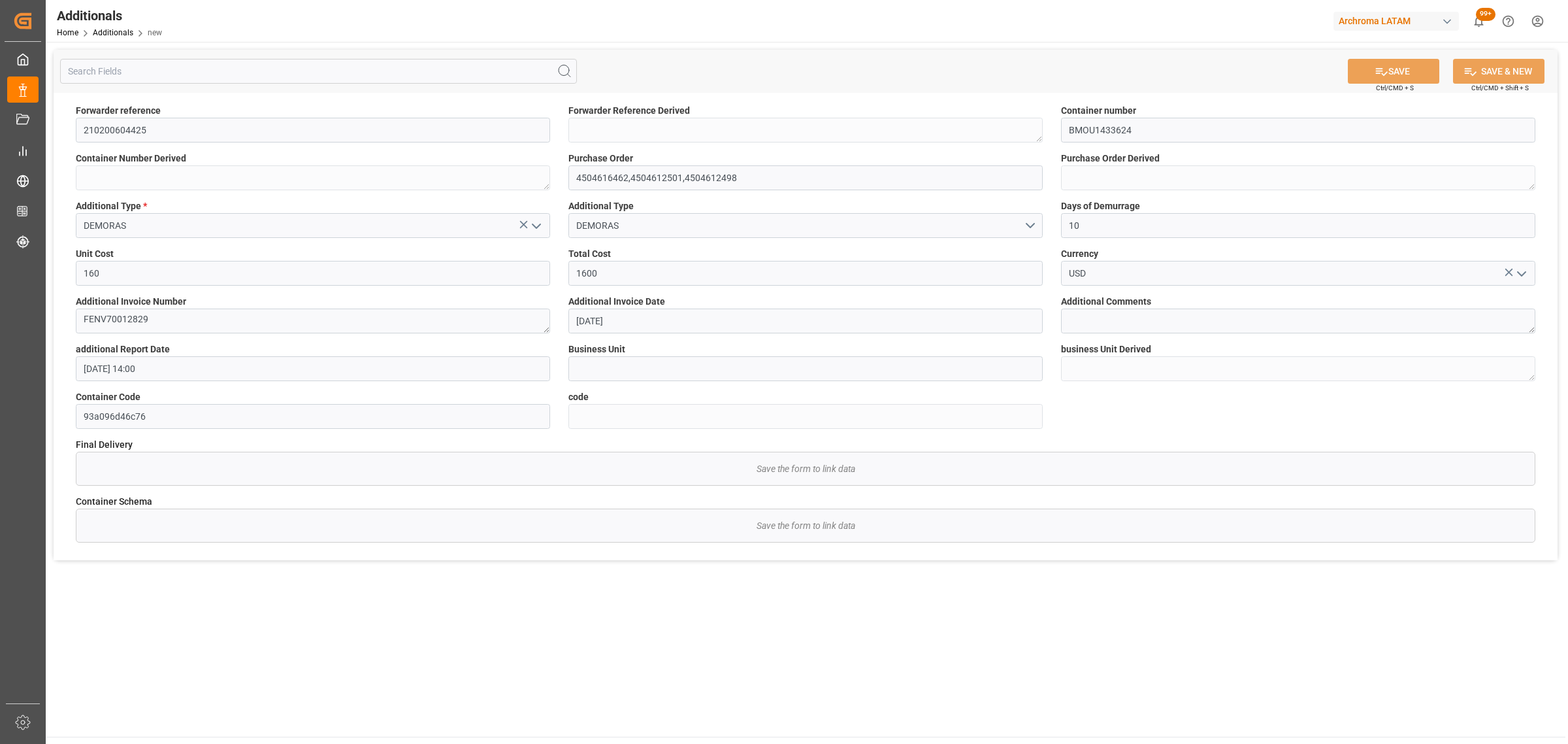
type textarea "BMOU1433624"
type textarea "4504616462,4504612501,4504612498"
type input "TEXTIL"
type textarea "TEXTIL"
type input "9e5a4d34abb0"
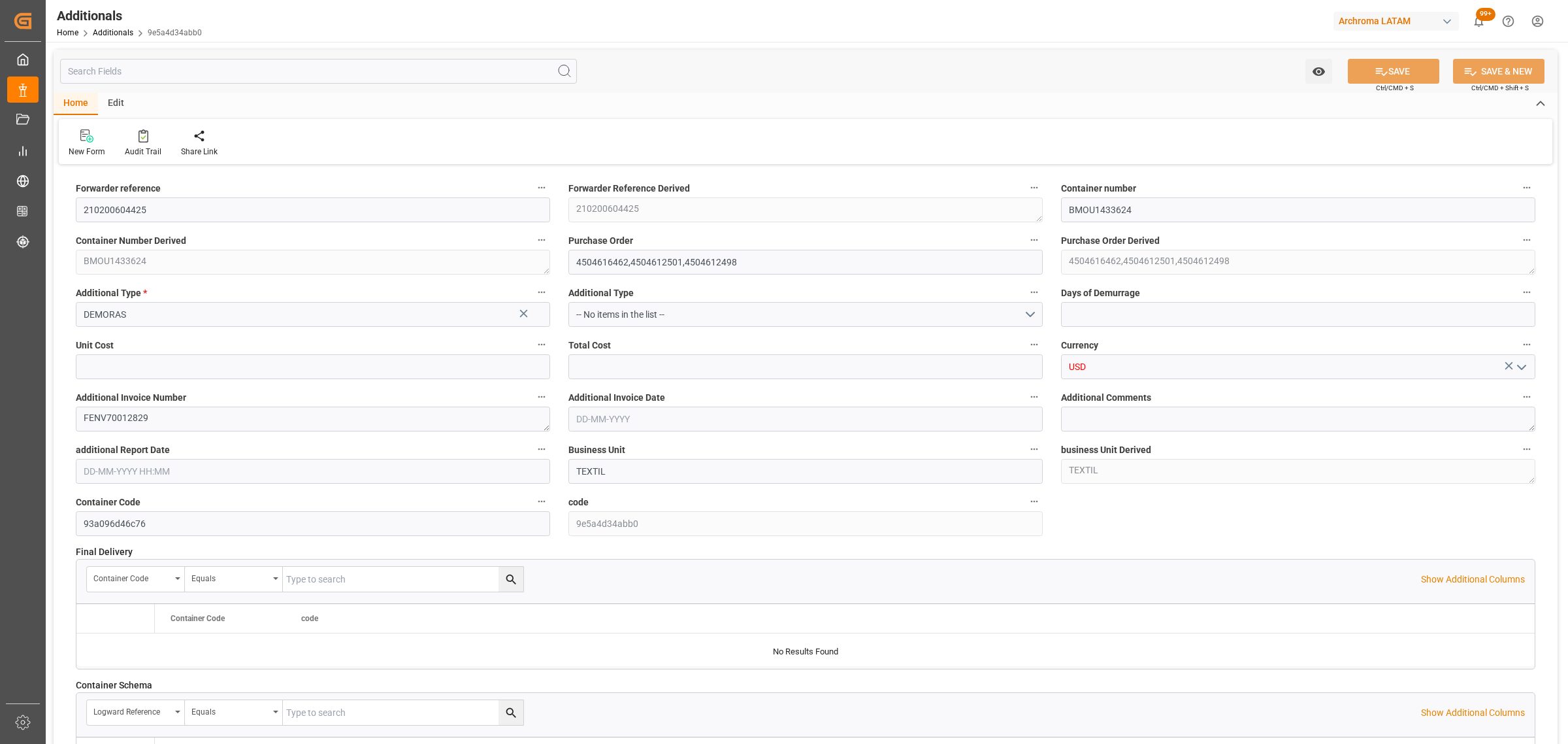
type input "10"
type input "160"
type input "1600"
type input "[DATE]"
type input "[DATE] 14:00"
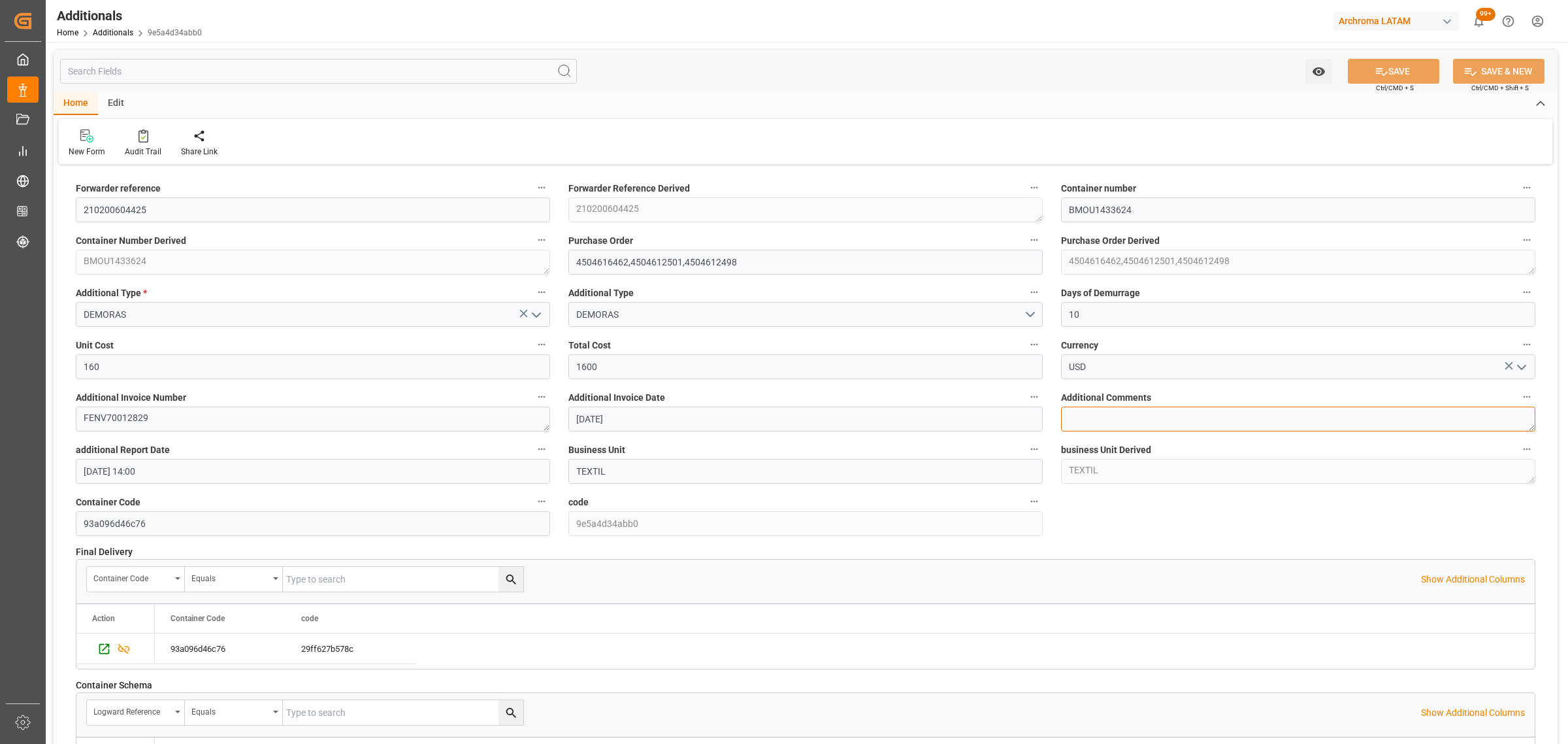
click at [1109, 411] on textarea at bounding box center [1298, 419] width 475 height 25
type textarea "CORRESPONDE A DIAS DE DEMORAS DE CONTENEDOR"
click at [1385, 75] on button "SAVE" at bounding box center [1393, 71] width 91 height 25
